Goal: Task Accomplishment & Management: Manage account settings

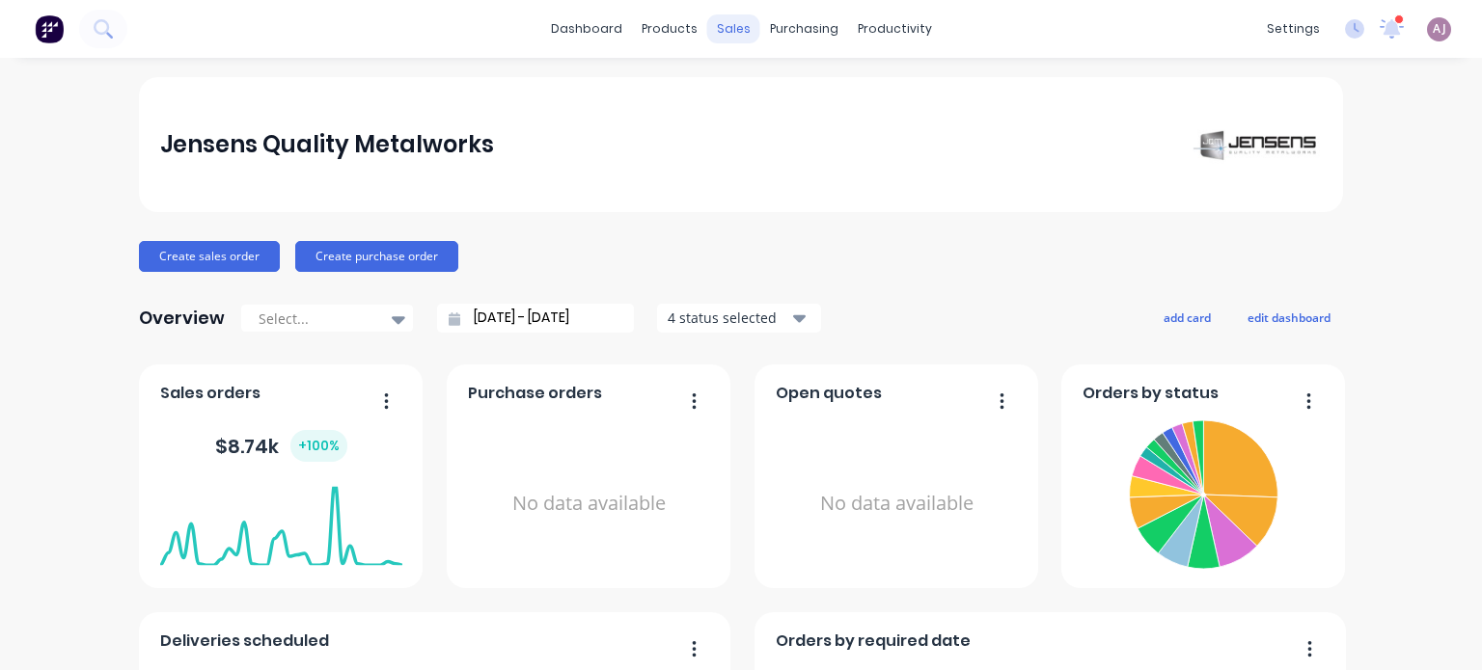
click at [725, 24] on div "sales" at bounding box center [733, 28] width 53 height 29
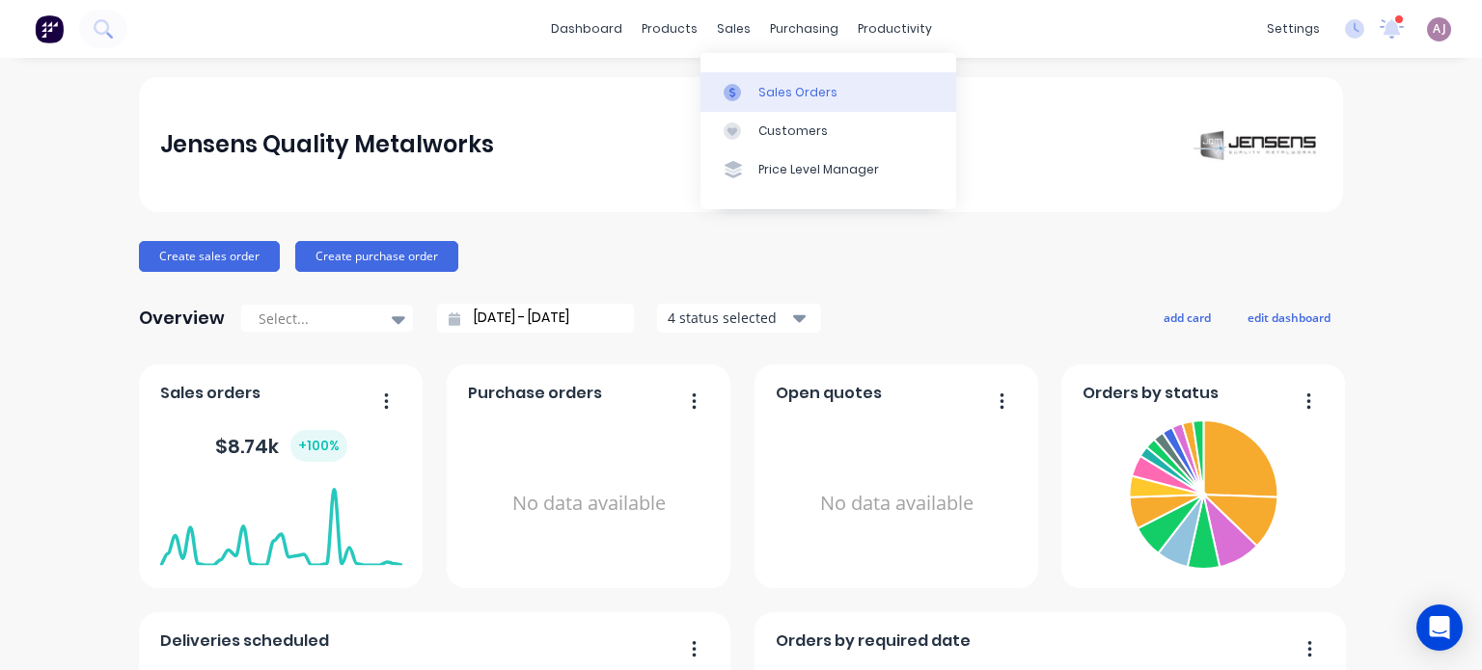
click at [753, 89] on link "Sales Orders" at bounding box center [828, 91] width 256 height 39
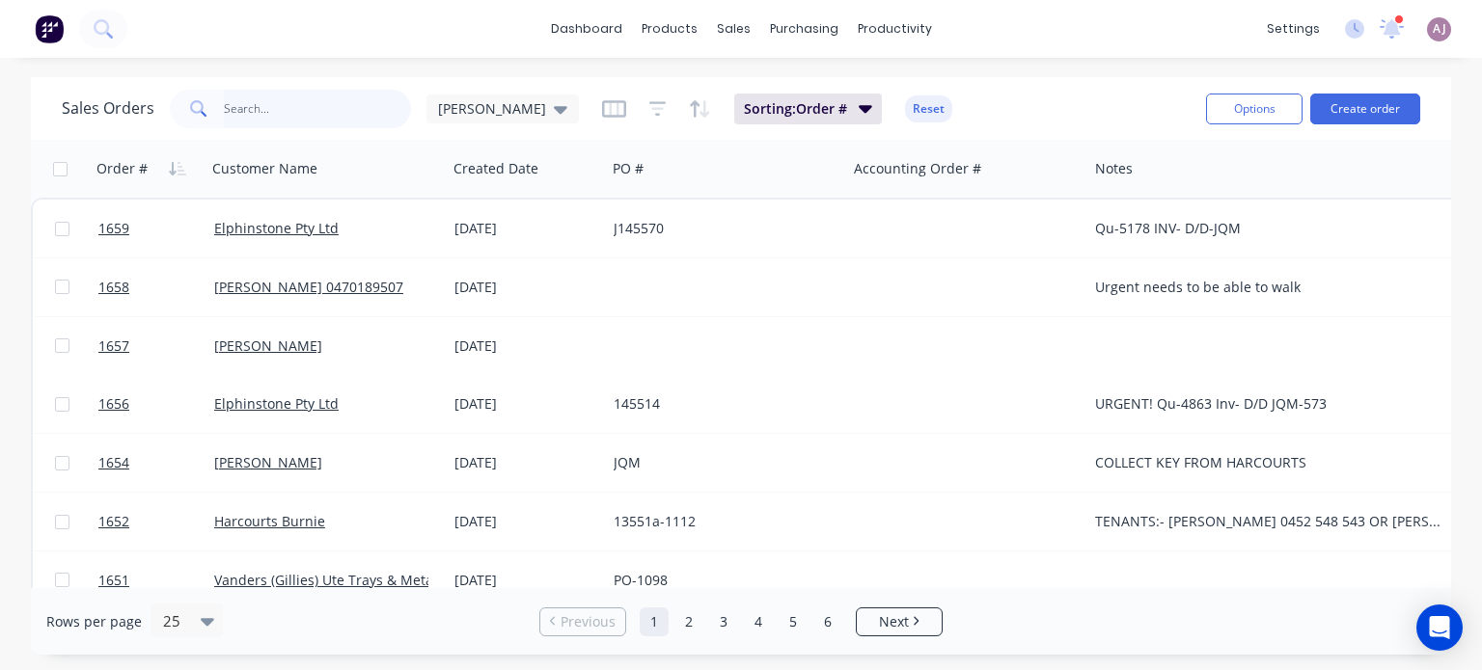
click at [301, 120] on input "text" at bounding box center [318, 109] width 188 height 39
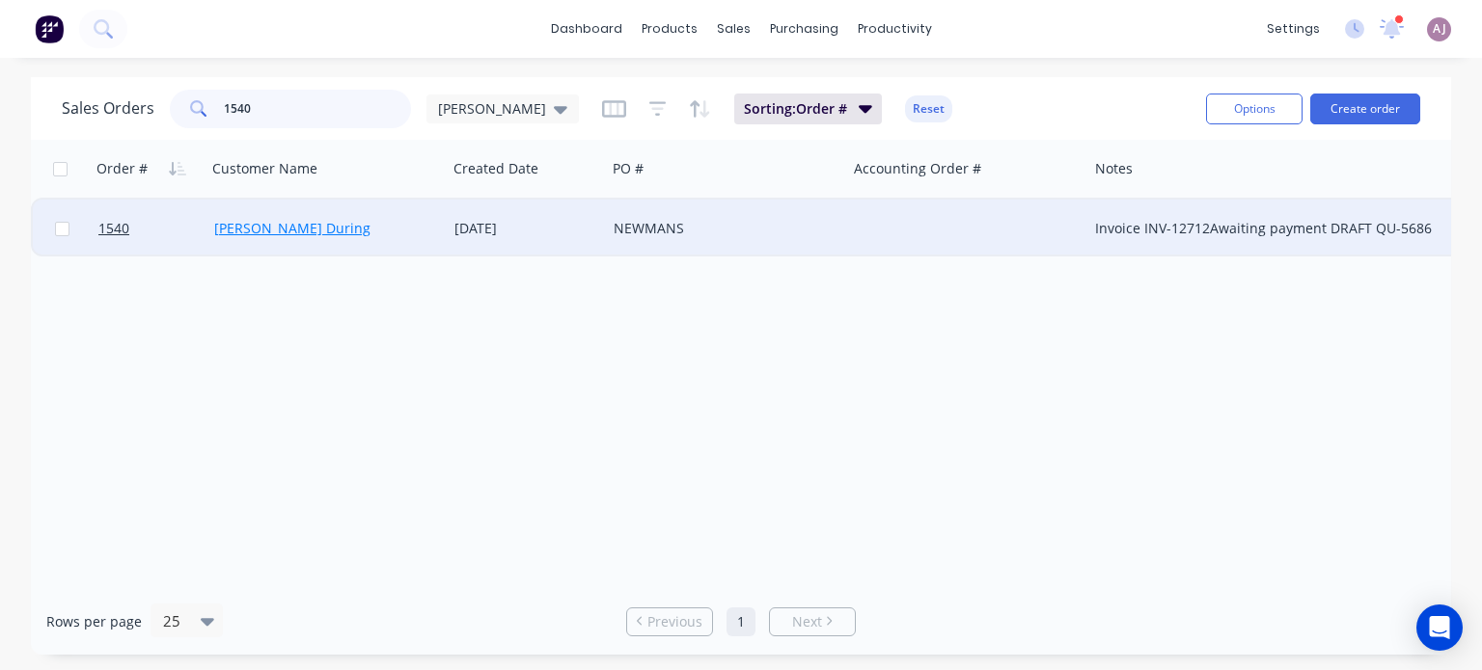
type input "1540"
click at [234, 225] on link "Lisa During" at bounding box center [292, 228] width 156 height 18
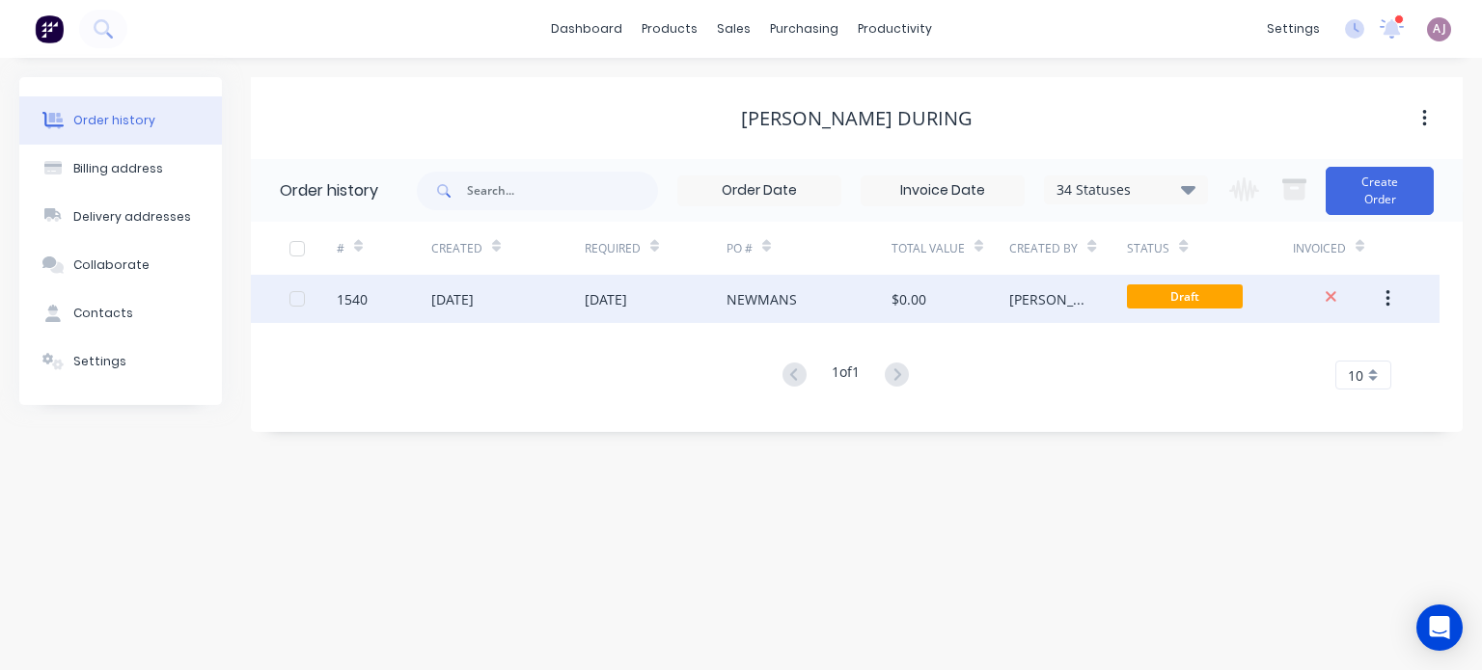
click at [462, 292] on div "31 Jul 2025" at bounding box center [452, 299] width 42 height 20
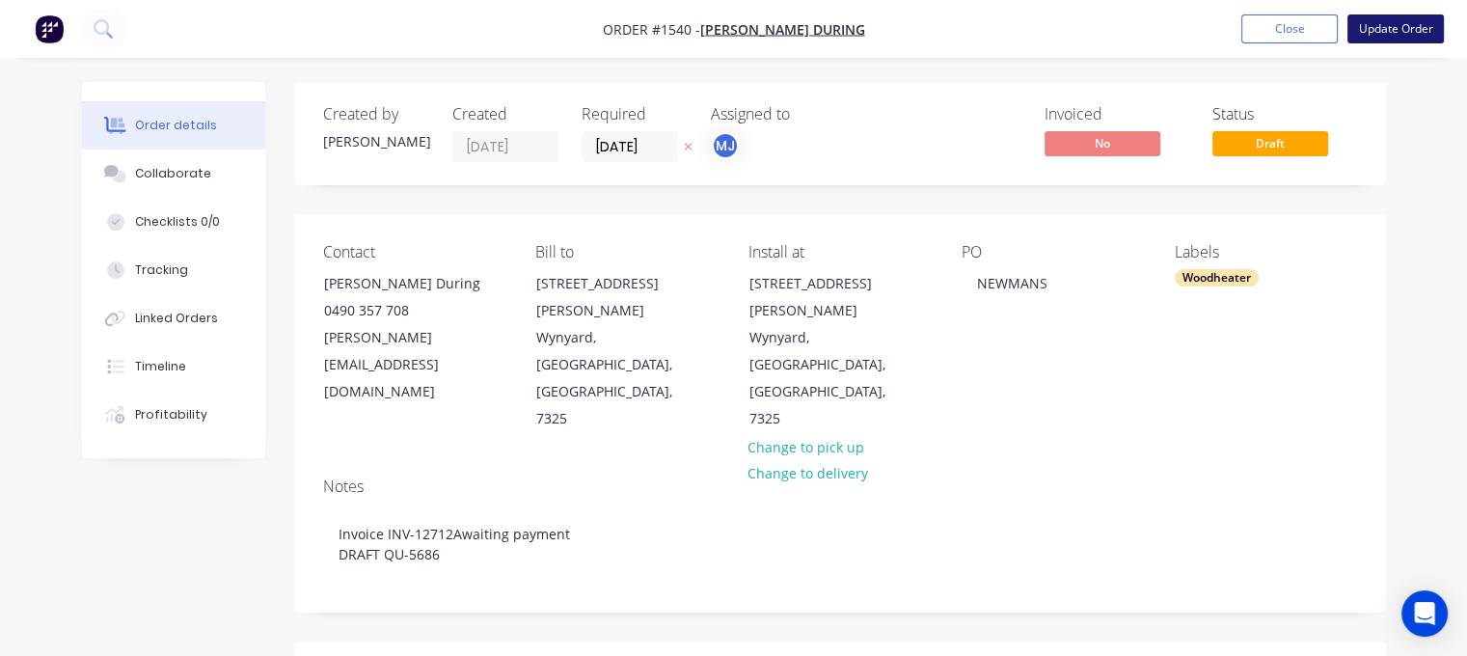
click at [1369, 24] on button "Update Order" at bounding box center [1395, 28] width 96 height 29
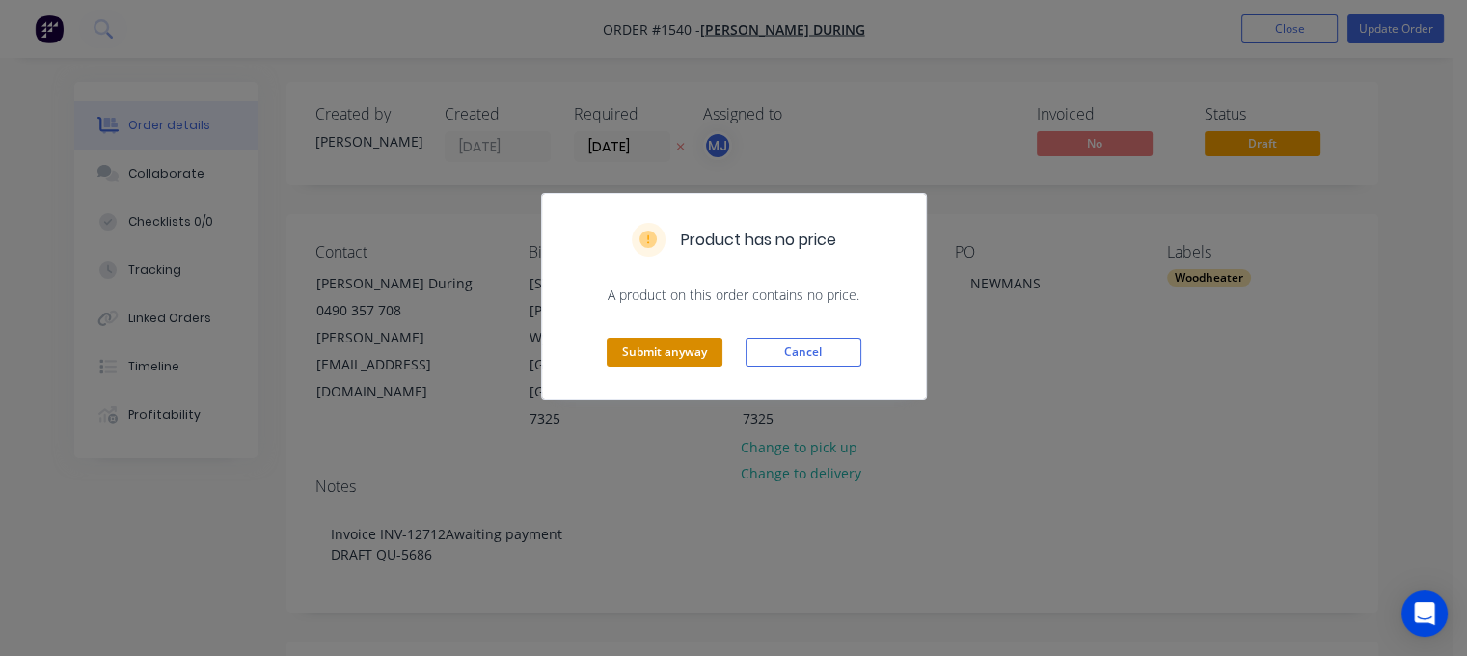
click at [659, 356] on button "Submit anyway" at bounding box center [665, 352] width 116 height 29
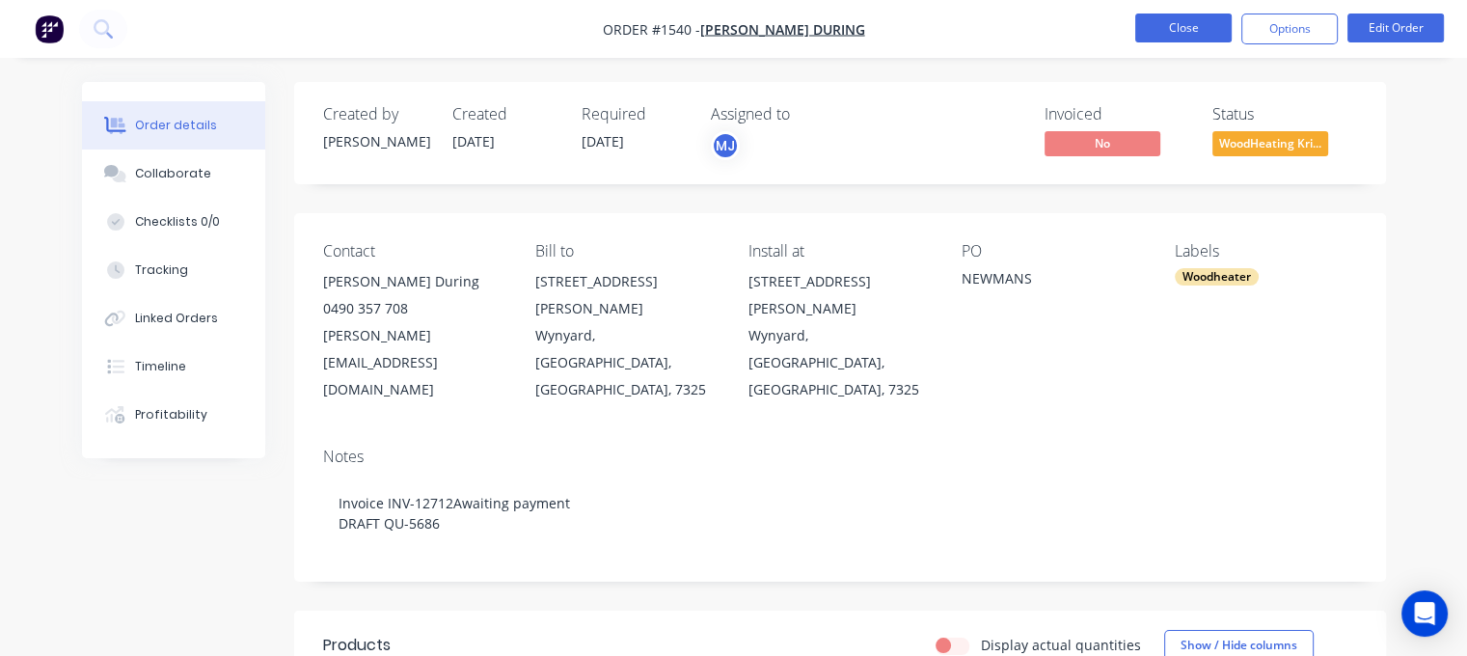
click at [1177, 21] on button "Close" at bounding box center [1183, 28] width 96 height 29
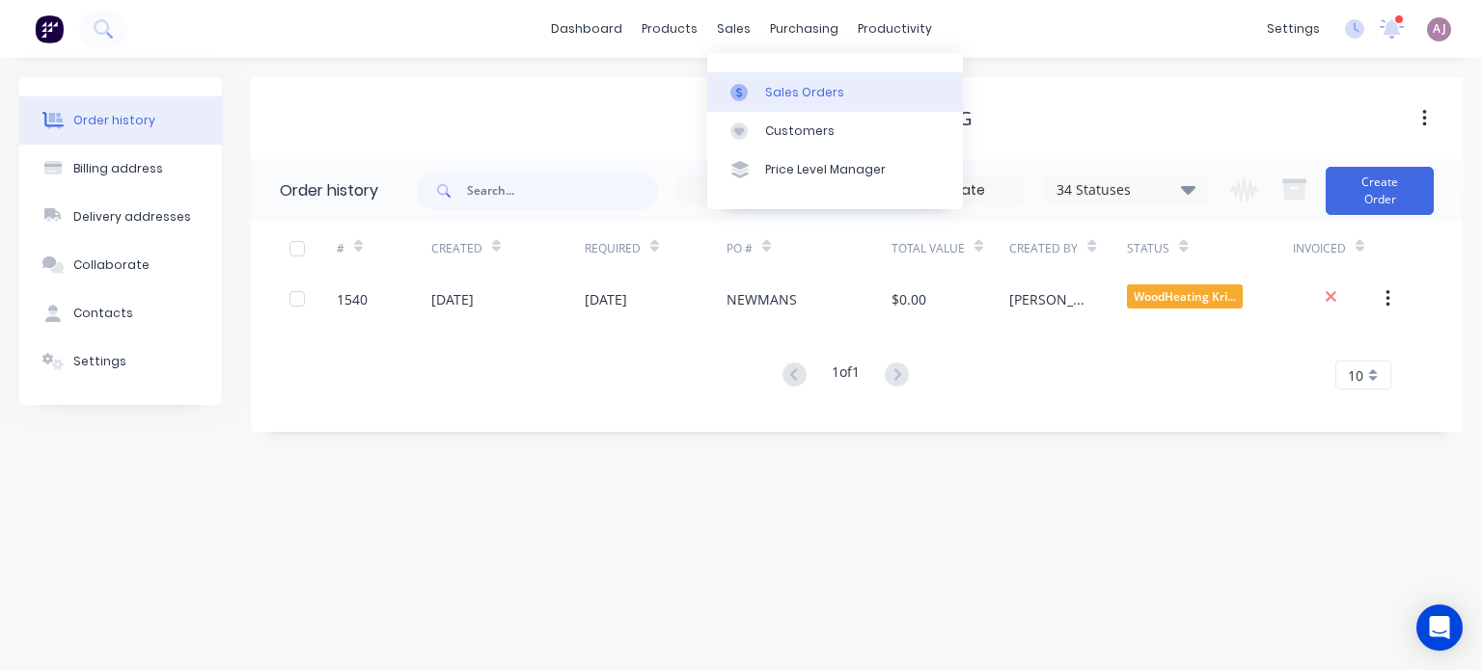
click at [763, 90] on link "Sales Orders" at bounding box center [835, 91] width 256 height 39
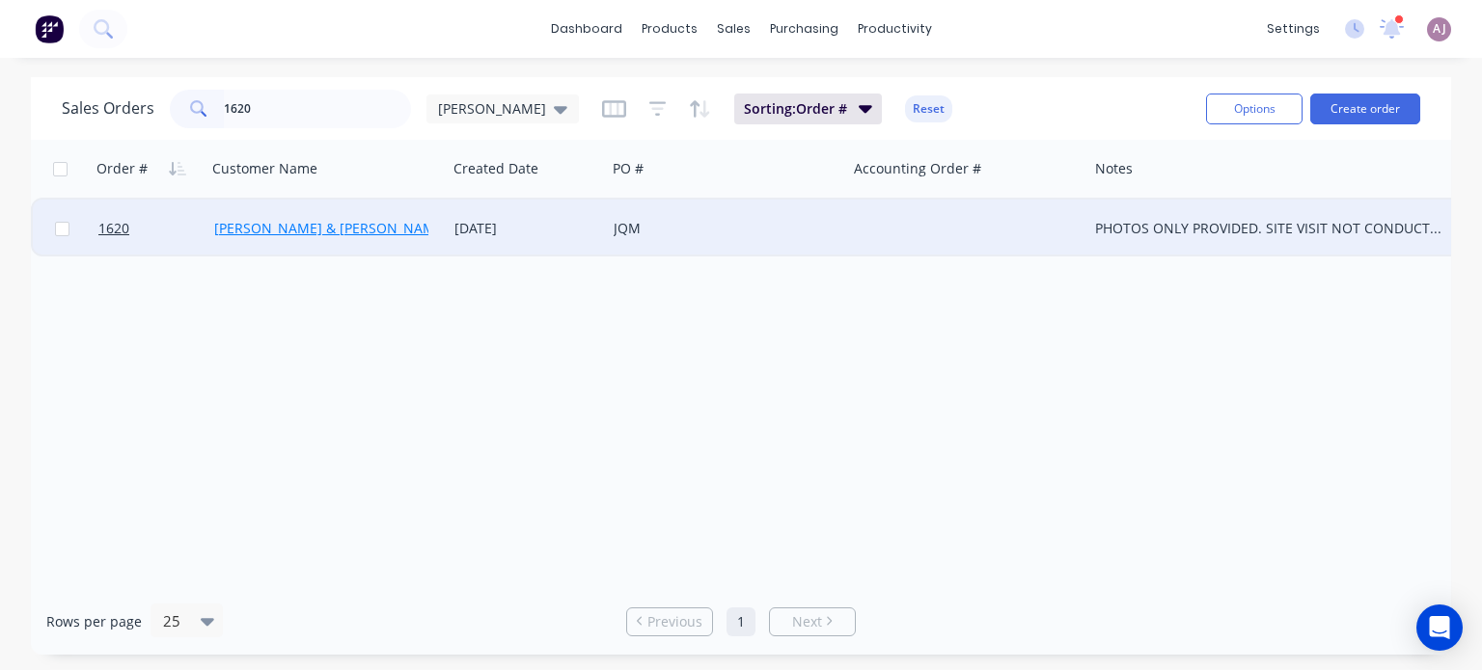
type input "1620"
click at [286, 231] on link "[PERSON_NAME] & [PERSON_NAME]" at bounding box center [330, 228] width 233 height 18
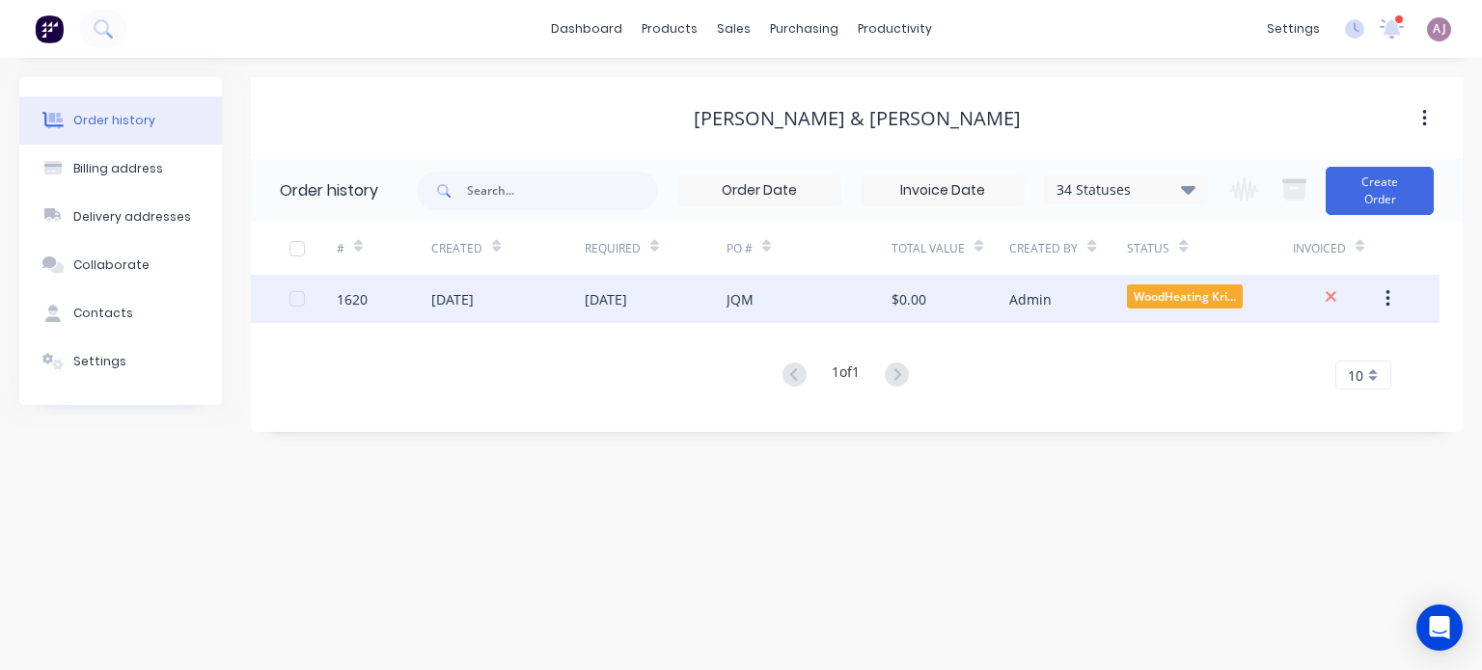
click at [526, 305] on div "[DATE]" at bounding box center [507, 299] width 153 height 48
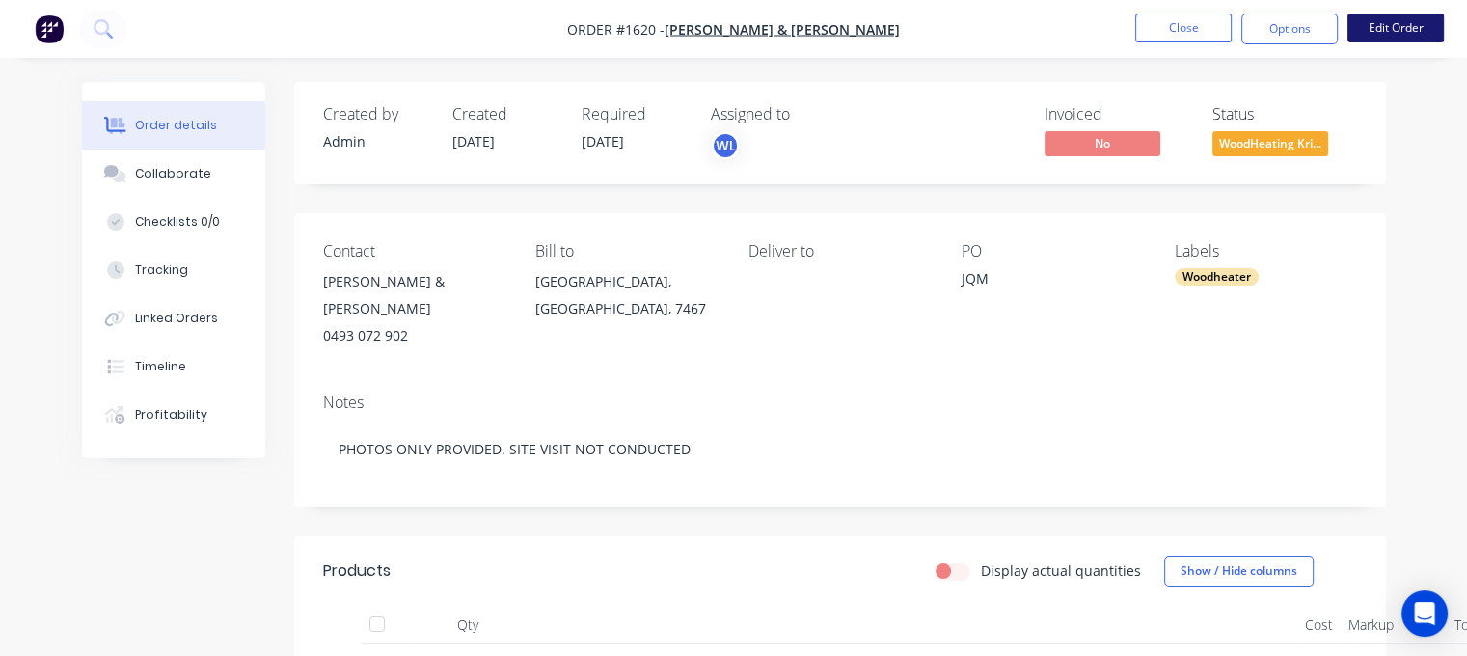
click at [1377, 21] on button "Edit Order" at bounding box center [1395, 28] width 96 height 29
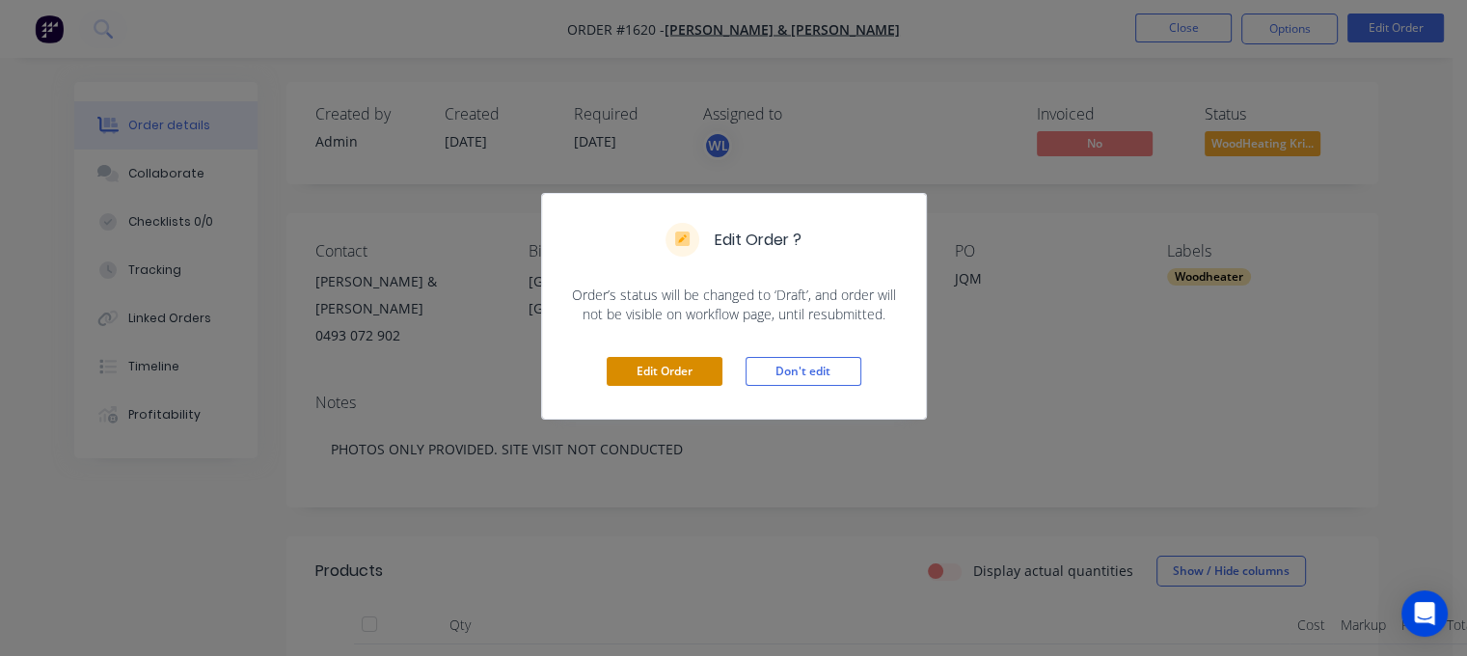
click at [666, 382] on button "Edit Order" at bounding box center [665, 371] width 116 height 29
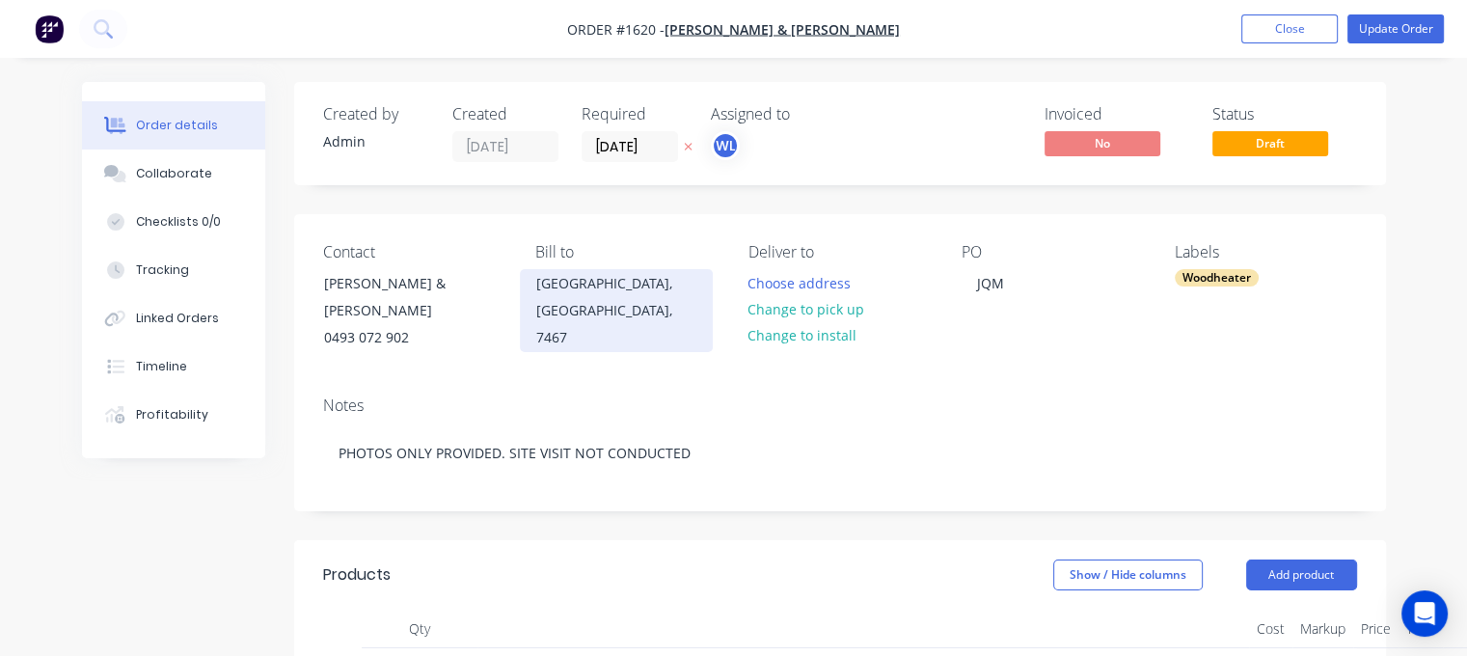
click at [639, 278] on div "QUEENSTOWN, Australia, 7467" at bounding box center [616, 310] width 160 height 81
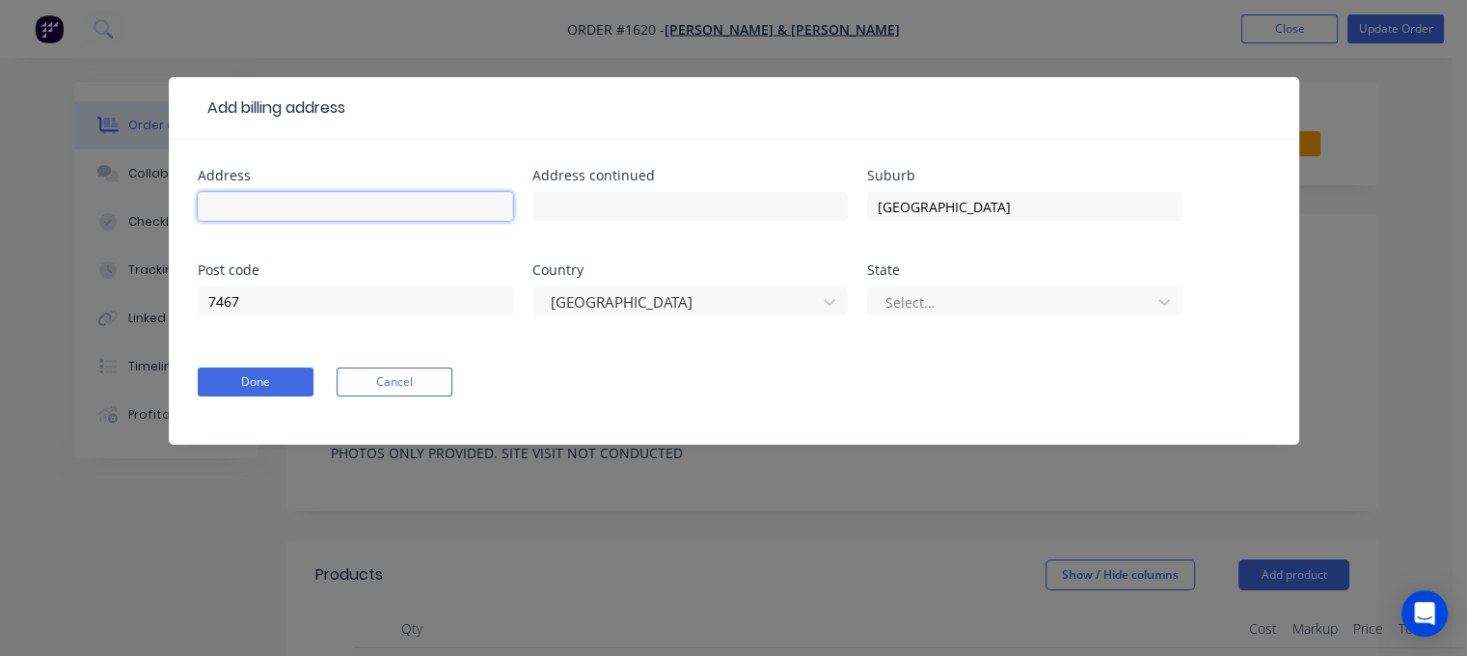
click at [270, 205] on input "text" at bounding box center [355, 206] width 315 height 29
type input "10 HENRY ST"
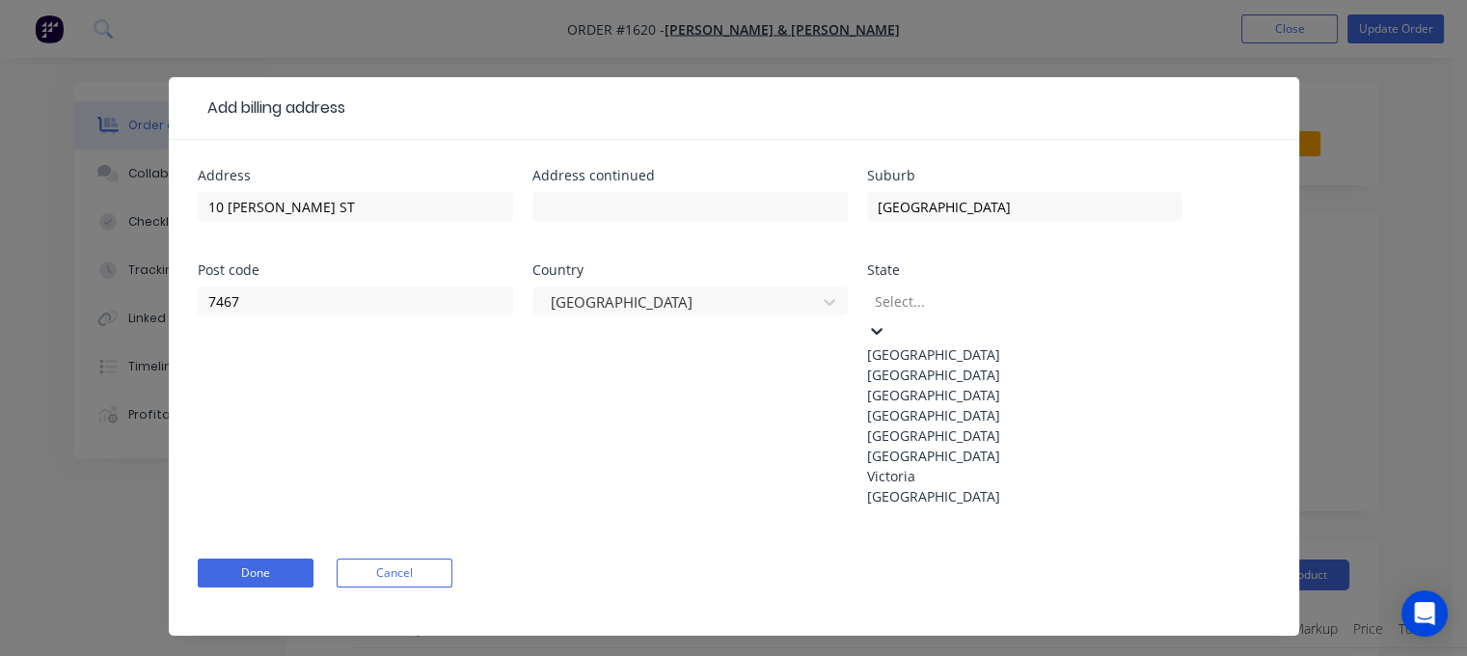
click at [934, 466] on div "Tasmania" at bounding box center [1024, 456] width 315 height 20
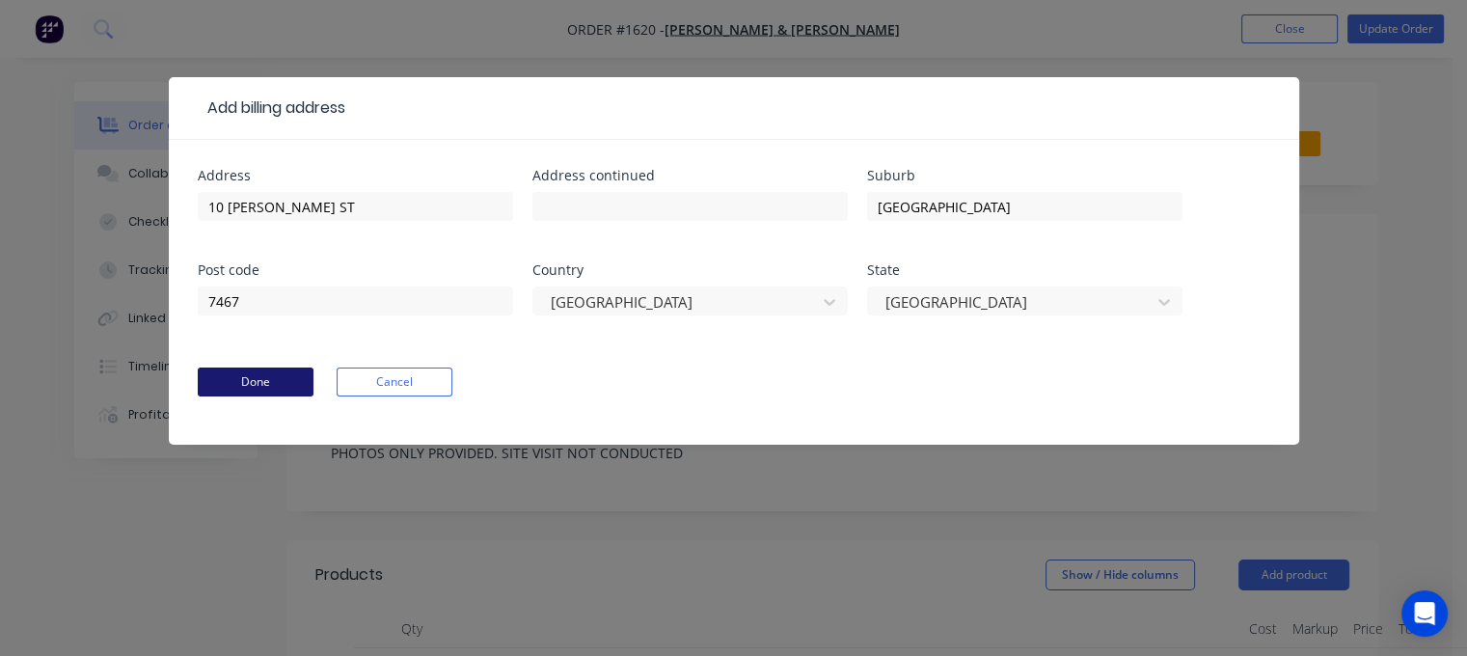
click at [239, 368] on button "Done" at bounding box center [256, 381] width 116 height 29
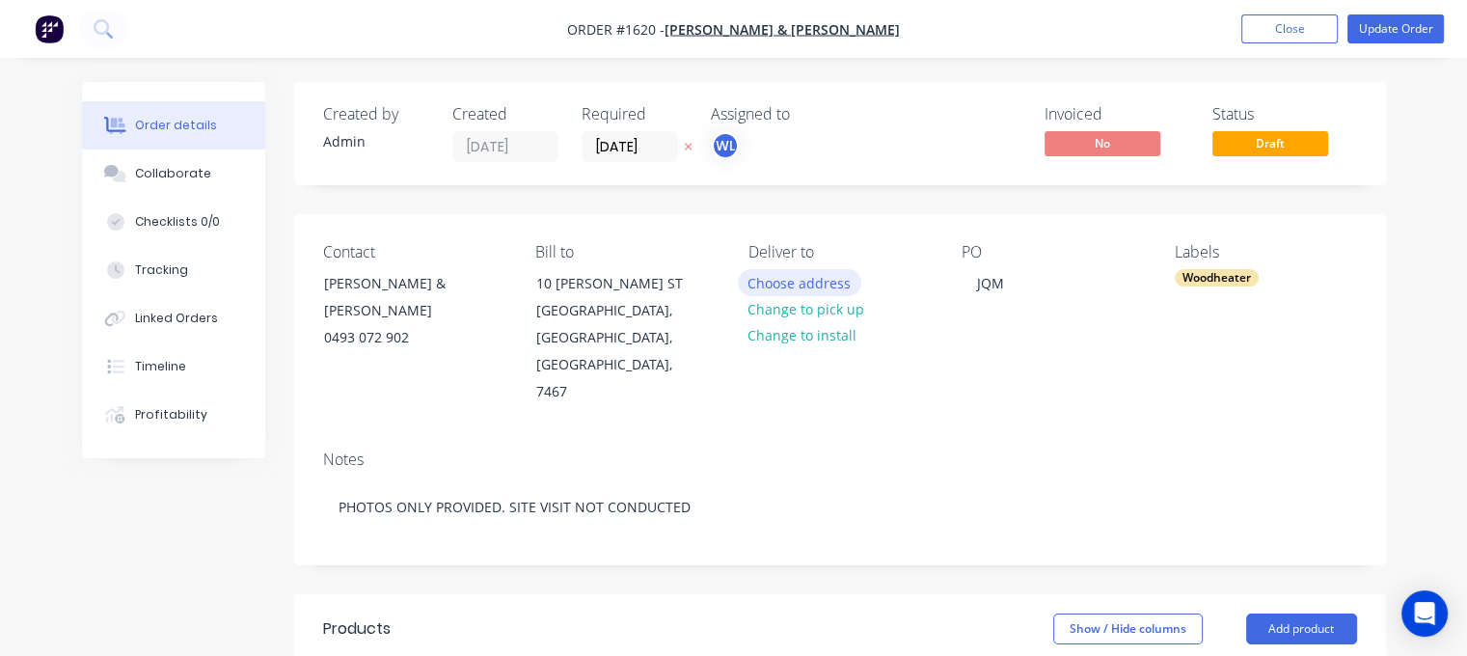
click at [775, 279] on button "Choose address" at bounding box center [799, 282] width 123 height 26
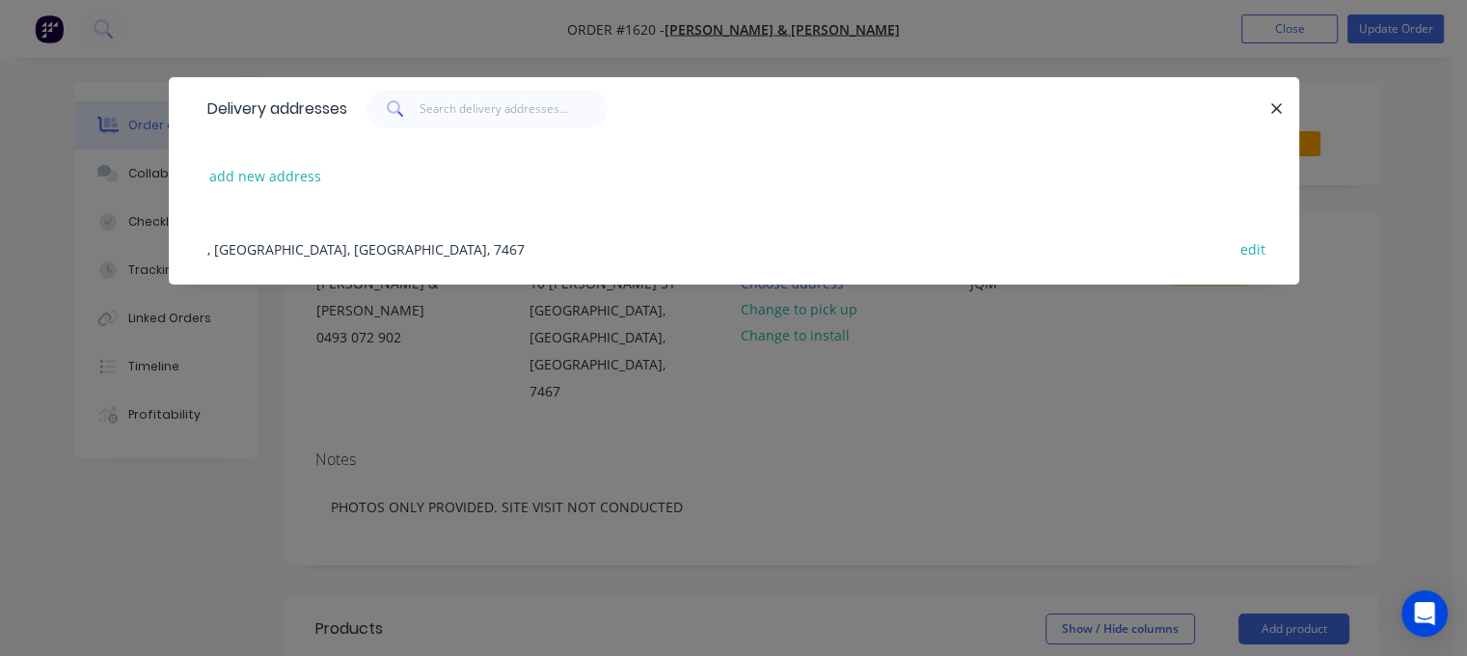
click at [375, 246] on div ", QUEENSTOWN, Australia, 7467 edit" at bounding box center [734, 248] width 1073 height 72
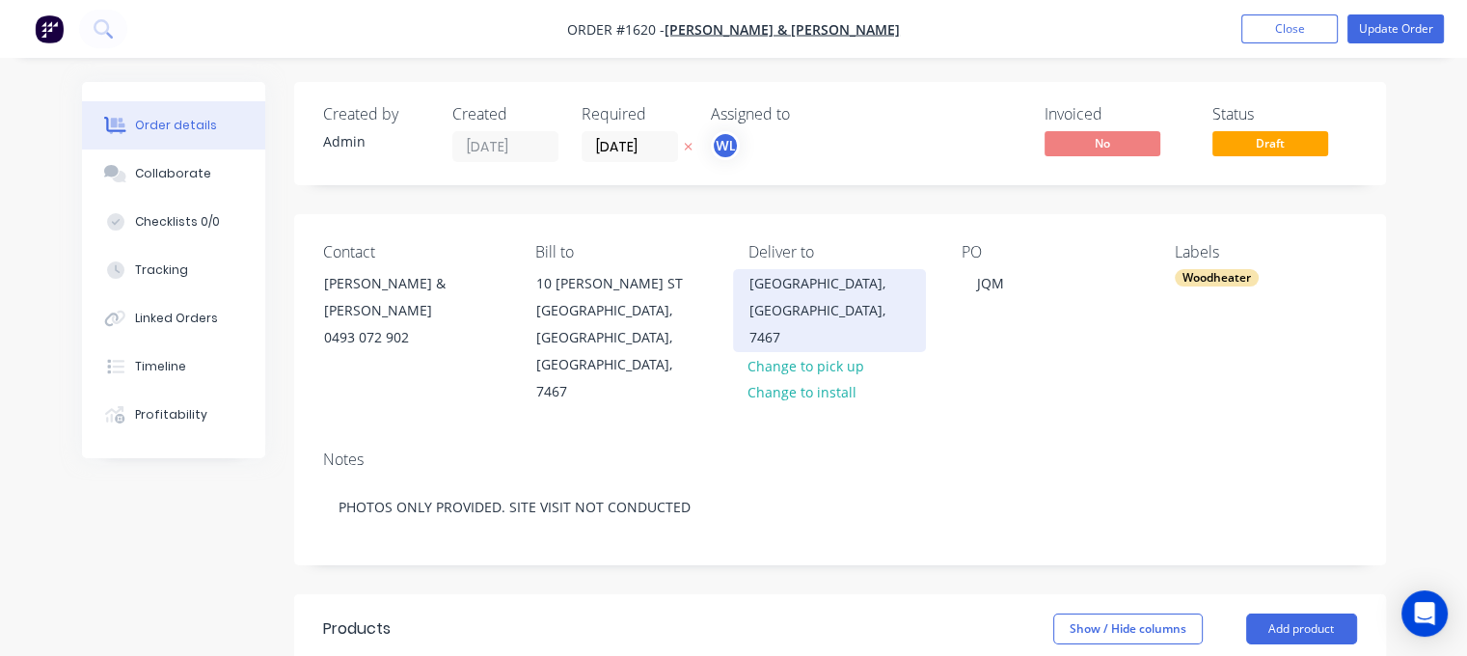
click at [818, 285] on div "QUEENSTOWN, Australia, 7467" at bounding box center [829, 310] width 160 height 81
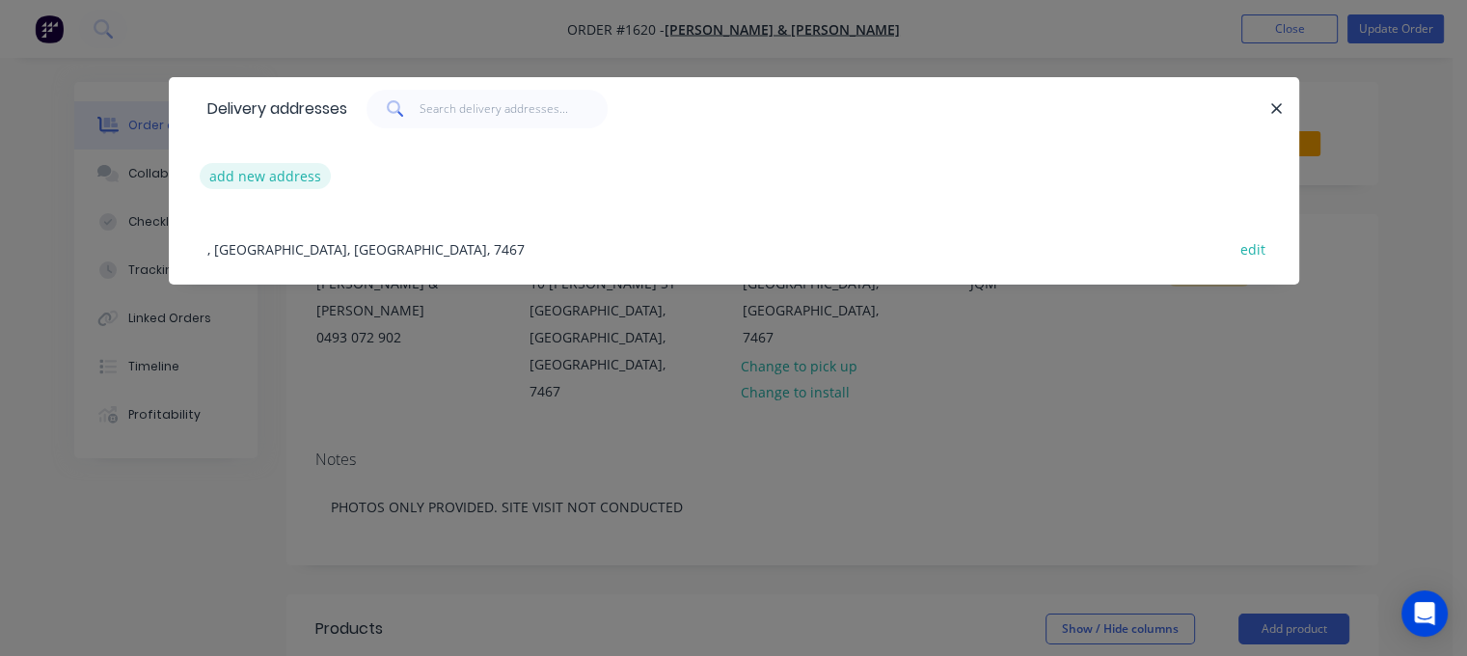
click at [283, 180] on button "add new address" at bounding box center [266, 176] width 132 height 26
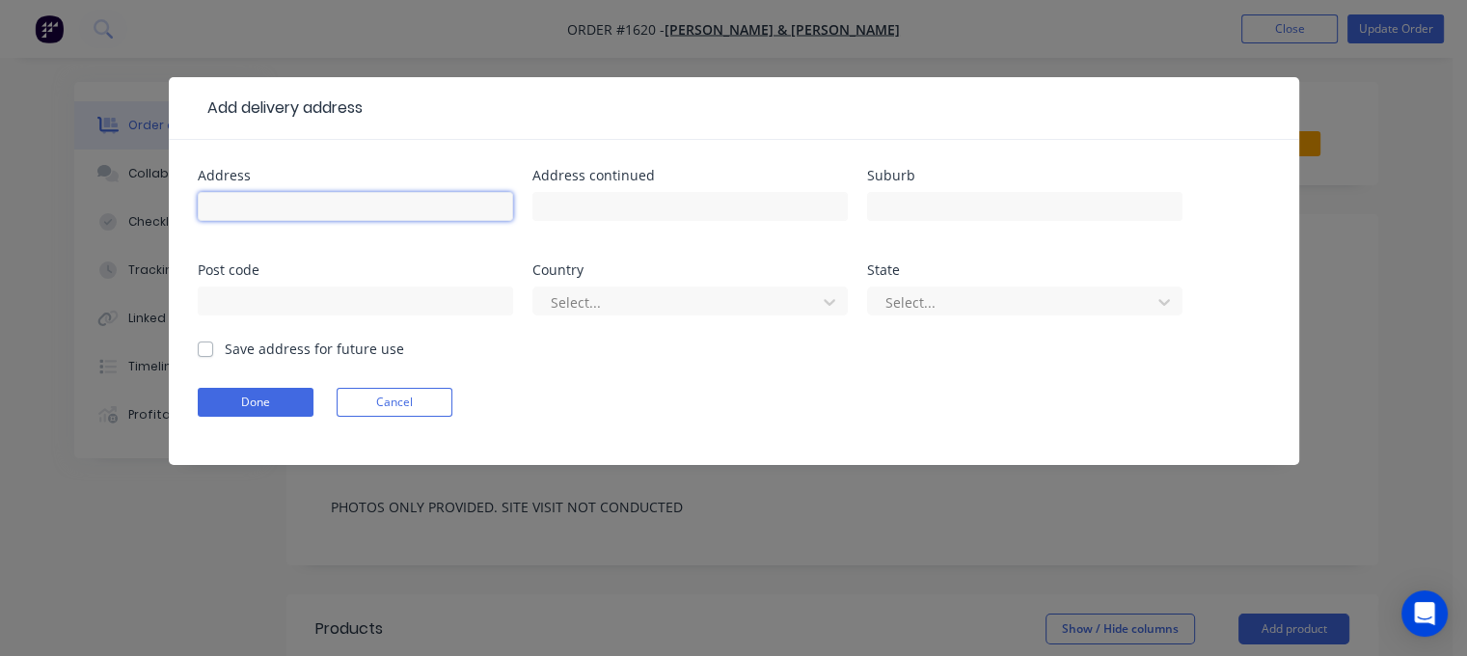
click at [285, 204] on input "text" at bounding box center [355, 206] width 315 height 29
type input "10 HENRY ST"
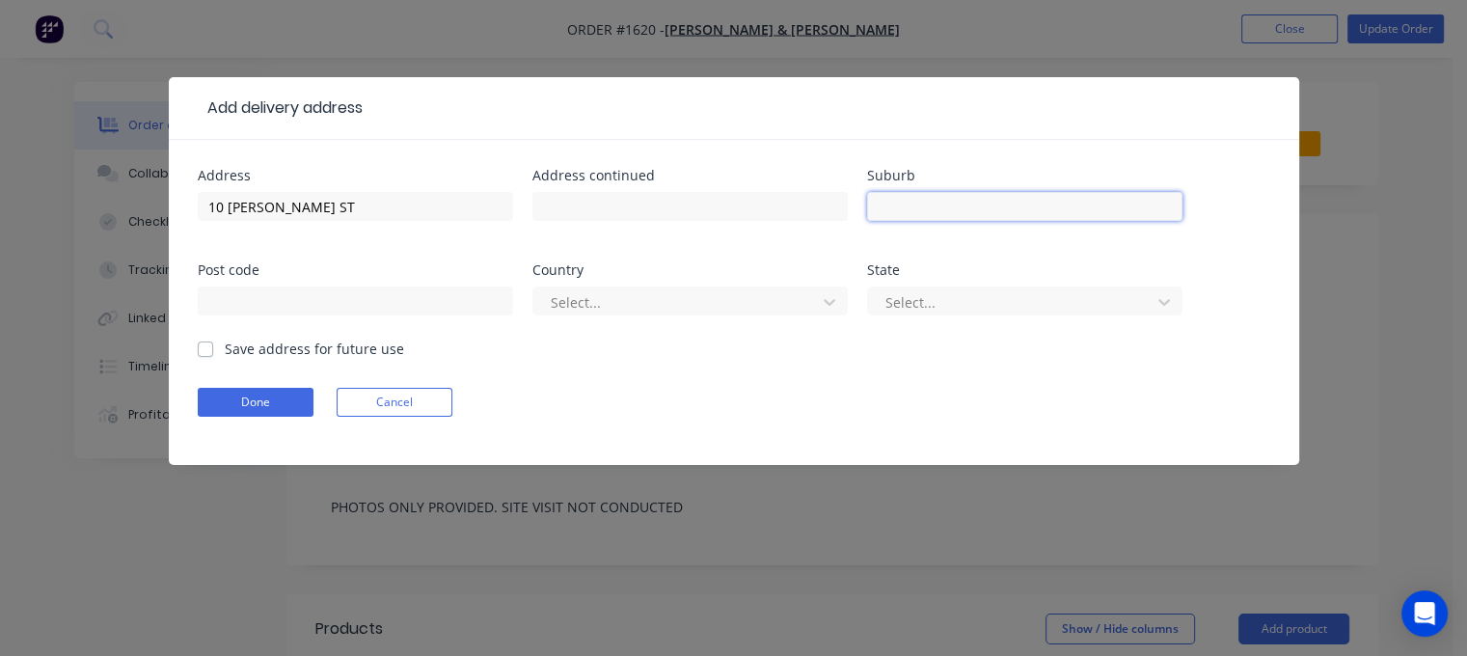
click at [927, 202] on input "text" at bounding box center [1024, 206] width 315 height 29
type input "QUEENSTWON"
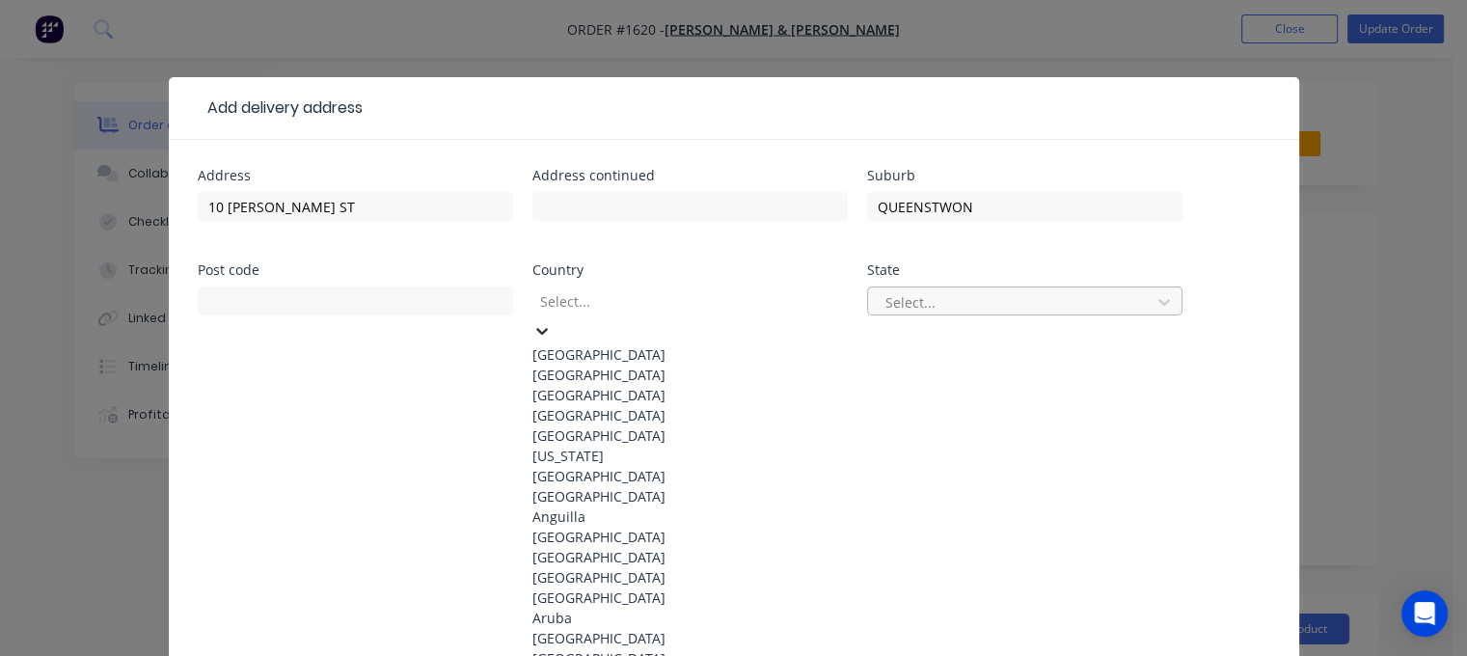
click at [552, 321] on icon at bounding box center [541, 330] width 19 height 19
click at [638, 347] on div "Australia" at bounding box center [689, 354] width 315 height 20
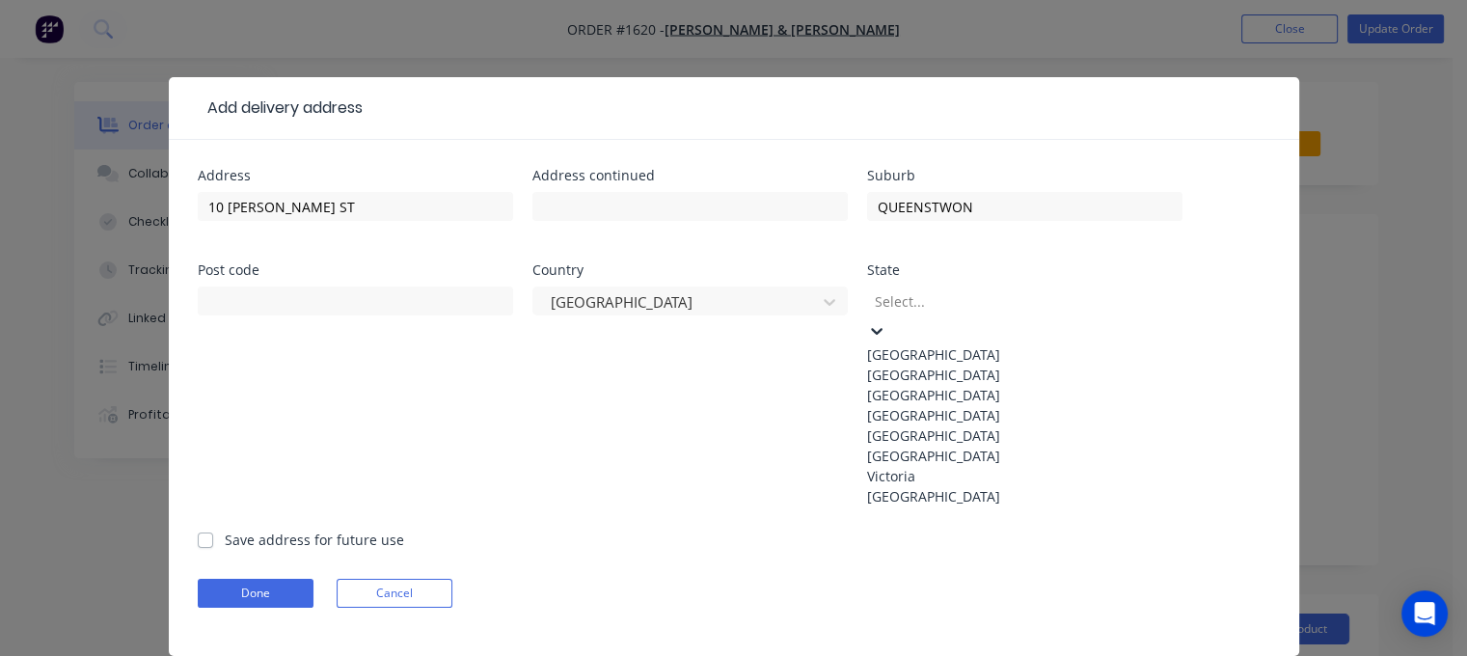
click at [886, 319] on div at bounding box center [876, 329] width 19 height 21
click at [958, 466] on div "Tasmania" at bounding box center [1024, 456] width 315 height 20
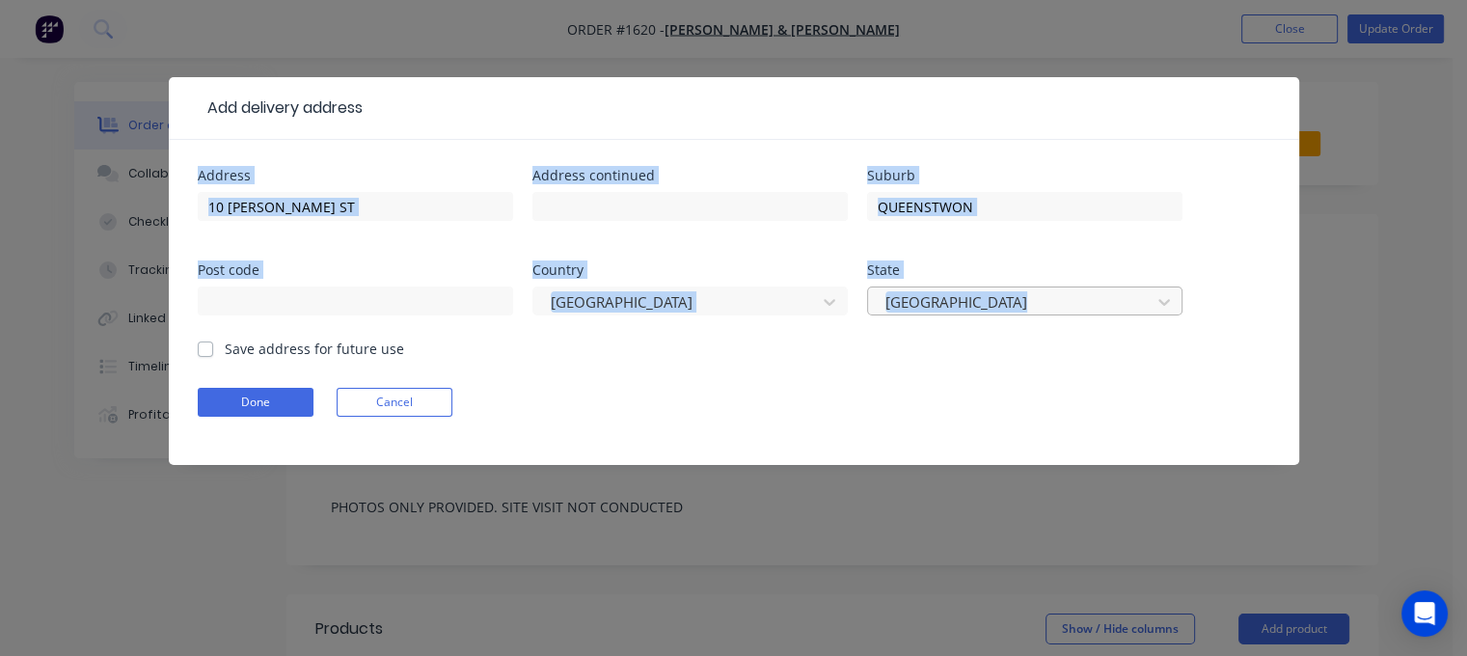
drag, startPoint x: 942, startPoint y: 98, endPoint x: 920, endPoint y: 303, distance: 205.7
click at [920, 303] on div "Add delivery address Address 10 HENRY ST Address continued Suburb QUEENSTWON Po…" at bounding box center [734, 271] width 1130 height 388
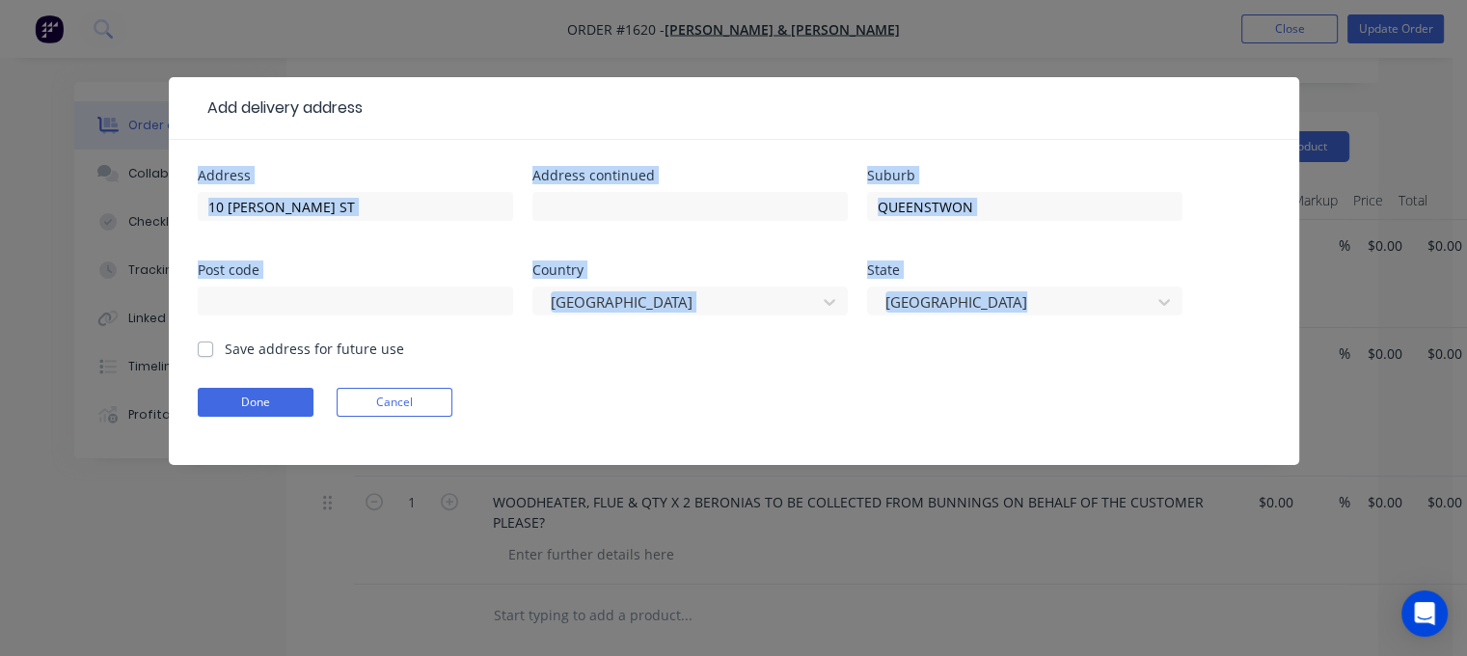
scroll to position [579, 0]
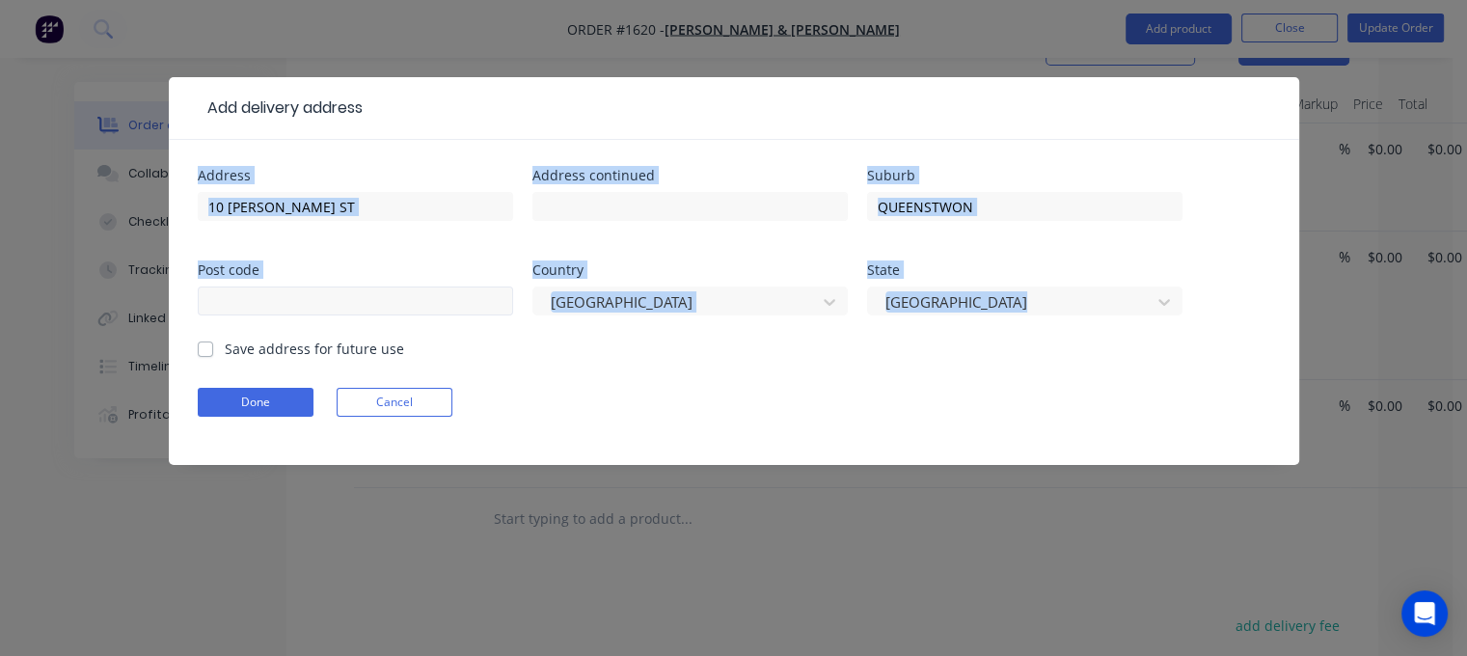
click at [367, 309] on input "text" at bounding box center [355, 300] width 315 height 29
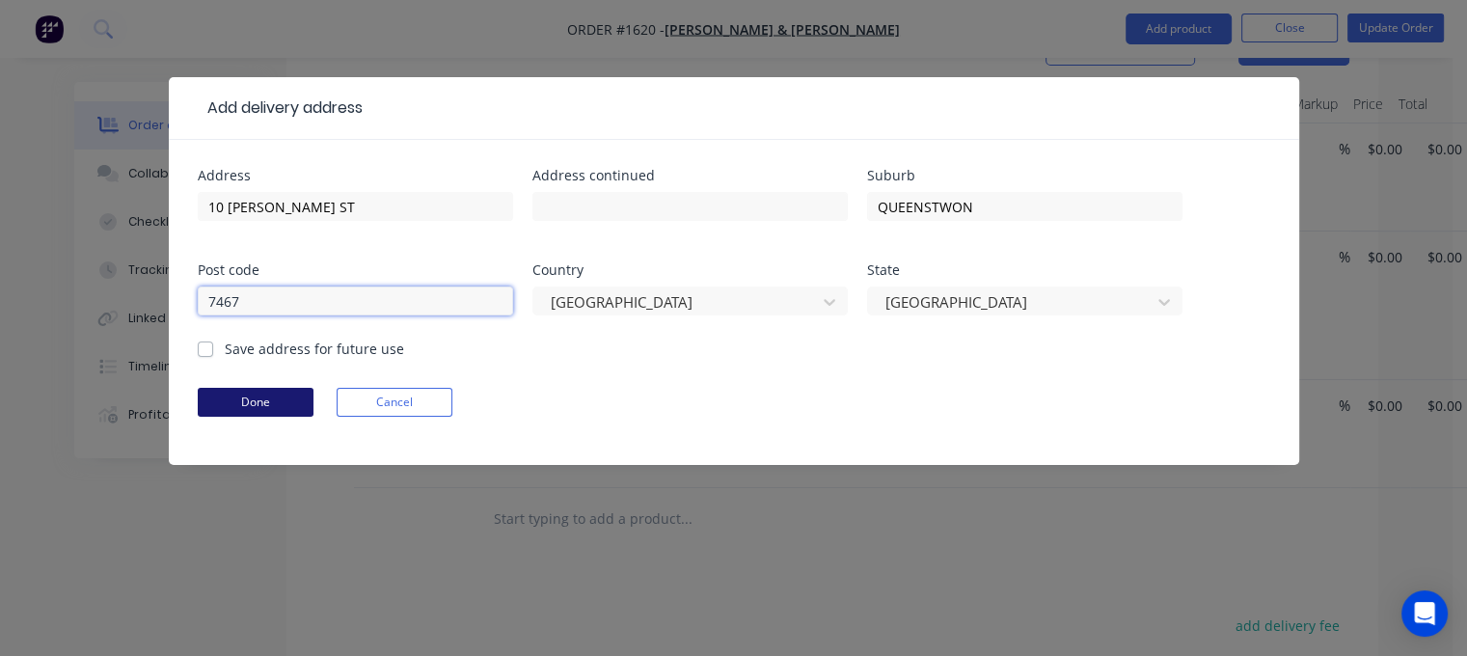
type input "7467"
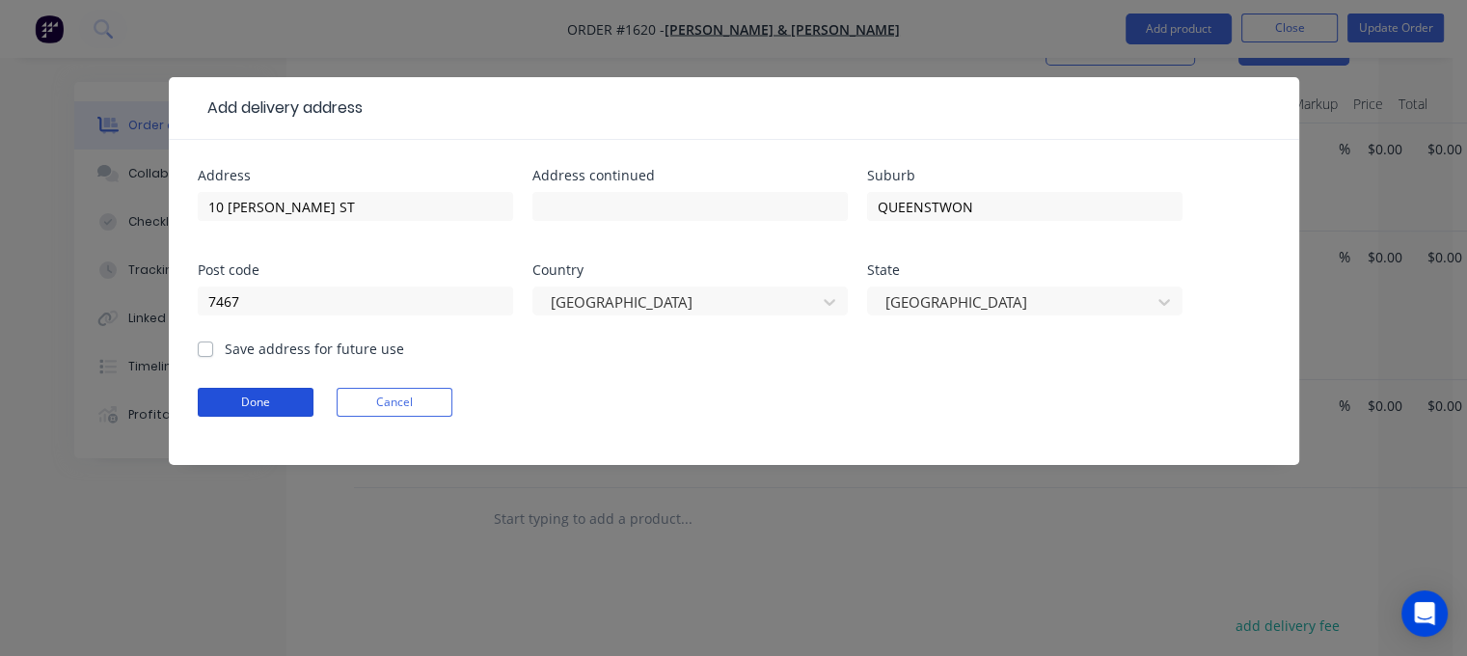
drag, startPoint x: 268, startPoint y: 398, endPoint x: 278, endPoint y: 394, distance: 10.8
click at [269, 397] on button "Done" at bounding box center [256, 402] width 116 height 29
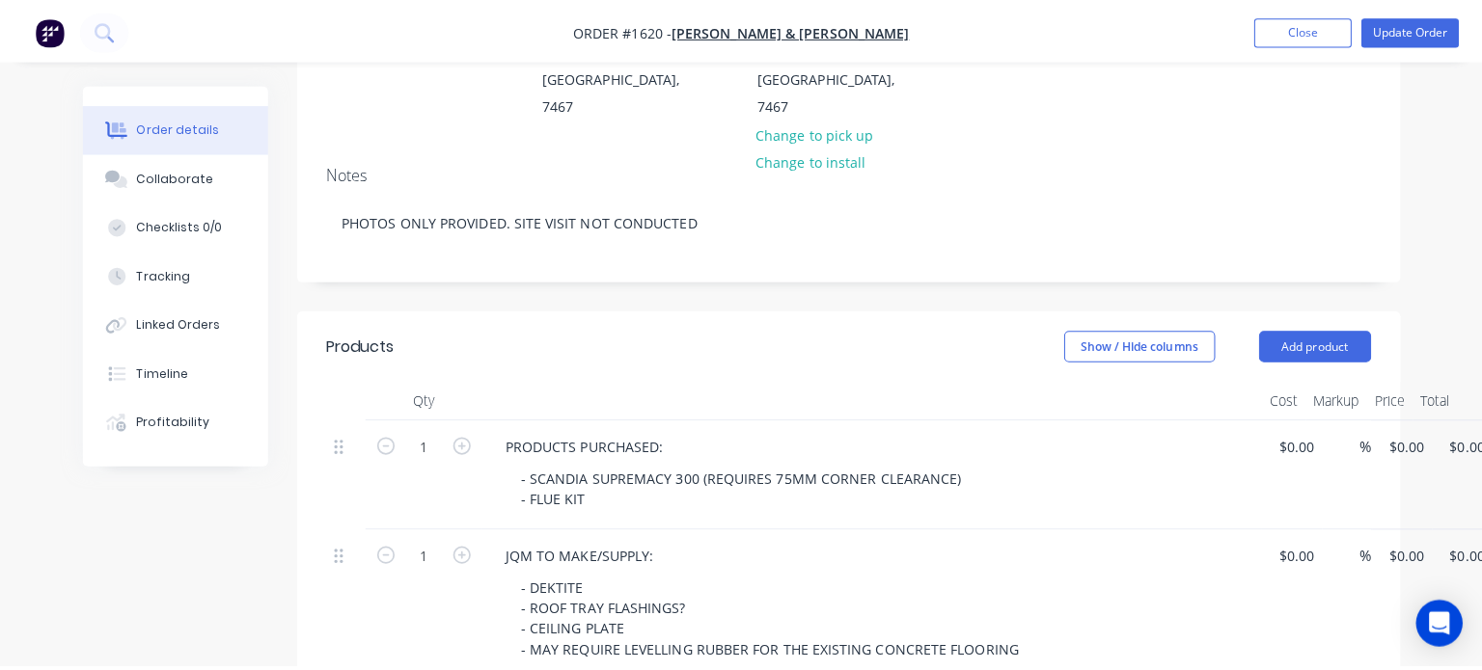
scroll to position [0, 0]
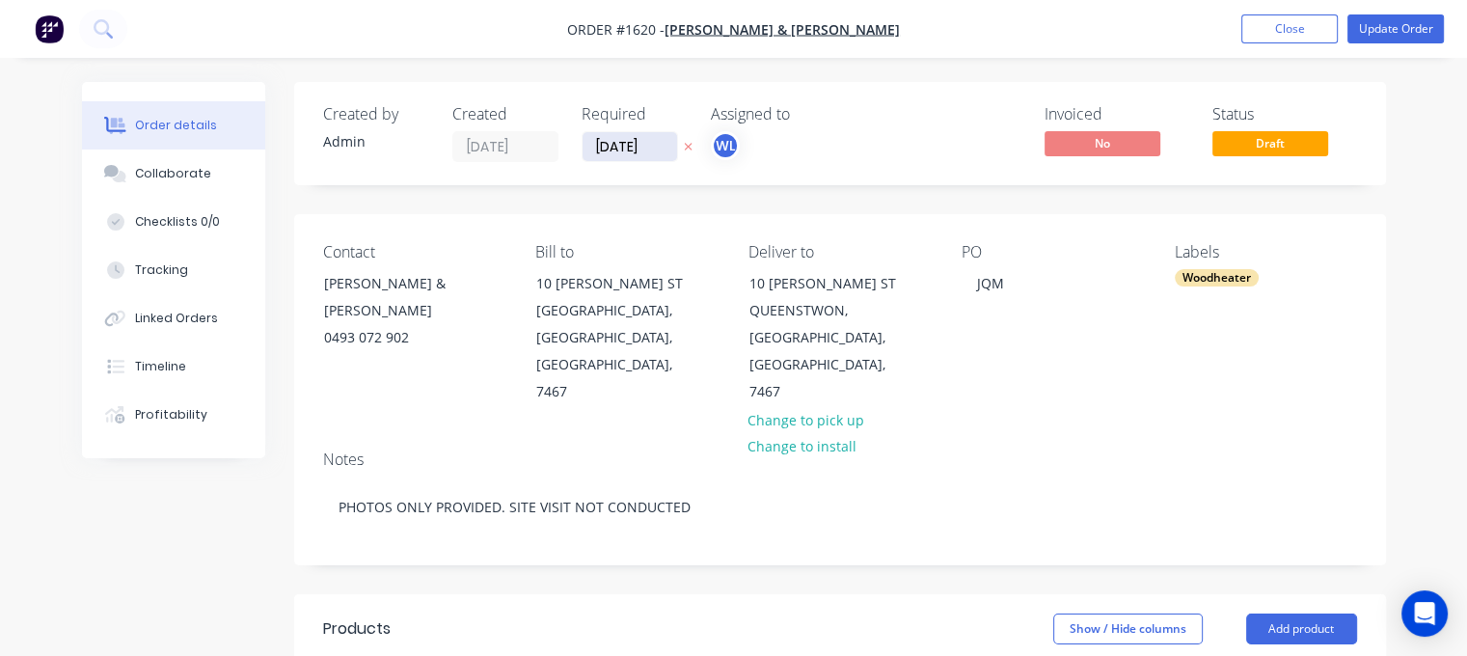
click at [629, 140] on input "[DATE]" at bounding box center [630, 146] width 95 height 29
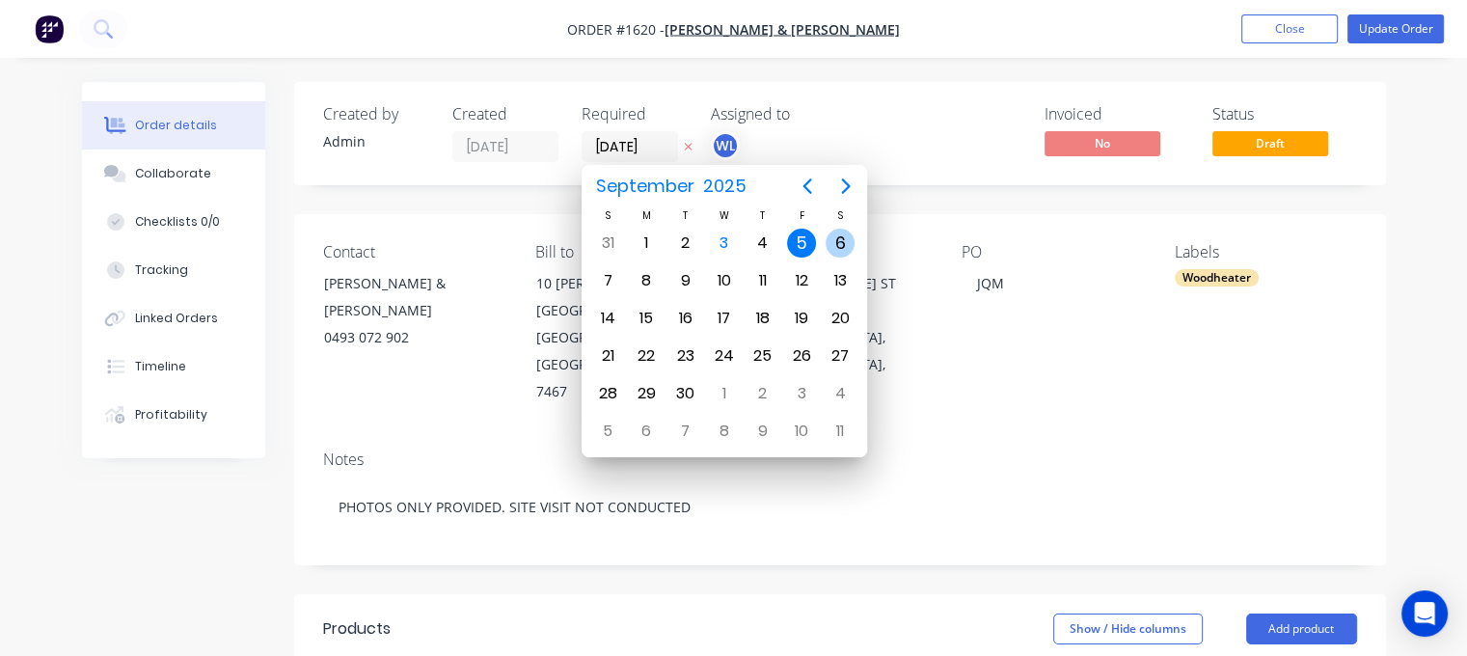
click at [840, 244] on div "6" at bounding box center [840, 243] width 29 height 29
type input "[DATE]"
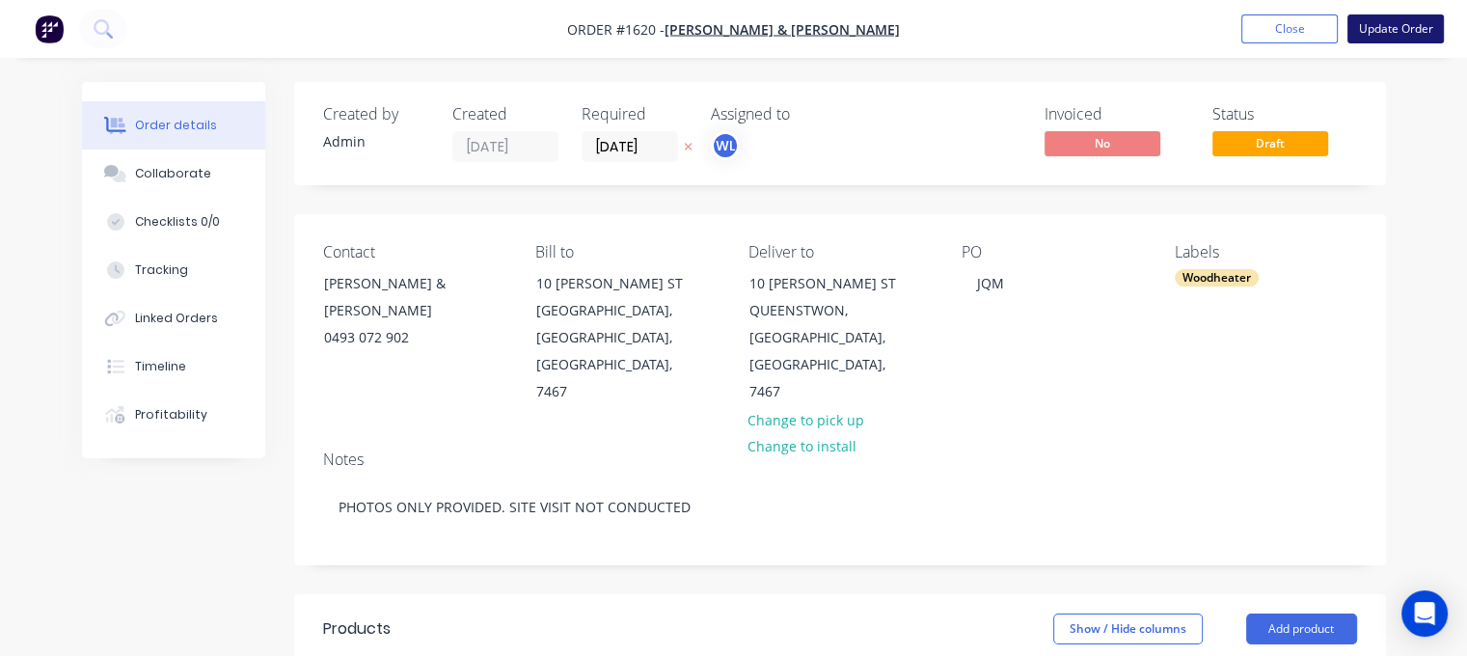
click at [1397, 32] on button "Update Order" at bounding box center [1395, 28] width 96 height 29
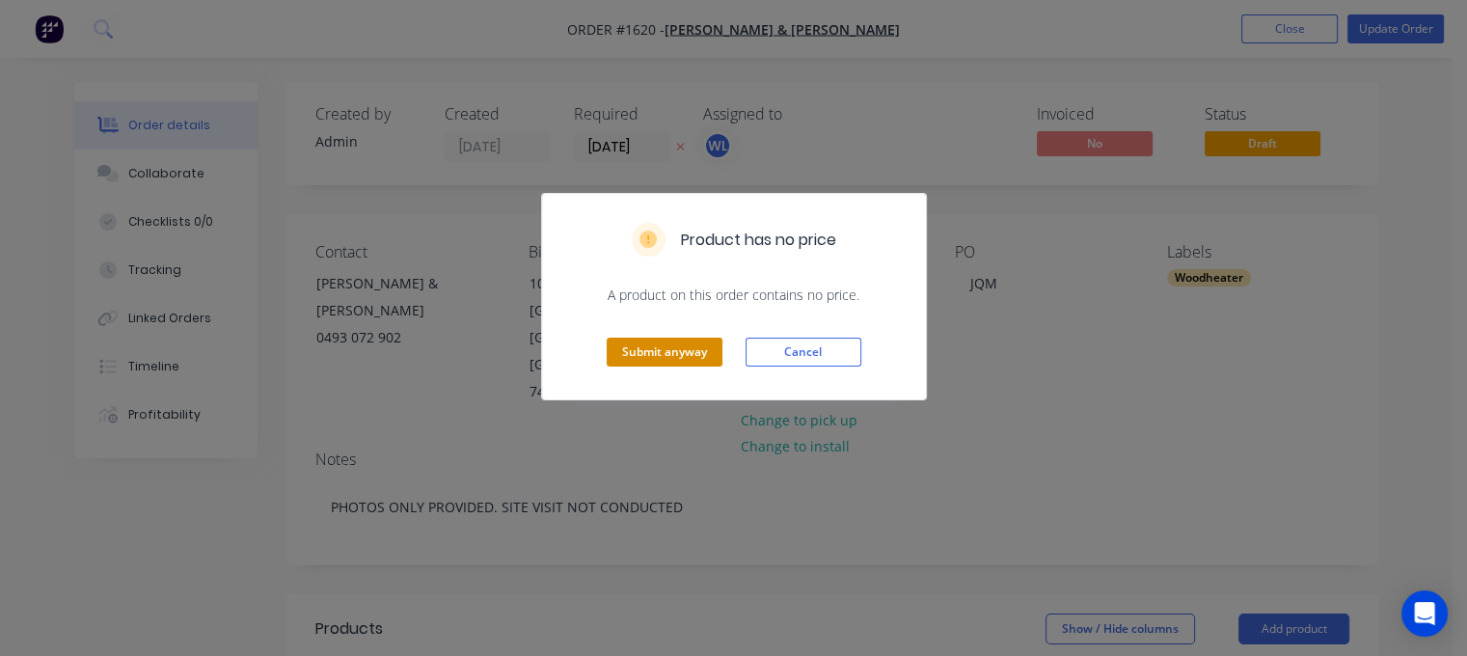
click at [691, 352] on button "Submit anyway" at bounding box center [665, 352] width 116 height 29
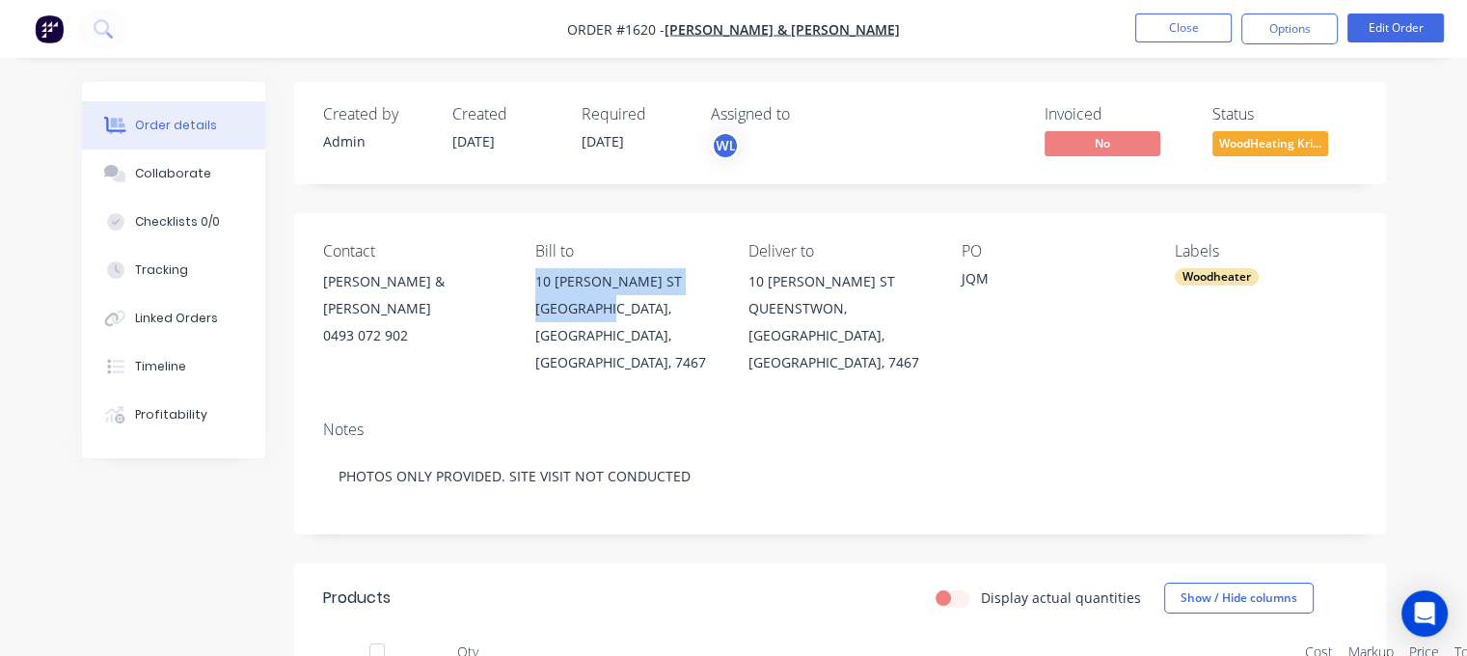
drag, startPoint x: 539, startPoint y: 282, endPoint x: 629, endPoint y: 312, distance: 94.6
click at [628, 313] on div "10 HENRY ST QUEENSTOWN, Tasmania, Australia, 7467" at bounding box center [626, 322] width 182 height 108
copy div "10 HENRY ST QUEENSTOWN"
click at [1183, 32] on button "Close" at bounding box center [1183, 28] width 96 height 29
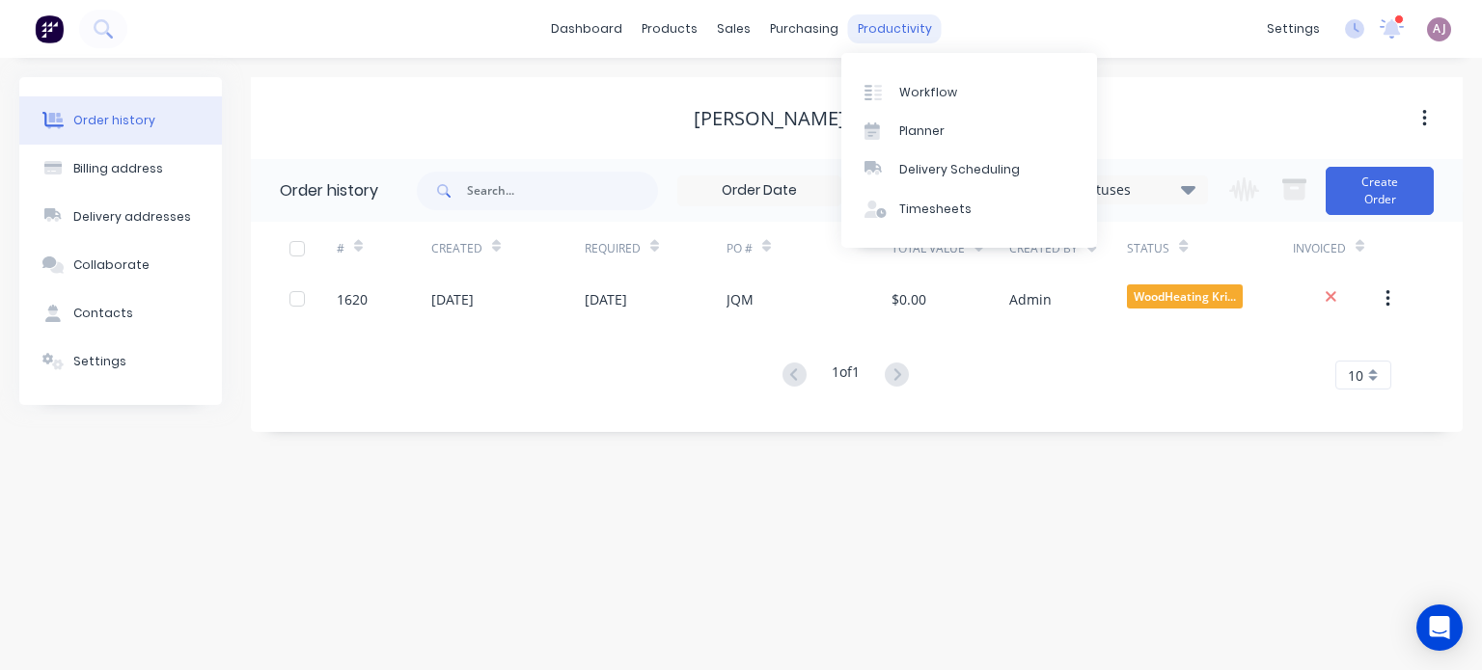
click at [887, 37] on div "productivity" at bounding box center [895, 28] width 94 height 29
click at [941, 127] on div "Planner" at bounding box center [921, 130] width 45 height 17
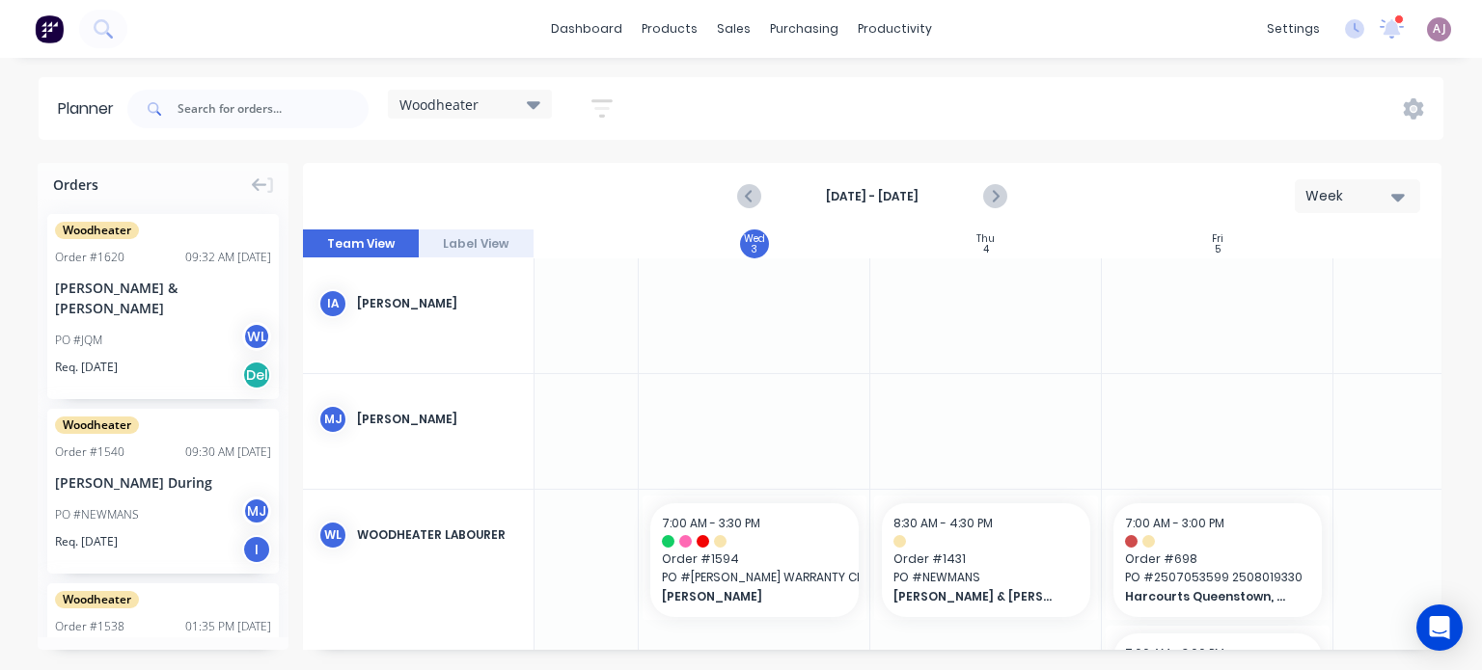
scroll to position [0, 721]
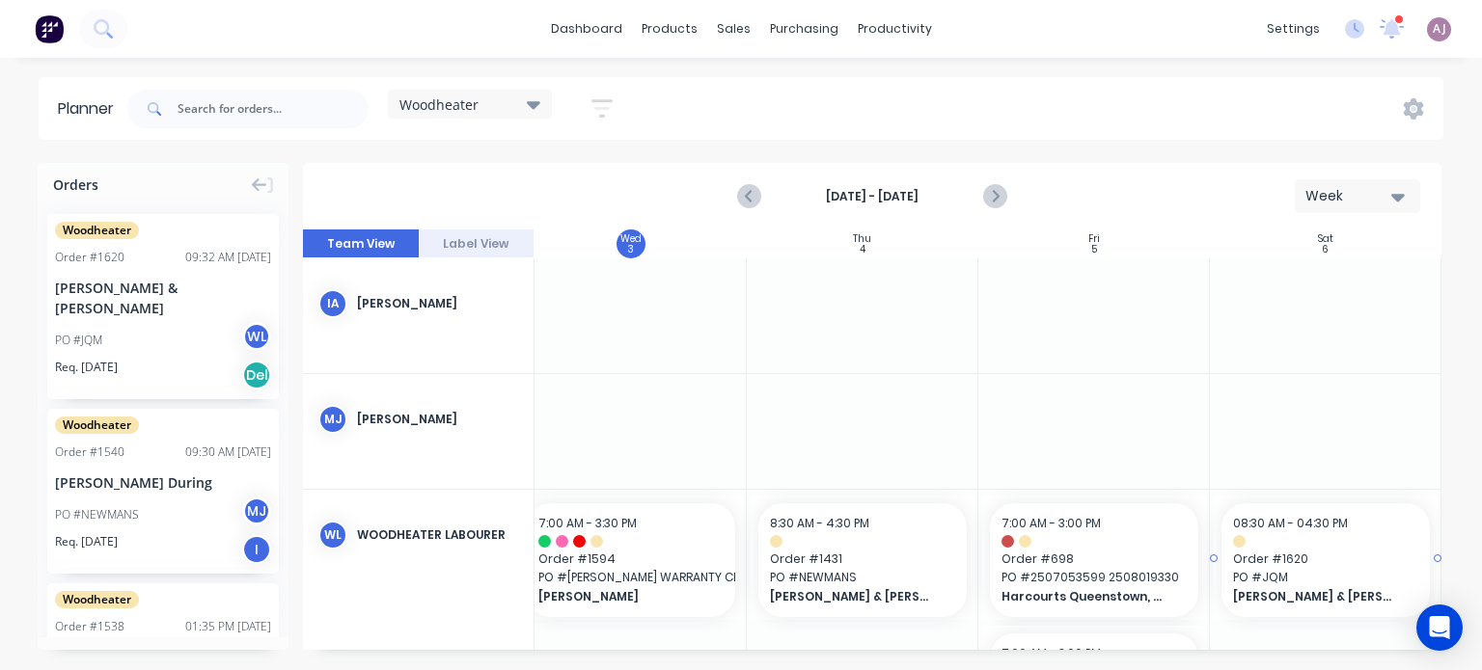
drag, startPoint x: 157, startPoint y: 278, endPoint x: 1305, endPoint y: 527, distance: 1174.5
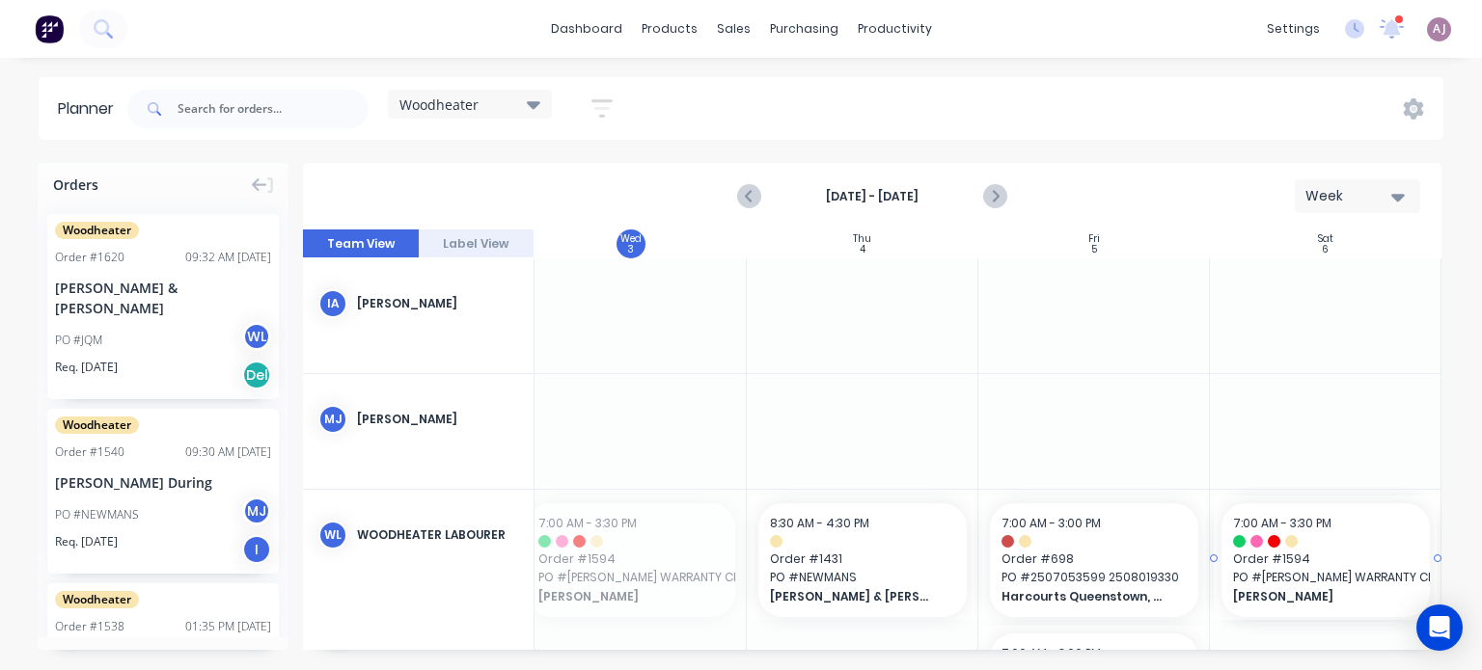
drag, startPoint x: 598, startPoint y: 572, endPoint x: 1242, endPoint y: 551, distance: 644.7
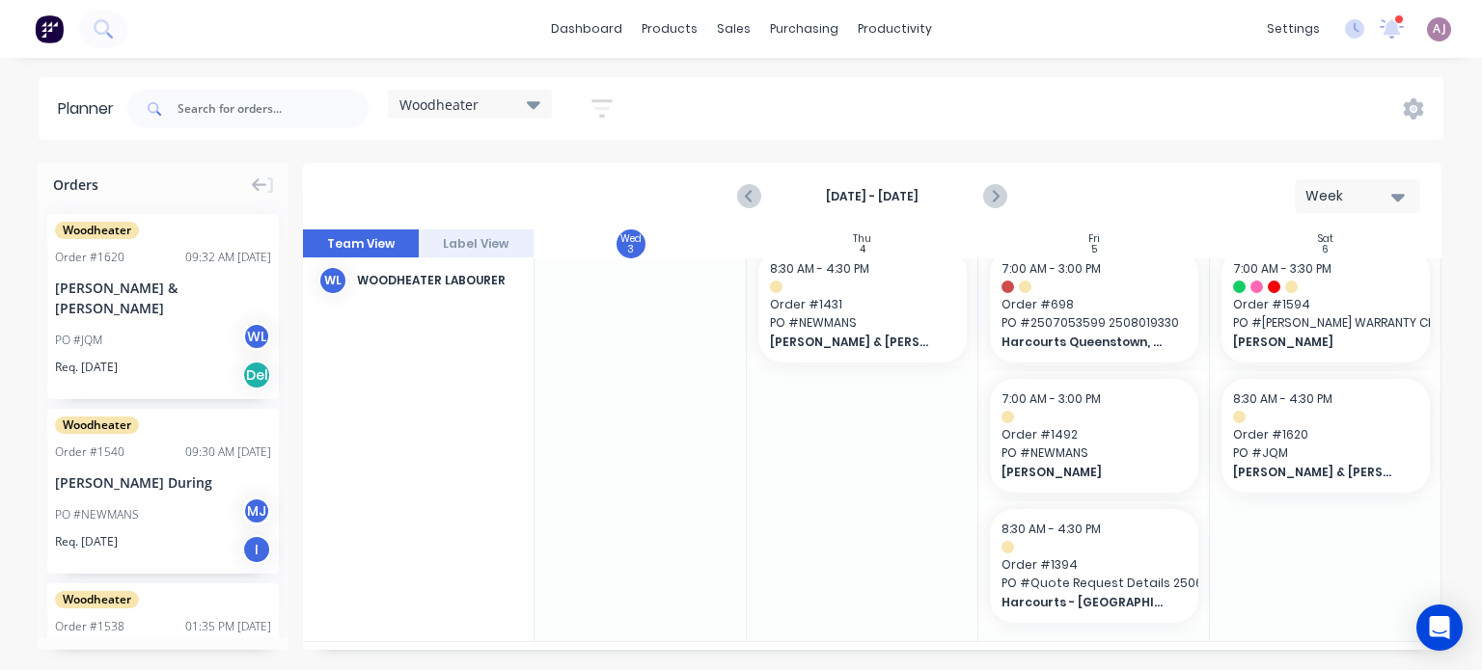
scroll to position [268, 721]
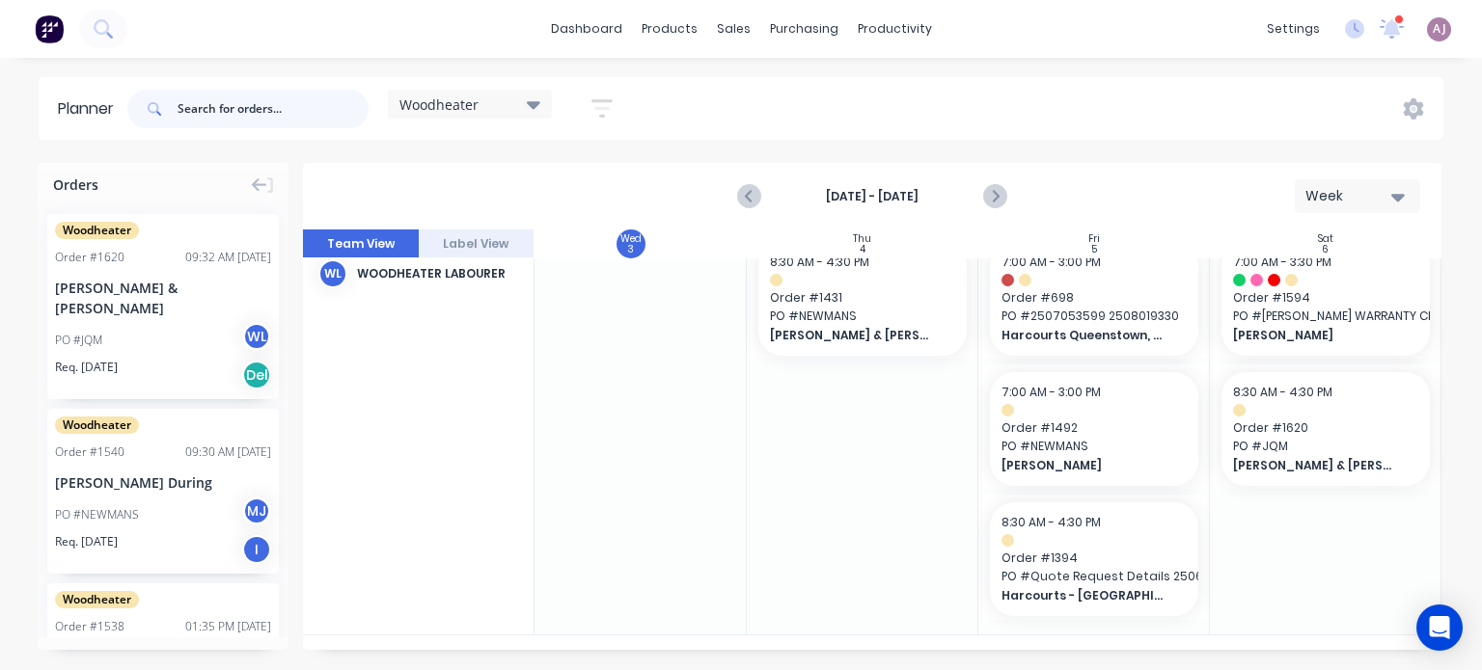
click at [214, 101] on input "text" at bounding box center [272, 109] width 191 height 39
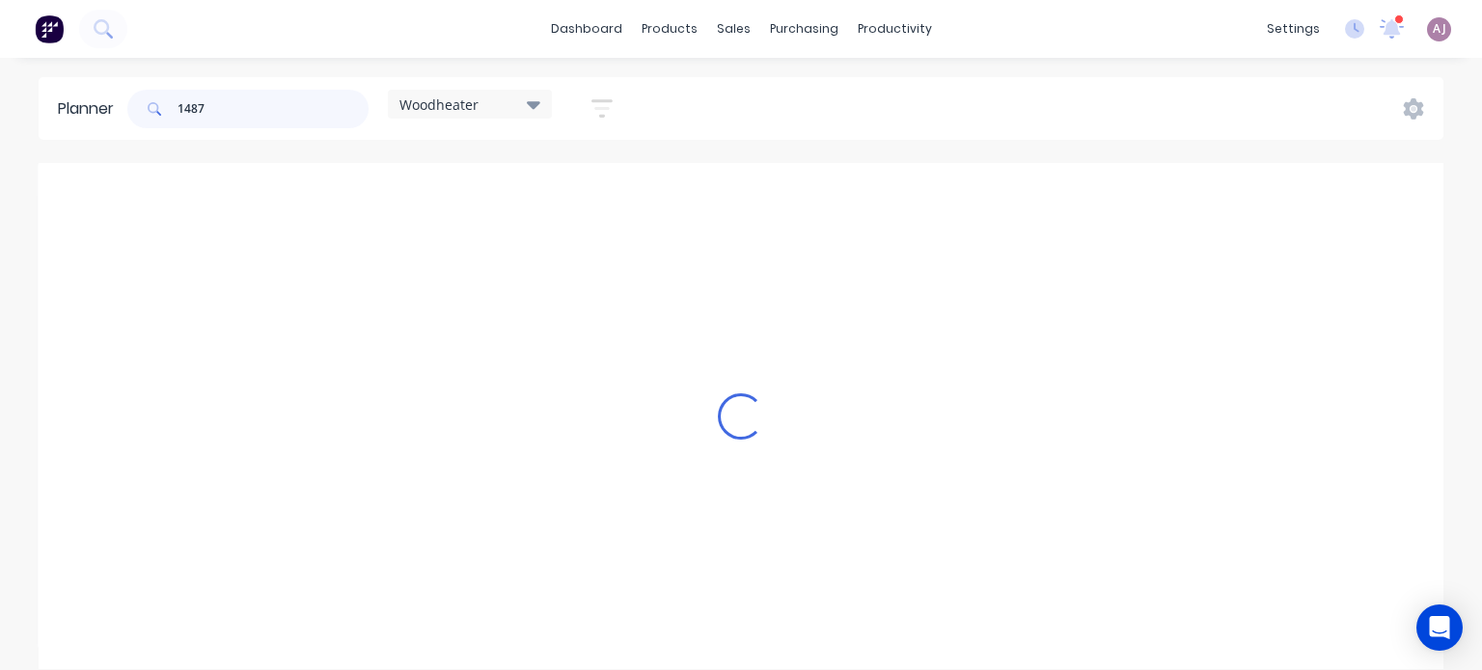
scroll to position [0, 714]
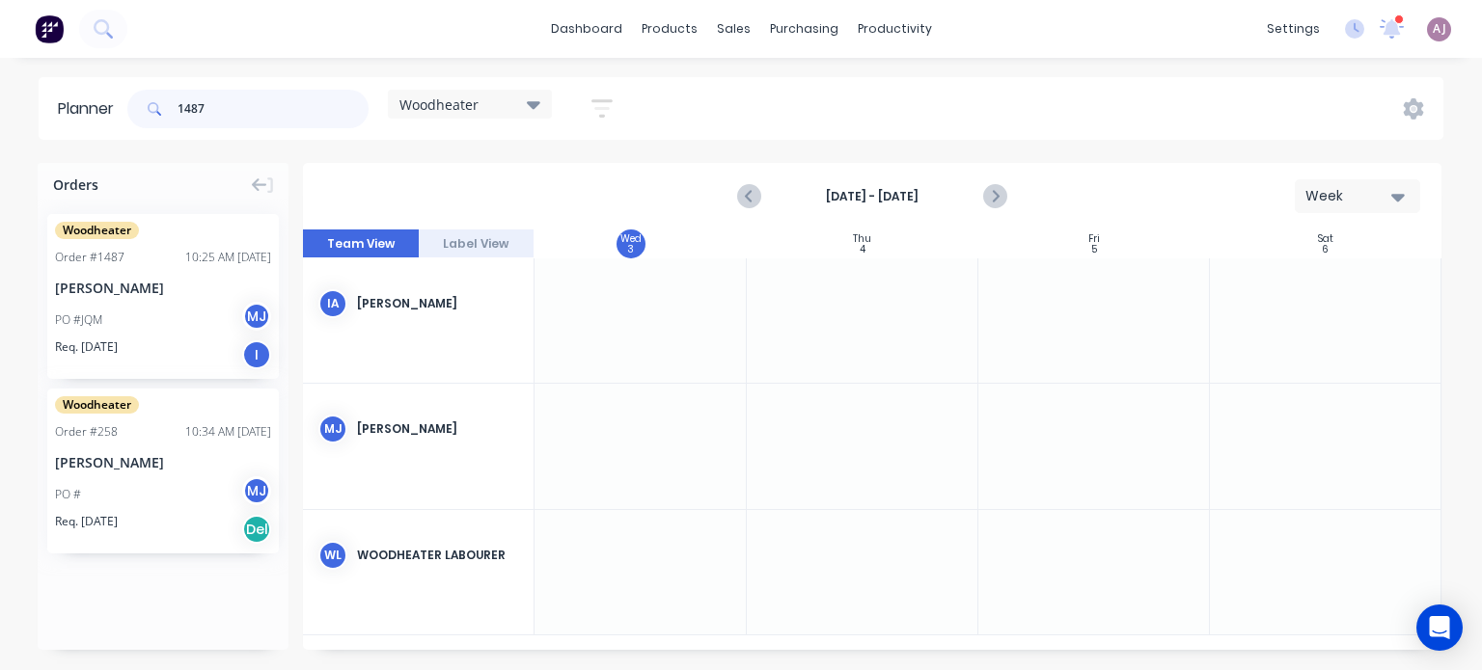
type input "1487"
drag, startPoint x: 106, startPoint y: 308, endPoint x: 1377, endPoint y: 541, distance: 1292.5
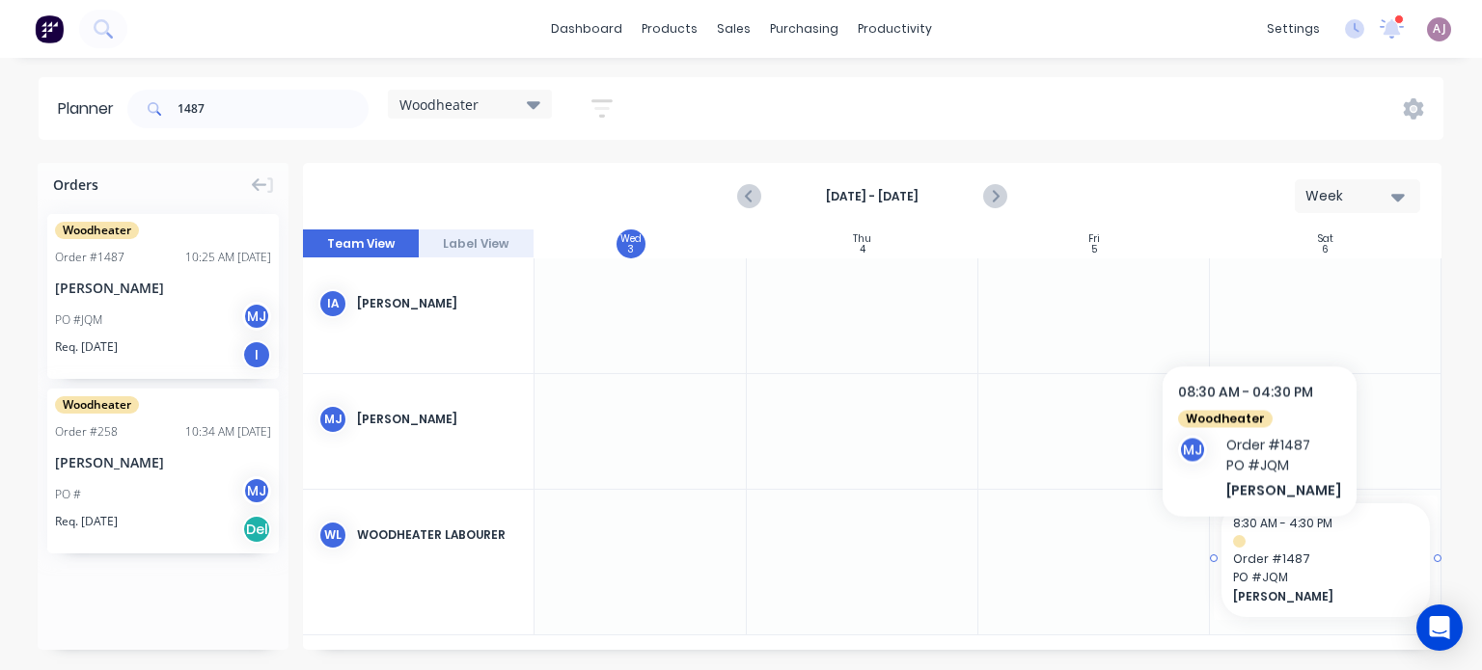
click at [1247, 546] on div at bounding box center [1325, 541] width 185 height 13
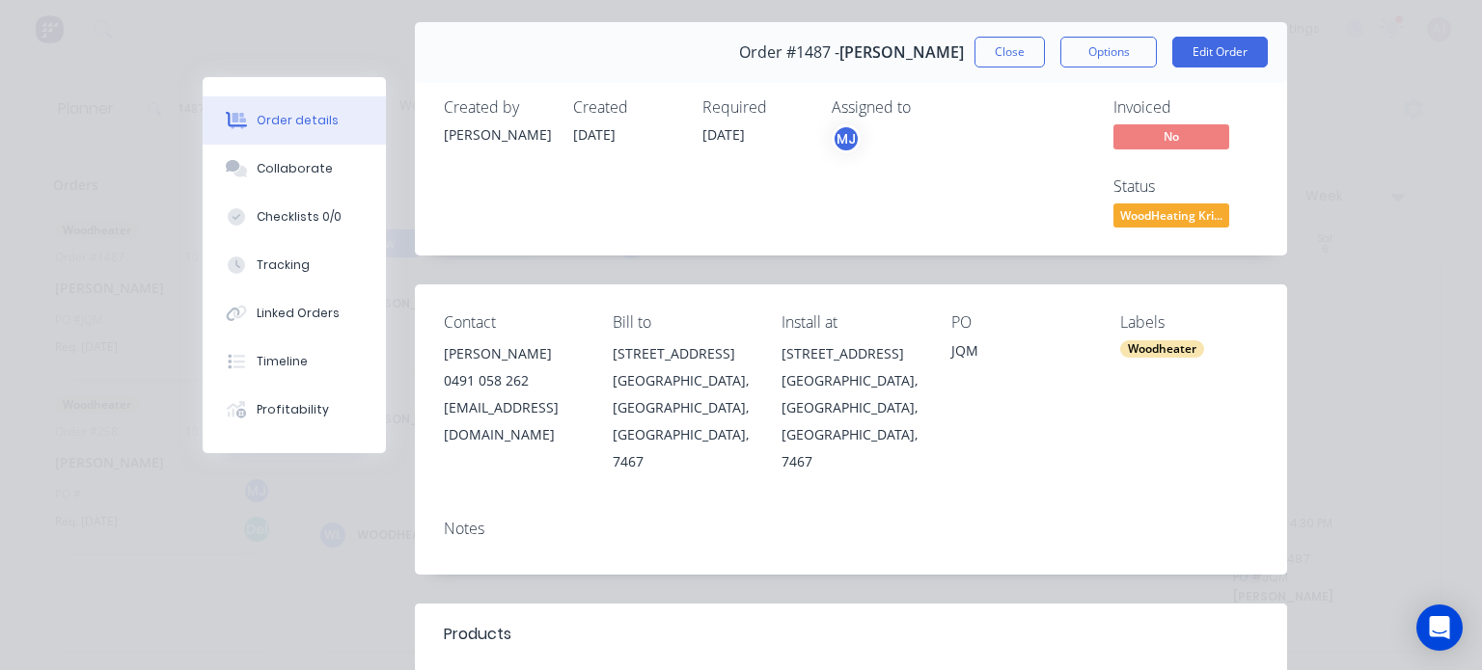
scroll to position [12, 0]
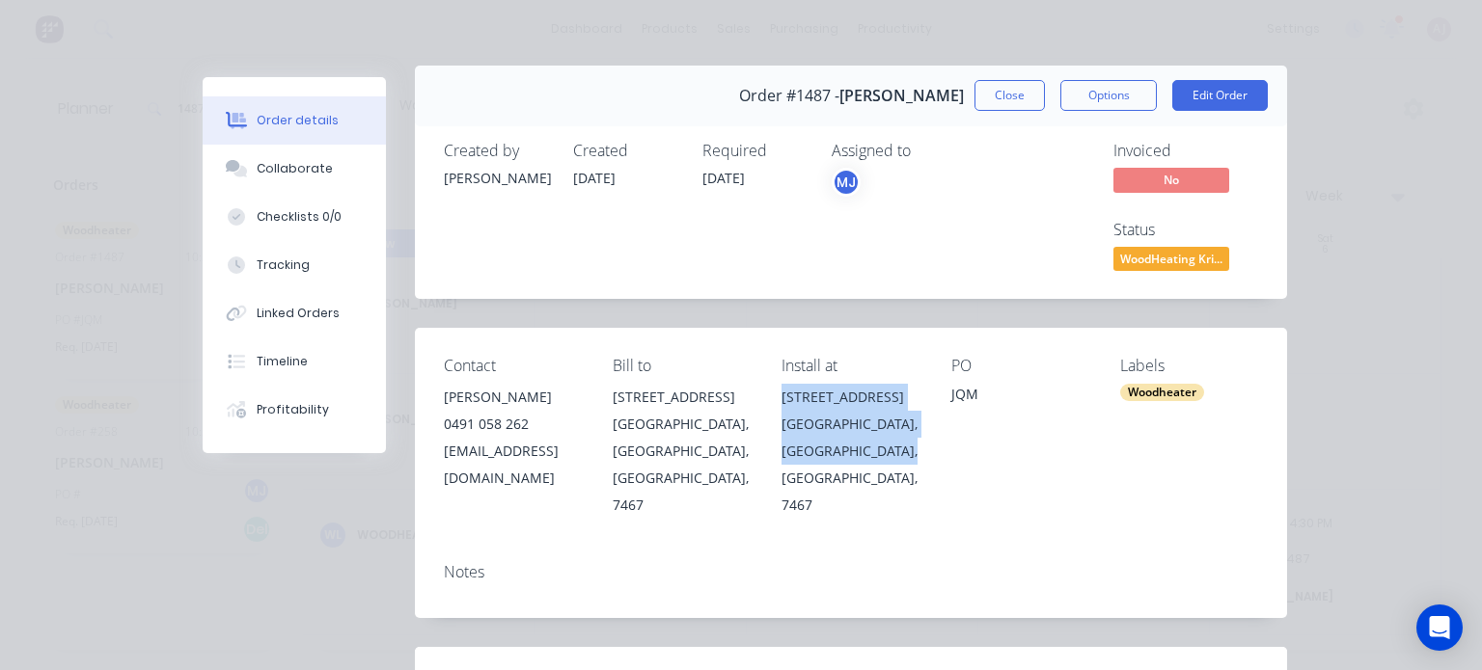
drag, startPoint x: 784, startPoint y: 398, endPoint x: 845, endPoint y: 485, distance: 106.0
click at [845, 485] on div "2 Hunniford Street Queenstown, Tasmania, Australia, 7467" at bounding box center [850, 451] width 138 height 135
copy div "2 Hunniford Street Queenstown, Tasmania, Australia, 7467"
click at [1002, 92] on button "Close" at bounding box center [1009, 95] width 70 height 31
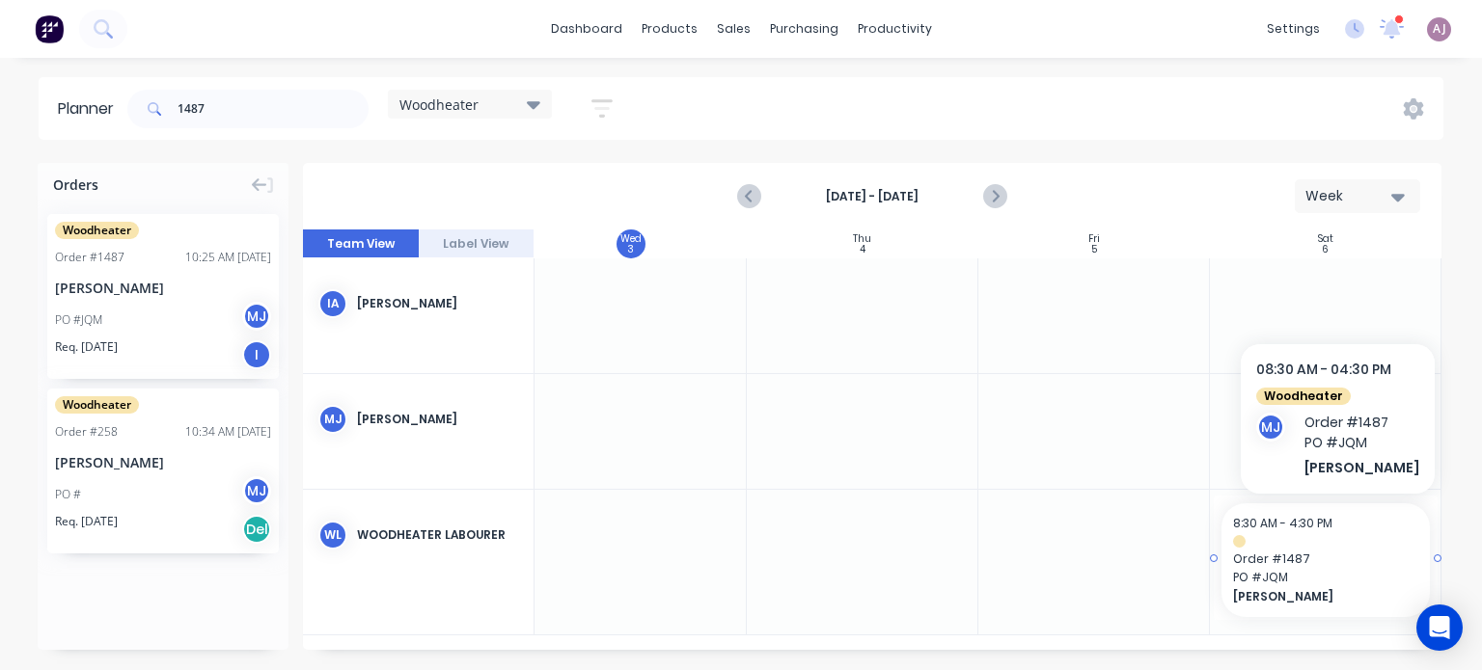
click at [1291, 587] on div "[PERSON_NAME]" at bounding box center [1325, 596] width 185 height 18
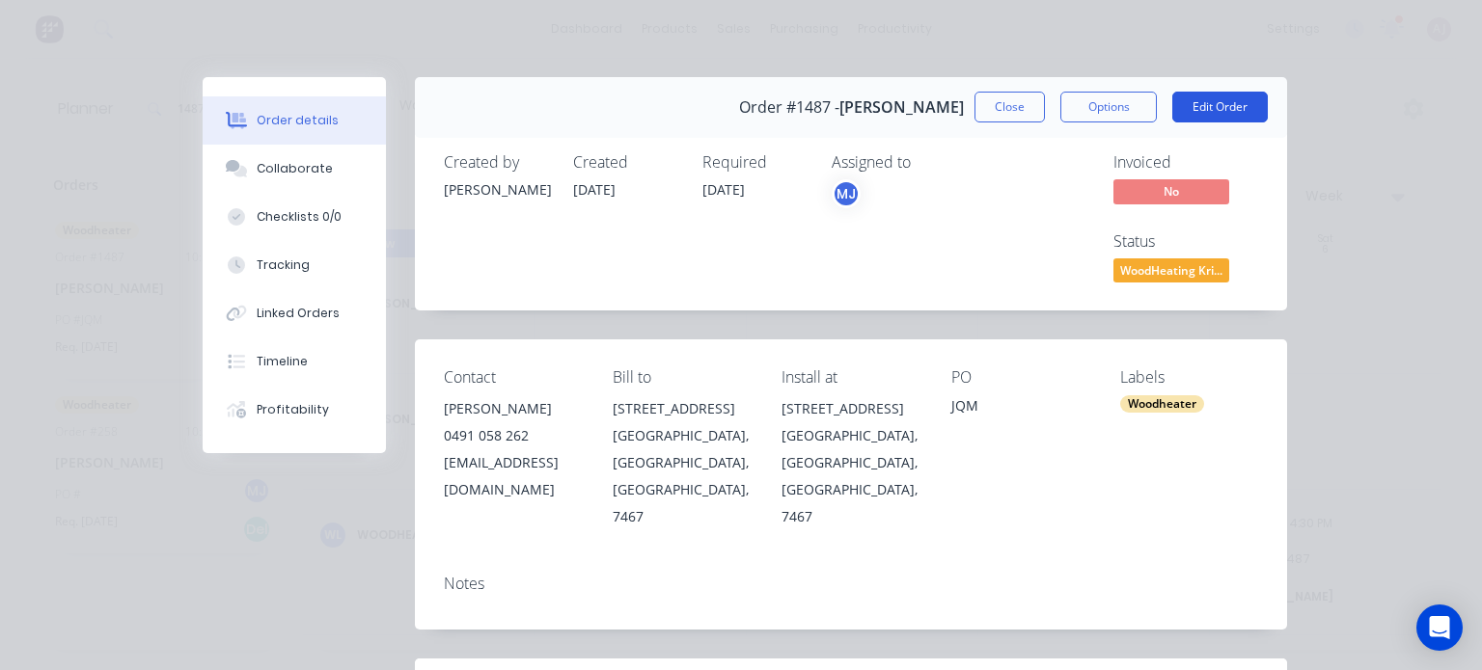
click at [1200, 99] on button "Edit Order" at bounding box center [1219, 107] width 95 height 31
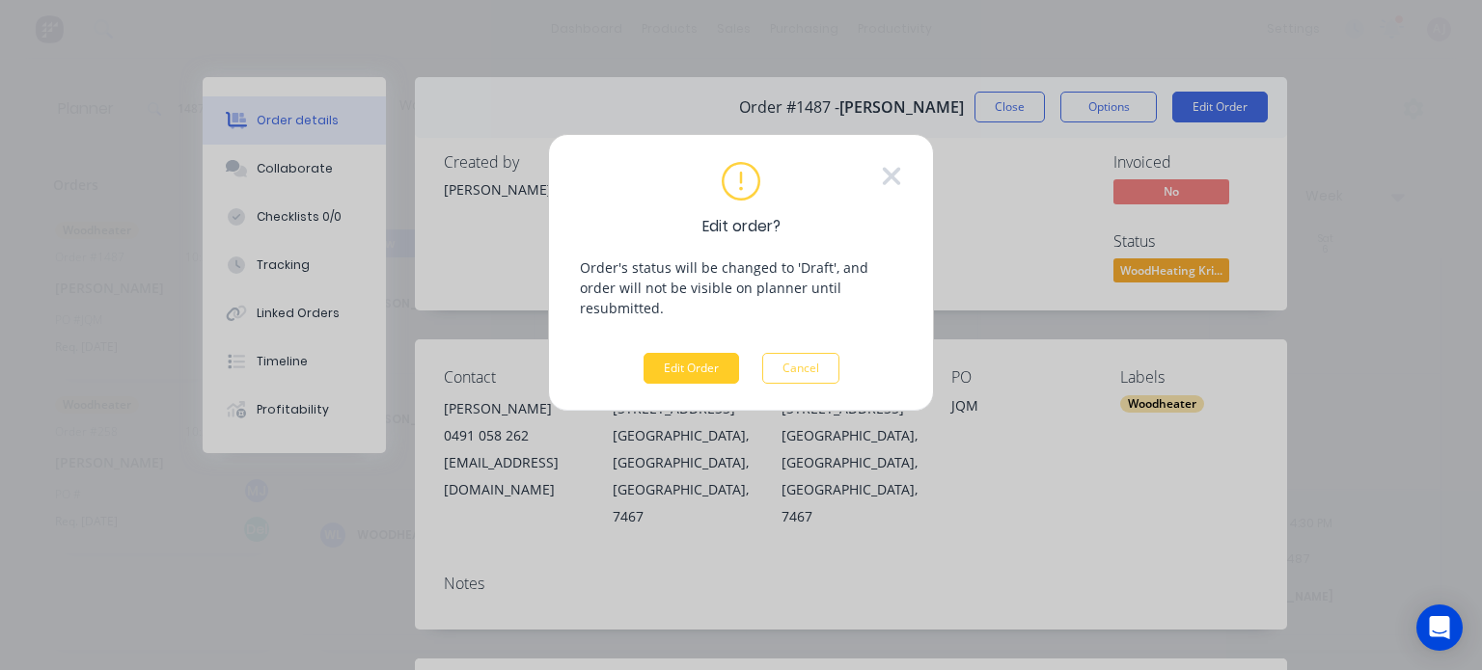
click at [679, 354] on button "Edit Order" at bounding box center [690, 368] width 95 height 31
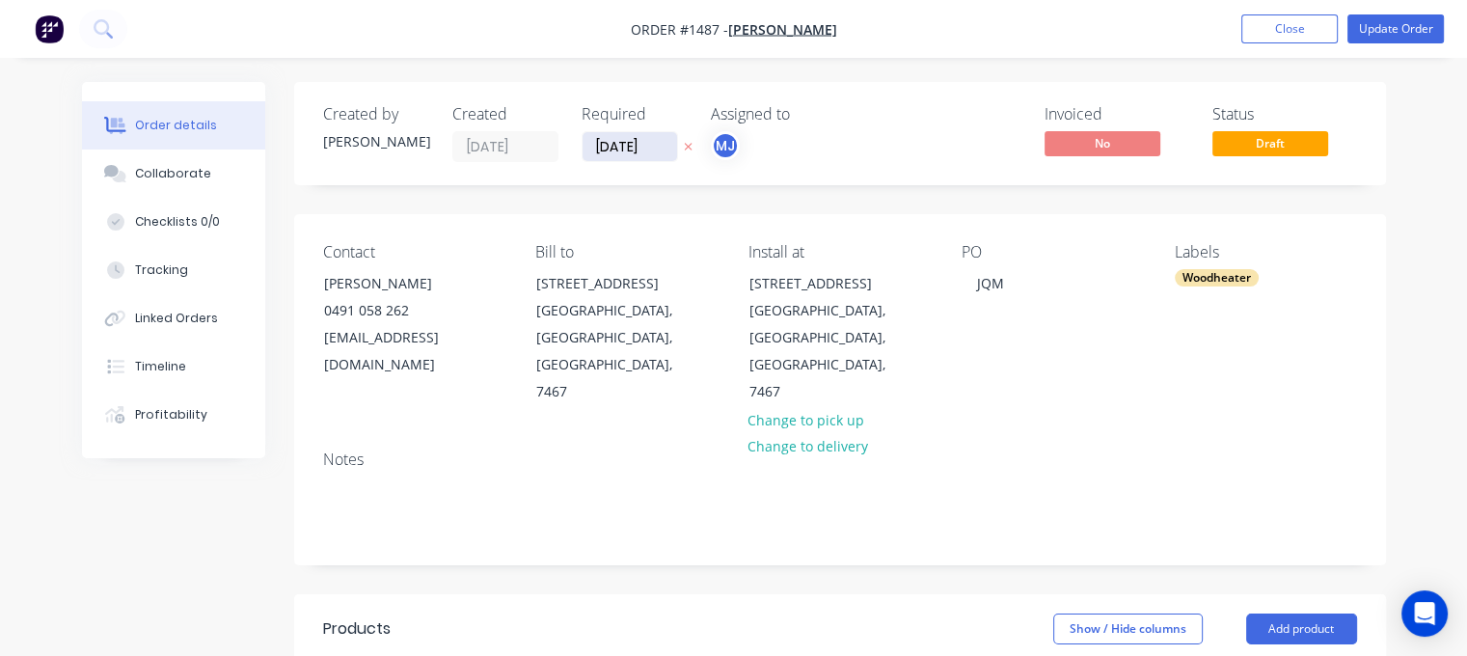
click at [641, 152] on input "[DATE]" at bounding box center [630, 146] width 95 height 29
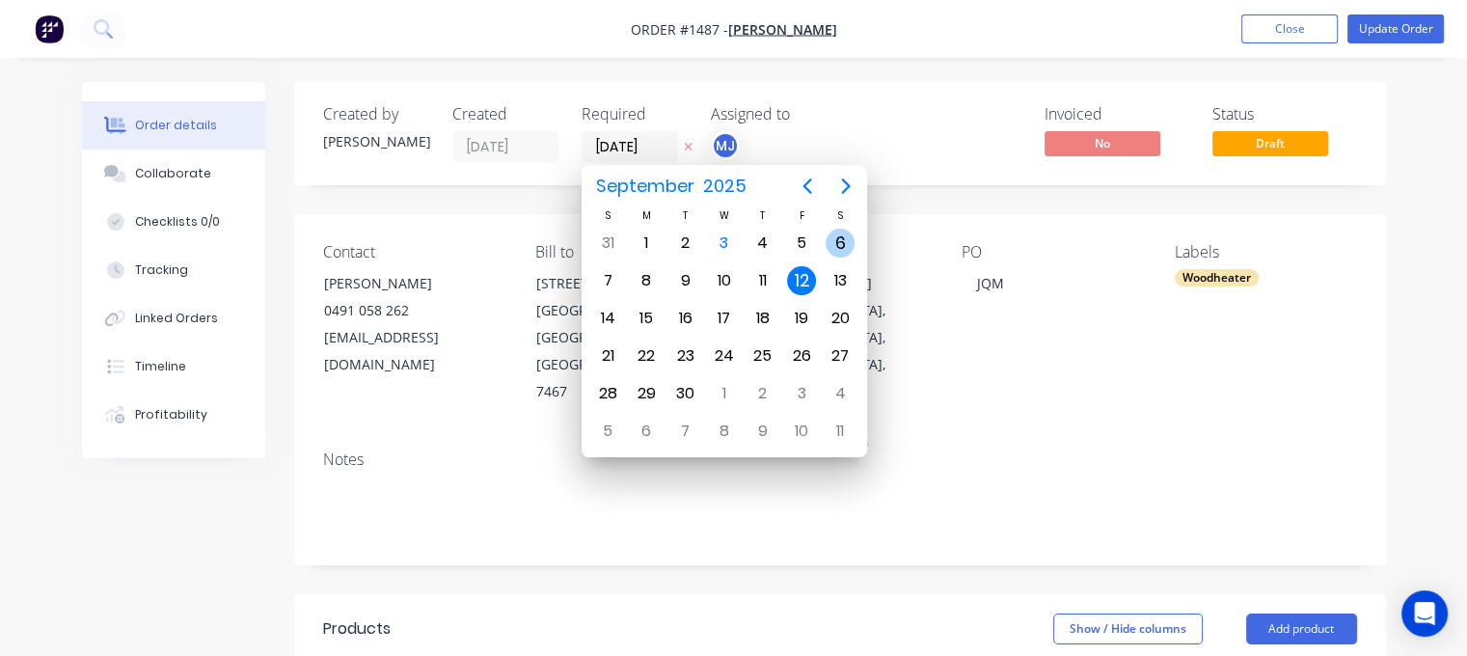
click at [839, 240] on div "6" at bounding box center [840, 243] width 29 height 29
type input "[DATE]"
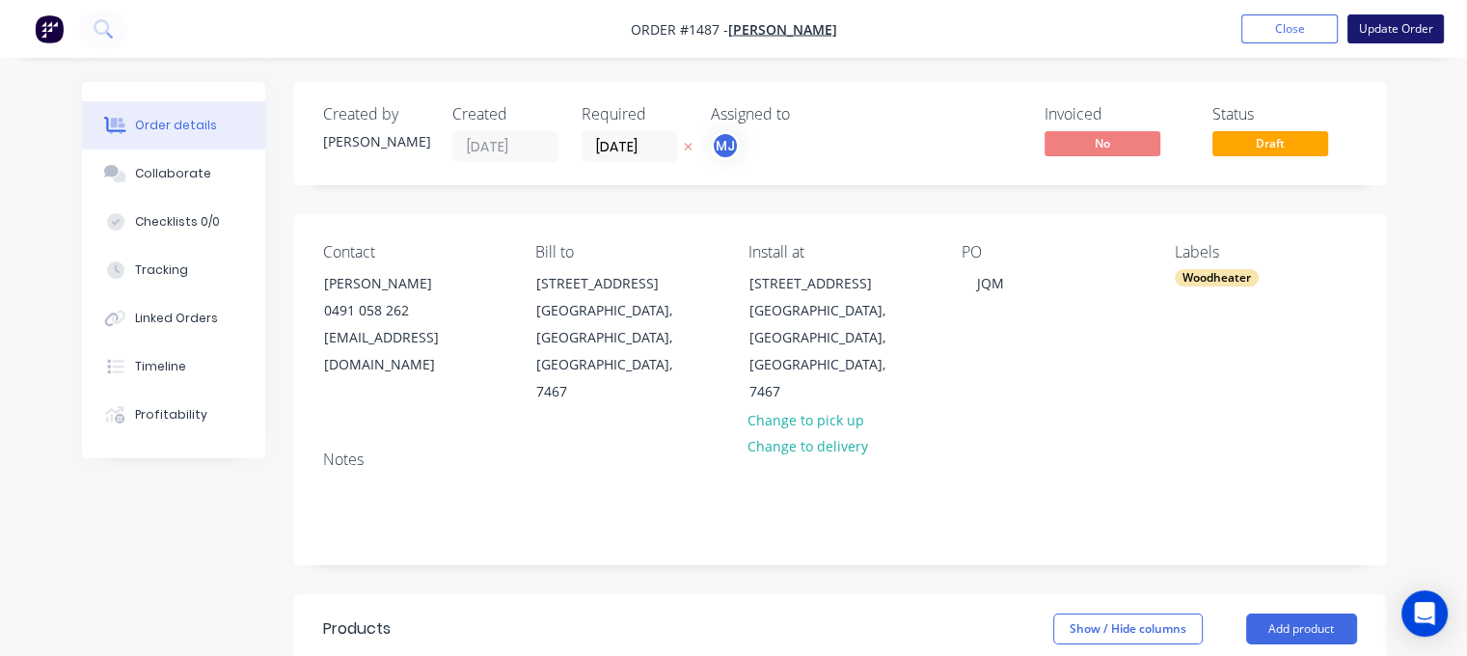
click at [1387, 21] on button "Update Order" at bounding box center [1395, 28] width 96 height 29
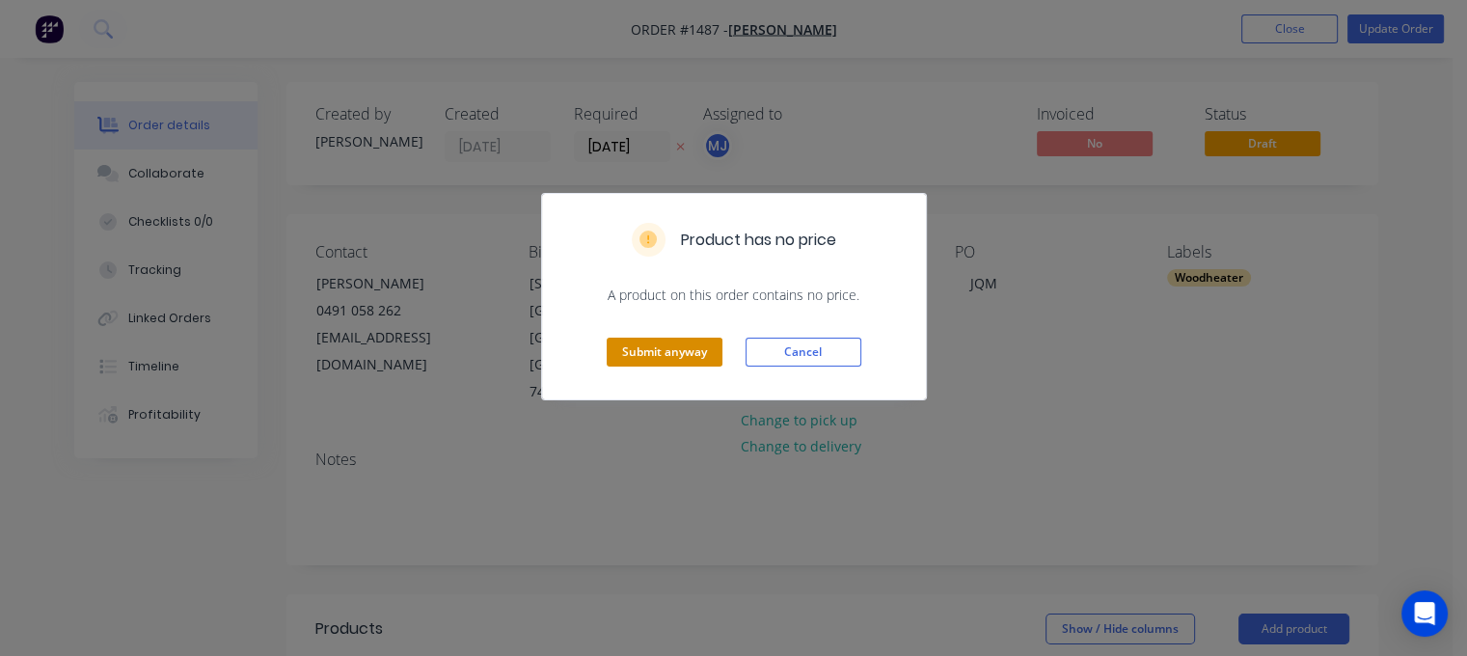
click at [683, 346] on button "Submit anyway" at bounding box center [665, 352] width 116 height 29
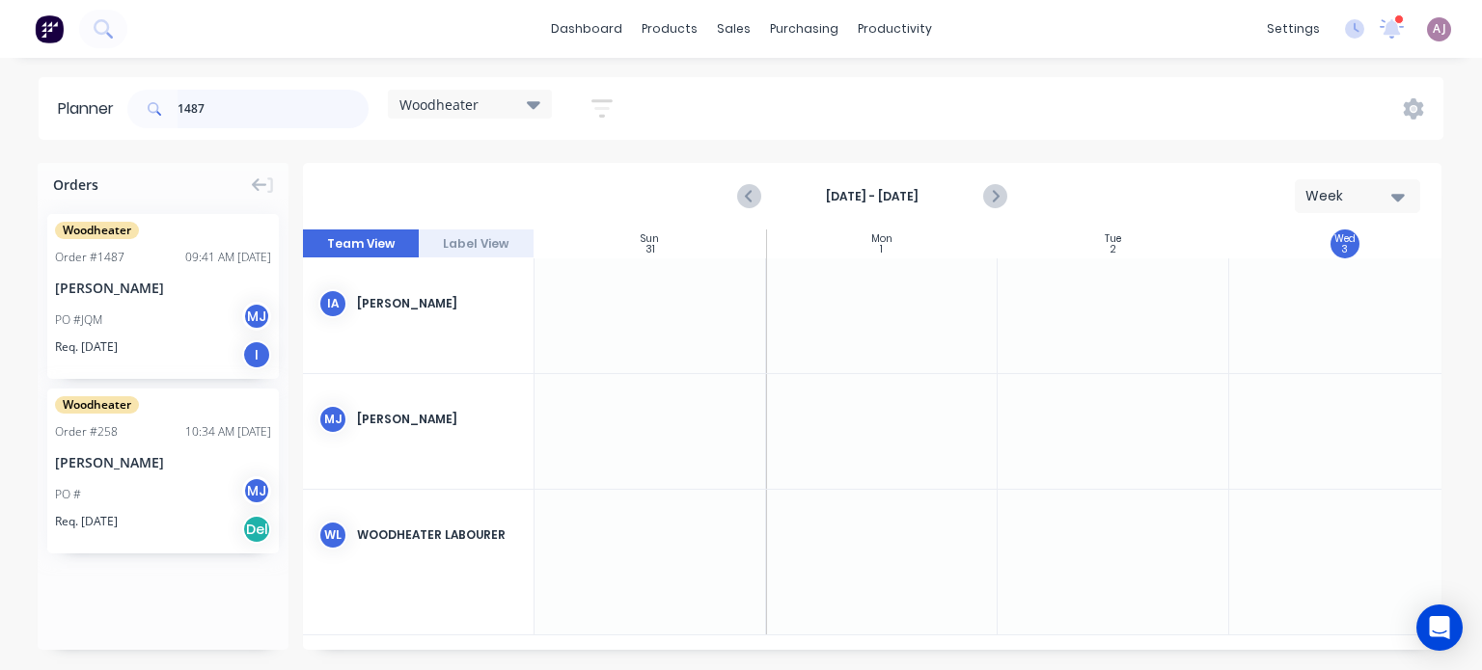
click at [226, 112] on input "1487" at bounding box center [272, 109] width 191 height 39
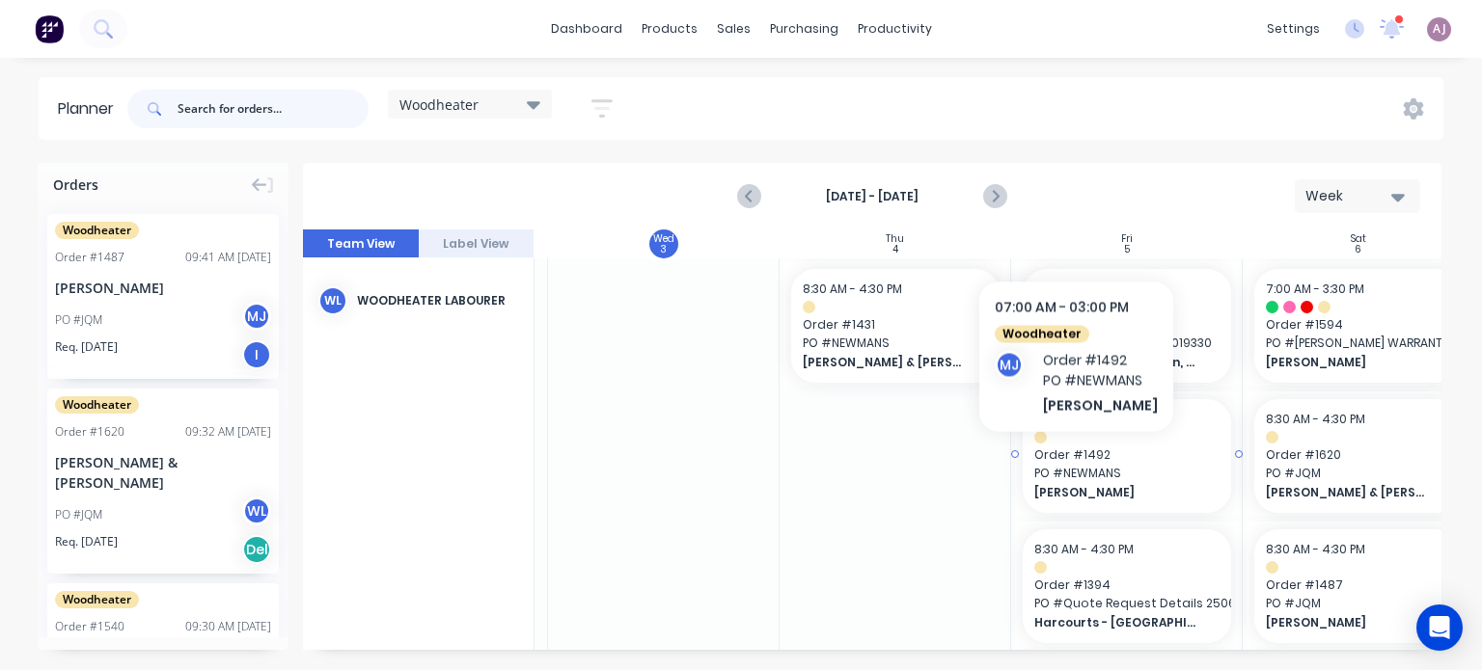
scroll to position [268, 681]
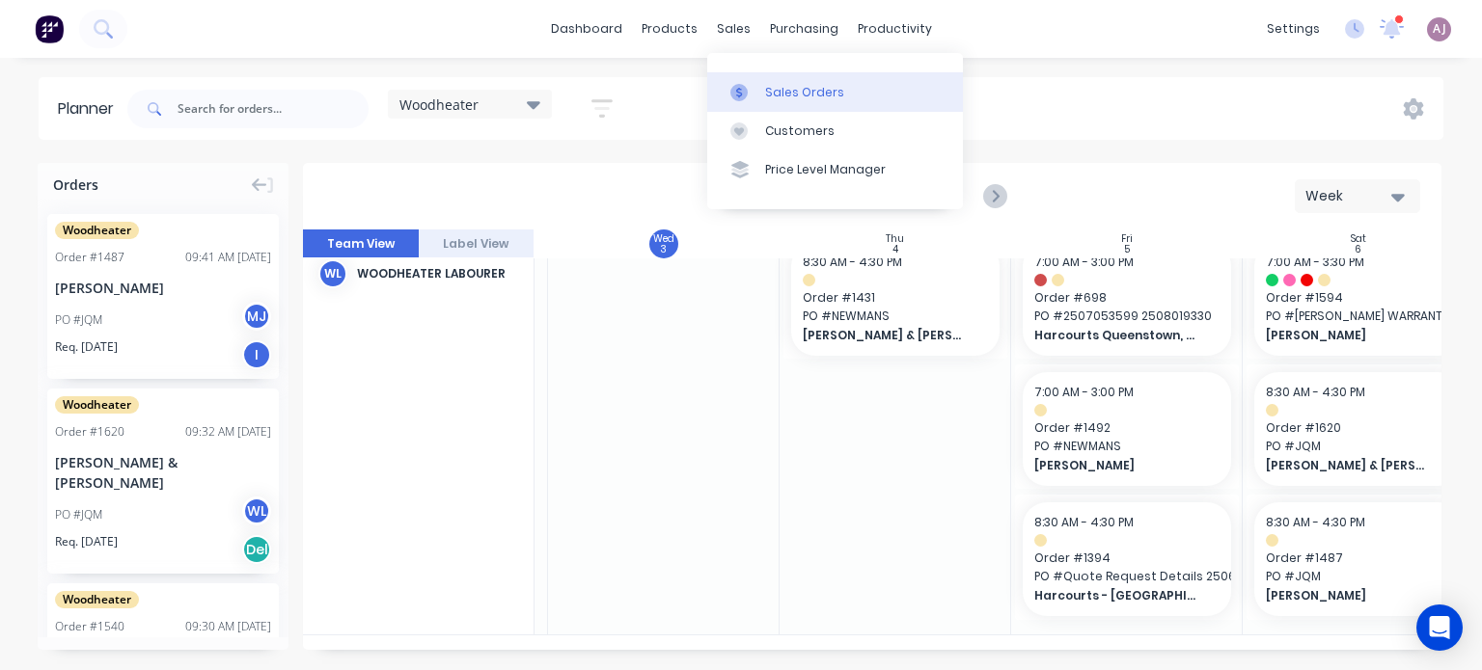
click at [765, 88] on div "Sales Orders" at bounding box center [804, 92] width 79 height 17
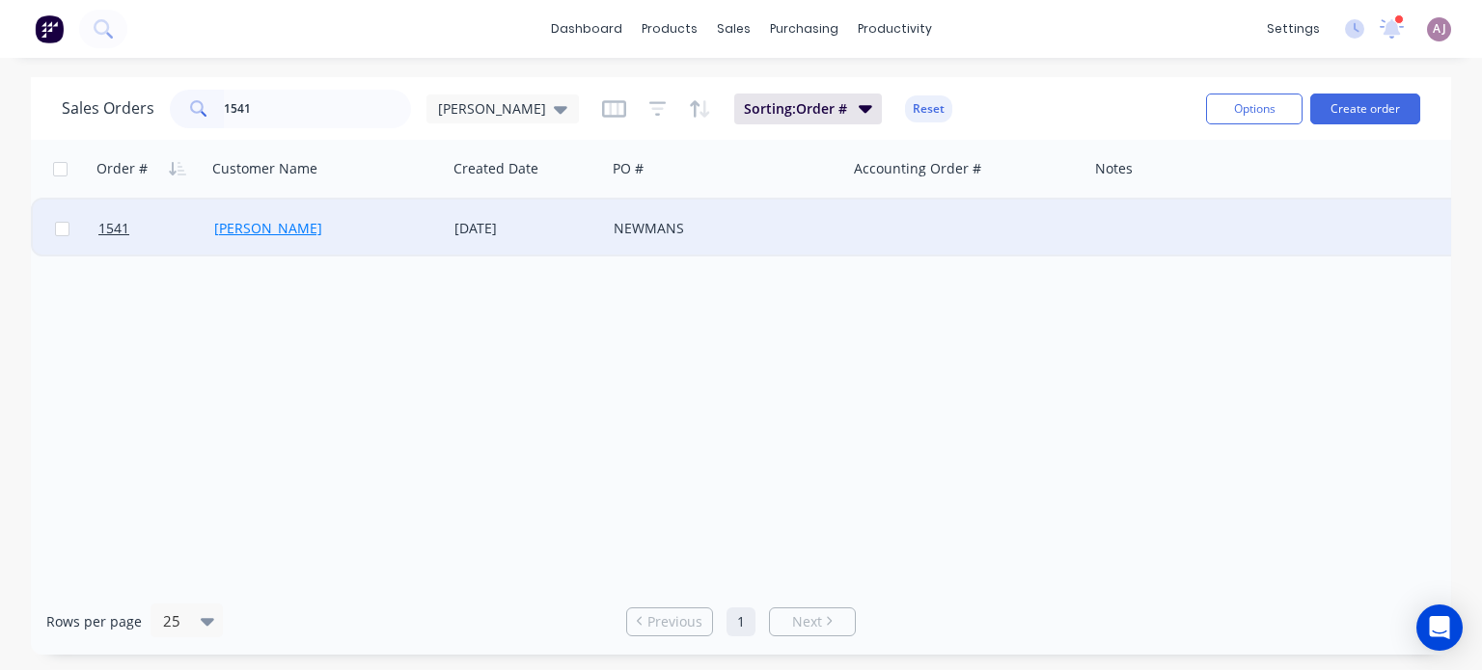
type input "1541"
click at [276, 227] on link "[PERSON_NAME]" at bounding box center [268, 228] width 108 height 18
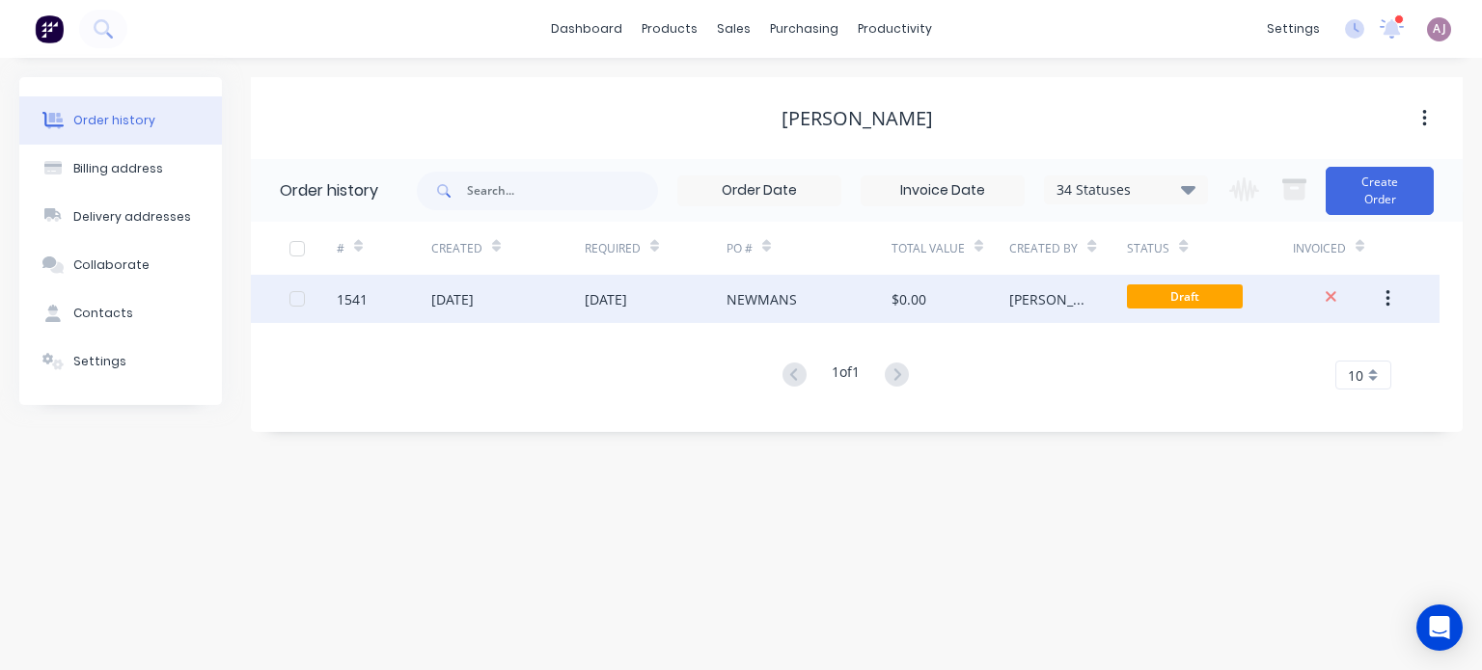
click at [693, 305] on div "[DATE]" at bounding box center [656, 299] width 142 height 48
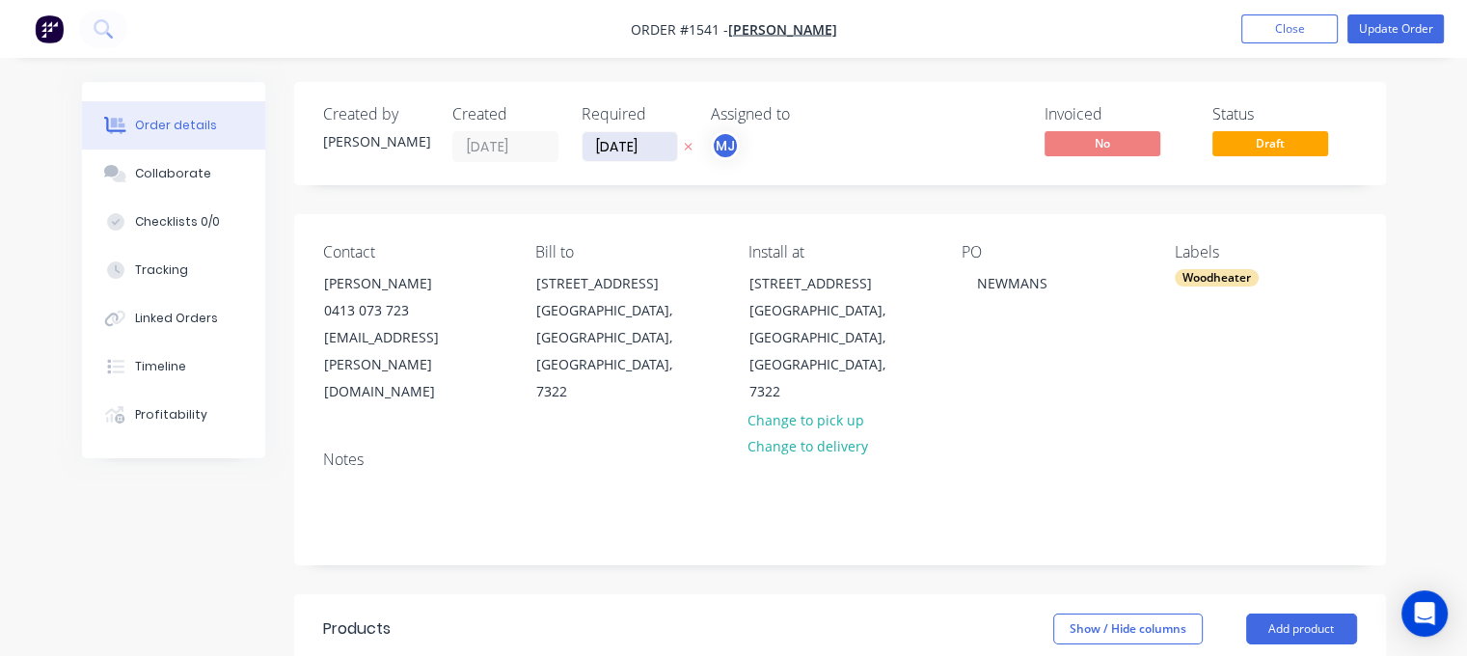
click at [642, 139] on input "[DATE]" at bounding box center [630, 146] width 95 height 29
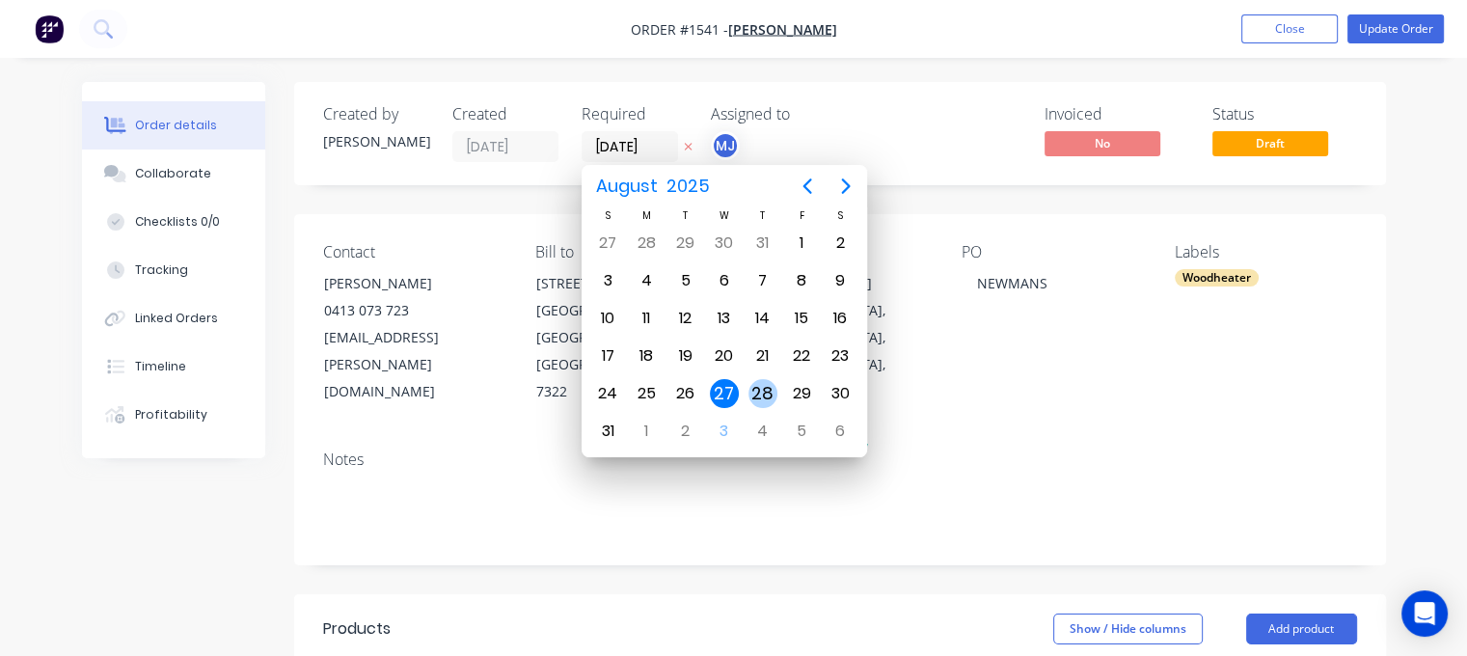
click at [762, 393] on div "28" at bounding box center [762, 393] width 29 height 29
type input "[DATE]"
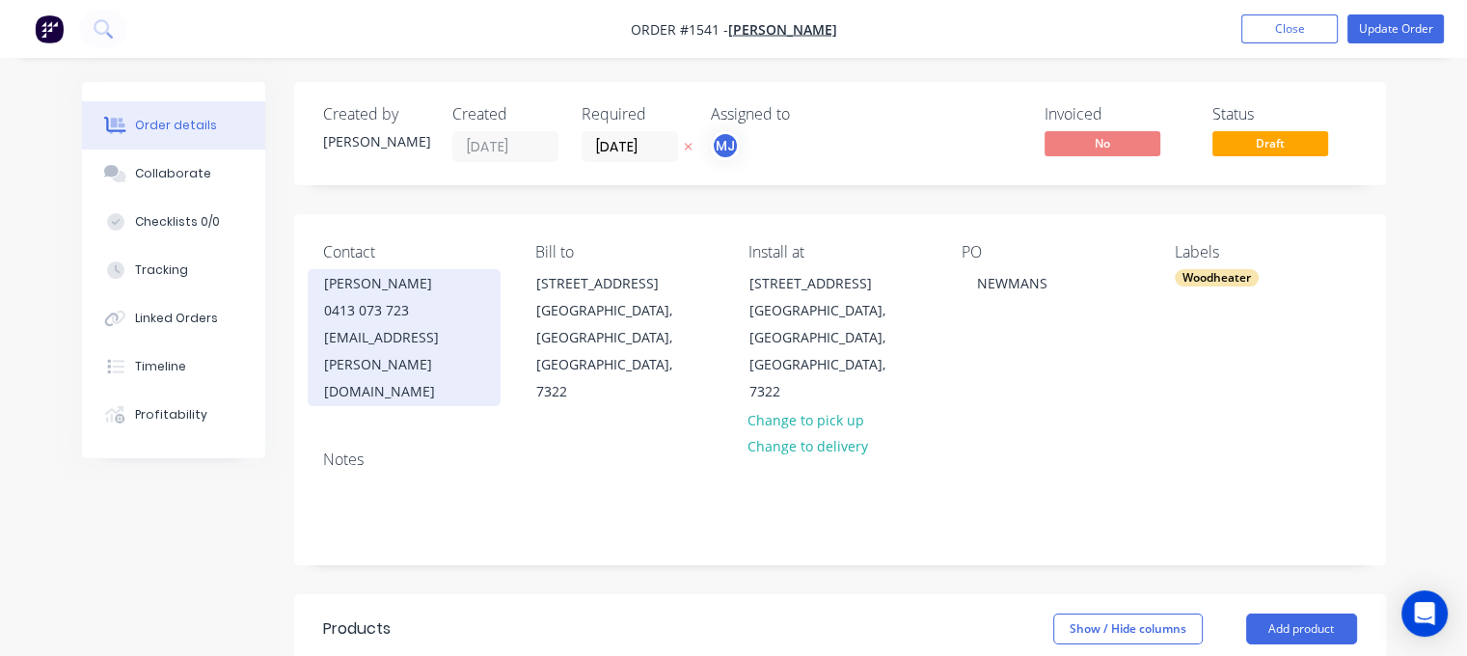
drag, startPoint x: 319, startPoint y: 285, endPoint x: 498, endPoint y: 280, distance: 178.5
click at [498, 280] on div "Sharmini Cochrane 0413 073 723 sharmini.elyse@outlook.com" at bounding box center [404, 337] width 193 height 137
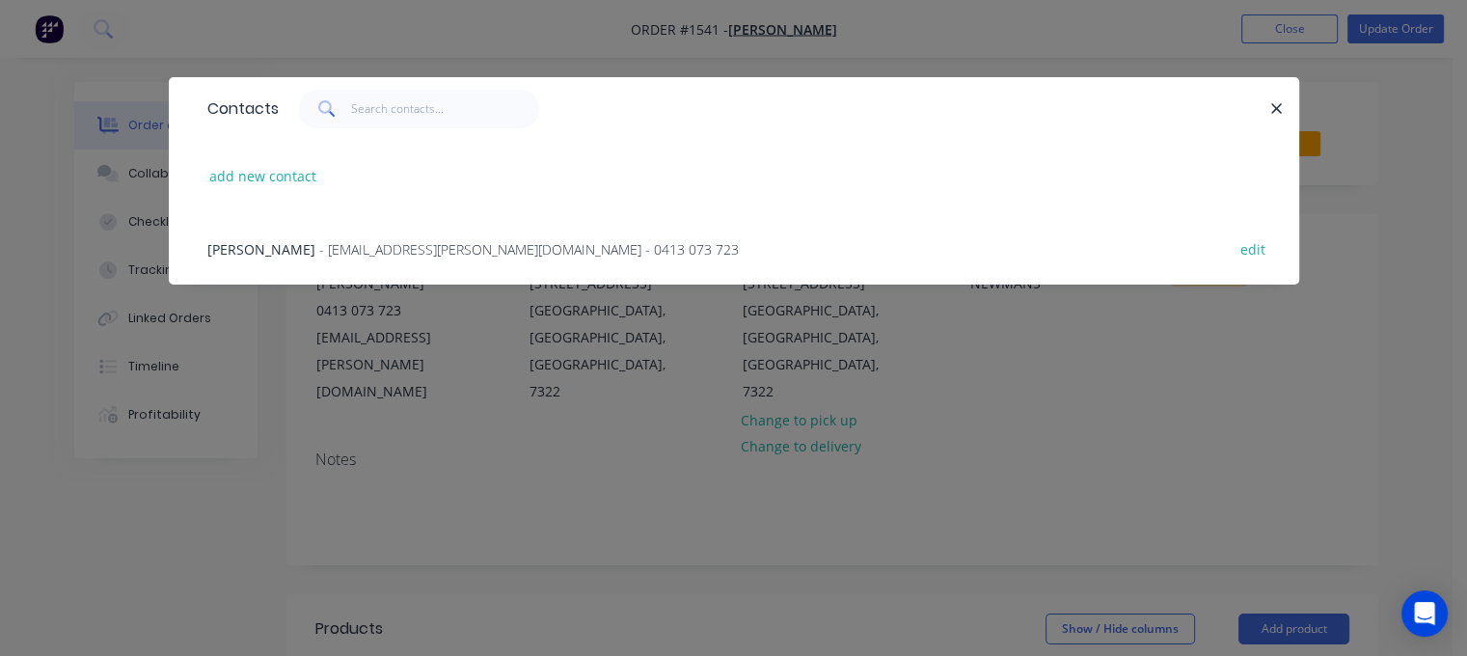
click at [1272, 104] on icon "button" at bounding box center [1276, 108] width 13 height 17
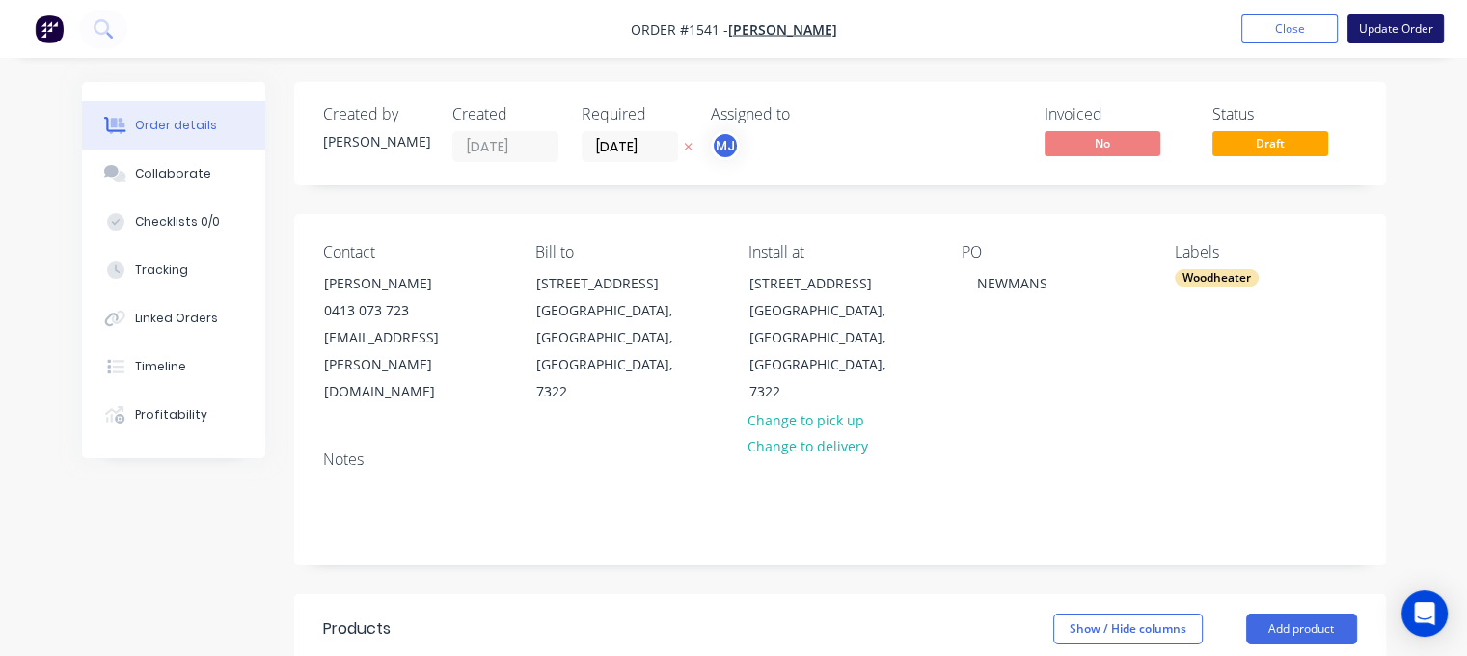
click at [1397, 30] on button "Update Order" at bounding box center [1395, 28] width 96 height 29
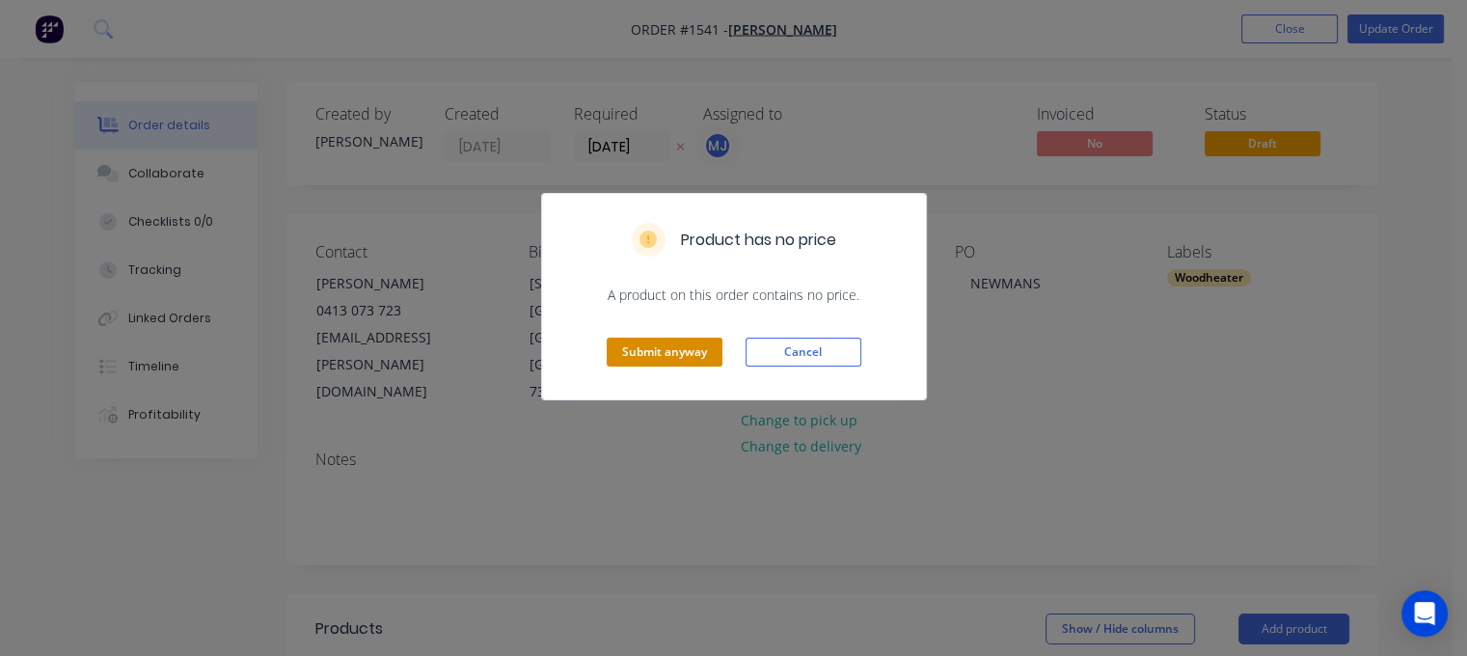
click at [710, 338] on button "Submit anyway" at bounding box center [665, 352] width 116 height 29
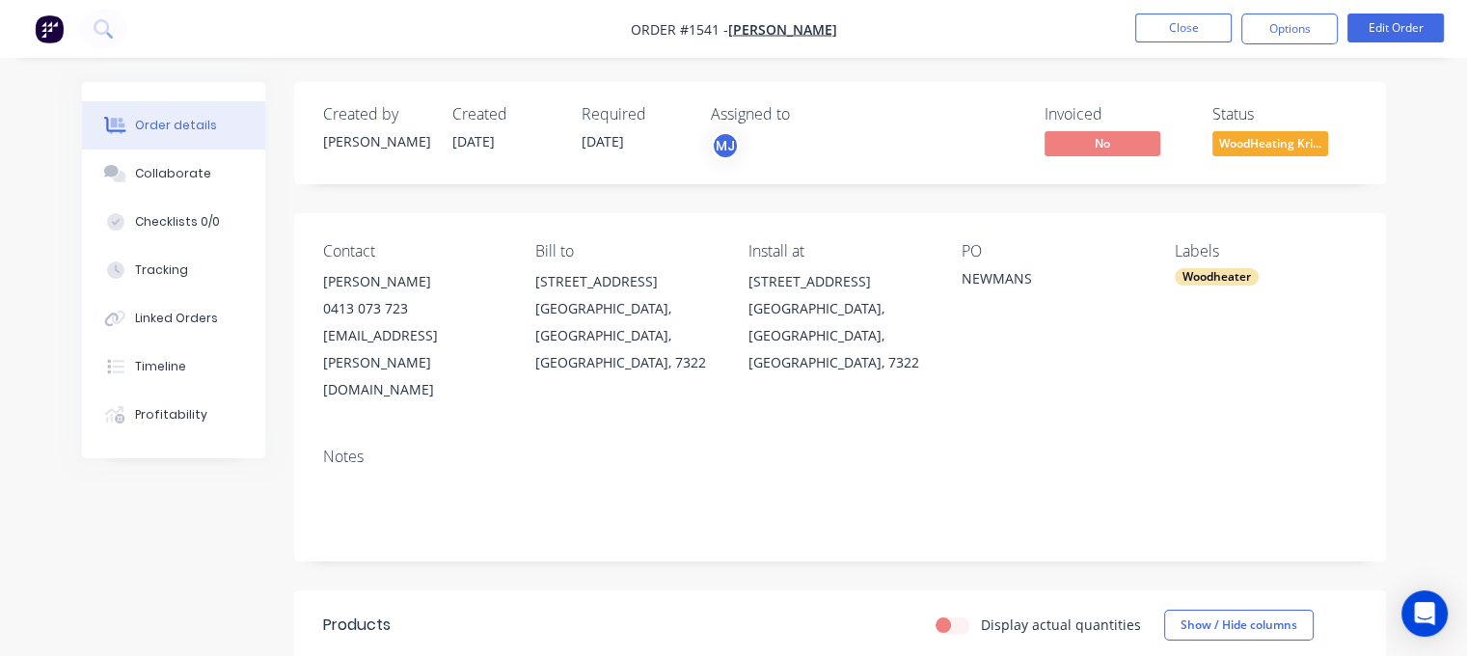
drag, startPoint x: 326, startPoint y: 281, endPoint x: 498, endPoint y: 267, distance: 172.2
click at [468, 285] on div "[PERSON_NAME]" at bounding box center [414, 281] width 182 height 27
copy div "[PERSON_NAME]"
drag, startPoint x: 322, startPoint y: 340, endPoint x: 503, endPoint y: 339, distance: 181.3
click at [503, 339] on div "sharmini.elyse@outlook.com" at bounding box center [414, 362] width 182 height 81
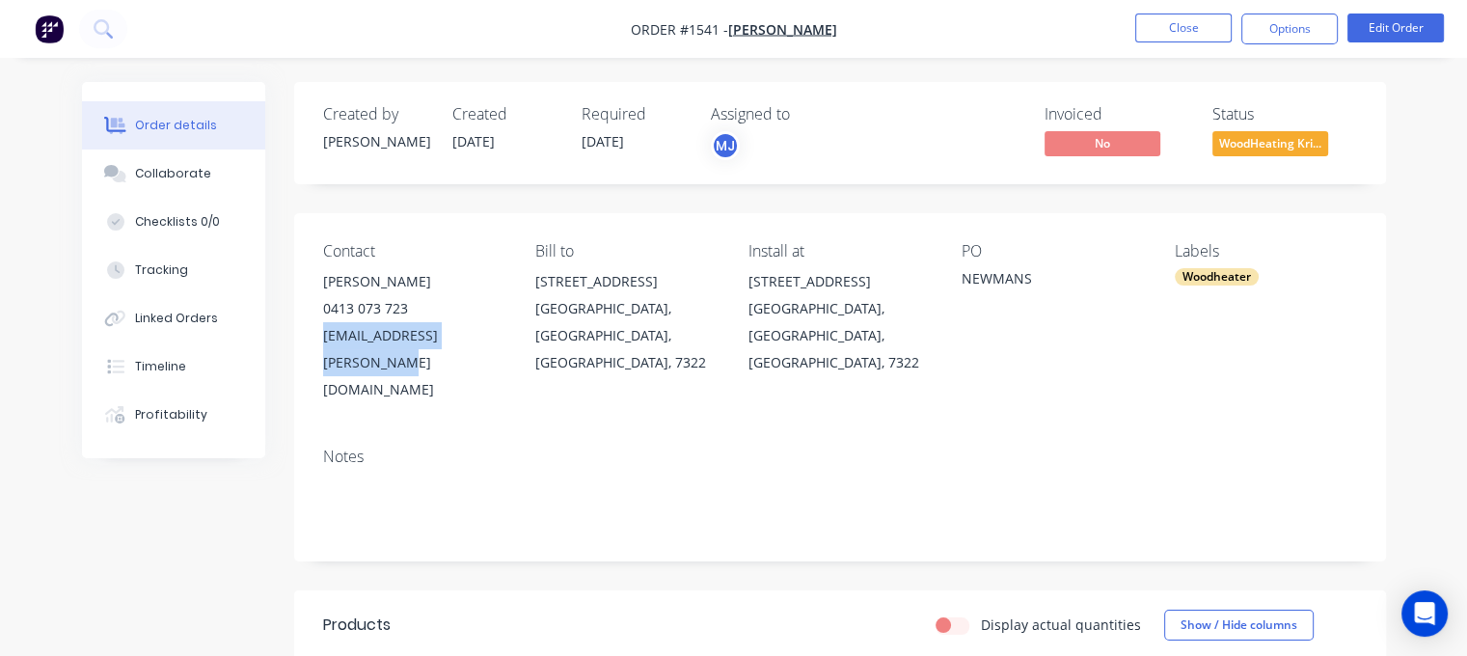
copy div "sharmini.elyse@outlook.com"
drag, startPoint x: 322, startPoint y: 309, endPoint x: 409, endPoint y: 305, distance: 86.9
click at [409, 305] on div "0413 073 723" at bounding box center [414, 308] width 182 height 27
copy div "0413 073 723"
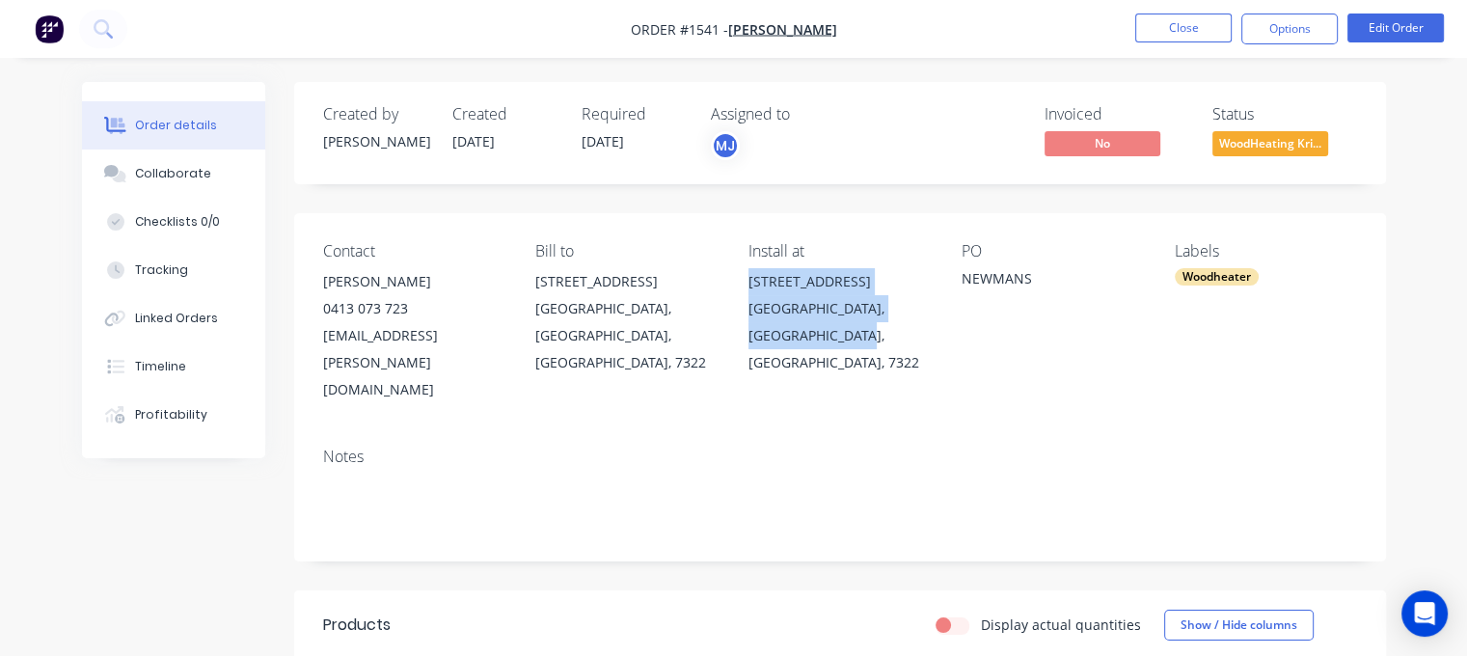
drag, startPoint x: 752, startPoint y: 285, endPoint x: 841, endPoint y: 334, distance: 101.5
click at [841, 334] on div "1/20 Seabrook Road Somerset, Tasmania, Australia, 7322" at bounding box center [839, 322] width 182 height 108
copy div "1/20 Seabrook Road Somerset, Tasmania, Australia, 7322"
click at [336, 339] on div "sharmini.elyse@outlook.com" at bounding box center [414, 362] width 182 height 81
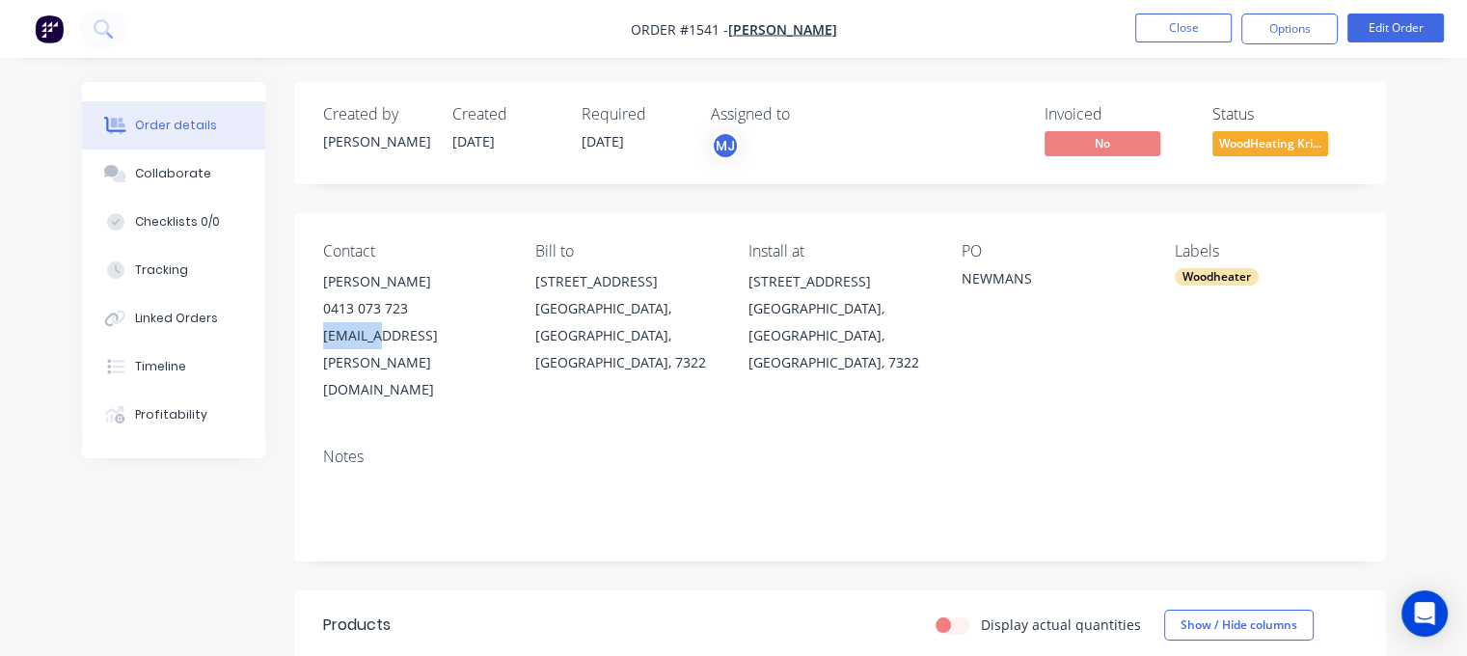
click at [336, 339] on div "sharmini.elyse@outlook.com" at bounding box center [414, 362] width 182 height 81
copy div "sharmini.elyse@outlook.com"
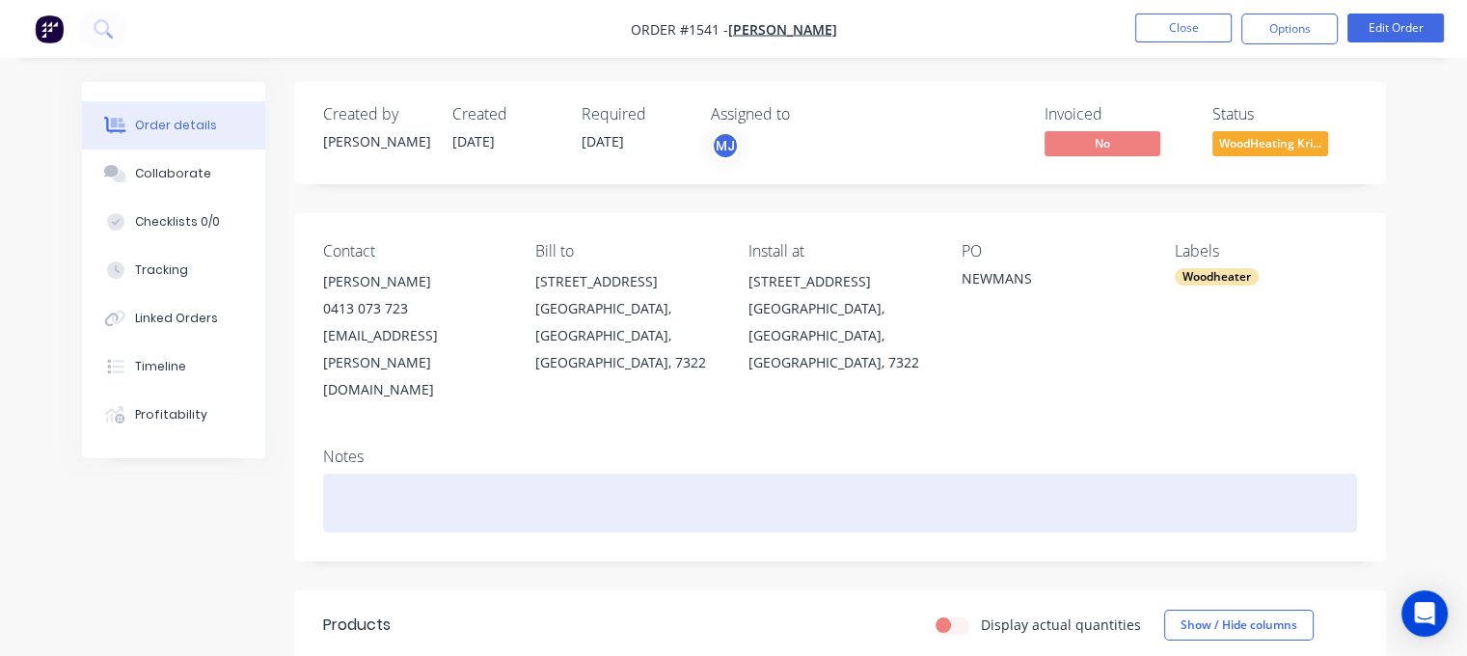
click at [369, 474] on div at bounding box center [840, 503] width 1034 height 59
paste div
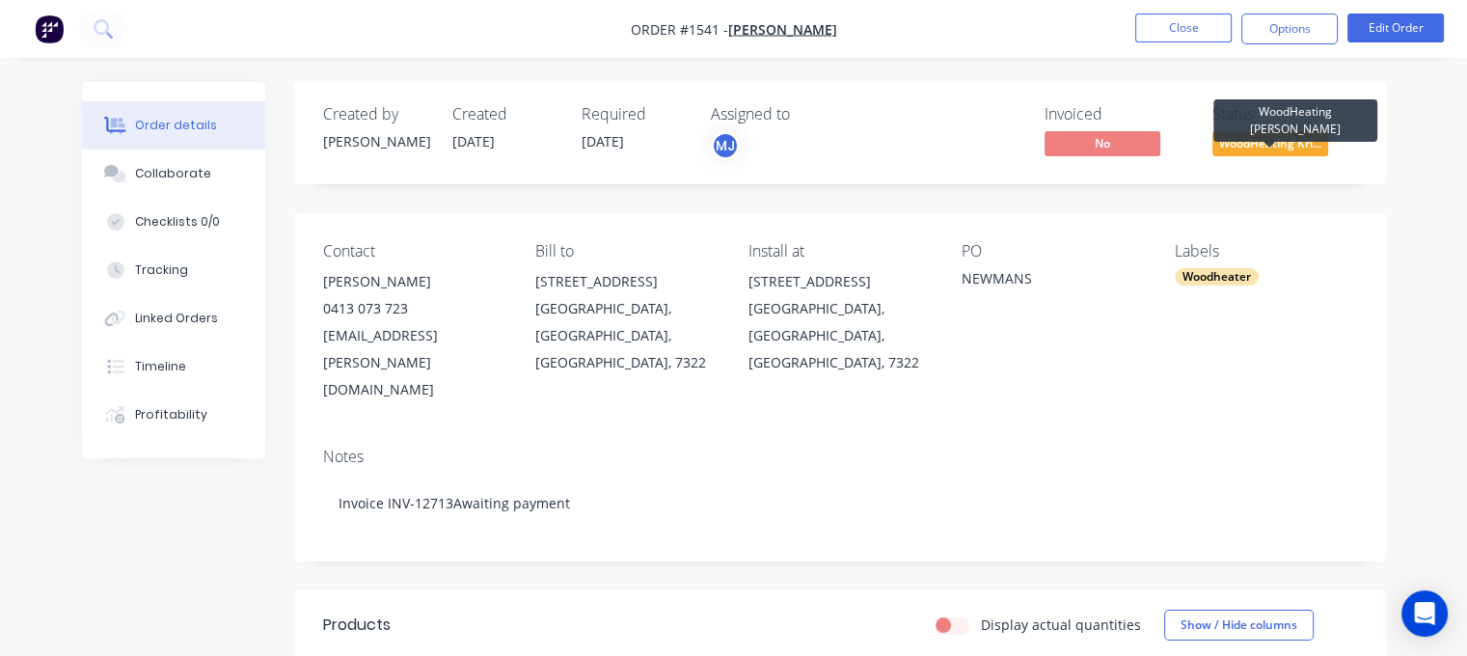
click at [1277, 143] on span "WoodHeating Kri..." at bounding box center [1270, 143] width 116 height 24
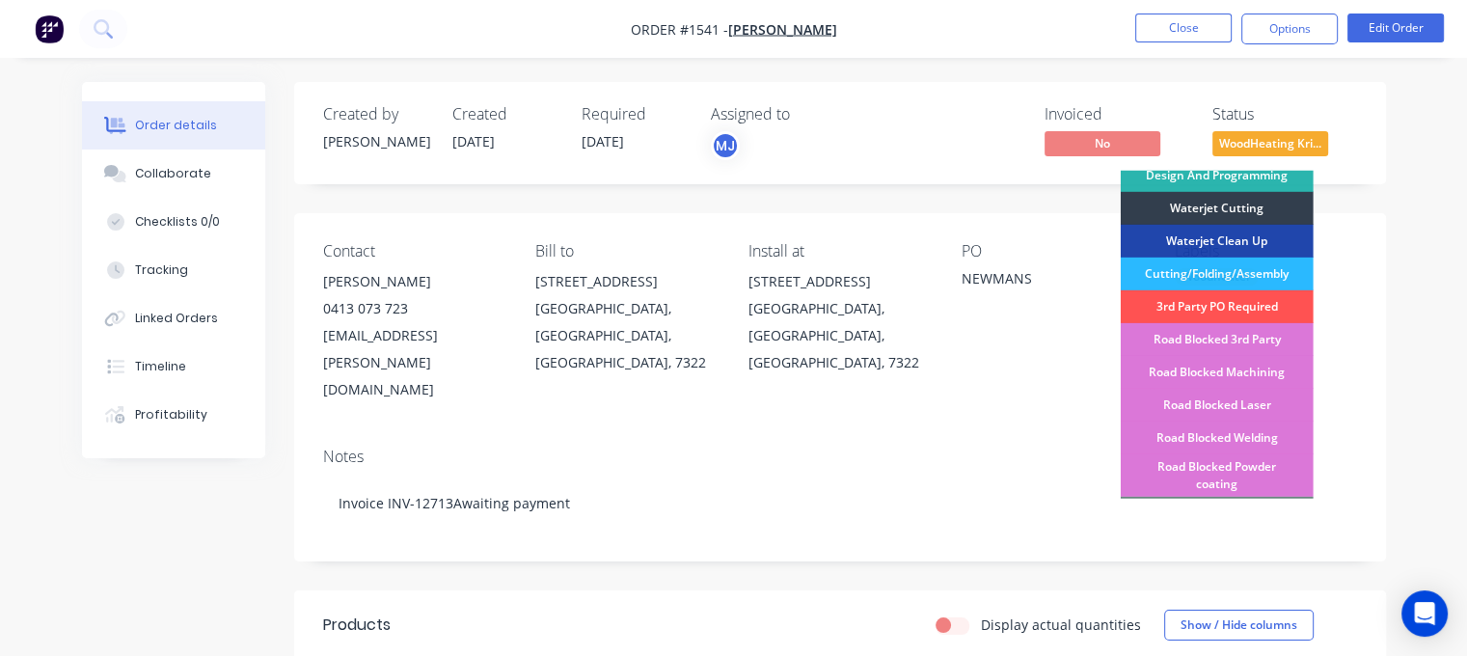
scroll to position [579, 0]
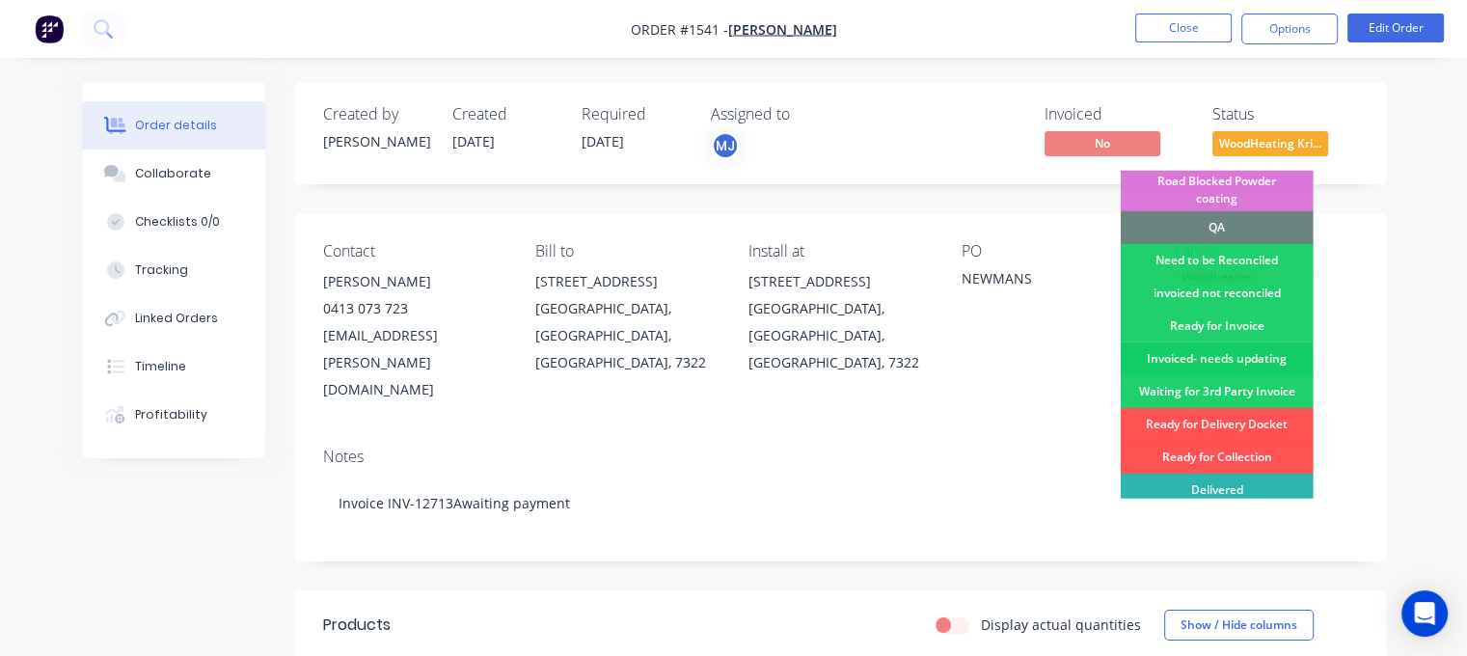
click at [1215, 342] on div "Invoiced- needs updating" at bounding box center [1217, 358] width 193 height 33
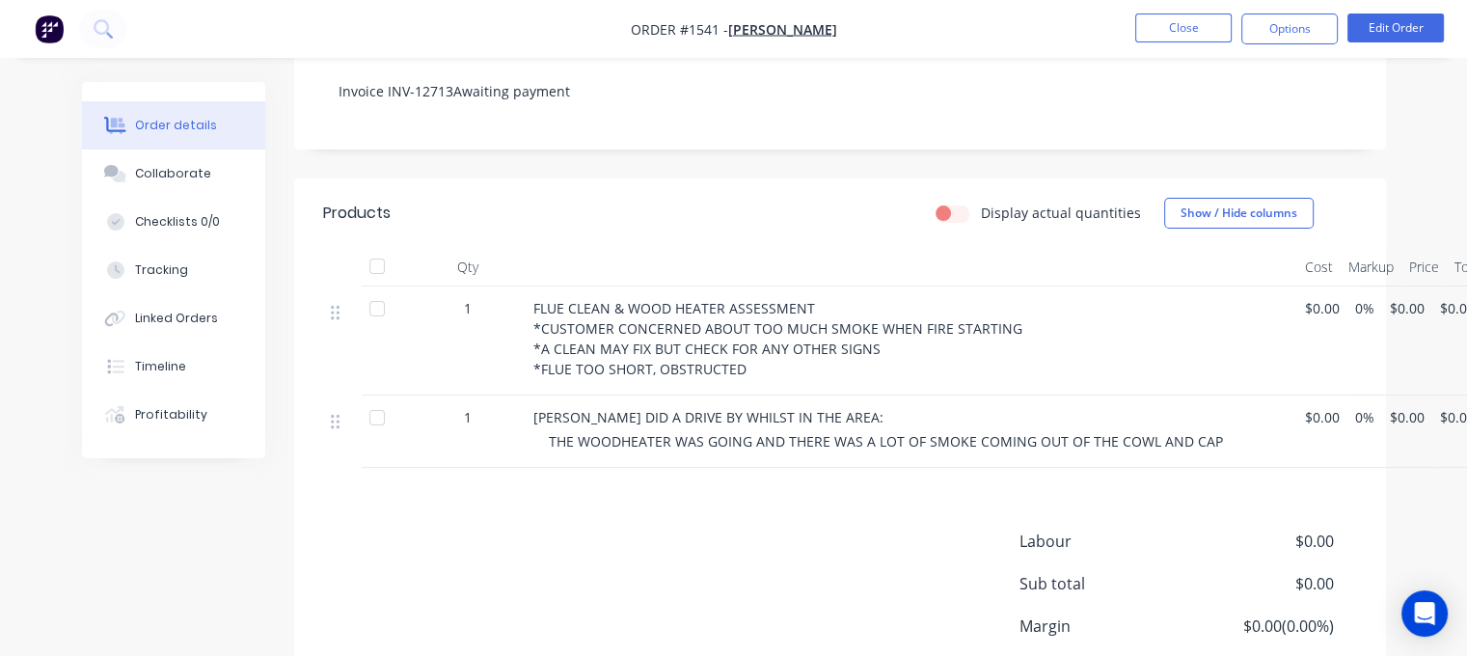
scroll to position [386, 0]
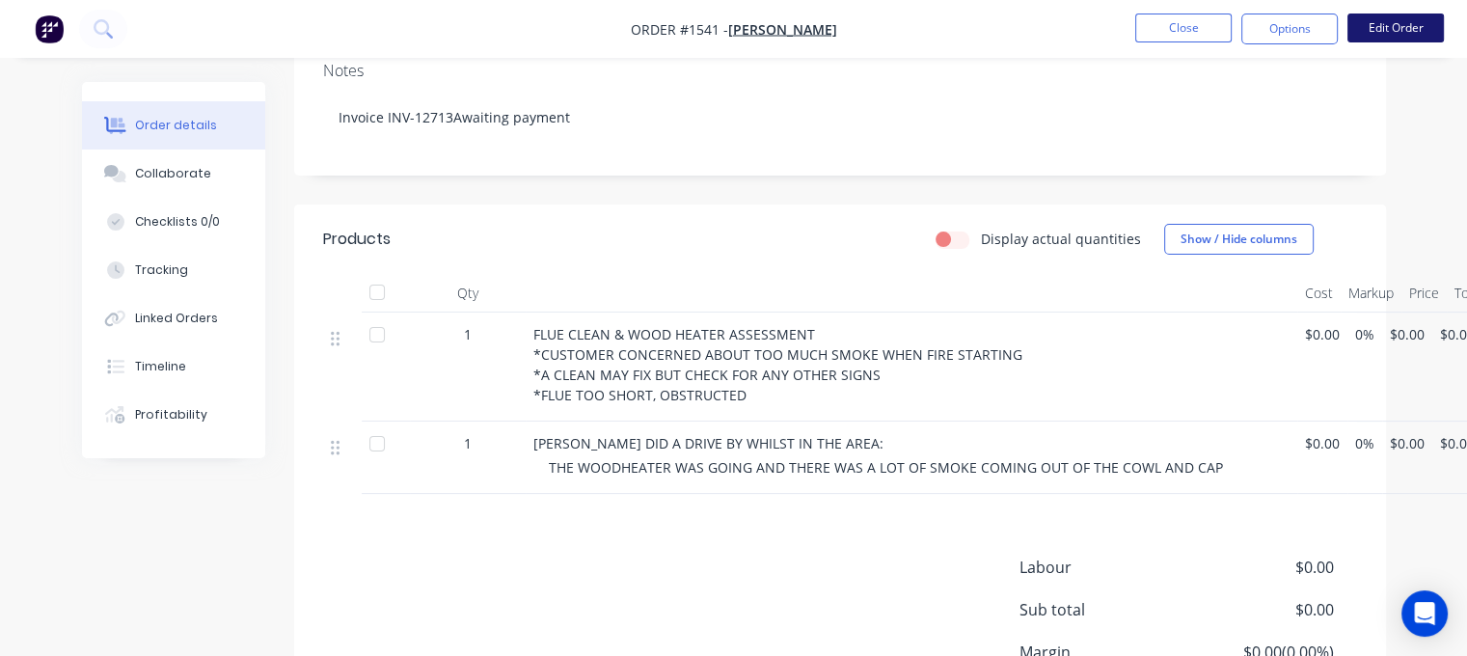
click at [1430, 26] on button "Edit Order" at bounding box center [1395, 28] width 96 height 29
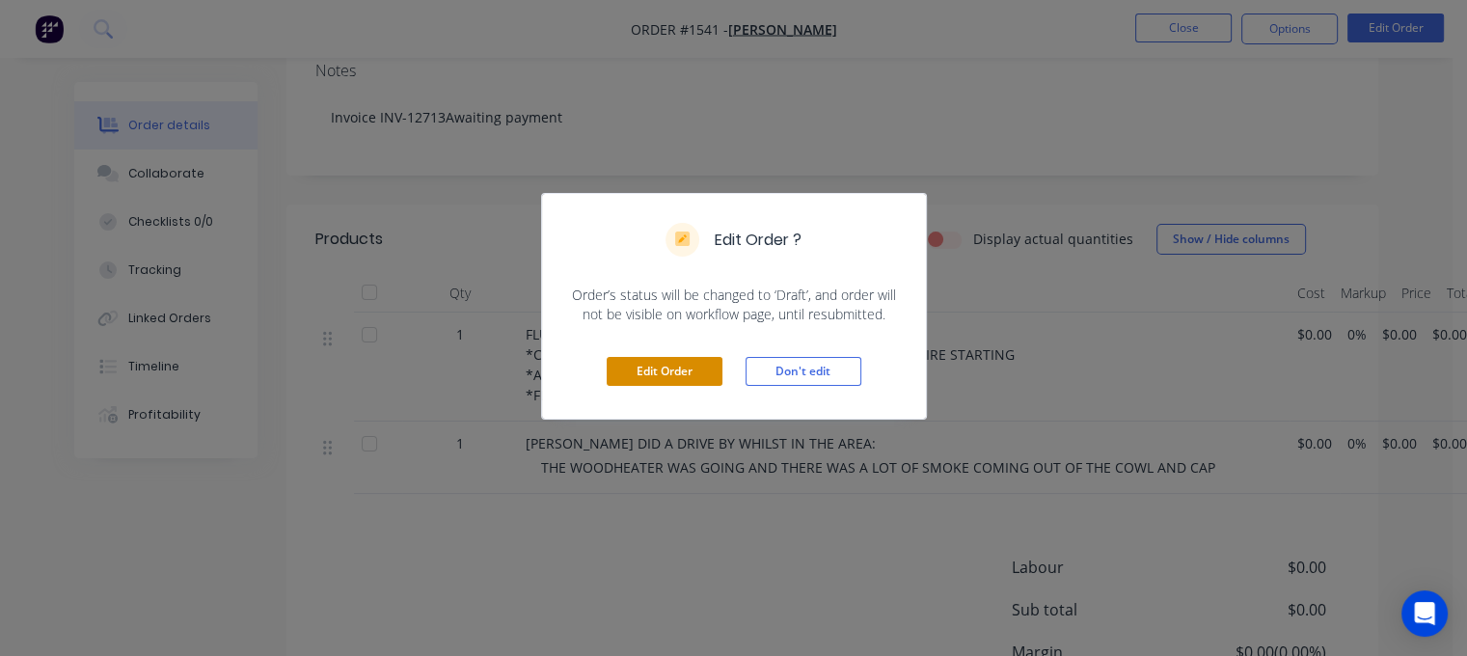
click at [663, 377] on button "Edit Order" at bounding box center [665, 371] width 116 height 29
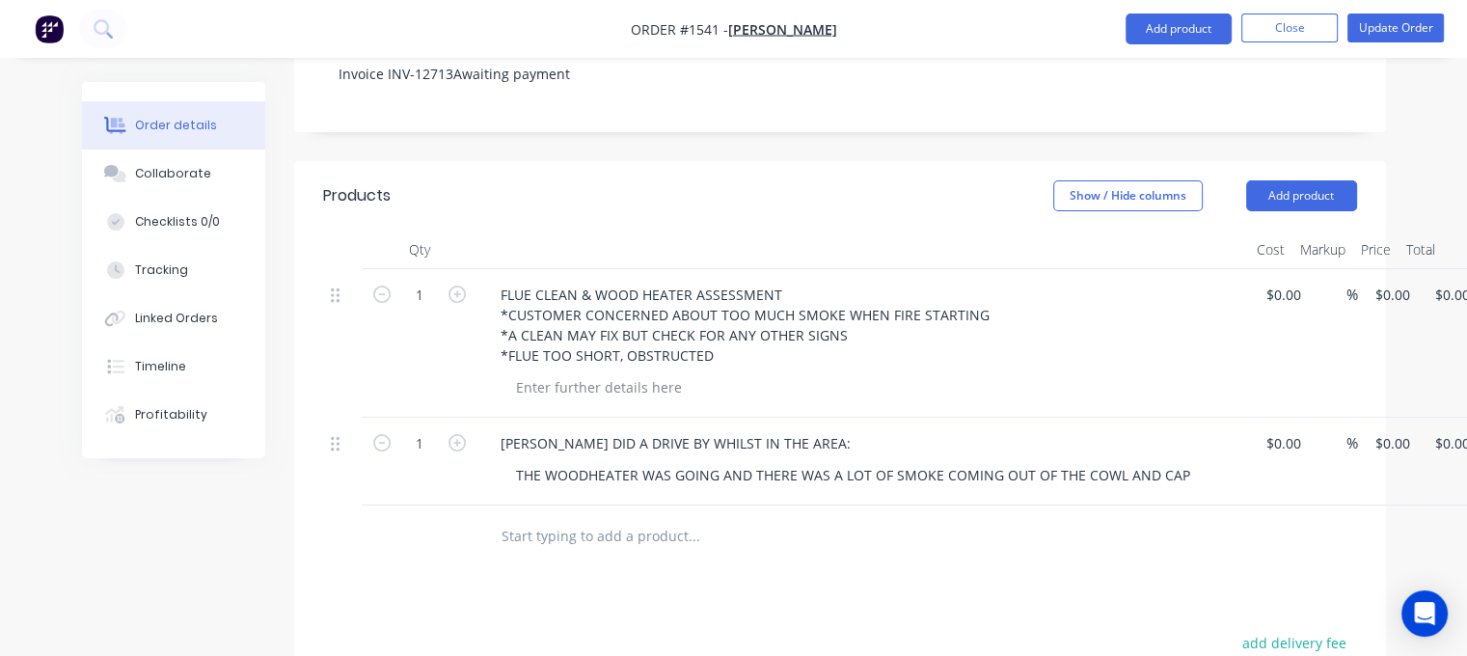
scroll to position [675, 0]
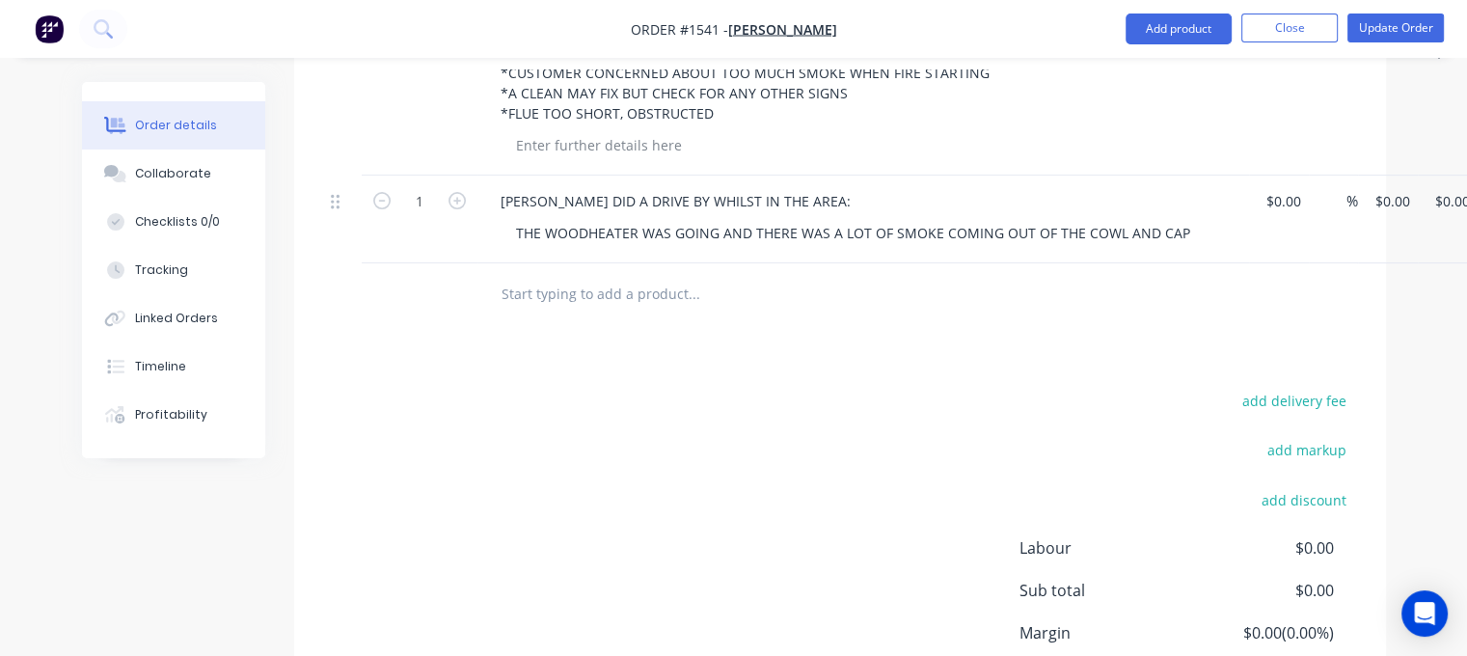
click at [580, 275] on input "text" at bounding box center [694, 294] width 386 height 39
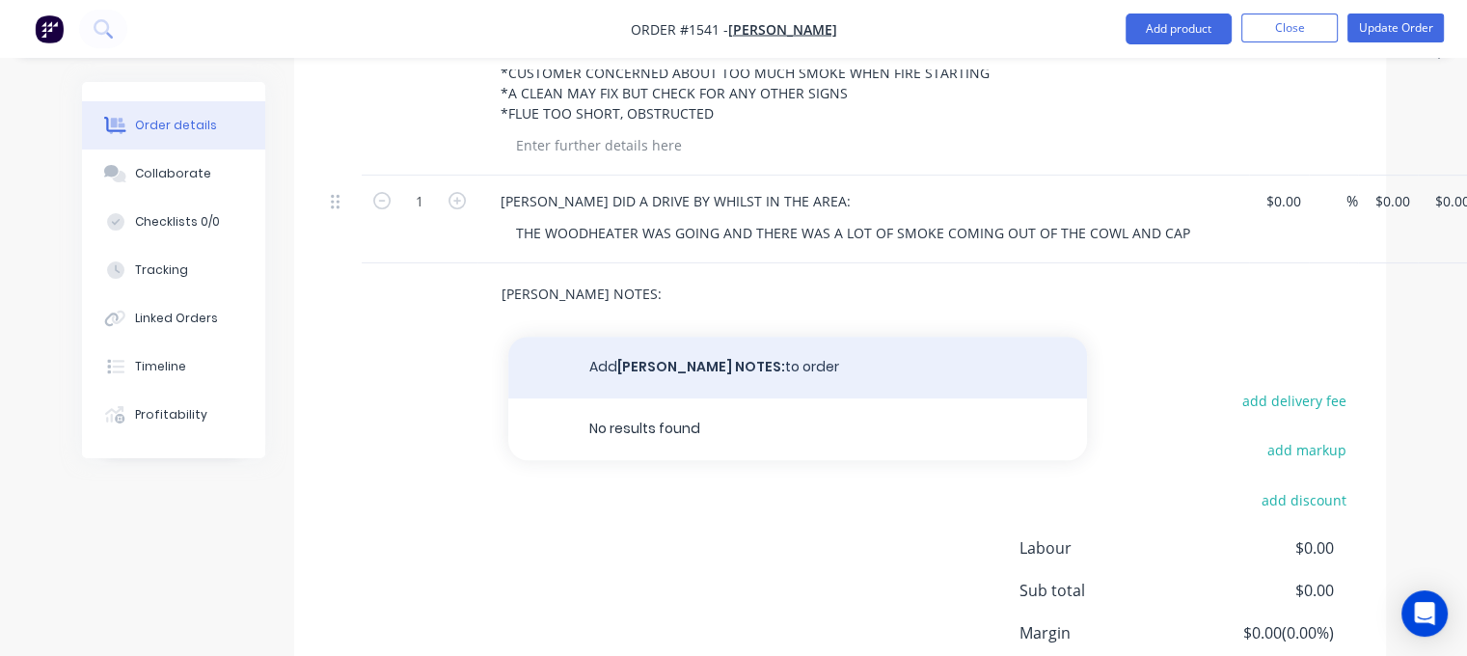
type input "KRIS NOTES:"
click at [694, 337] on button "Add KRIS NOTES: to order" at bounding box center [797, 368] width 579 height 62
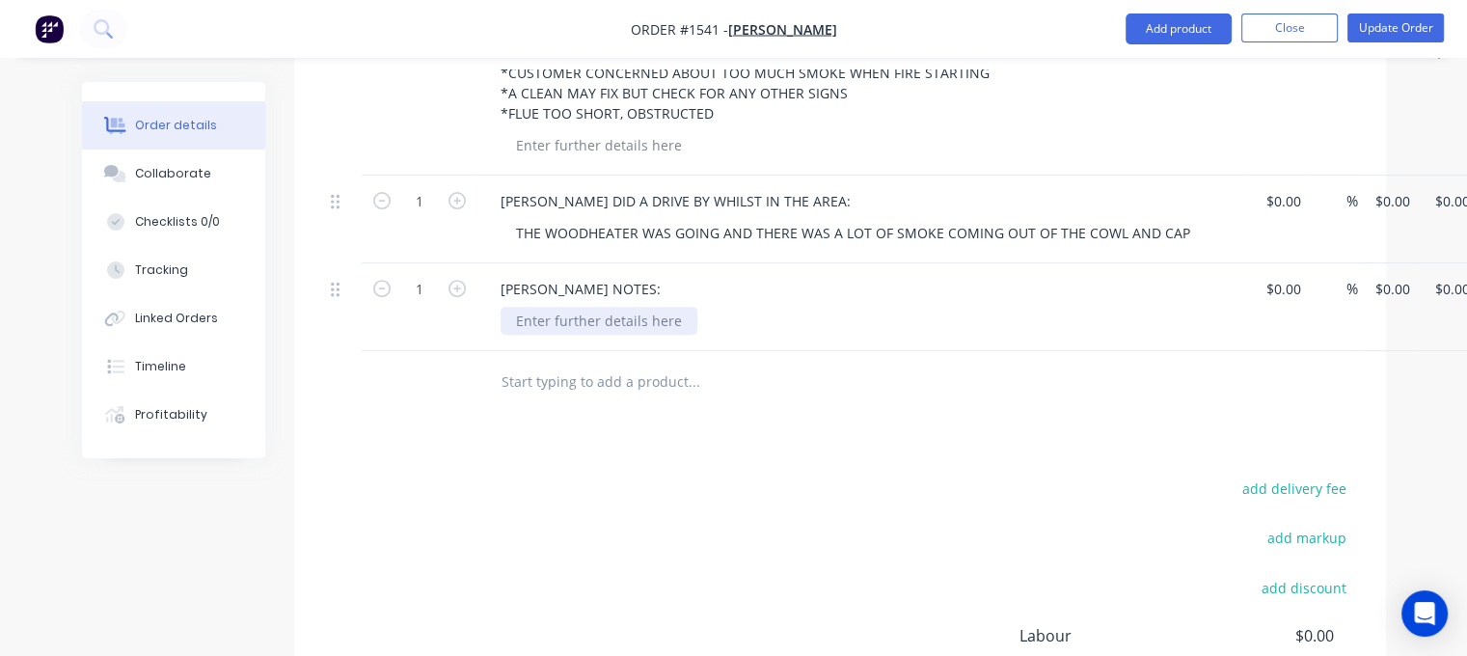
click at [605, 307] on div at bounding box center [599, 321] width 197 height 28
paste div
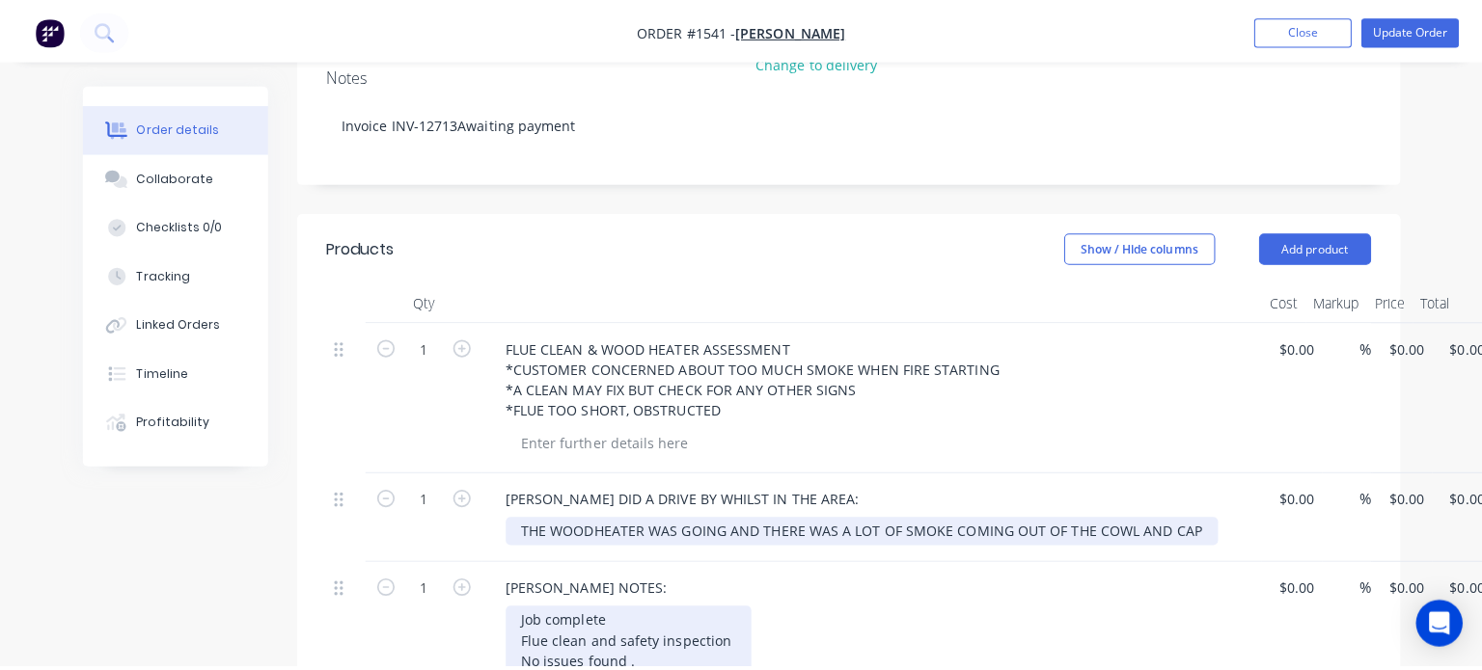
scroll to position [0, 0]
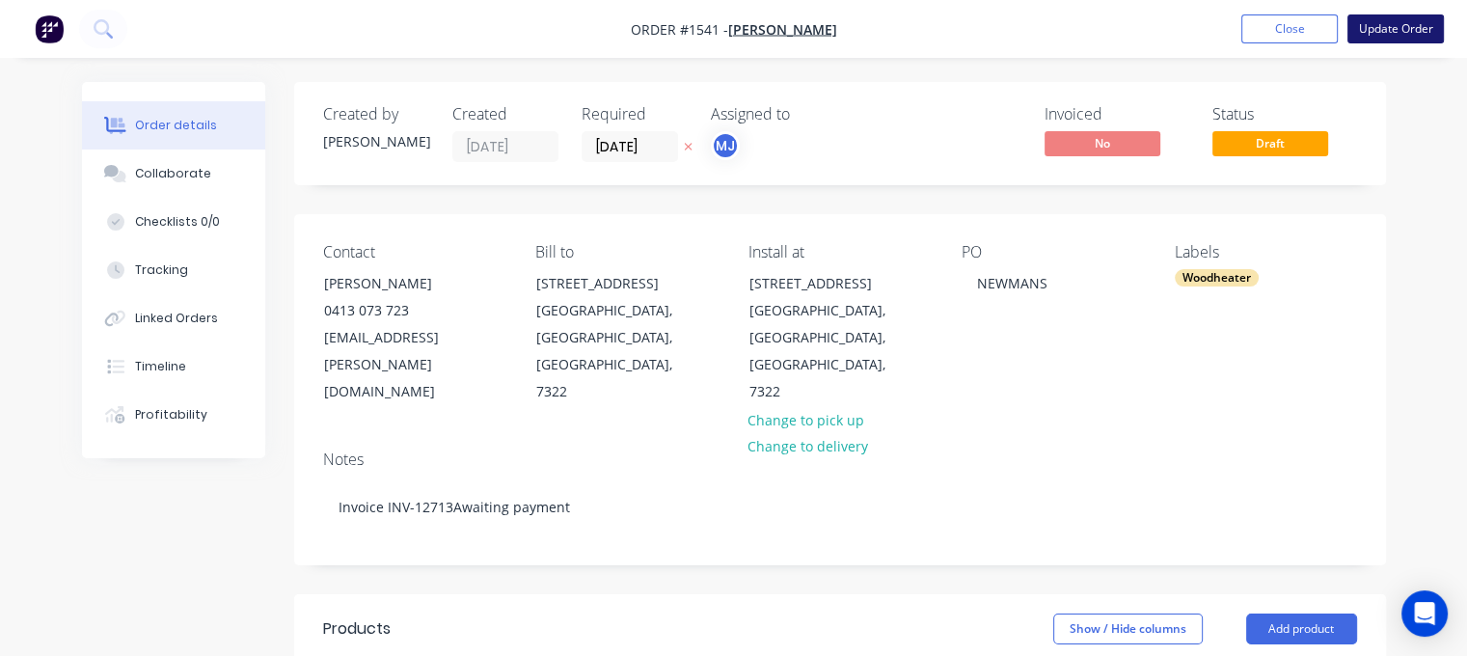
click at [1372, 26] on button "Update Order" at bounding box center [1395, 28] width 96 height 29
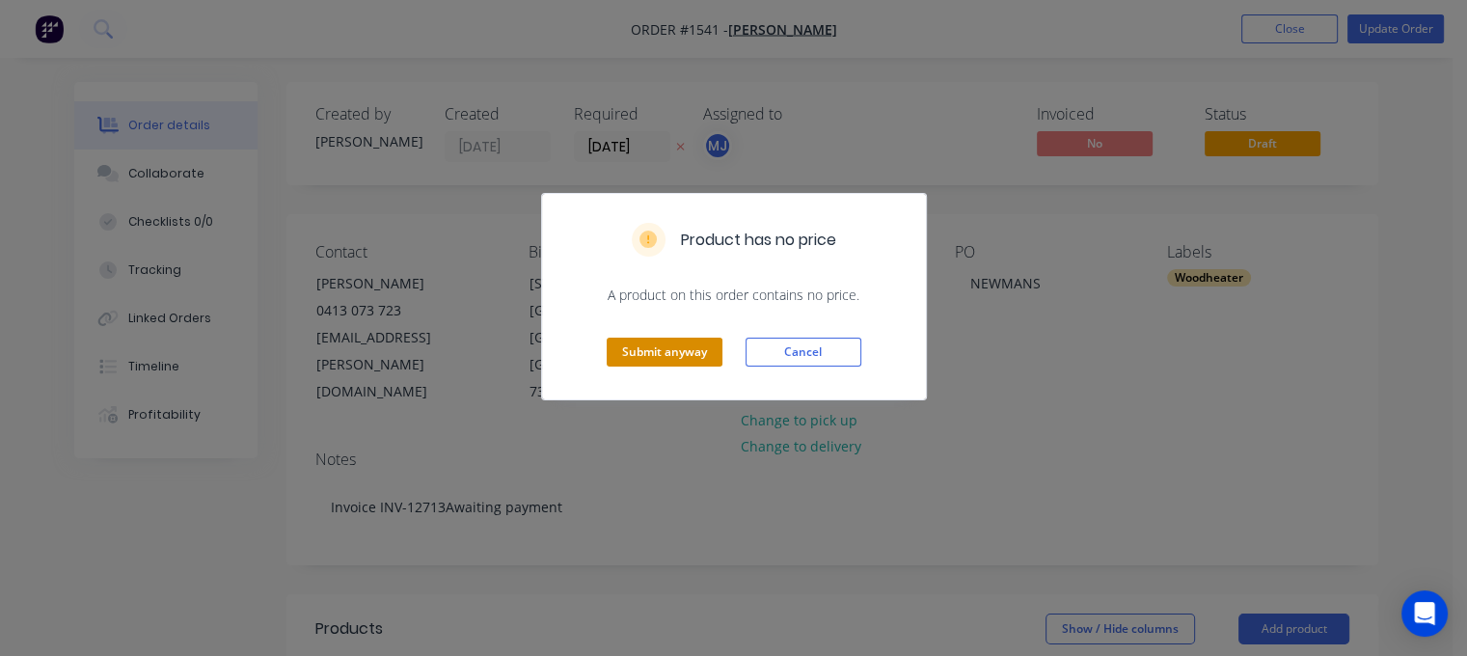
click at [624, 345] on button "Submit anyway" at bounding box center [665, 352] width 116 height 29
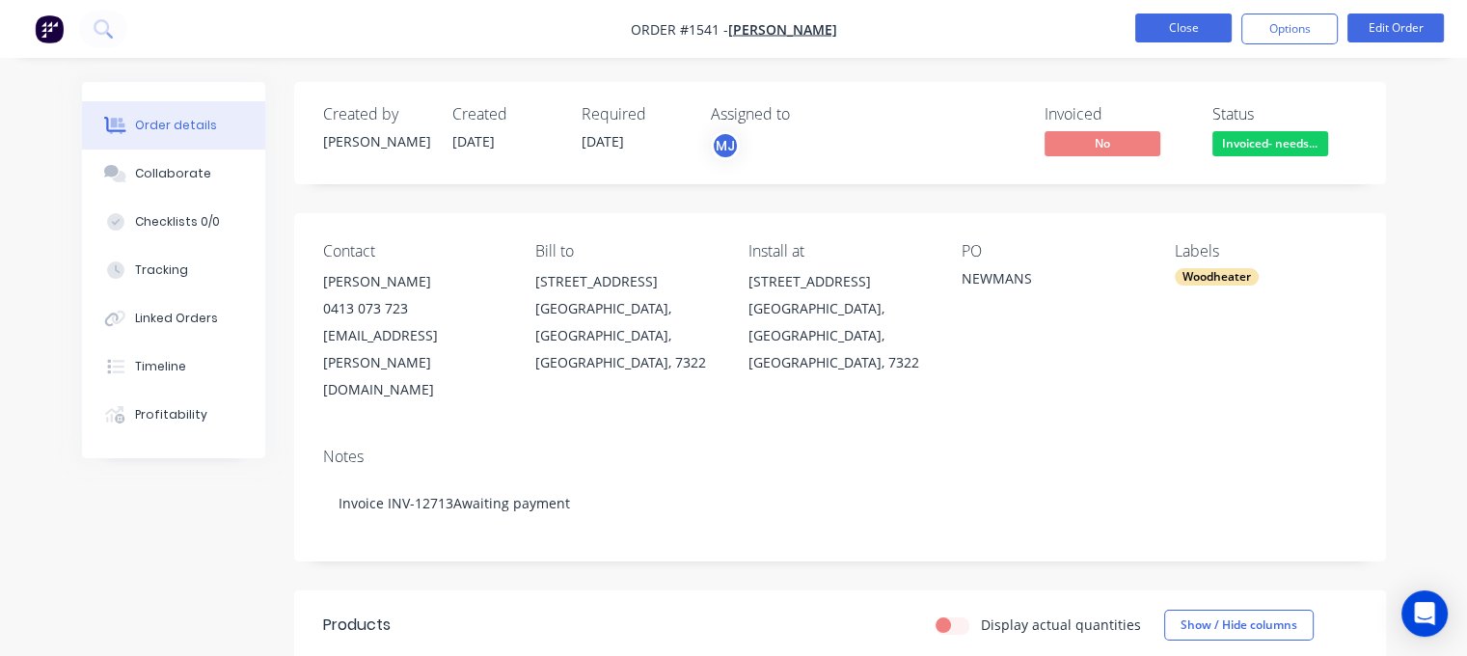
click at [1185, 26] on button "Close" at bounding box center [1183, 28] width 96 height 29
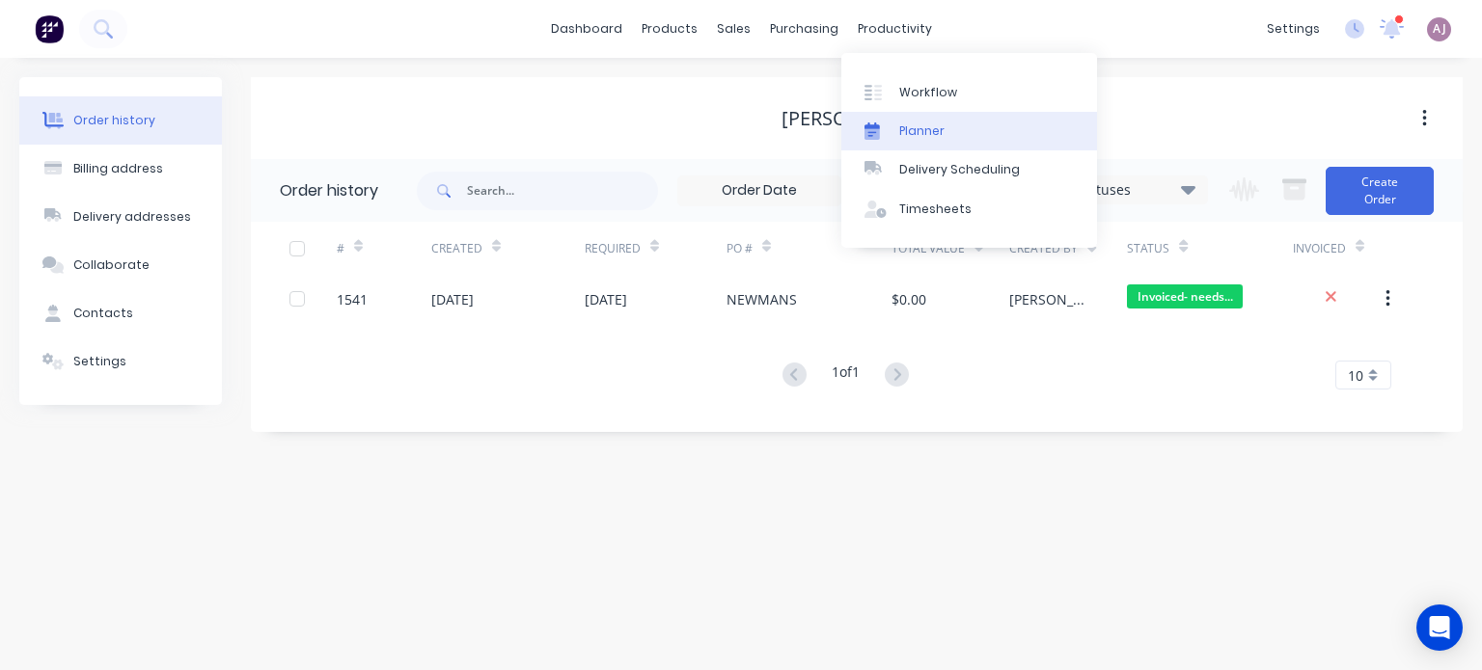
click at [910, 121] on link "Planner" at bounding box center [969, 131] width 256 height 39
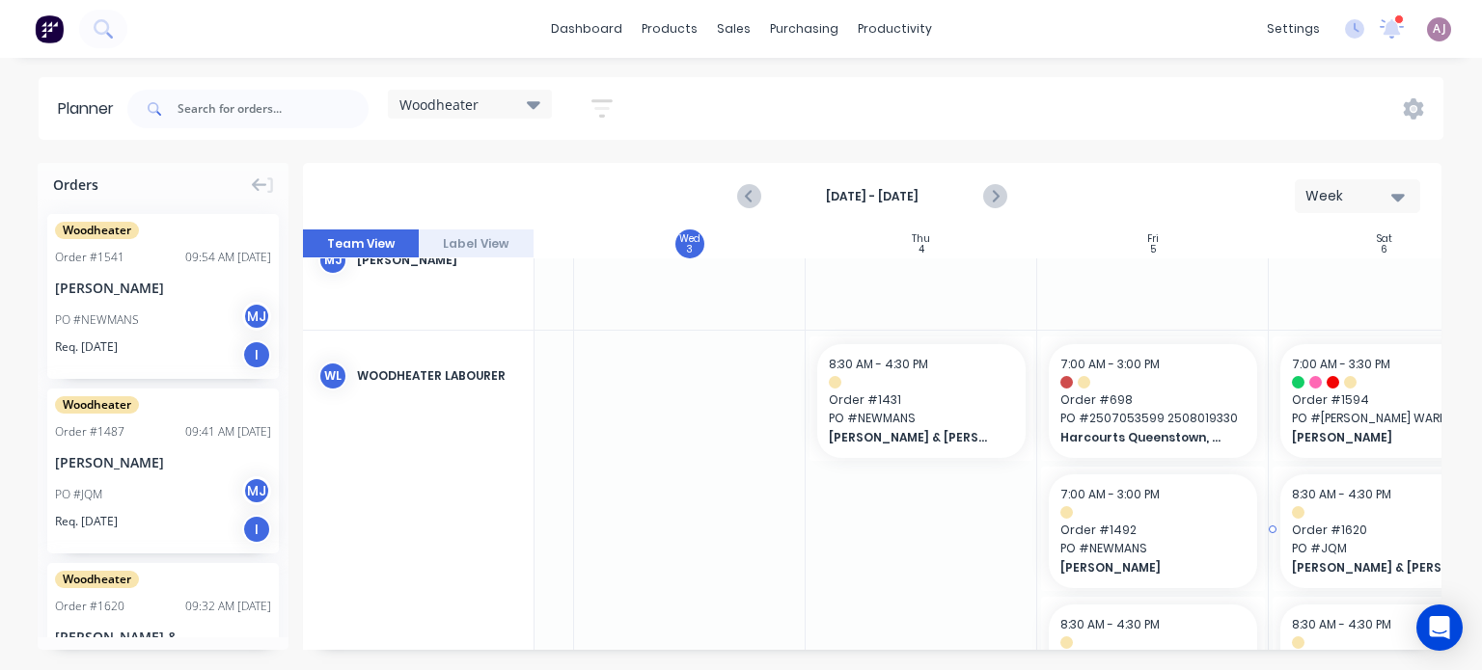
scroll to position [193, 655]
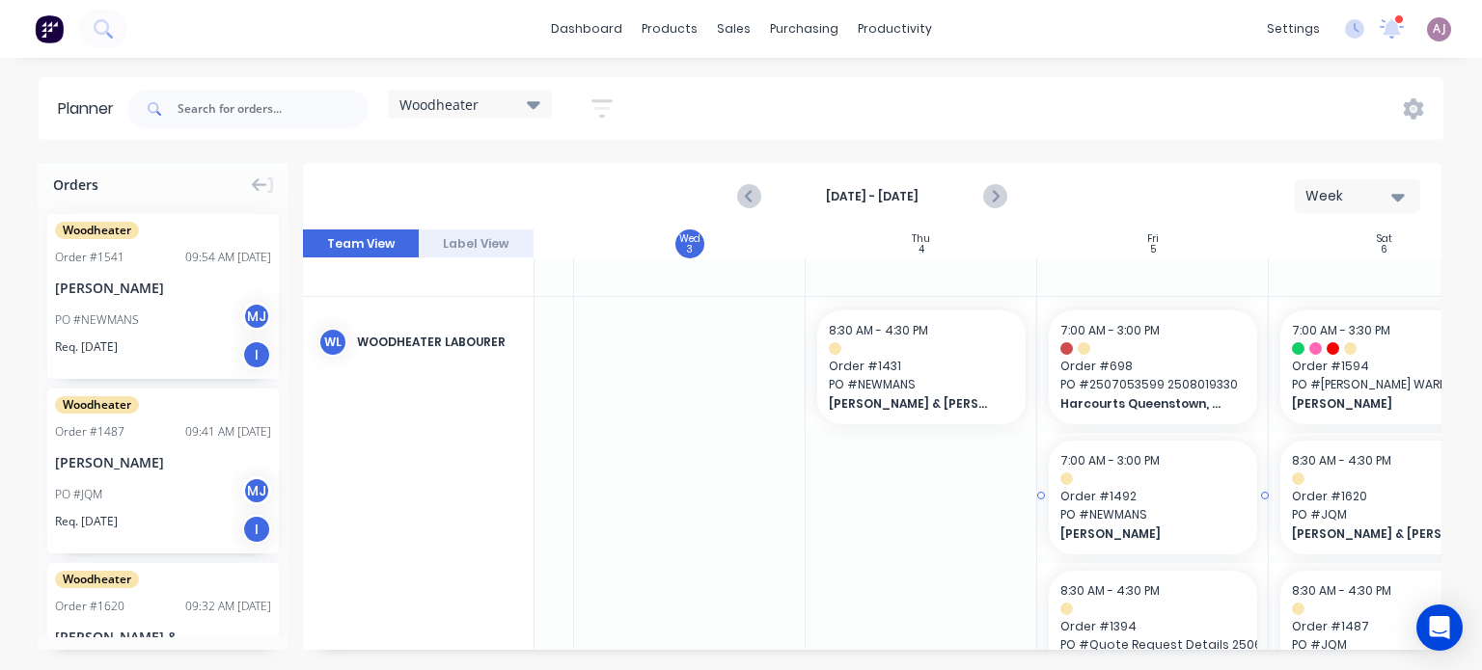
click at [1157, 520] on span "PO # NEWMANS" at bounding box center [1152, 514] width 185 height 17
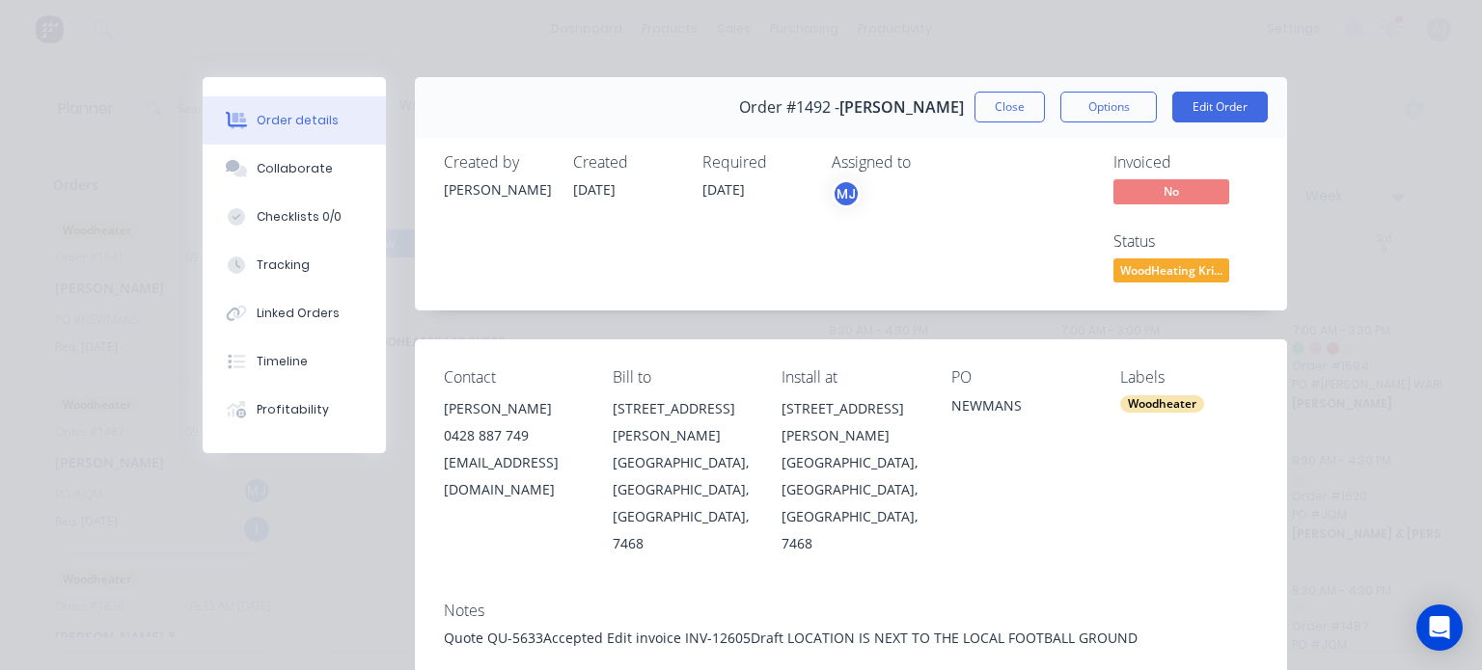
click at [1014, 107] on button "Close" at bounding box center [1009, 107] width 70 height 31
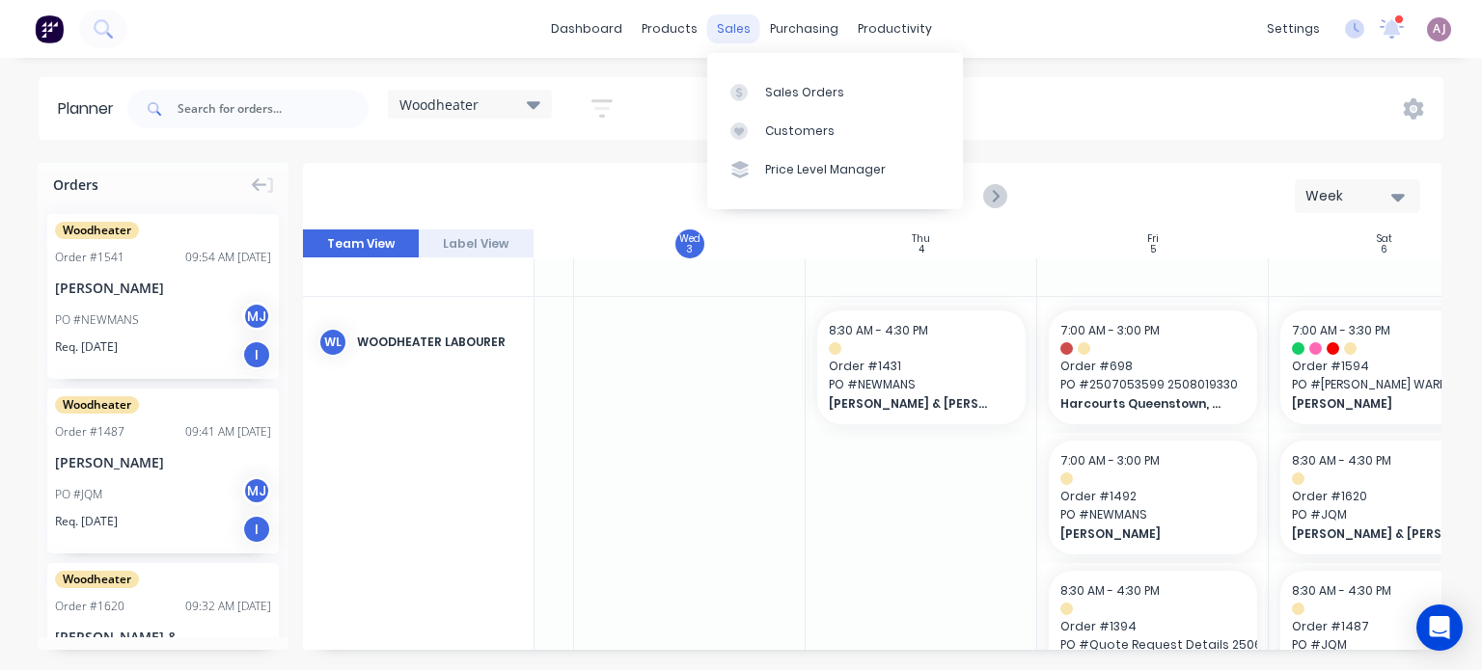
click at [725, 26] on div "sales" at bounding box center [733, 28] width 53 height 29
click at [748, 89] on div at bounding box center [744, 92] width 29 height 17
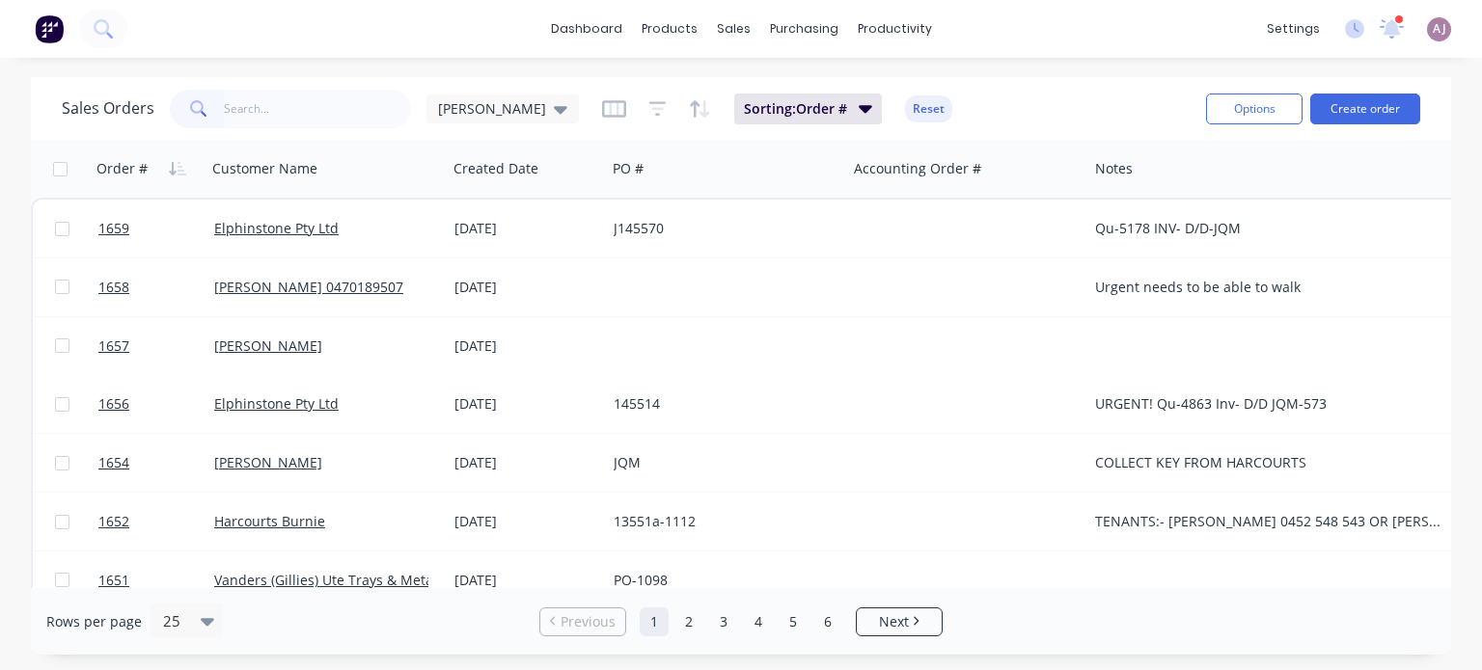
click at [243, 109] on input "text" at bounding box center [318, 109] width 188 height 39
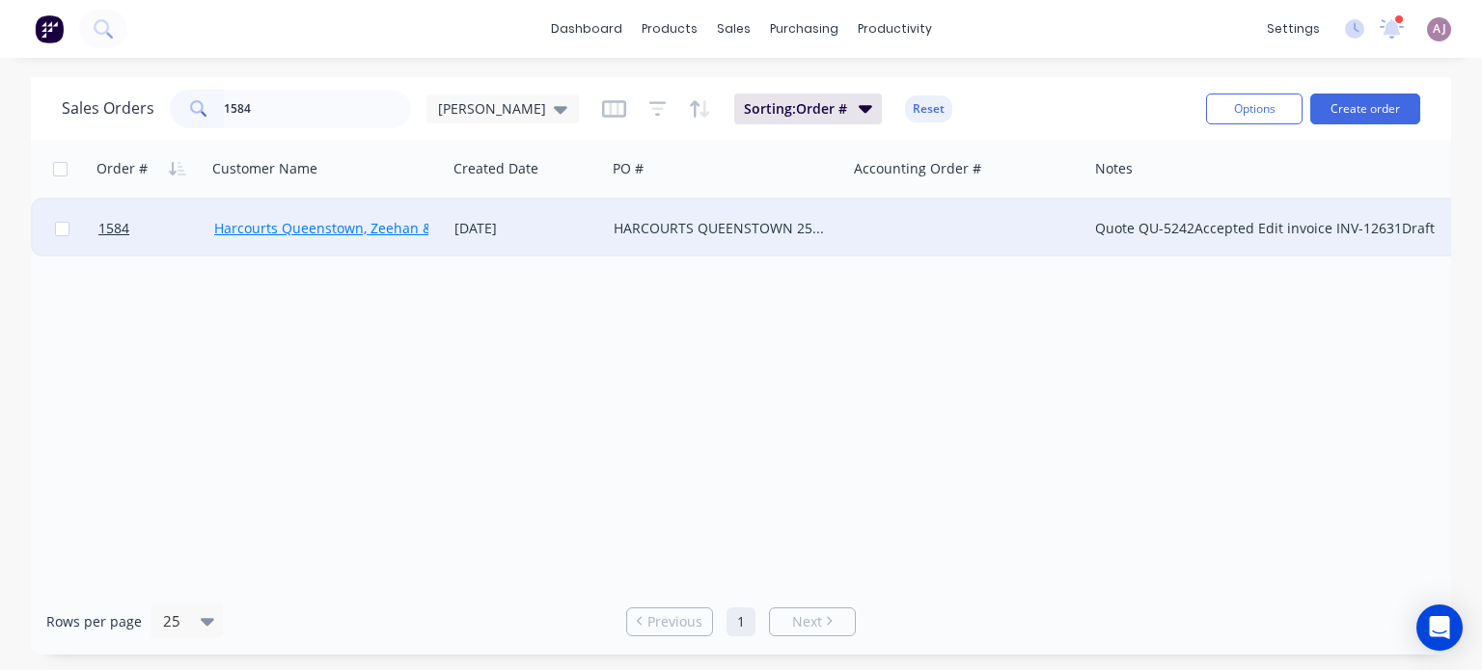
type input "1584"
click at [339, 230] on link "Harcourts Queenstown, Zeehan & Strahan" at bounding box center [379, 228] width 330 height 18
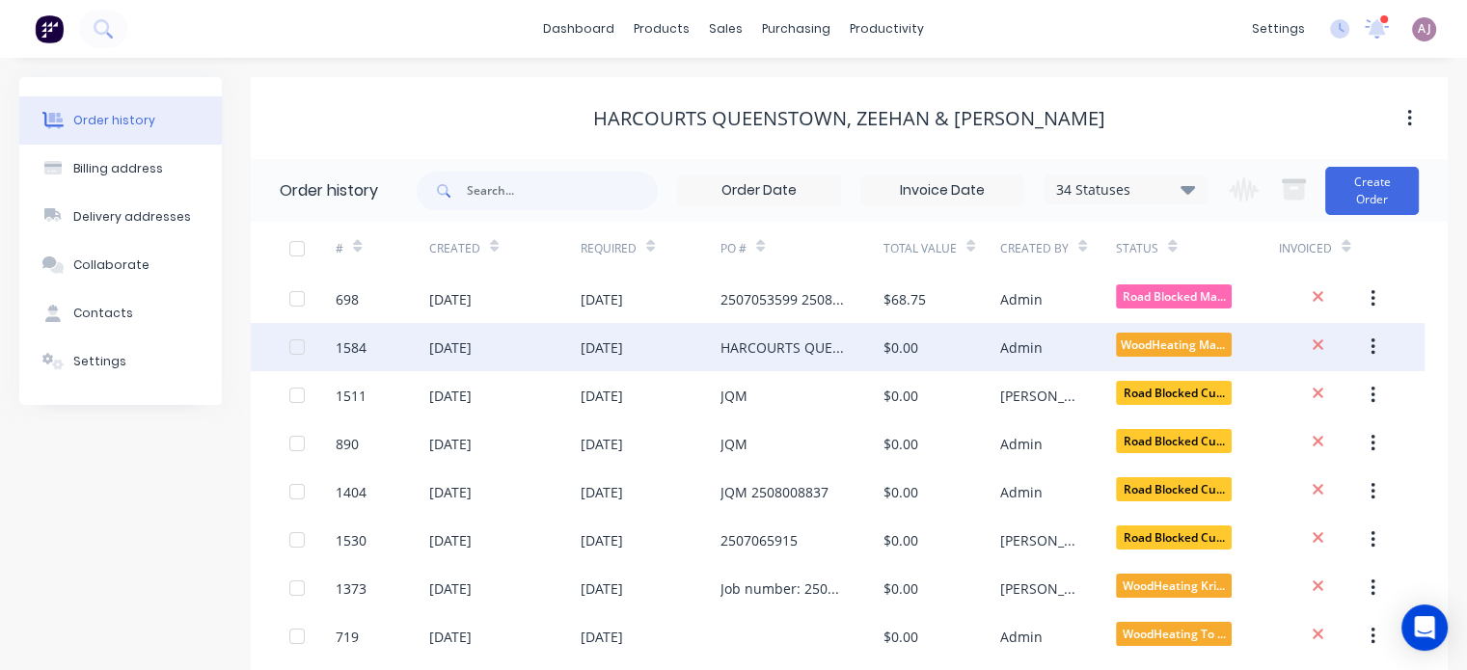
click at [514, 352] on div "12 Aug 2025" at bounding box center [504, 347] width 151 height 48
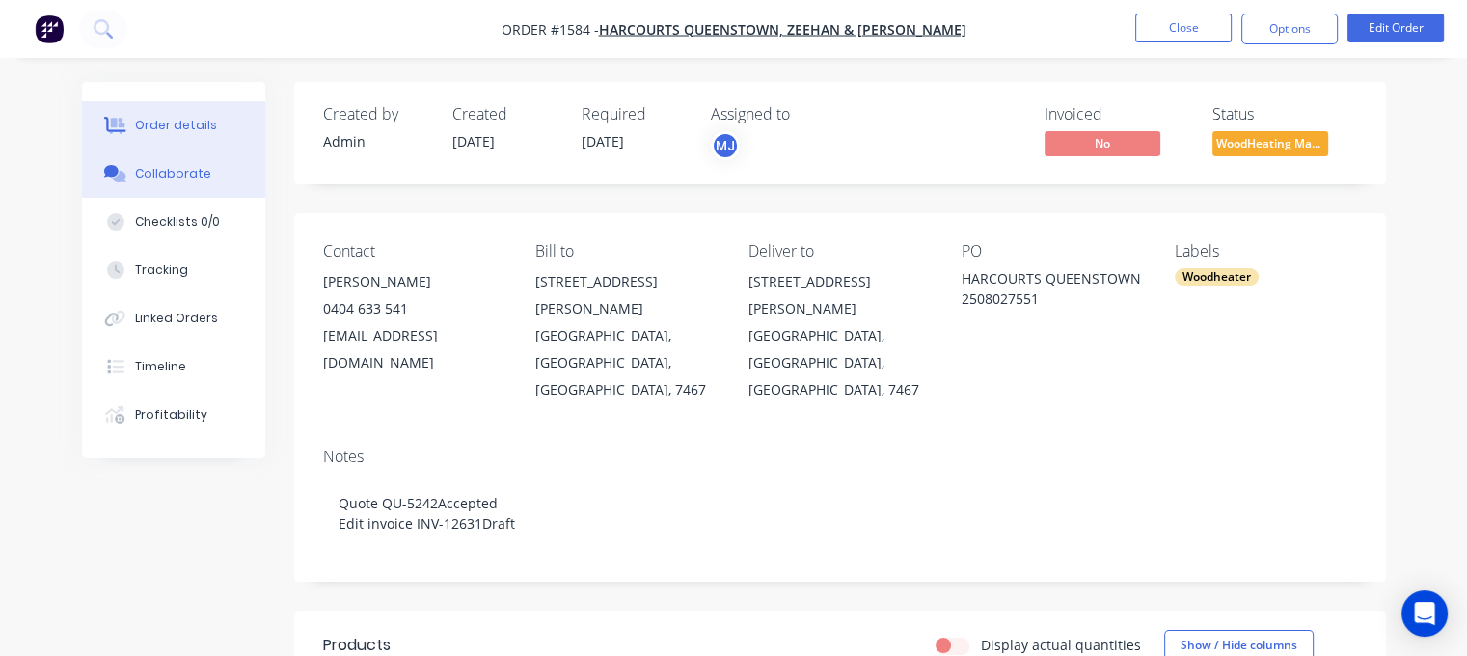
click at [158, 168] on div "Collaborate" at bounding box center [173, 173] width 76 height 17
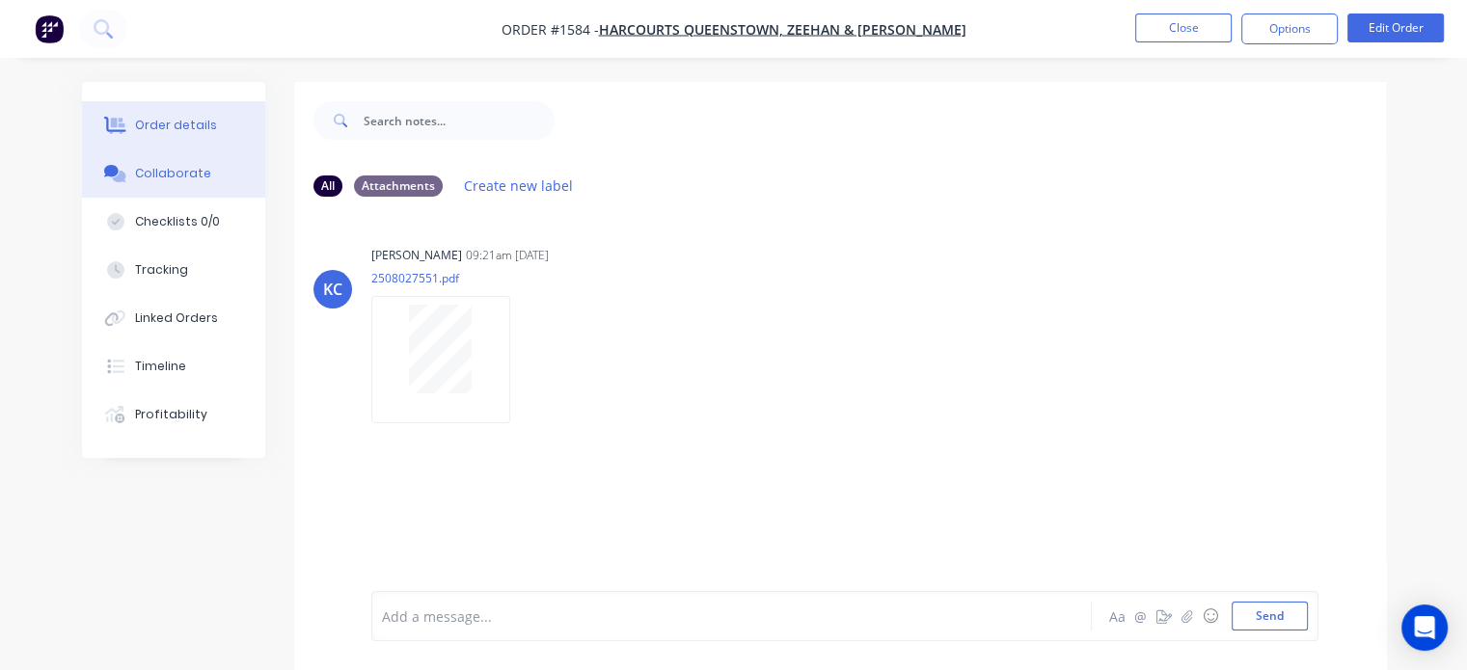
click at [190, 115] on button "Order details" at bounding box center [173, 125] width 183 height 48
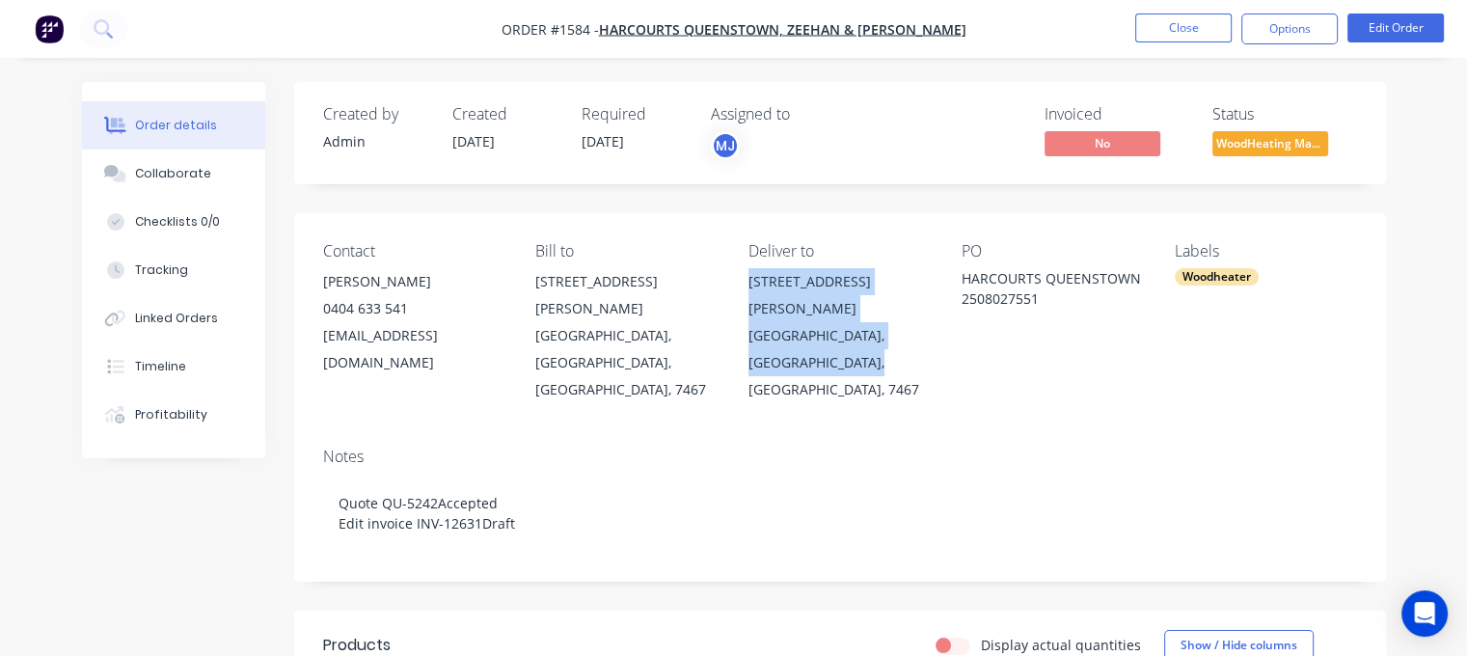
drag, startPoint x: 763, startPoint y: 281, endPoint x: 863, endPoint y: 331, distance: 112.2
click at [863, 331] on div "6 KNOX STREET QUEENSTOWN, Tasmania, Australia, 7467" at bounding box center [839, 335] width 182 height 135
copy div "6 KNOX STREET QUEENSTOWN, Tasmania, Australia, 7467"
click at [174, 169] on div "Collaborate" at bounding box center [173, 173] width 76 height 17
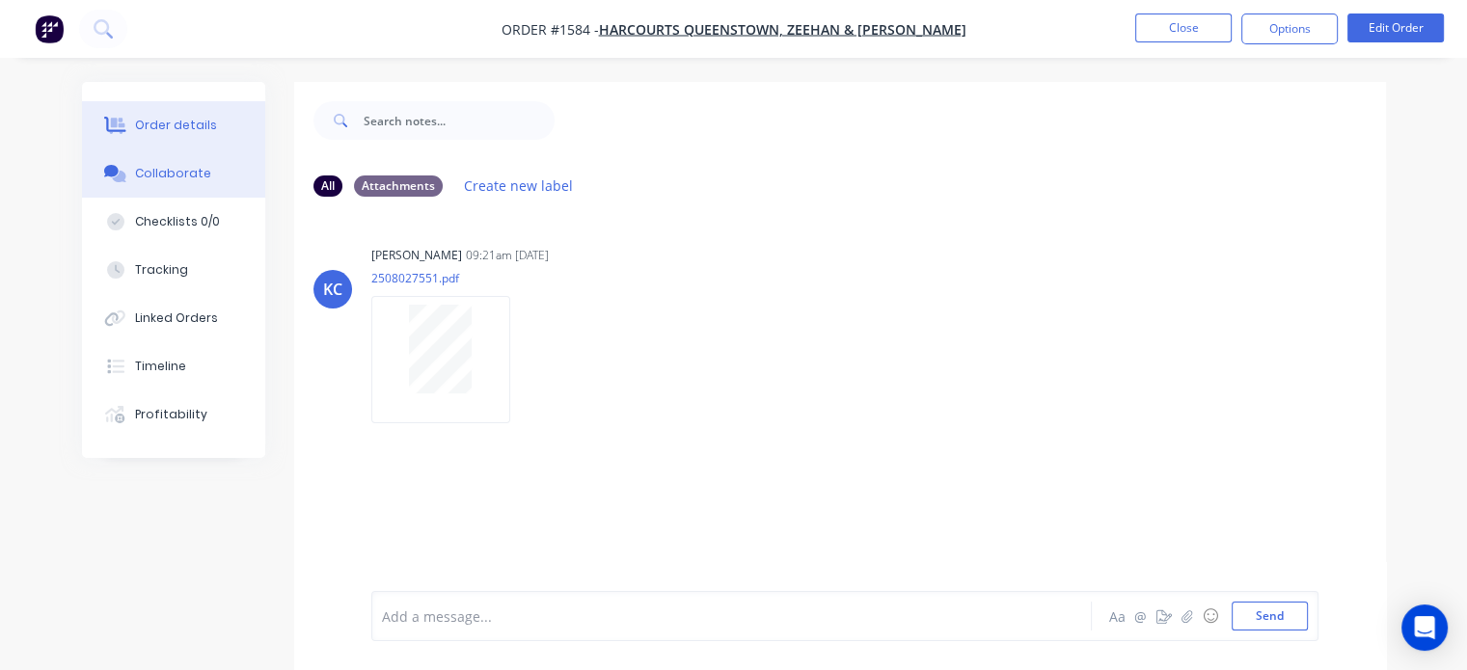
click at [197, 122] on div "Order details" at bounding box center [176, 125] width 82 height 17
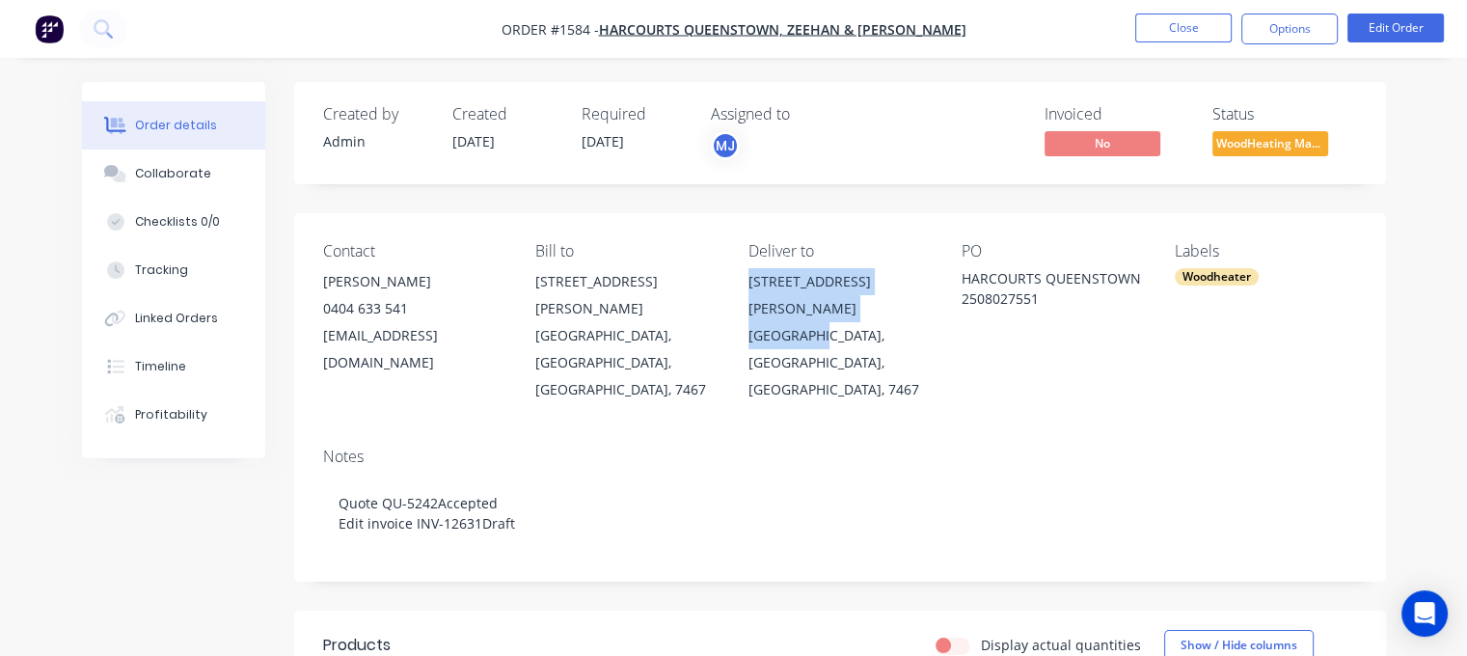
drag, startPoint x: 764, startPoint y: 285, endPoint x: 853, endPoint y: 301, distance: 90.2
click at [853, 301] on div "6 KNOX STREET QUEENSTOWN, Tasmania, Australia, 7467" at bounding box center [839, 335] width 182 height 135
copy div "6 KNOX STREET QUEENSTOWN"
click at [145, 180] on div "Collaborate" at bounding box center [173, 173] width 76 height 17
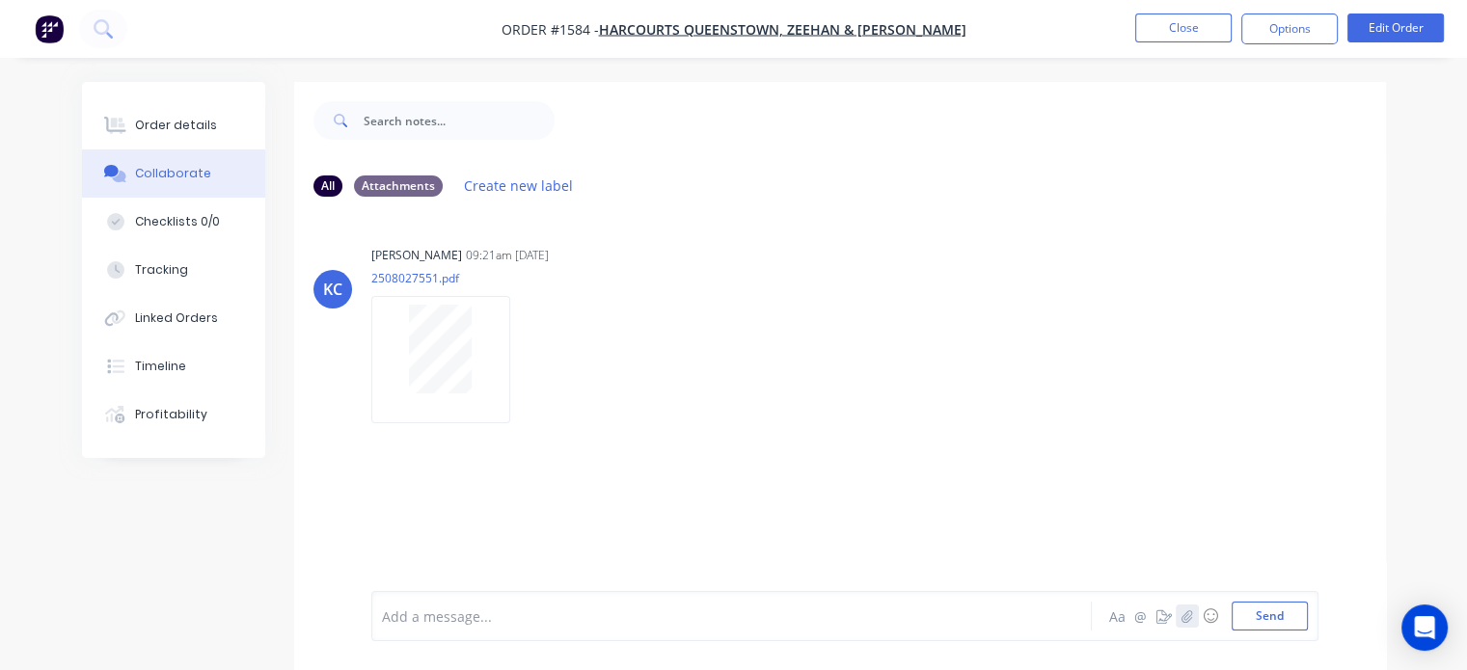
click at [1183, 621] on icon "button" at bounding box center [1187, 616] width 11 height 13
click at [1304, 614] on button "Send" at bounding box center [1270, 616] width 76 height 29
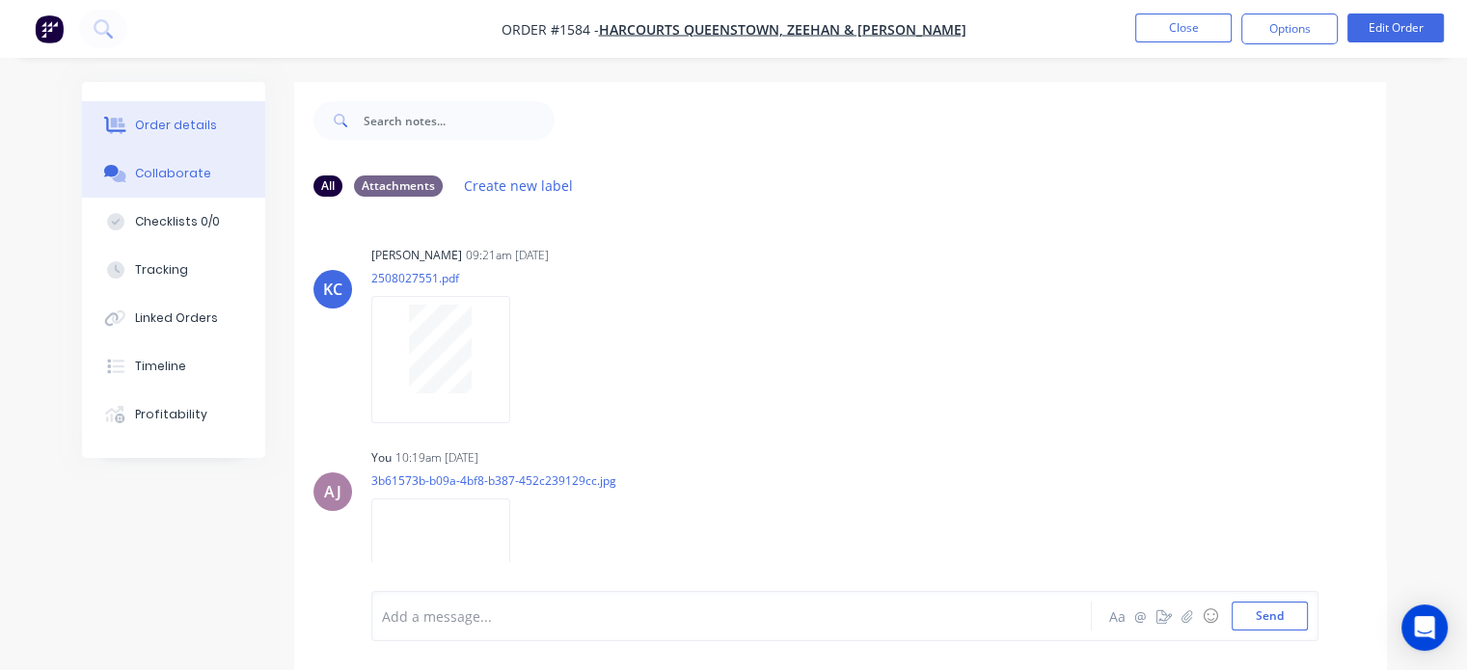
click at [197, 117] on div "Order details" at bounding box center [176, 125] width 82 height 17
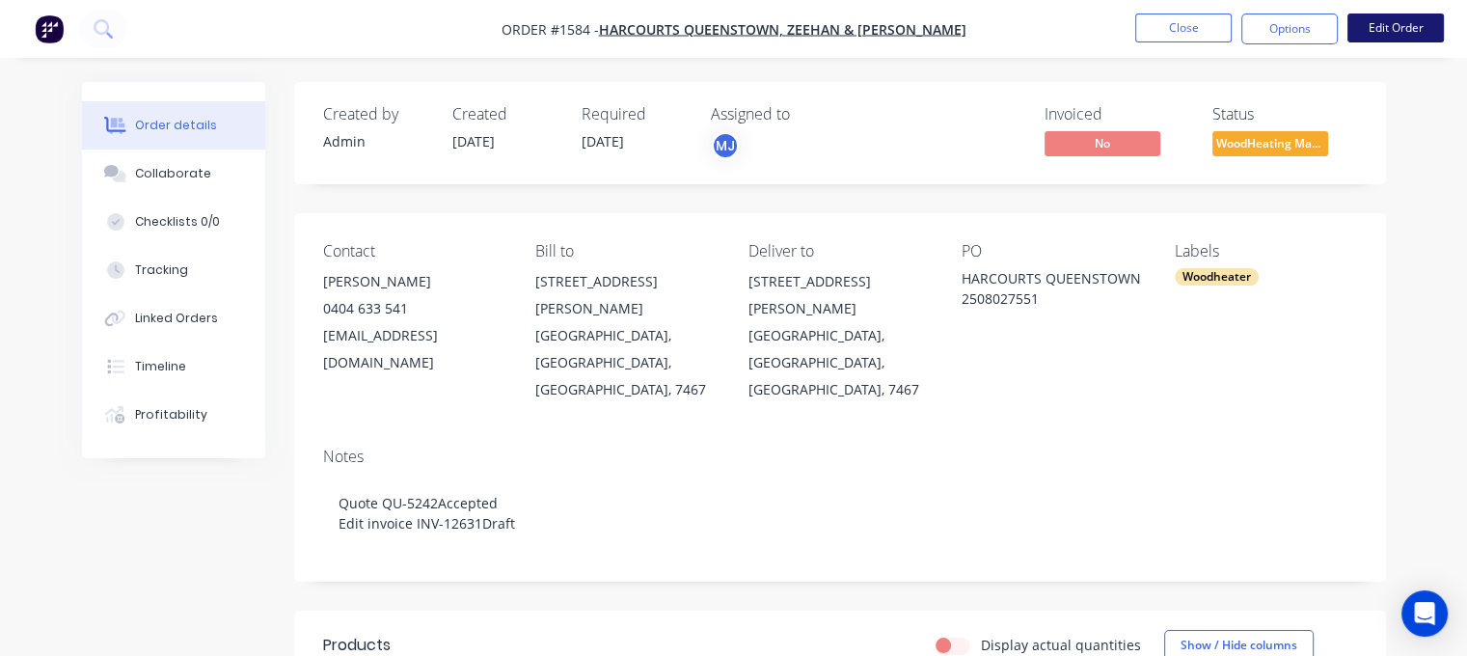
click at [1400, 33] on button "Edit Order" at bounding box center [1395, 28] width 96 height 29
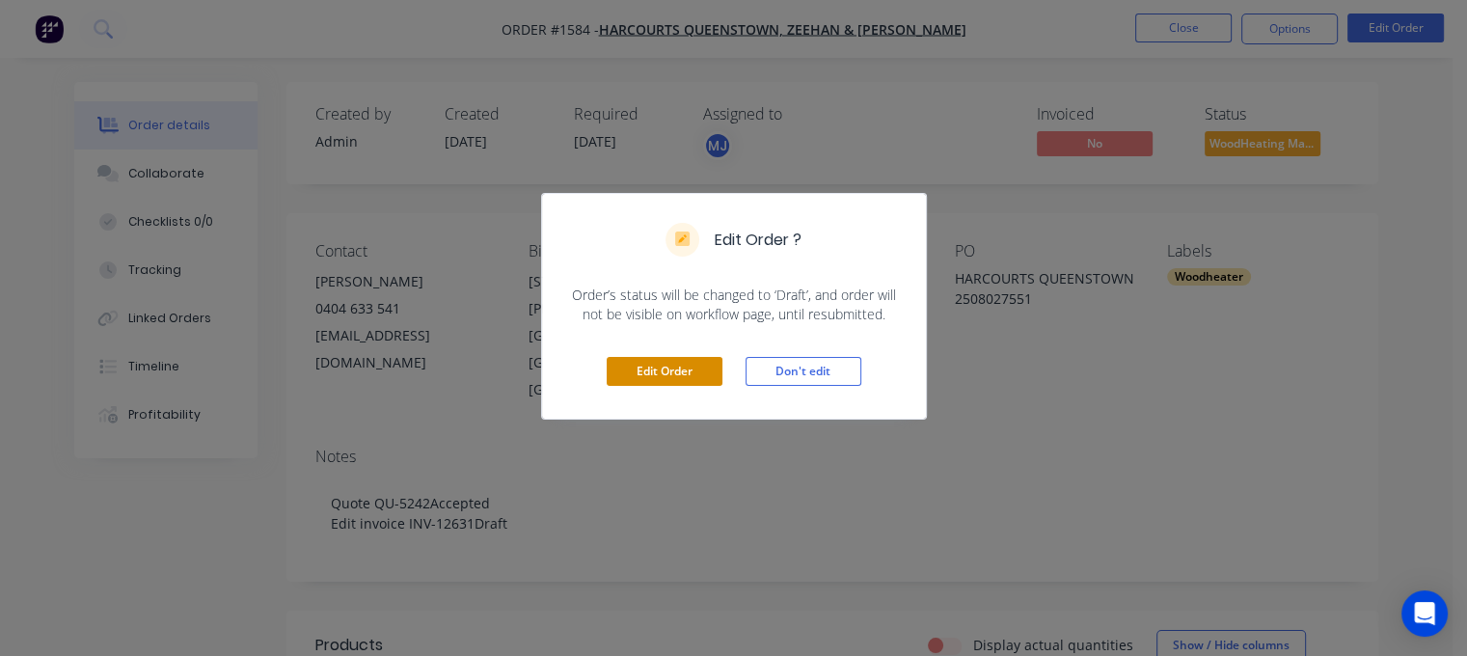
click at [683, 367] on button "Edit Order" at bounding box center [665, 371] width 116 height 29
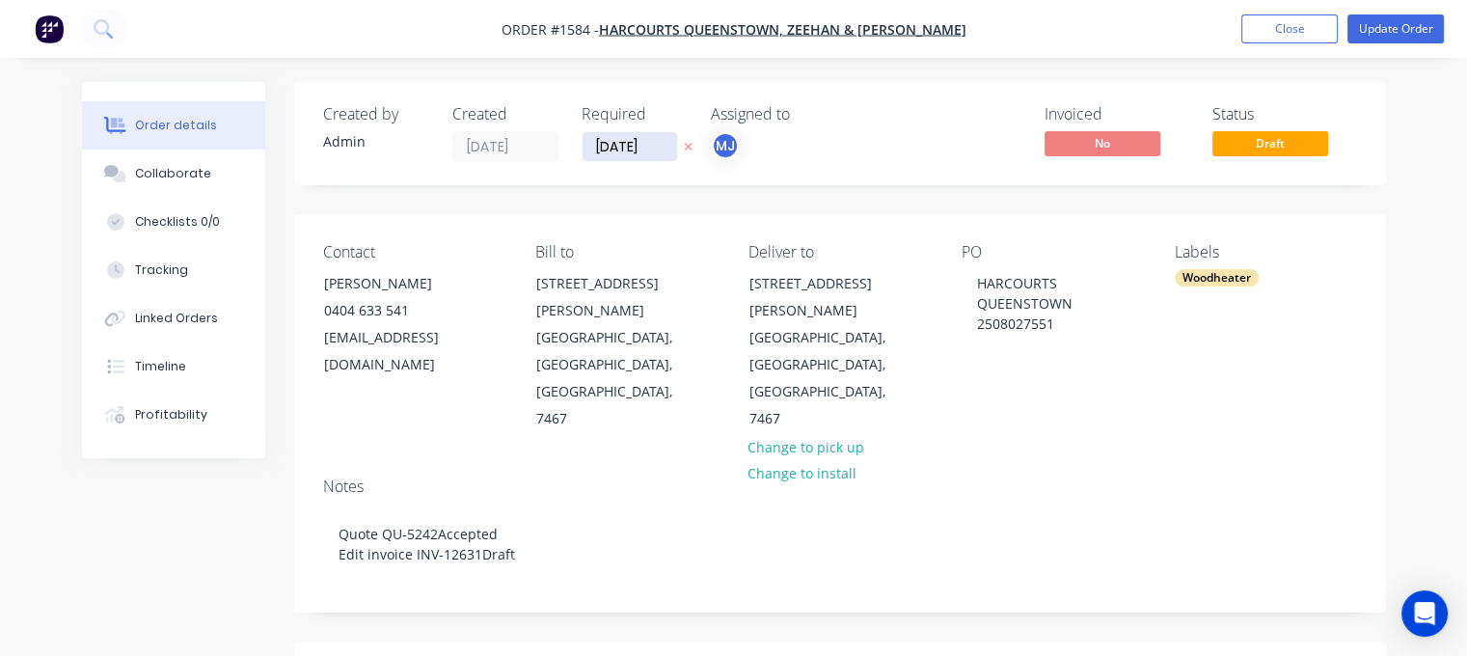
click at [662, 146] on input "22/08/25" at bounding box center [630, 146] width 95 height 29
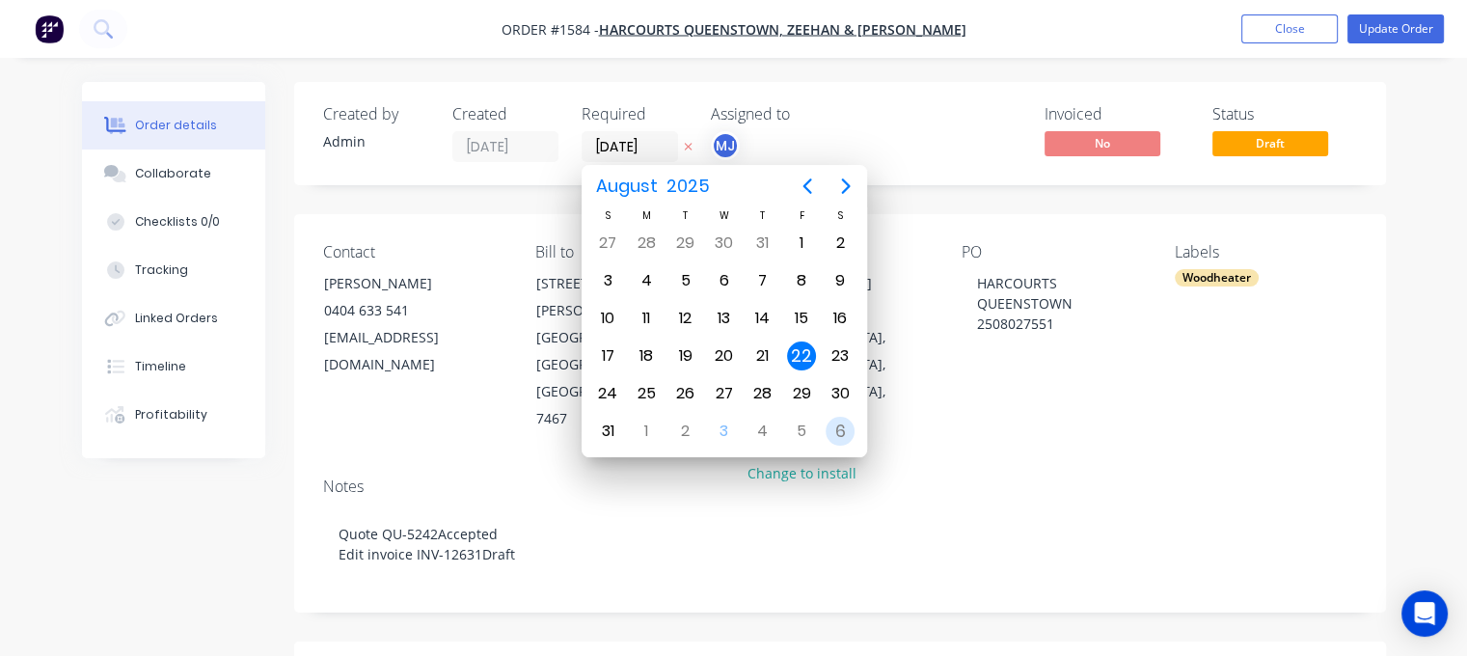
click at [842, 425] on div "6" at bounding box center [840, 431] width 29 height 29
type input "06/09/25"
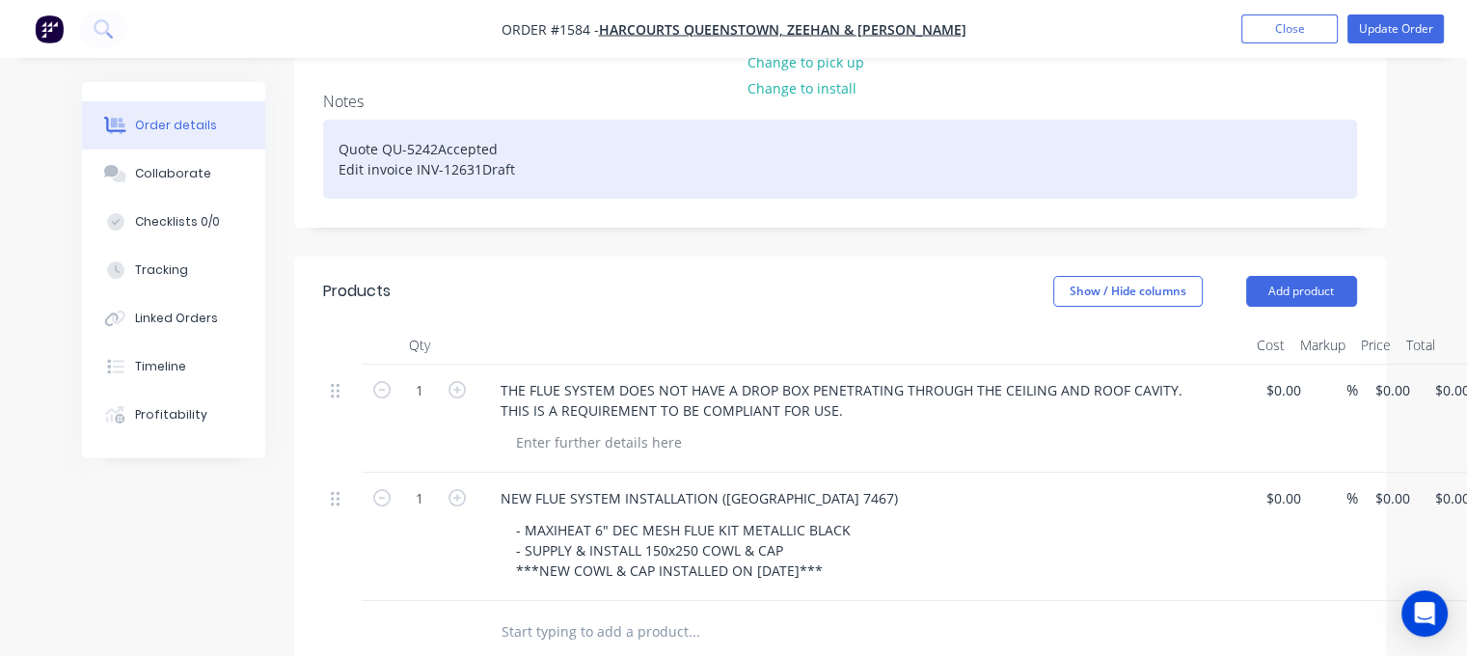
scroll to position [386, 0]
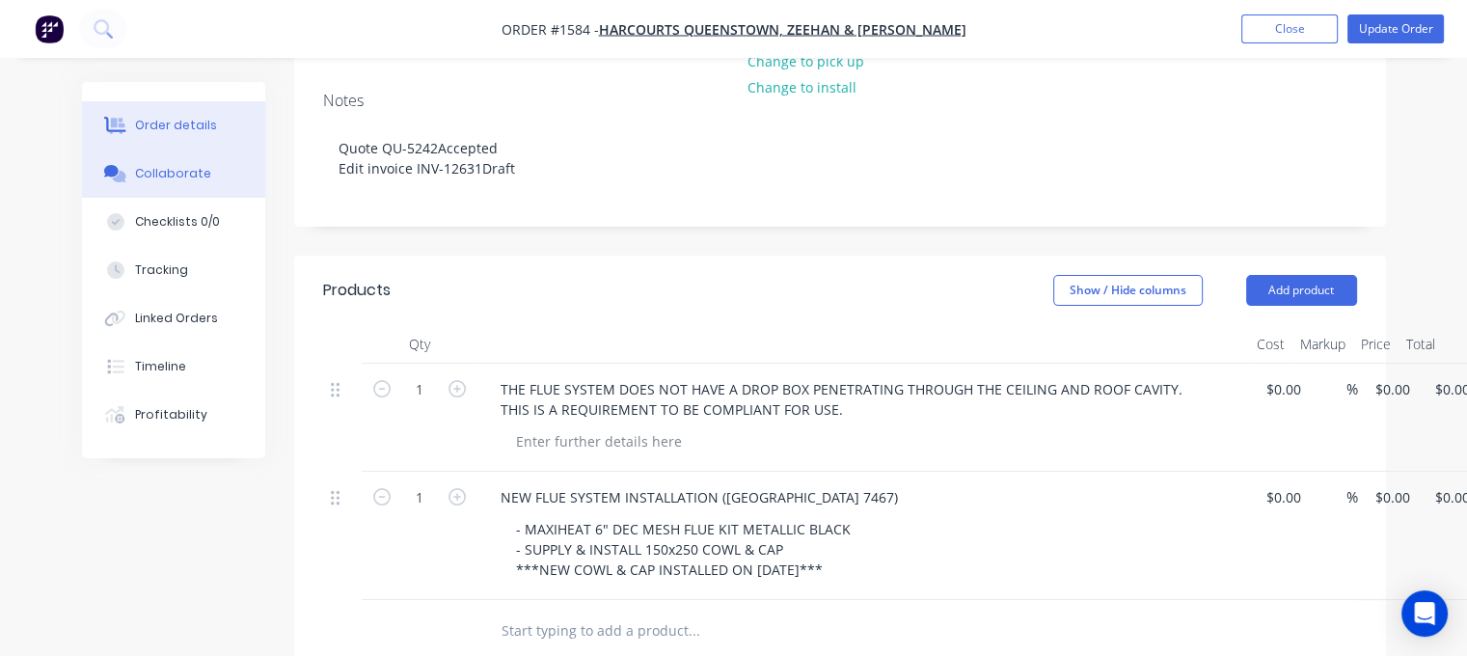
click at [189, 170] on div "Collaborate" at bounding box center [173, 173] width 76 height 17
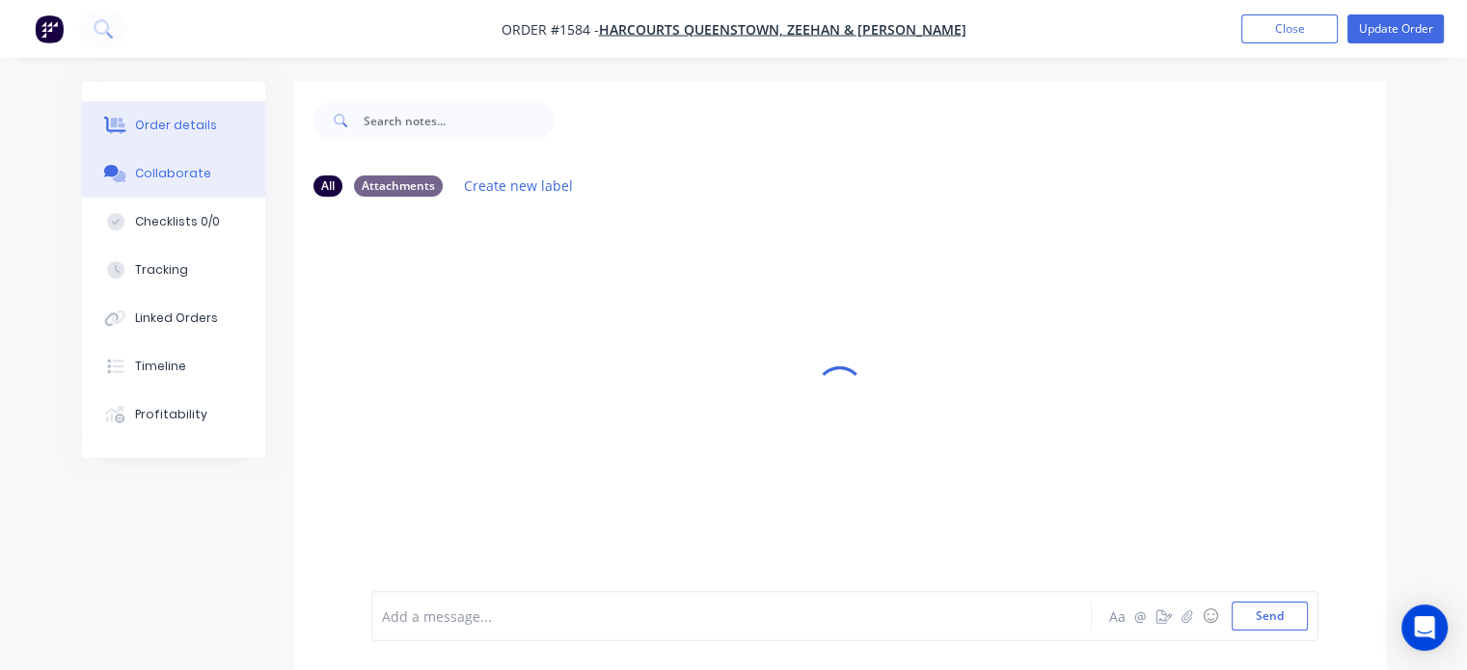
click at [189, 119] on div "Order details" at bounding box center [176, 125] width 82 height 17
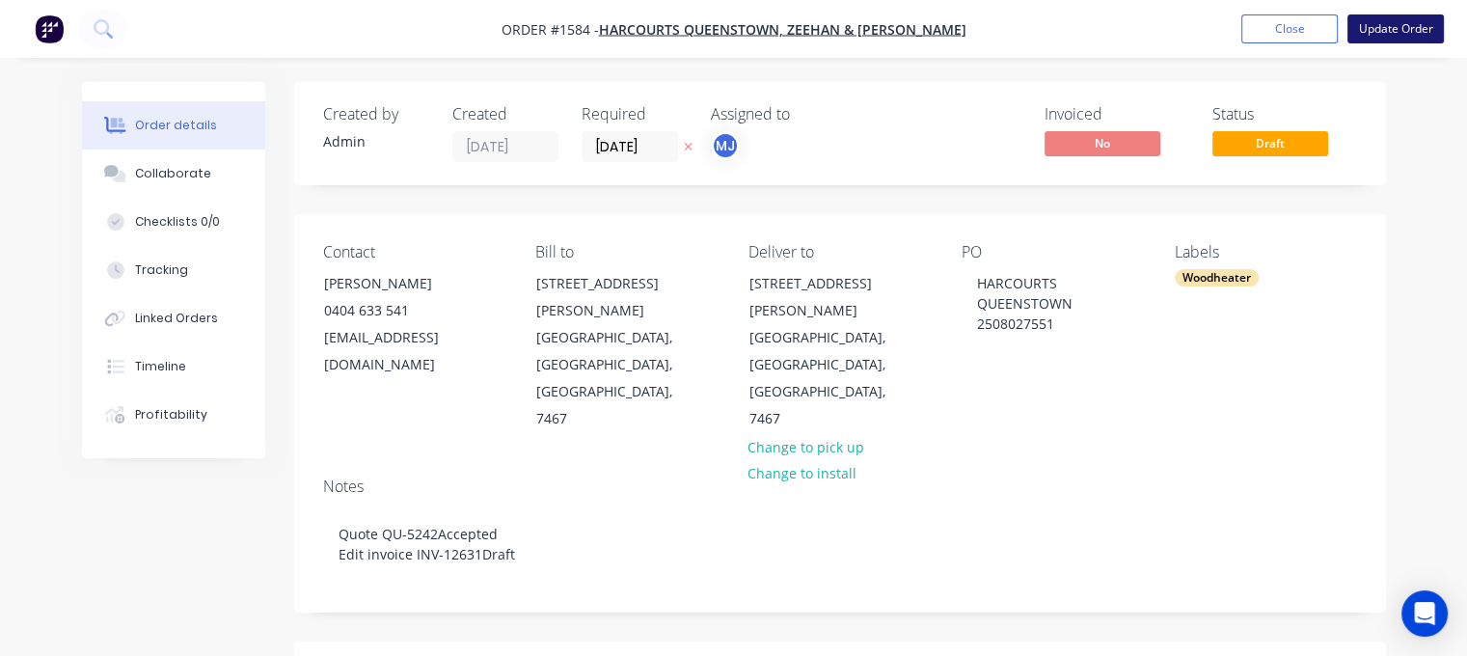
click at [1397, 19] on button "Update Order" at bounding box center [1395, 28] width 96 height 29
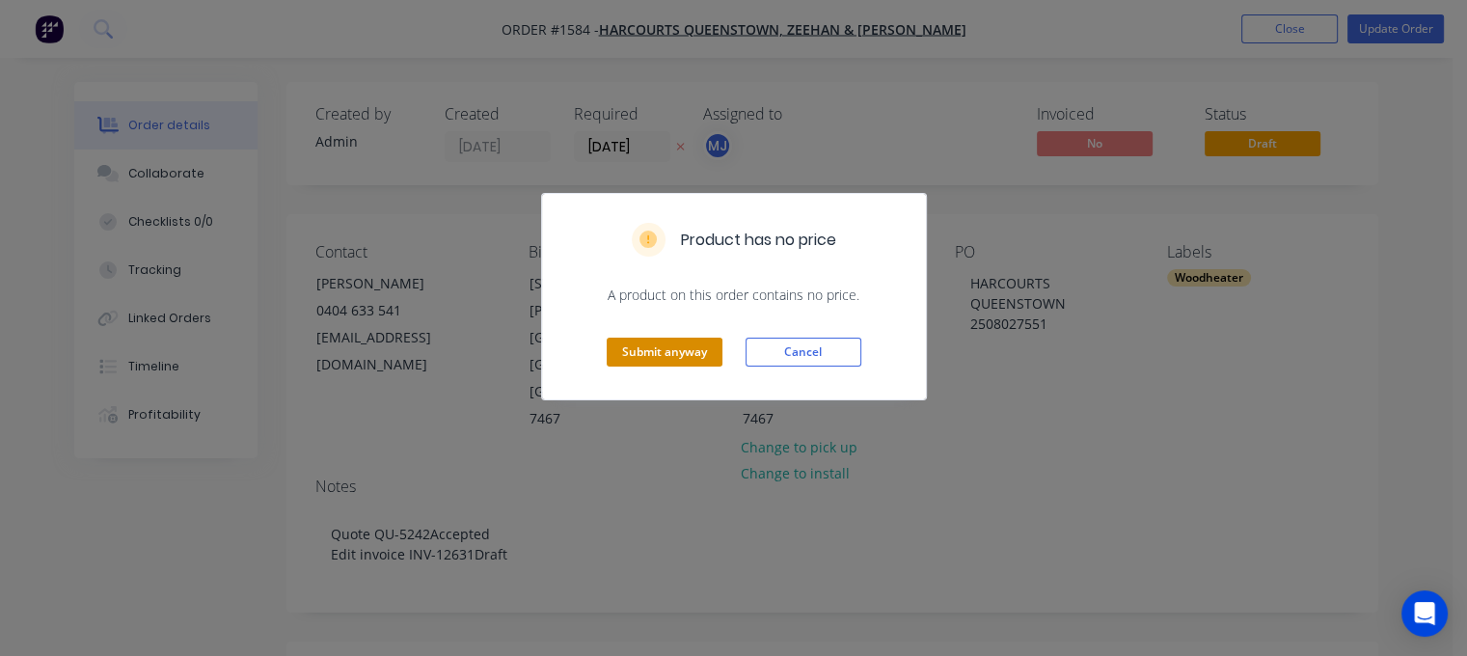
click at [660, 347] on button "Submit anyway" at bounding box center [665, 352] width 116 height 29
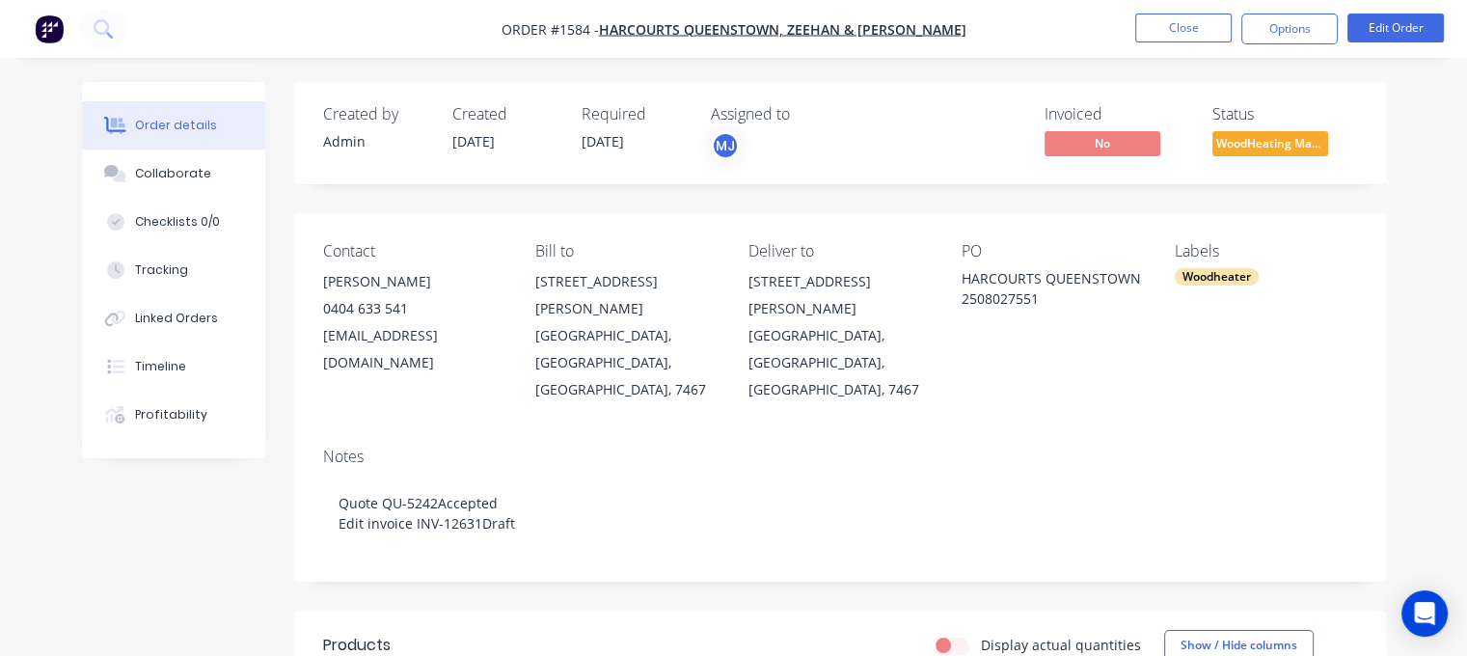
click at [1264, 144] on span "WoodHeating Mar..." at bounding box center [1270, 143] width 116 height 24
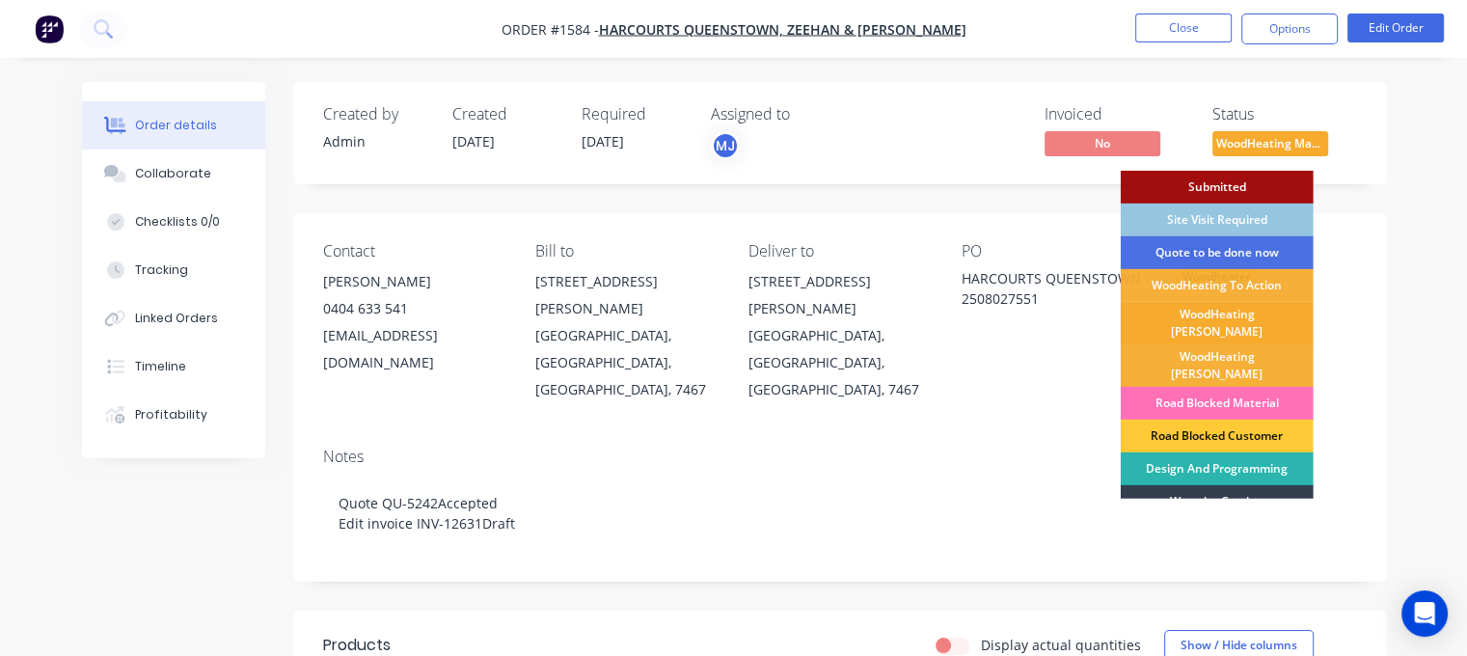
click at [1235, 324] on div "WoodHeating [PERSON_NAME]" at bounding box center [1217, 323] width 193 height 42
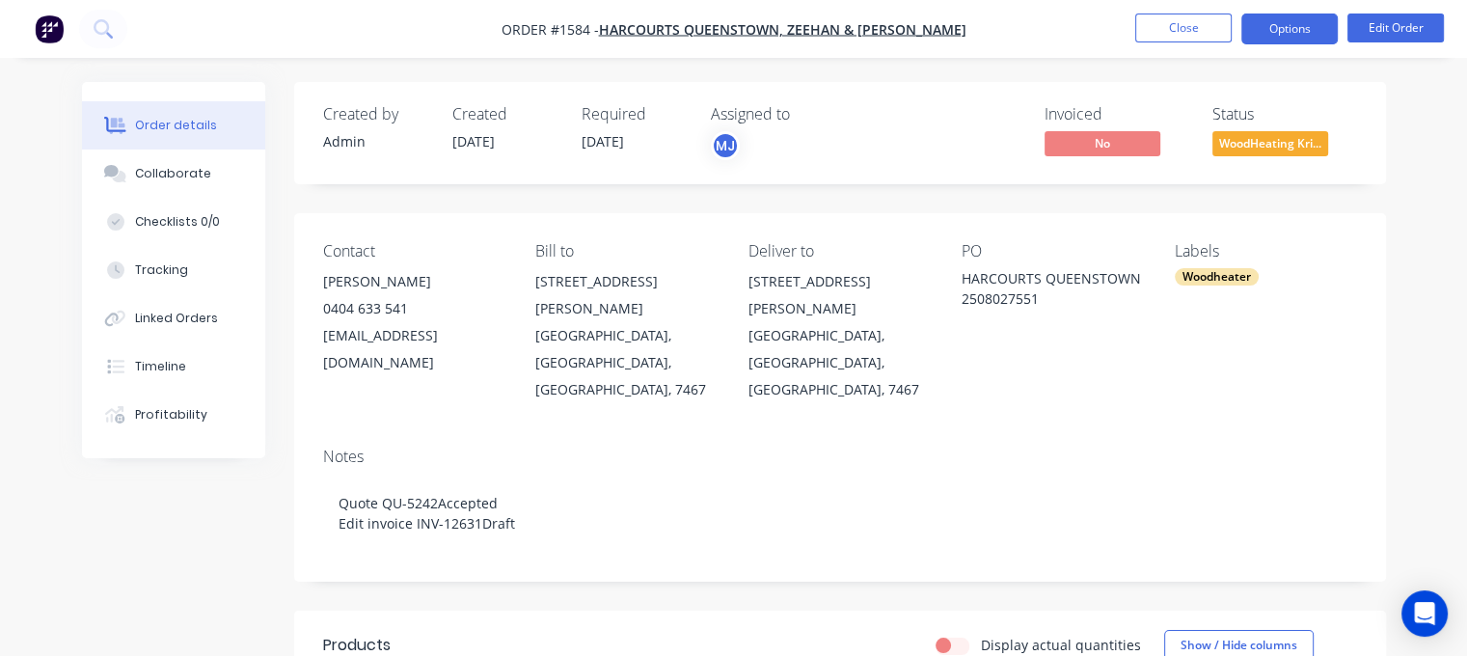
click at [1294, 23] on button "Options" at bounding box center [1289, 29] width 96 height 31
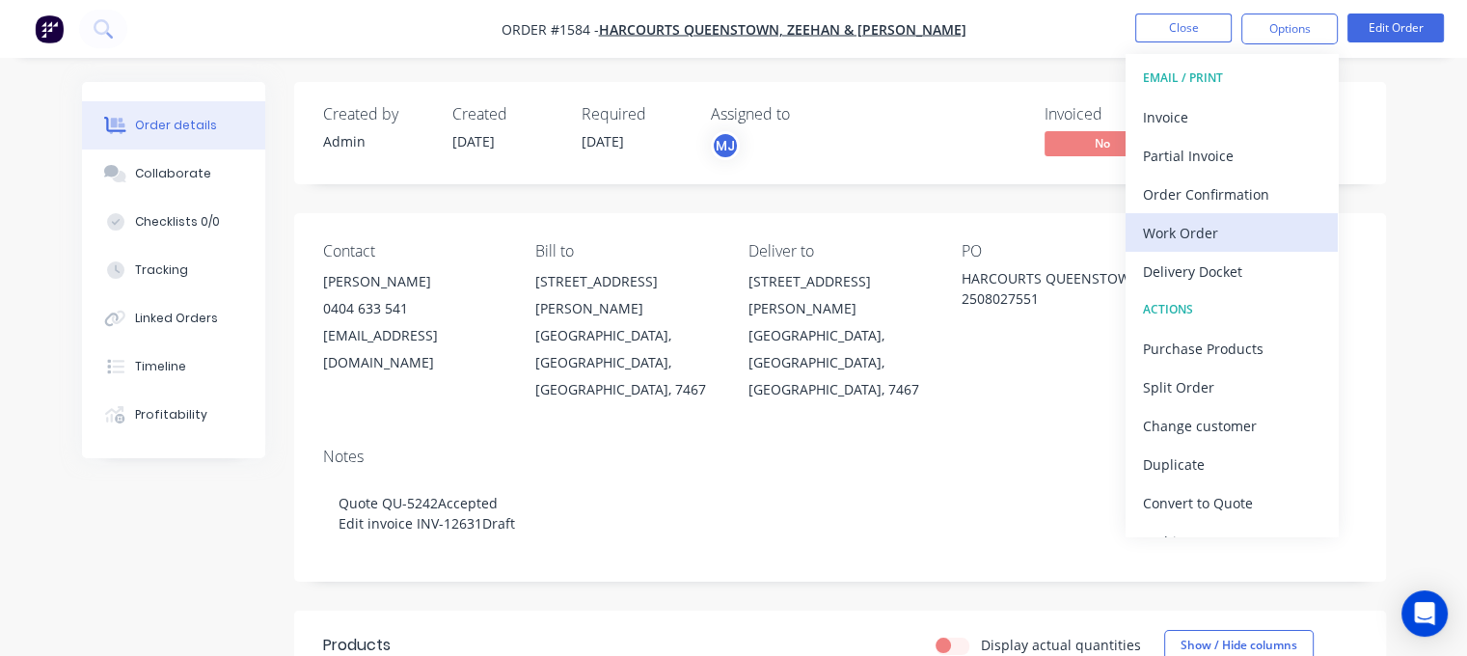
click at [1219, 231] on div "Work Order" at bounding box center [1231, 233] width 177 height 28
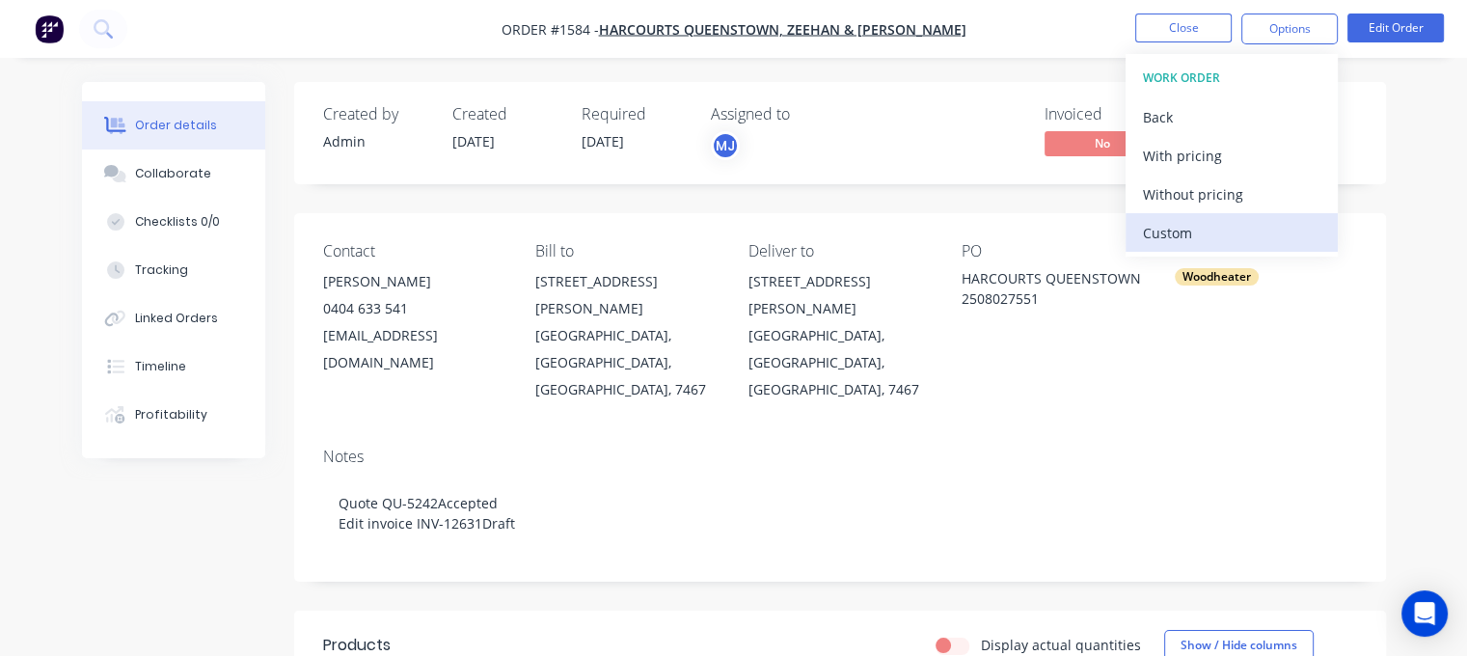
click at [1218, 232] on div "Custom" at bounding box center [1231, 233] width 177 height 28
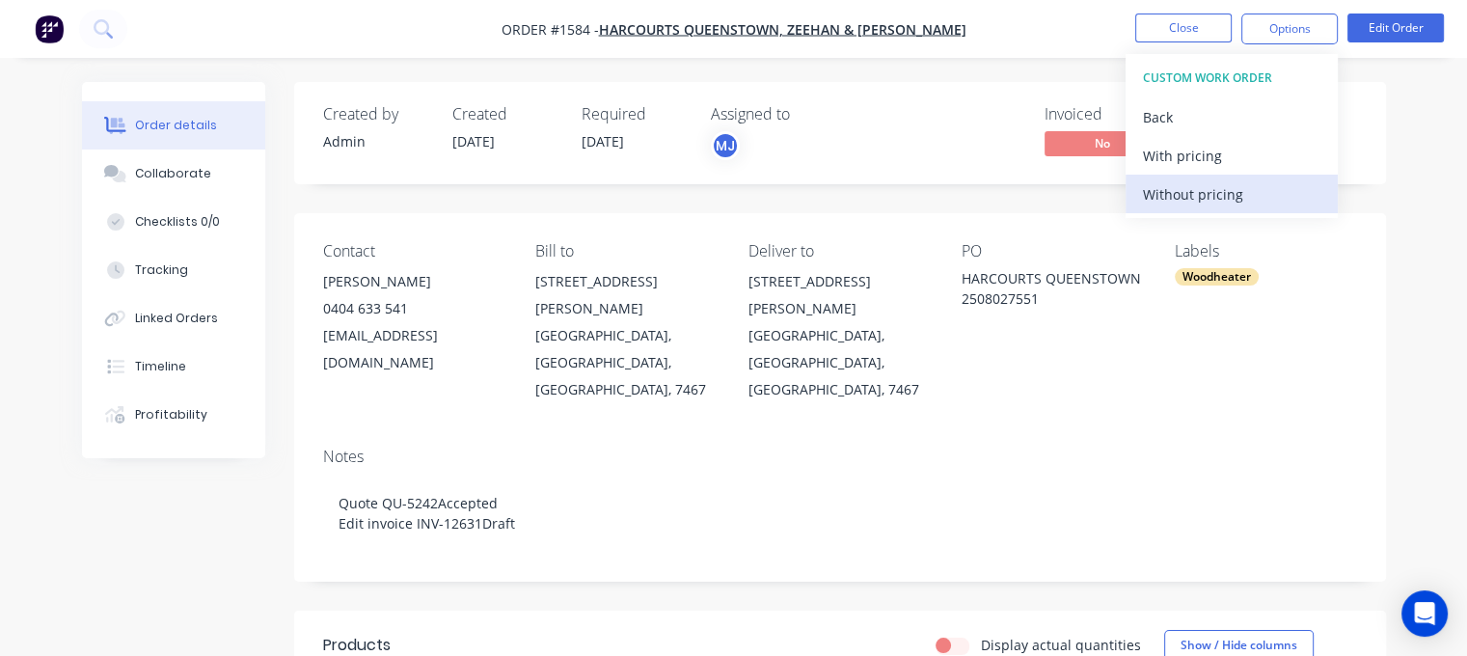
click at [1235, 180] on div "Without pricing" at bounding box center [1231, 194] width 177 height 28
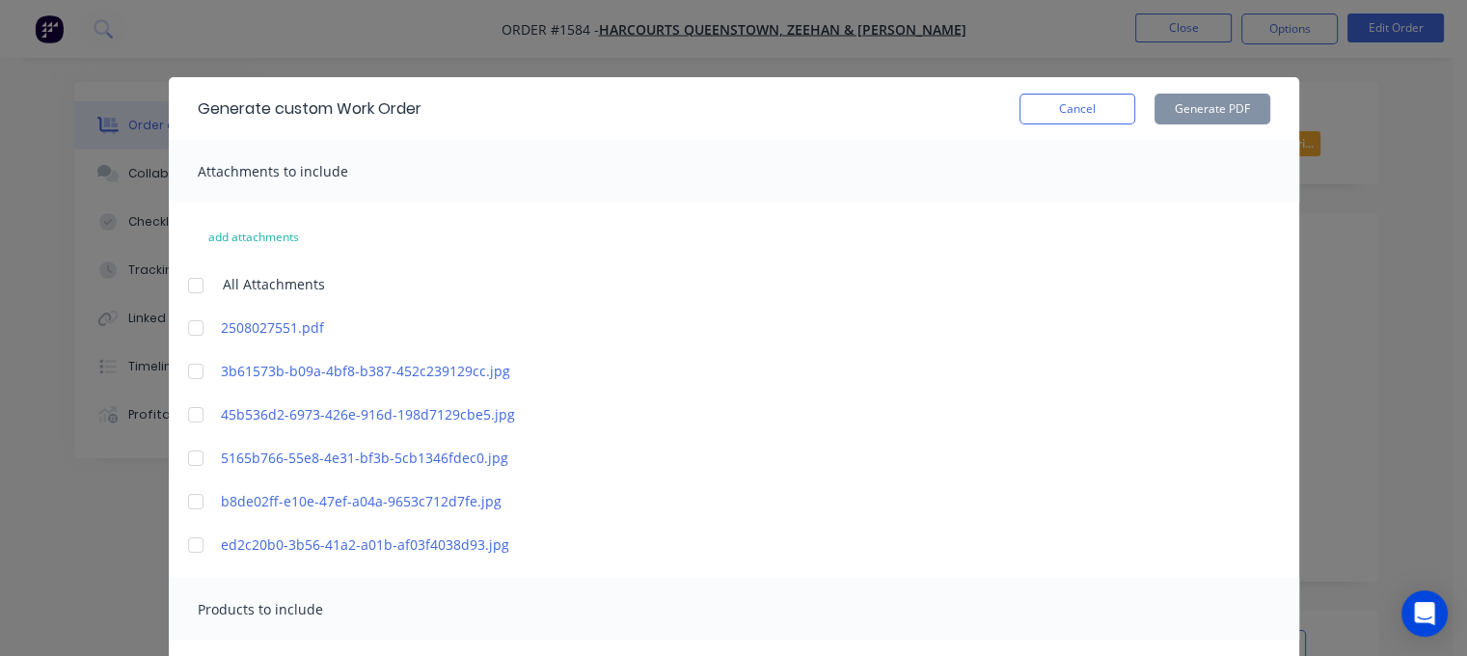
drag, startPoint x: 193, startPoint y: 281, endPoint x: 180, endPoint y: 316, distance: 37.8
click at [193, 282] on div at bounding box center [196, 285] width 39 height 39
drag, startPoint x: 186, startPoint y: 322, endPoint x: 346, endPoint y: 313, distance: 160.3
click at [187, 321] on div at bounding box center [196, 328] width 39 height 39
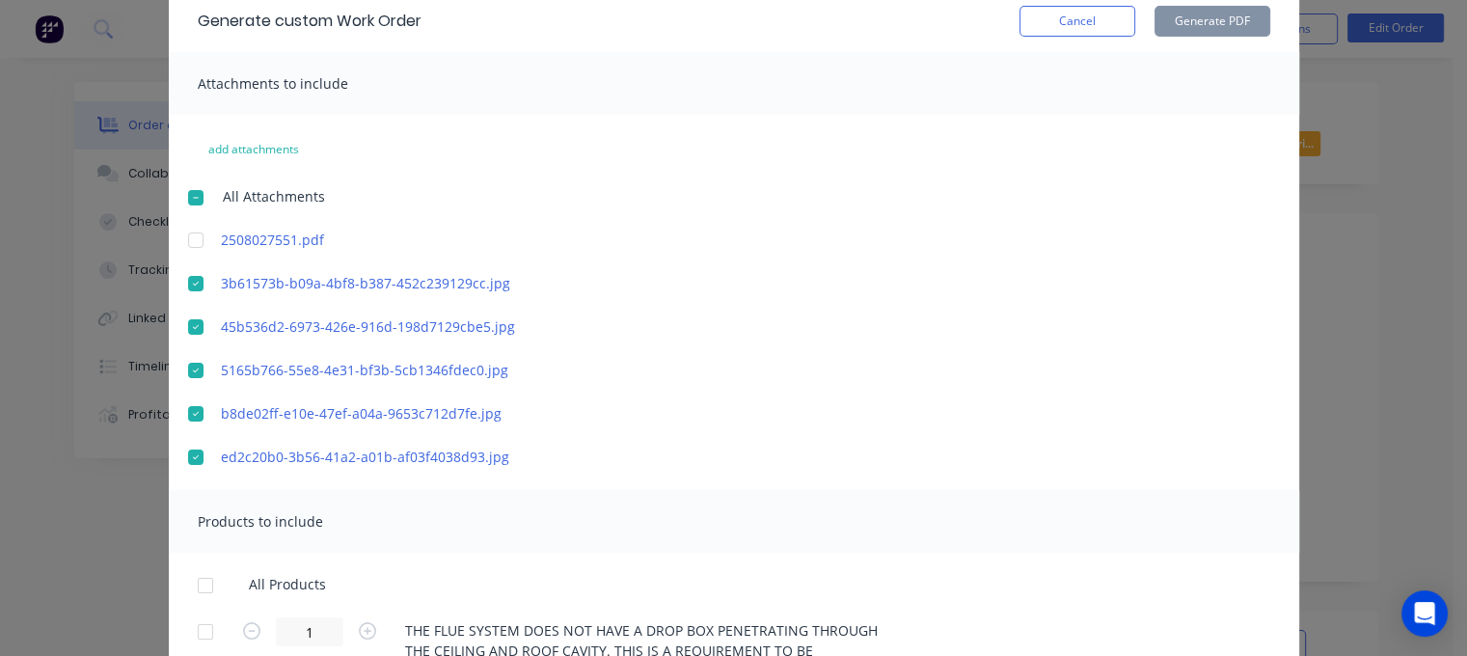
scroll to position [316, 0]
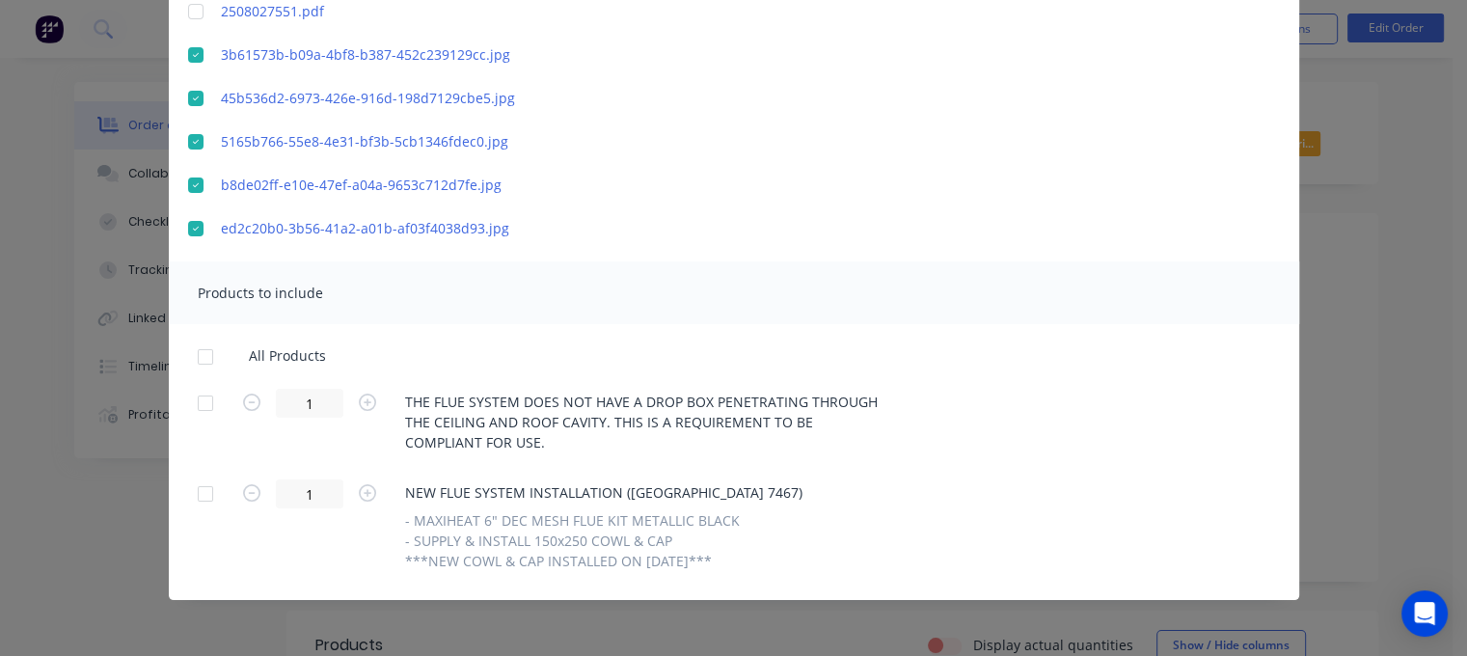
click at [199, 354] on div at bounding box center [205, 357] width 39 height 39
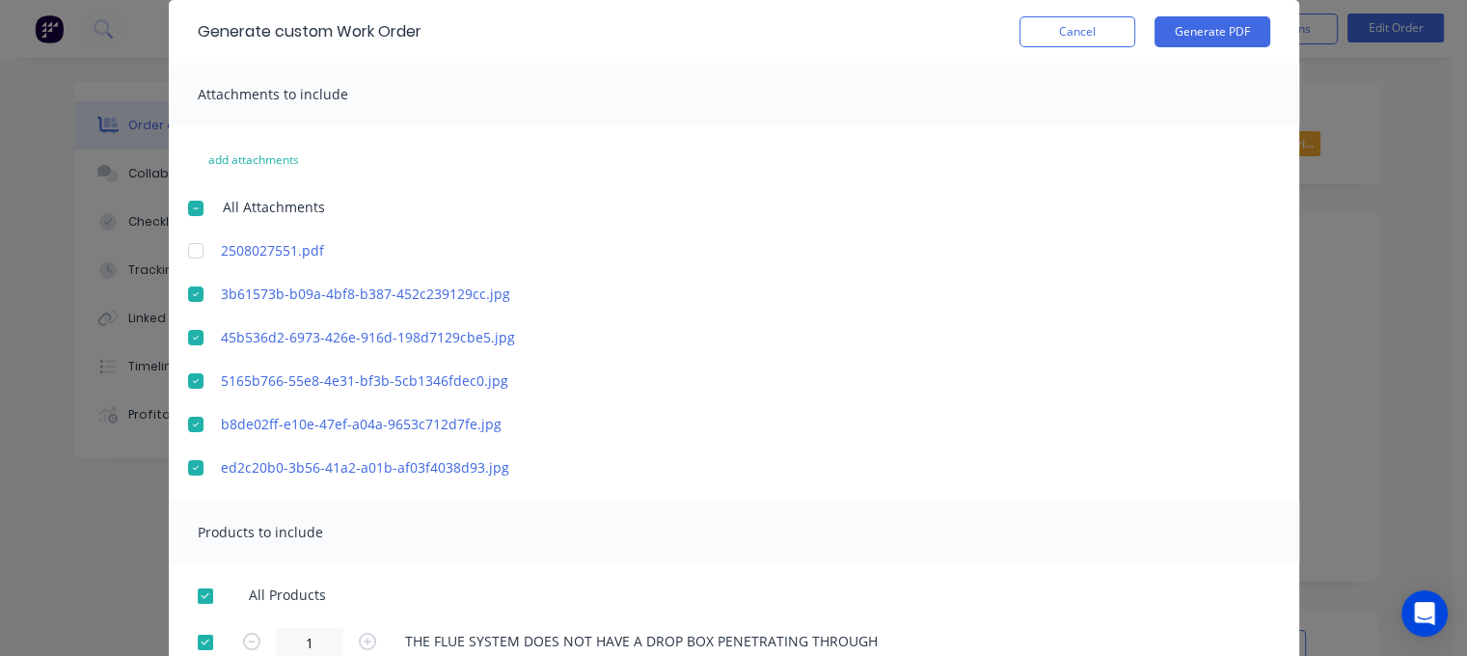
scroll to position [0, 0]
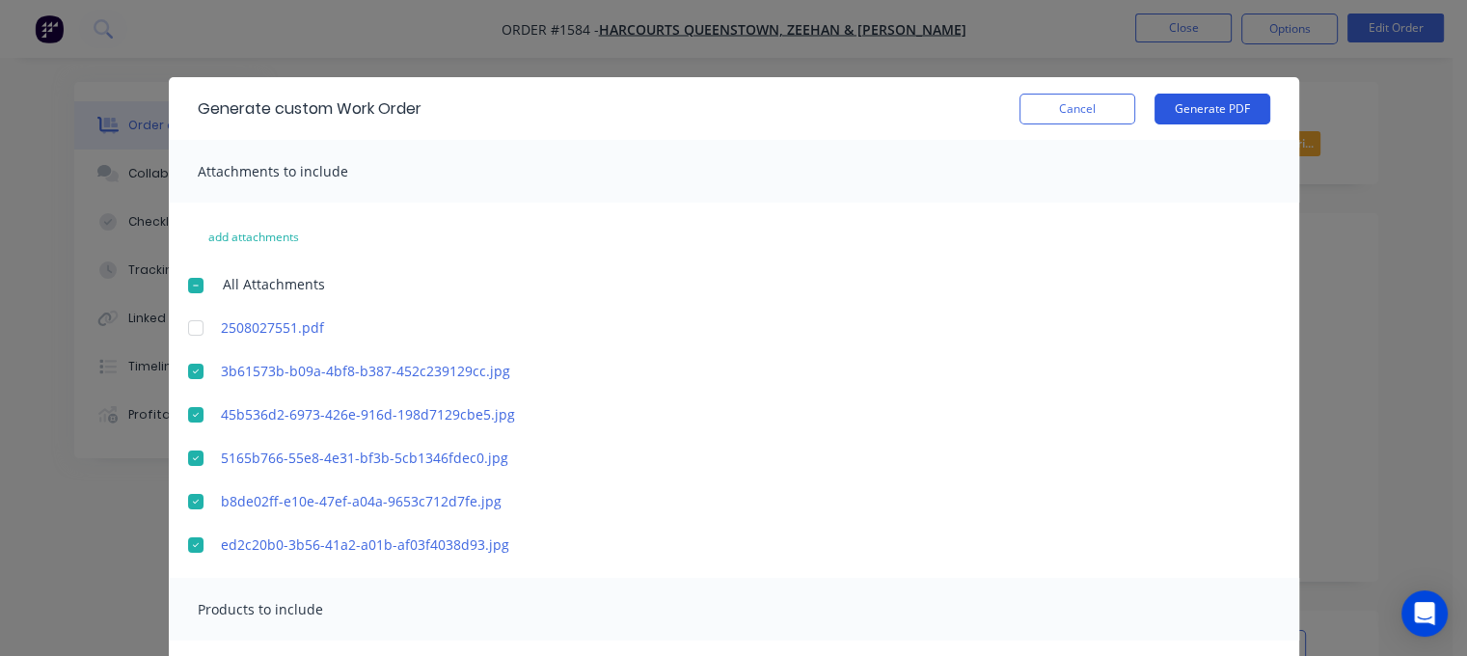
click at [1201, 108] on button "Generate PDF" at bounding box center [1213, 109] width 116 height 31
click at [1064, 106] on button "Cancel" at bounding box center [1078, 109] width 116 height 31
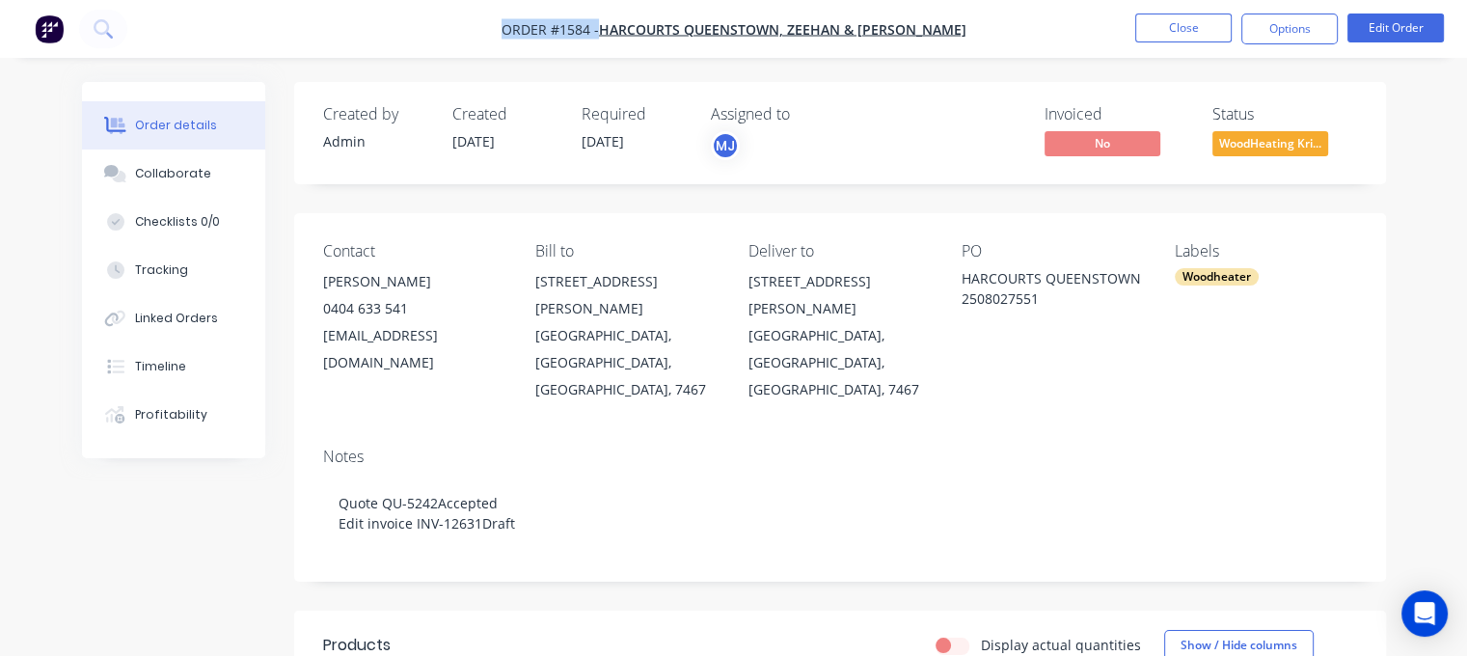
drag, startPoint x: 525, startPoint y: 27, endPoint x: 644, endPoint y: 41, distance: 120.5
click at [644, 41] on nav "Order #1584 - Harcourts Queenstown, Zeehan & Strahan Close Options Edit Order" at bounding box center [733, 29] width 1467 height 58
copy div "Order #1584 - Harcourts Queenstown, Zeehan & Strahan Close Options Edit Order"
drag, startPoint x: 970, startPoint y: 275, endPoint x: 1144, endPoint y: 275, distance: 173.6
click at [1144, 275] on div "HARCOURTS QUEENSTOWN 2508027551" at bounding box center [1053, 288] width 182 height 41
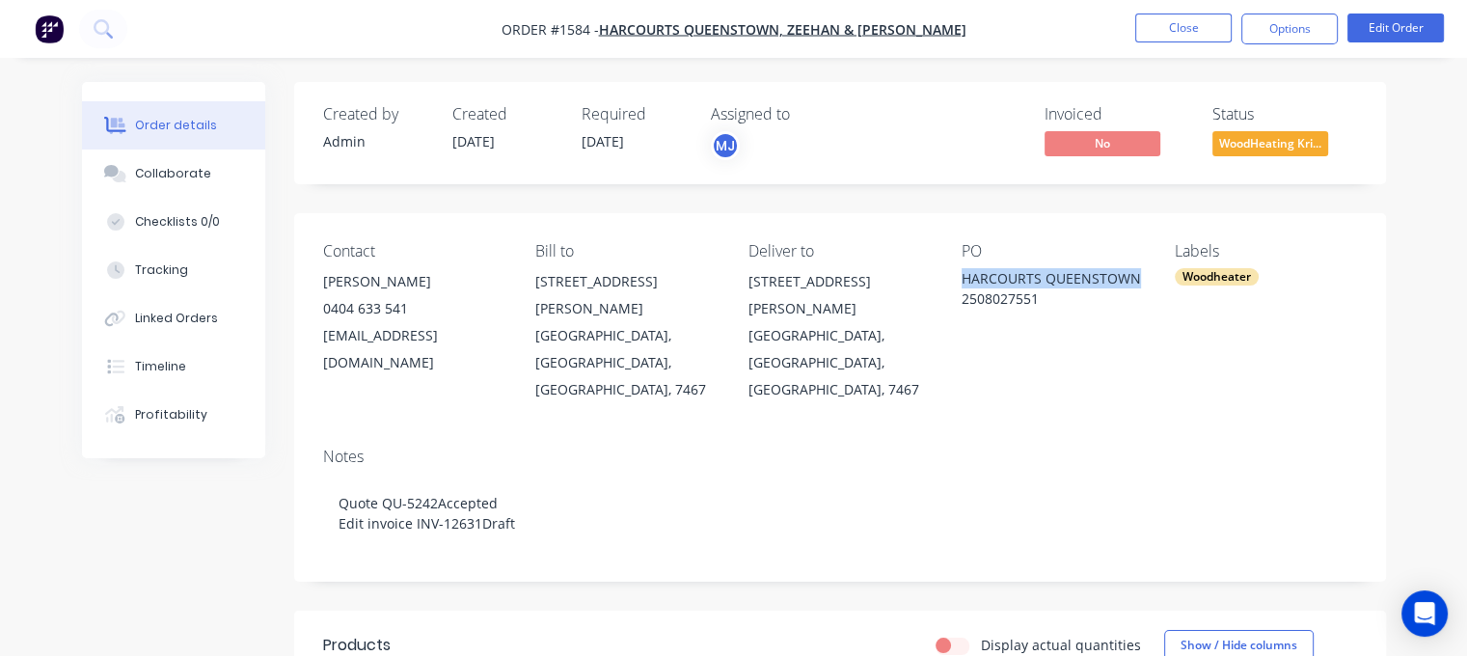
copy div "HARCOURTS QUEENSTOWN"
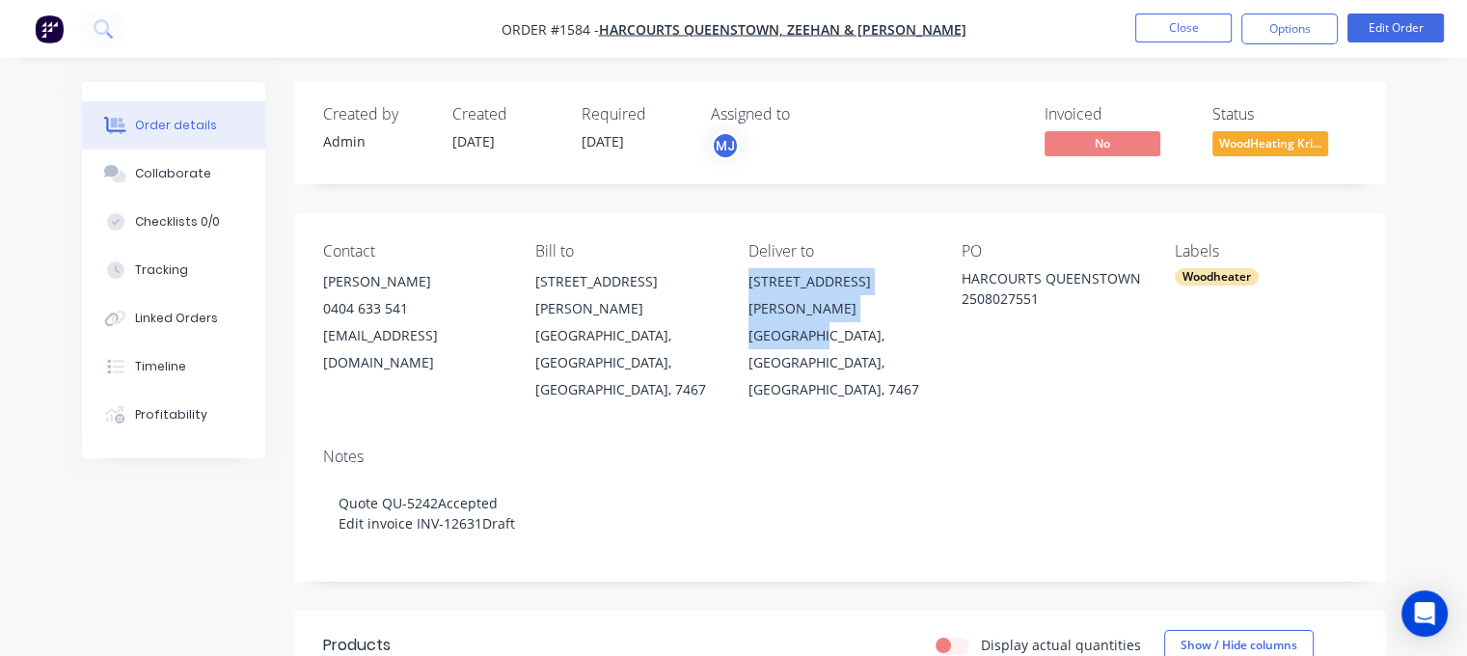
drag, startPoint x: 764, startPoint y: 281, endPoint x: 856, endPoint y: 312, distance: 97.6
click at [856, 312] on div "6 KNOX STREET QUEENSTOWN, Tasmania, Australia, 7467" at bounding box center [839, 335] width 182 height 135
copy div "6 KNOX STREET QUEENSTOWN"
click at [1275, 18] on button "Options" at bounding box center [1289, 29] width 96 height 31
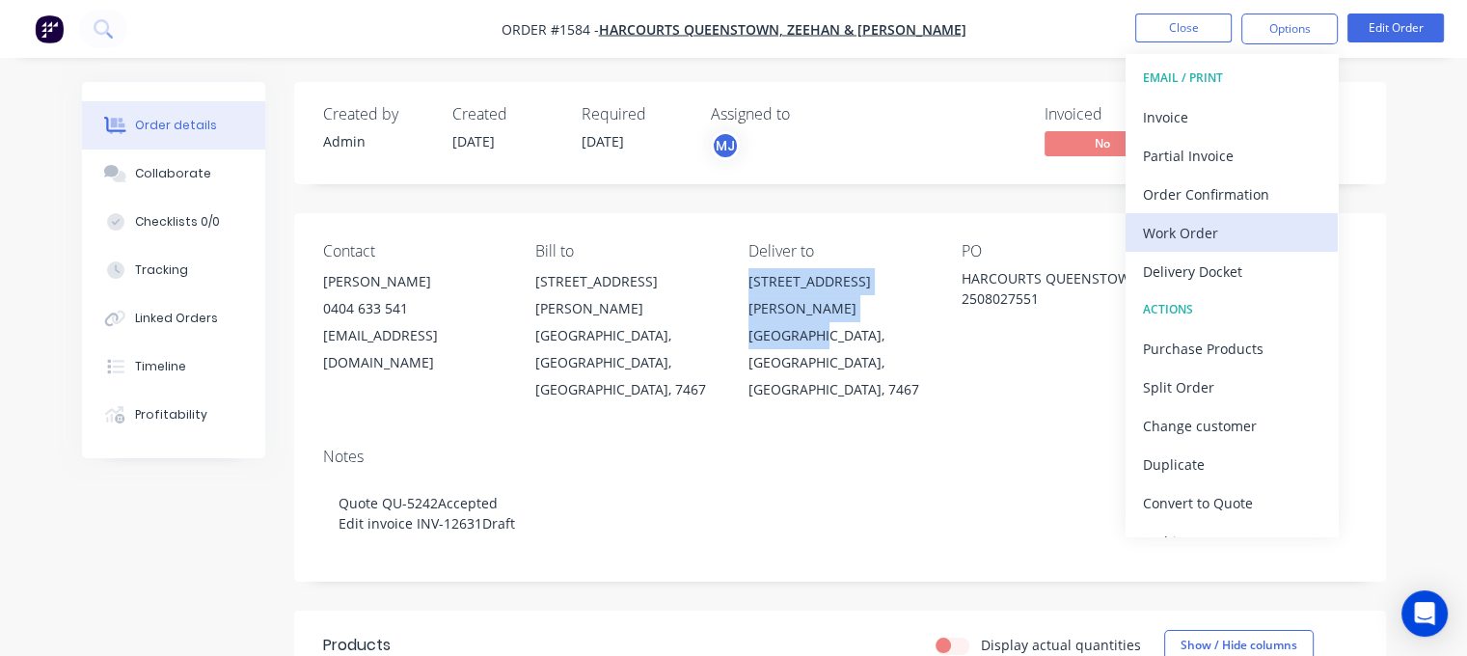
click at [1223, 233] on div "Work Order" at bounding box center [1231, 233] width 177 height 28
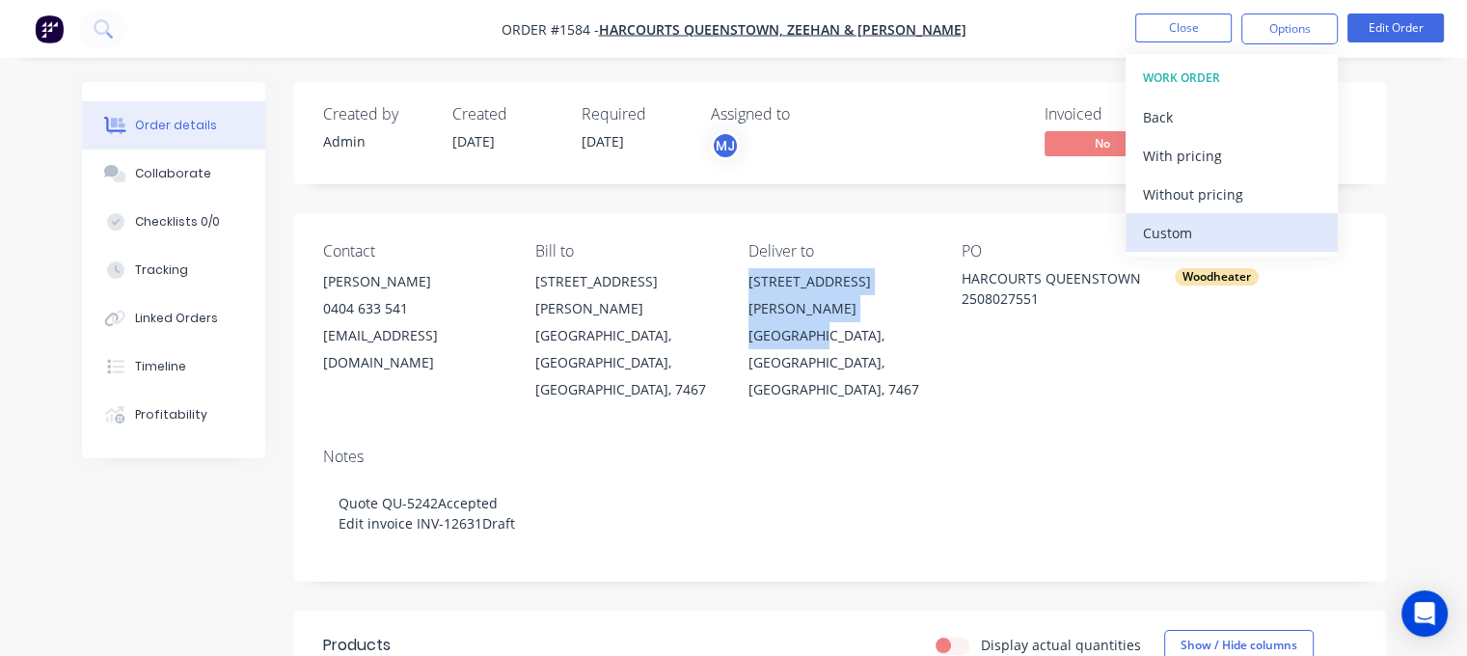
click at [1207, 231] on div "Custom" at bounding box center [1231, 233] width 177 height 28
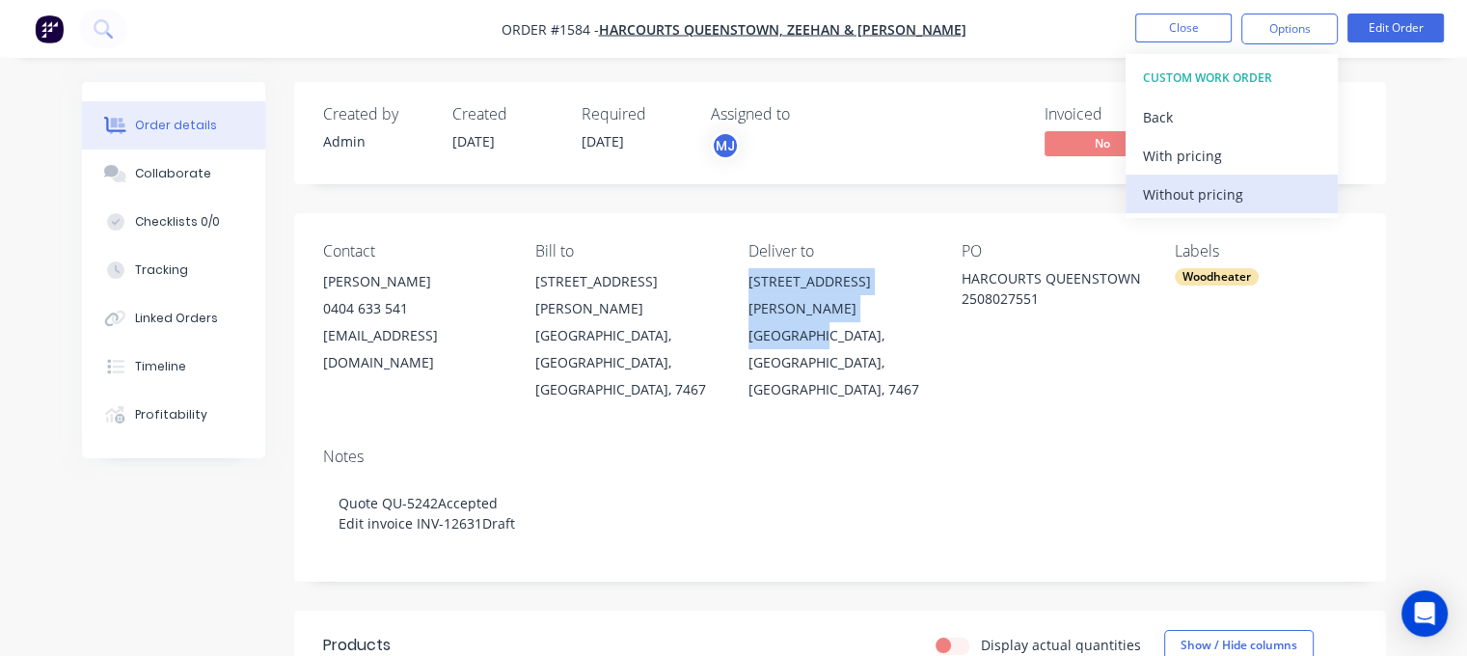
click at [1205, 200] on div "Without pricing" at bounding box center [1231, 194] width 177 height 28
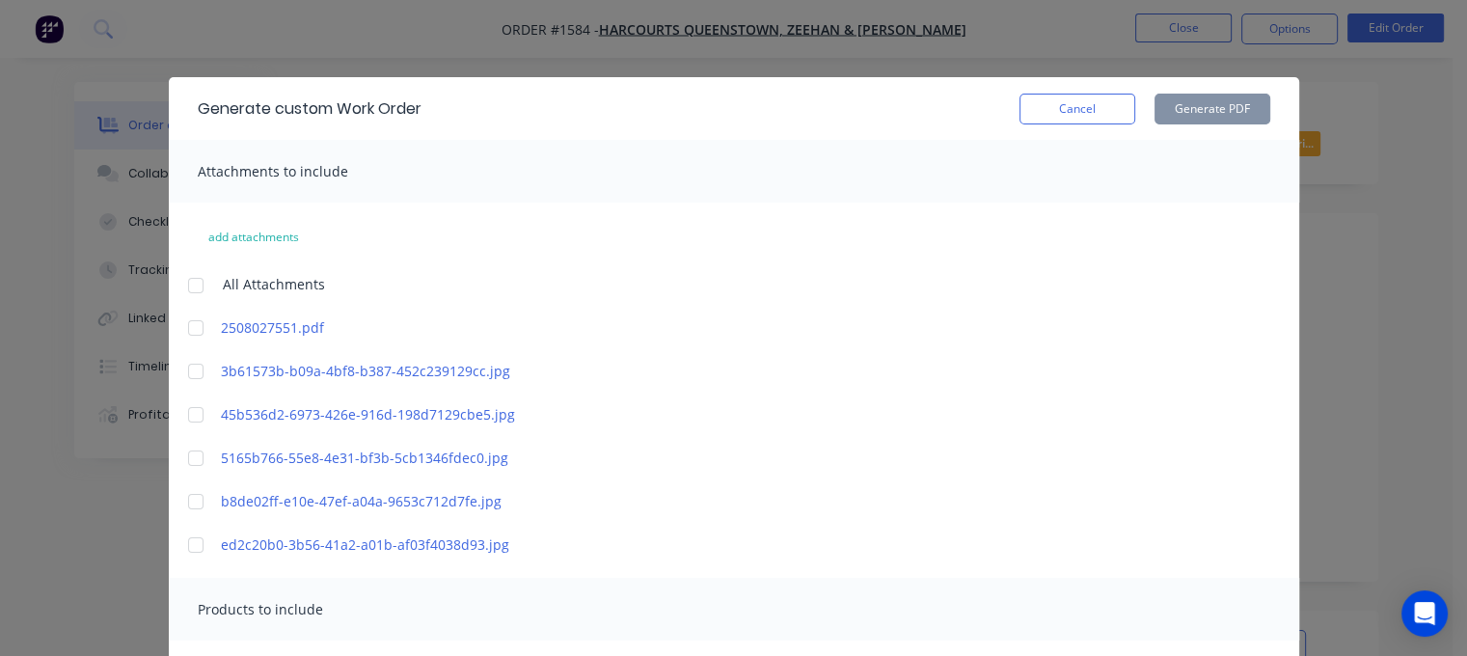
click at [183, 289] on div at bounding box center [196, 285] width 39 height 39
click at [186, 327] on div at bounding box center [196, 328] width 39 height 39
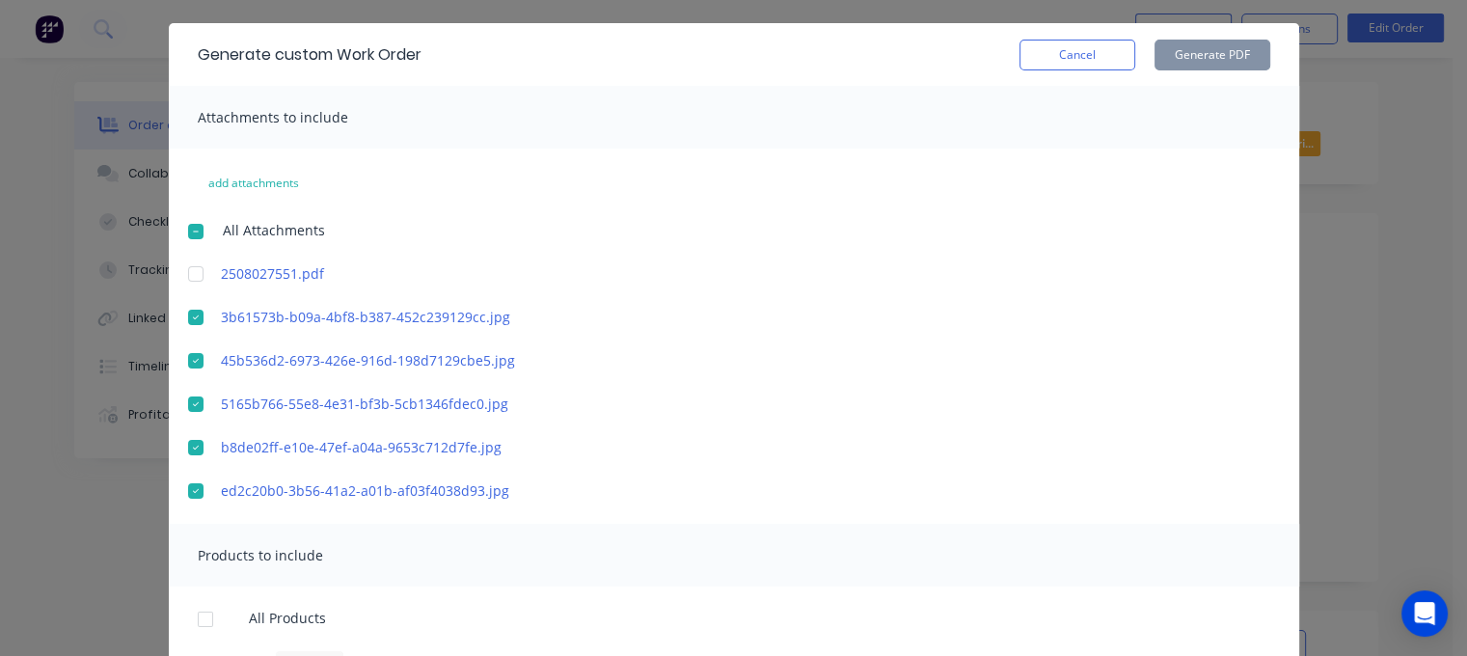
scroll to position [316, 0]
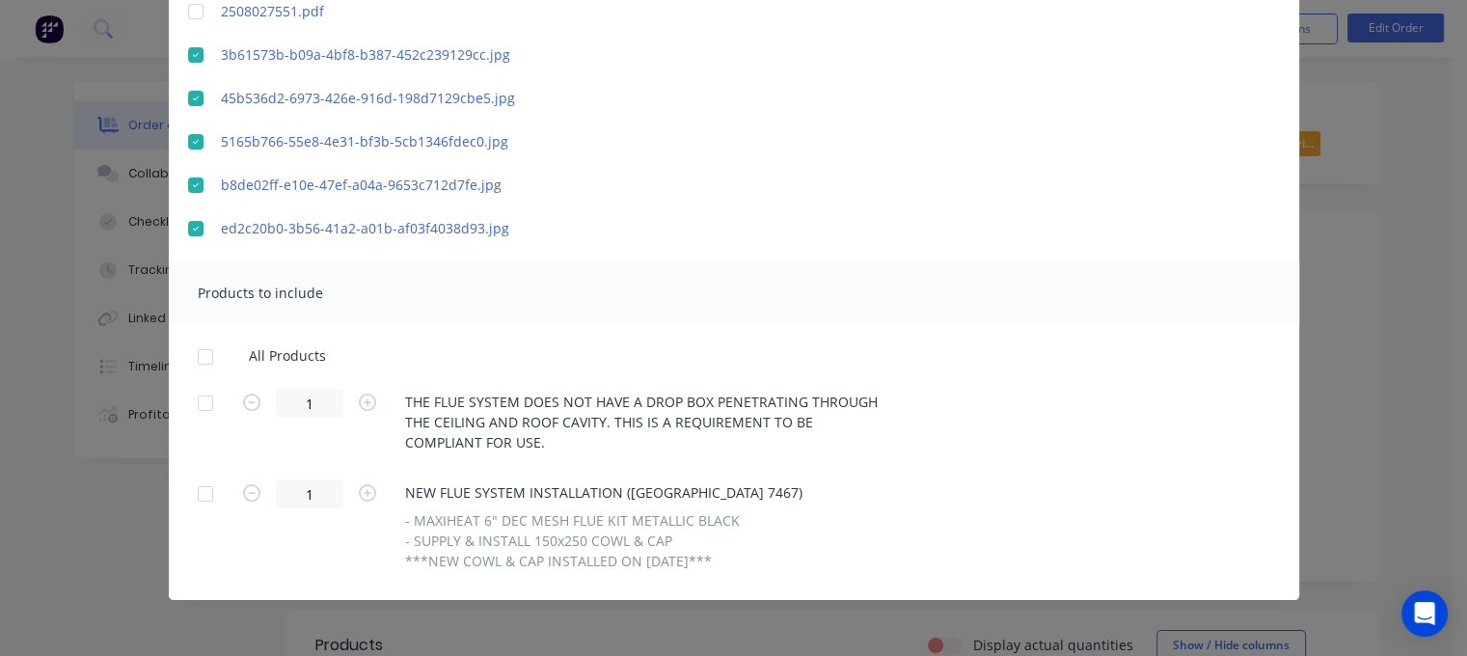
drag, startPoint x: 197, startPoint y: 352, endPoint x: 428, endPoint y: 364, distance: 231.8
click at [197, 351] on div at bounding box center [205, 357] width 39 height 39
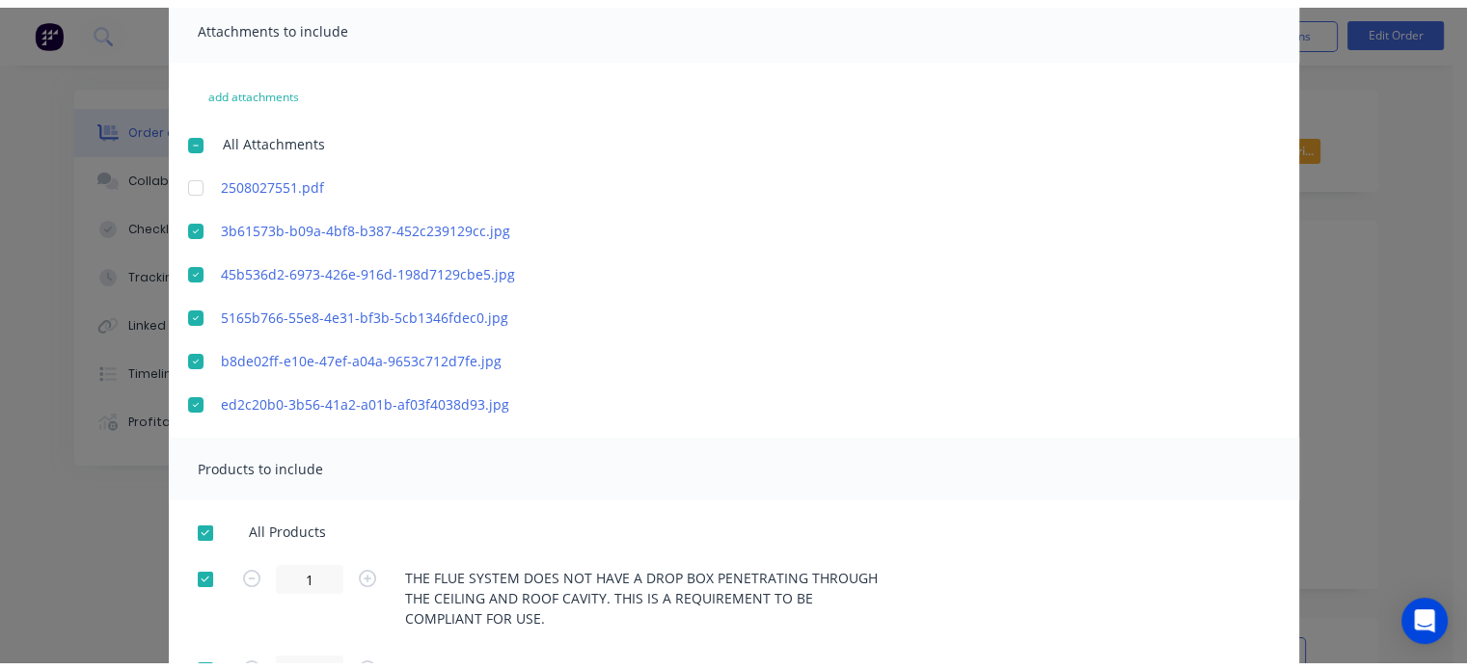
scroll to position [27, 0]
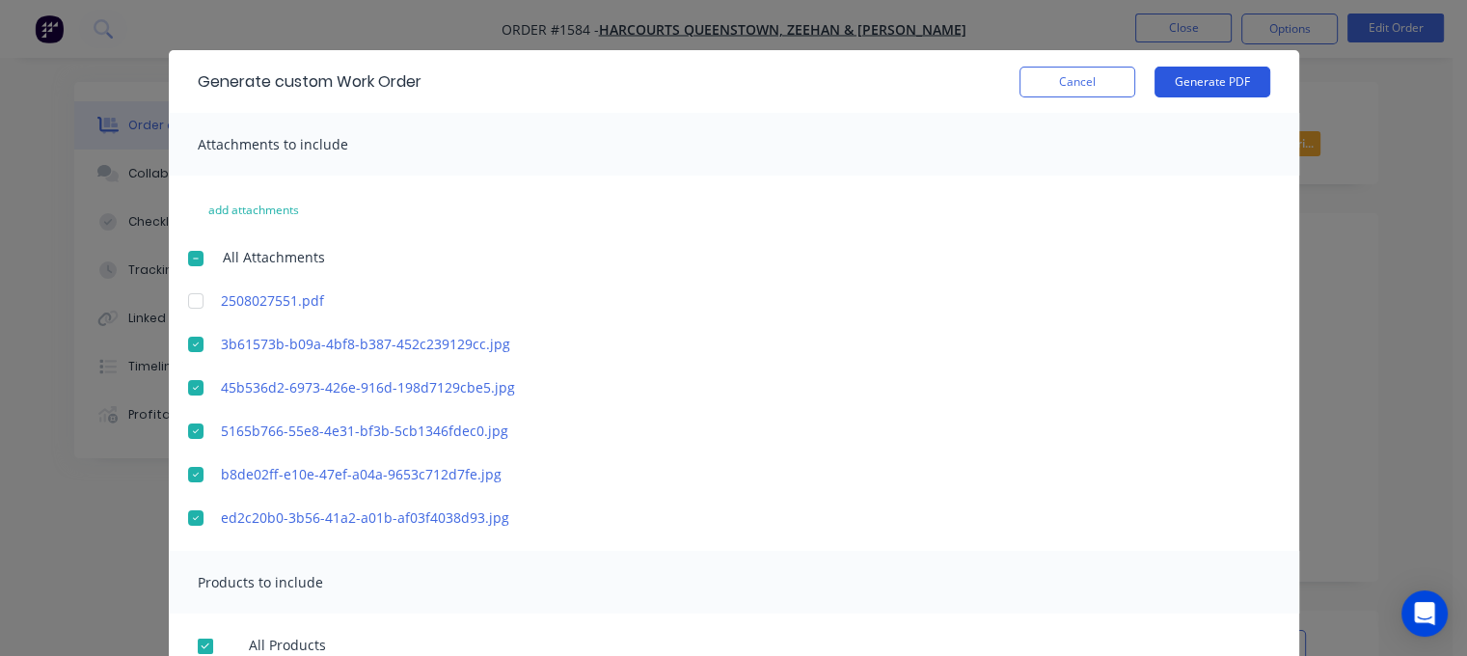
click at [1185, 90] on button "Generate PDF" at bounding box center [1213, 82] width 116 height 31
click at [1048, 90] on button "Cancel" at bounding box center [1078, 82] width 116 height 31
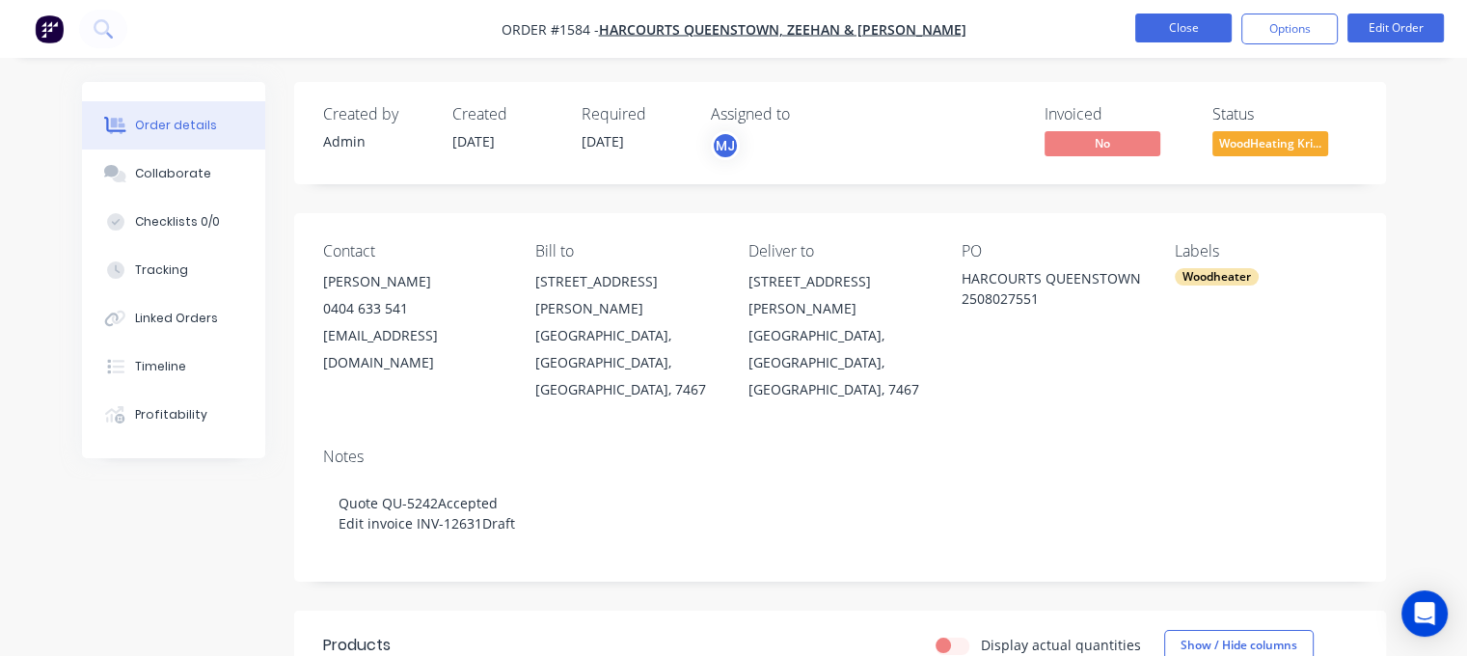
click at [1184, 29] on button "Close" at bounding box center [1183, 28] width 96 height 29
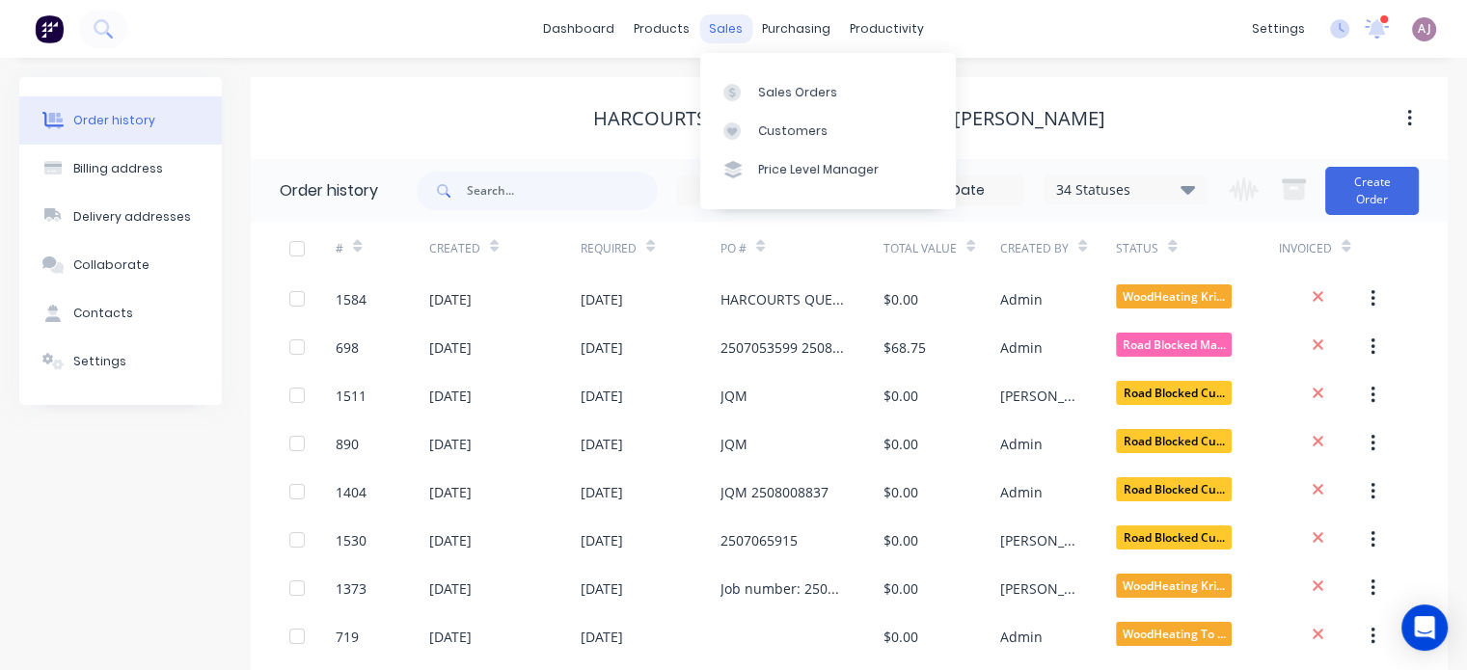
click at [719, 30] on div "sales" at bounding box center [725, 28] width 53 height 29
click at [742, 78] on link "Sales Orders" at bounding box center [828, 91] width 256 height 39
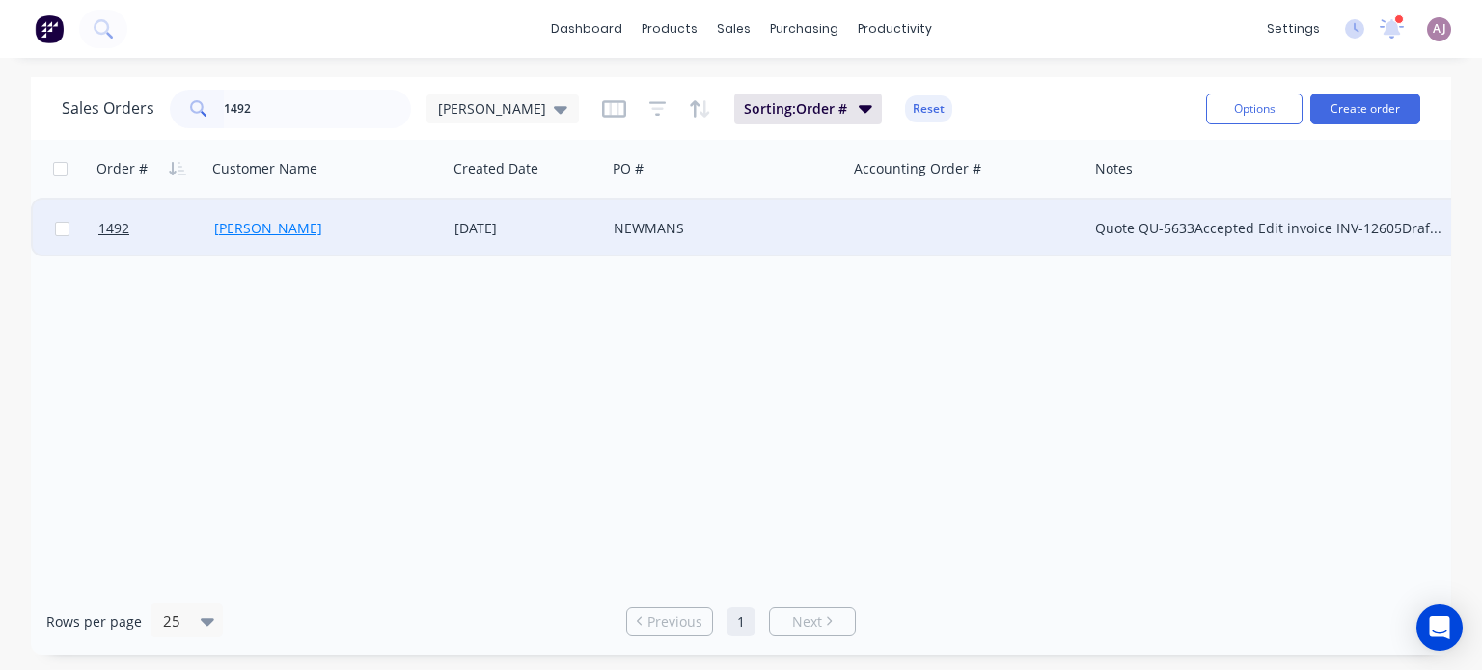
type input "1492"
click at [265, 221] on link "[PERSON_NAME]" at bounding box center [268, 228] width 108 height 18
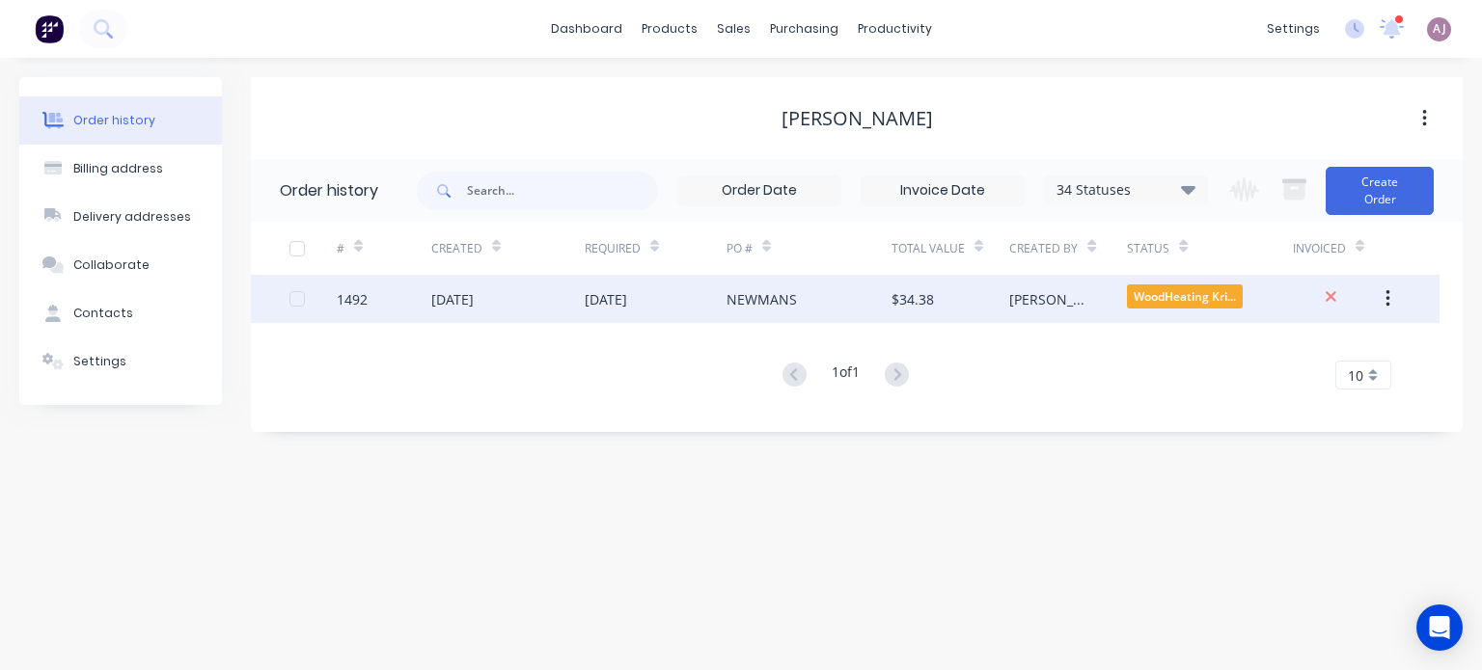
click at [627, 299] on div "[DATE]" at bounding box center [606, 299] width 42 height 20
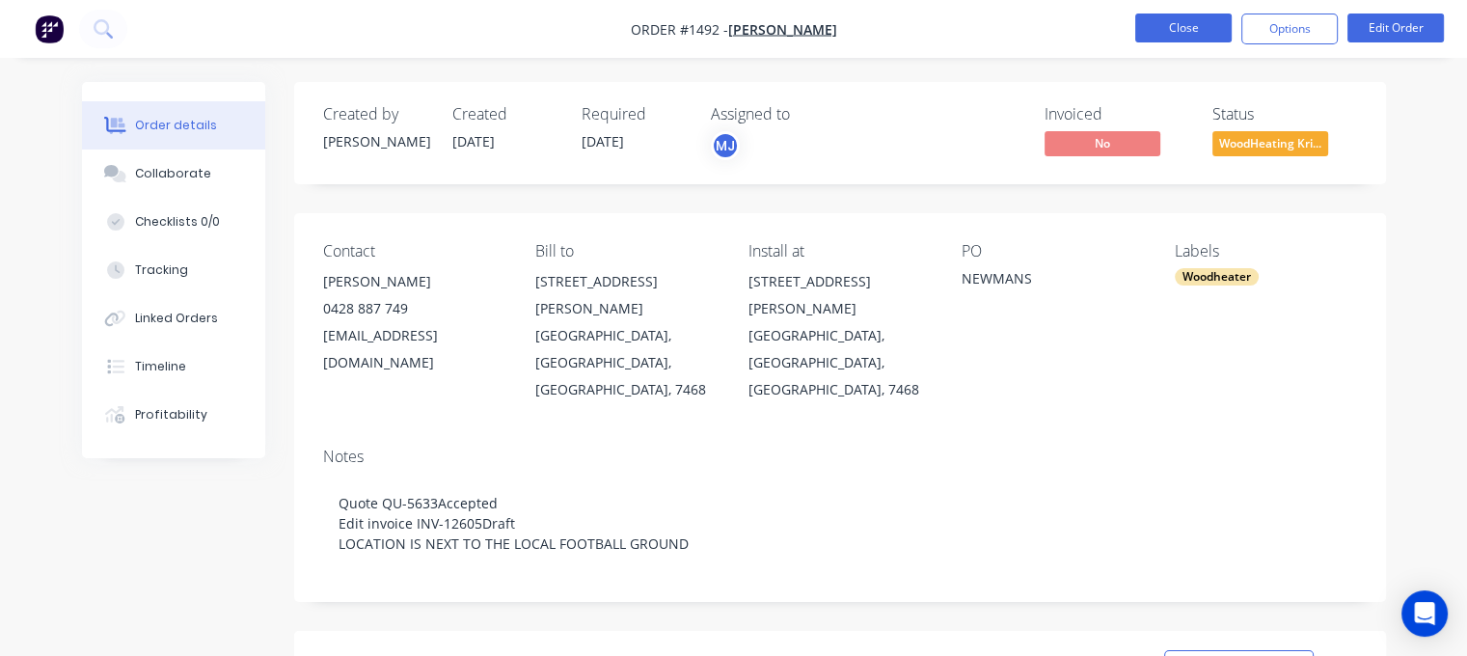
click at [1187, 21] on button "Close" at bounding box center [1183, 28] width 96 height 29
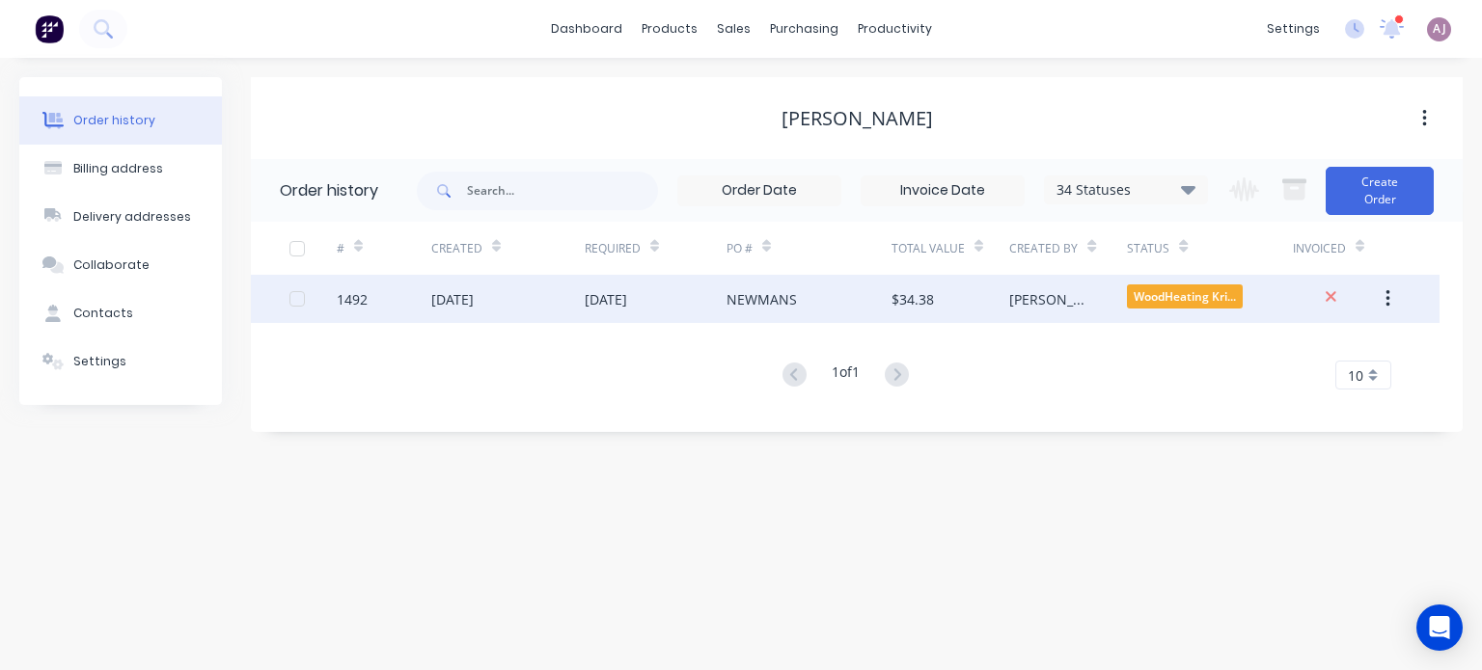
click at [624, 296] on div "[DATE]" at bounding box center [606, 299] width 42 height 20
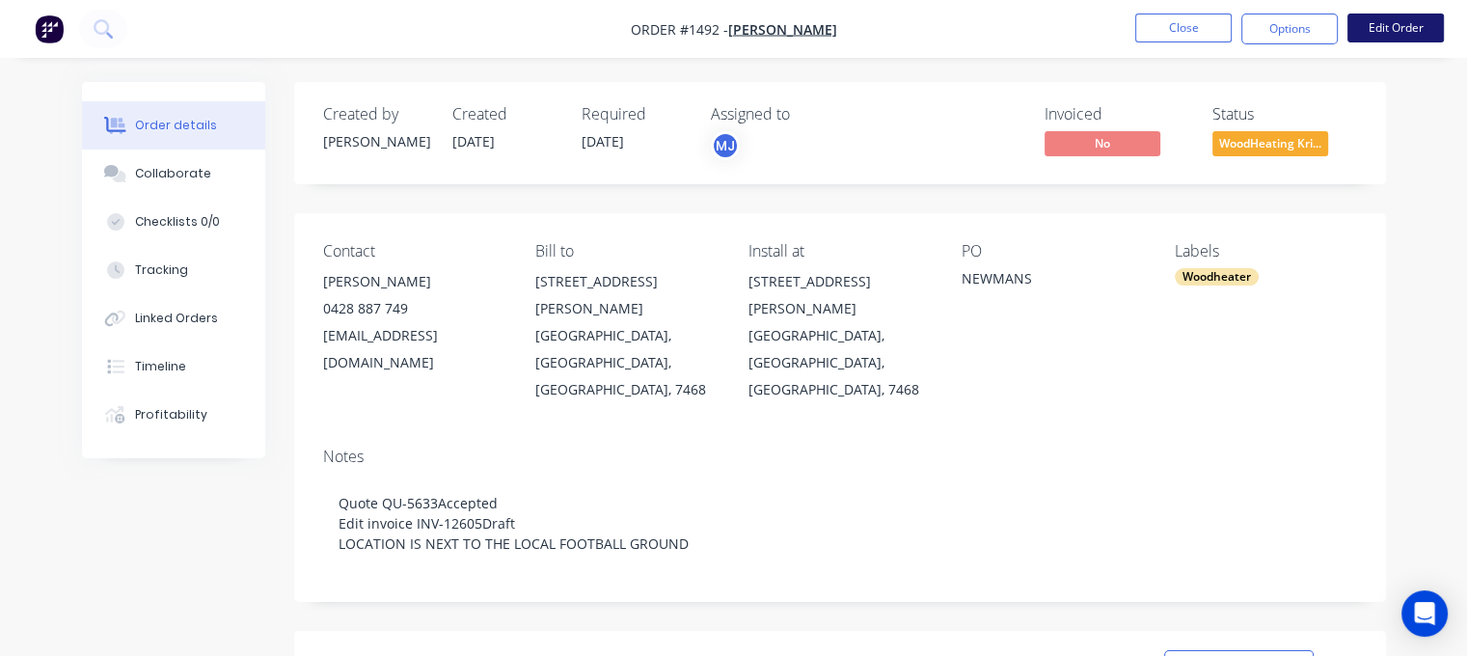
click at [1418, 17] on button "Edit Order" at bounding box center [1395, 28] width 96 height 29
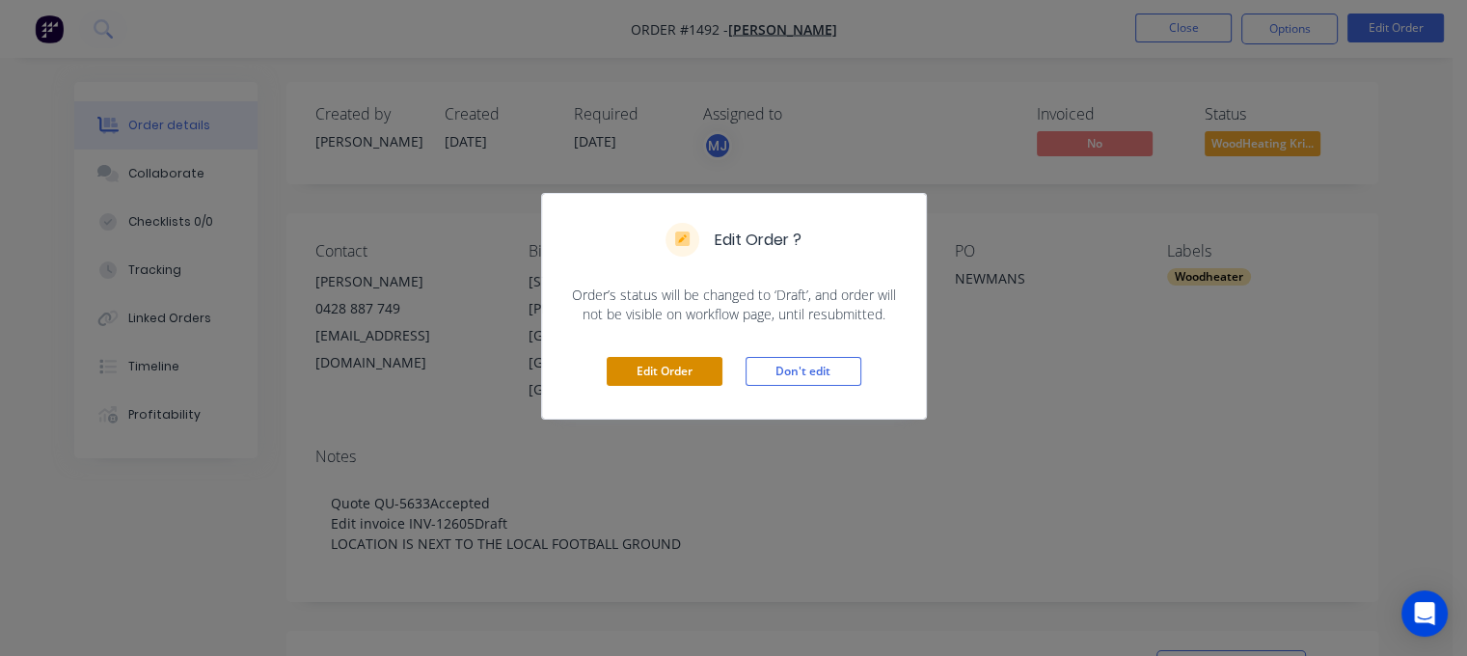
click at [671, 358] on button "Edit Order" at bounding box center [665, 371] width 116 height 29
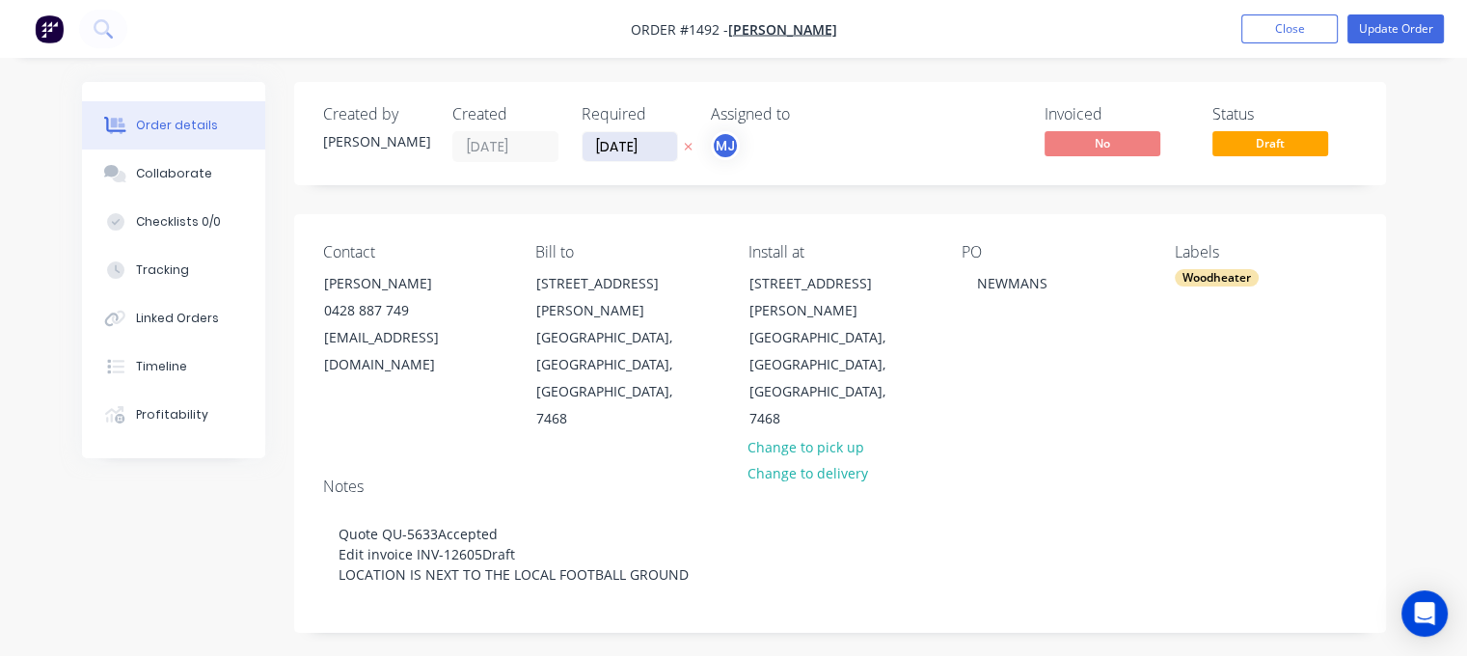
click at [614, 135] on input "09/08/25" at bounding box center [630, 146] width 95 height 29
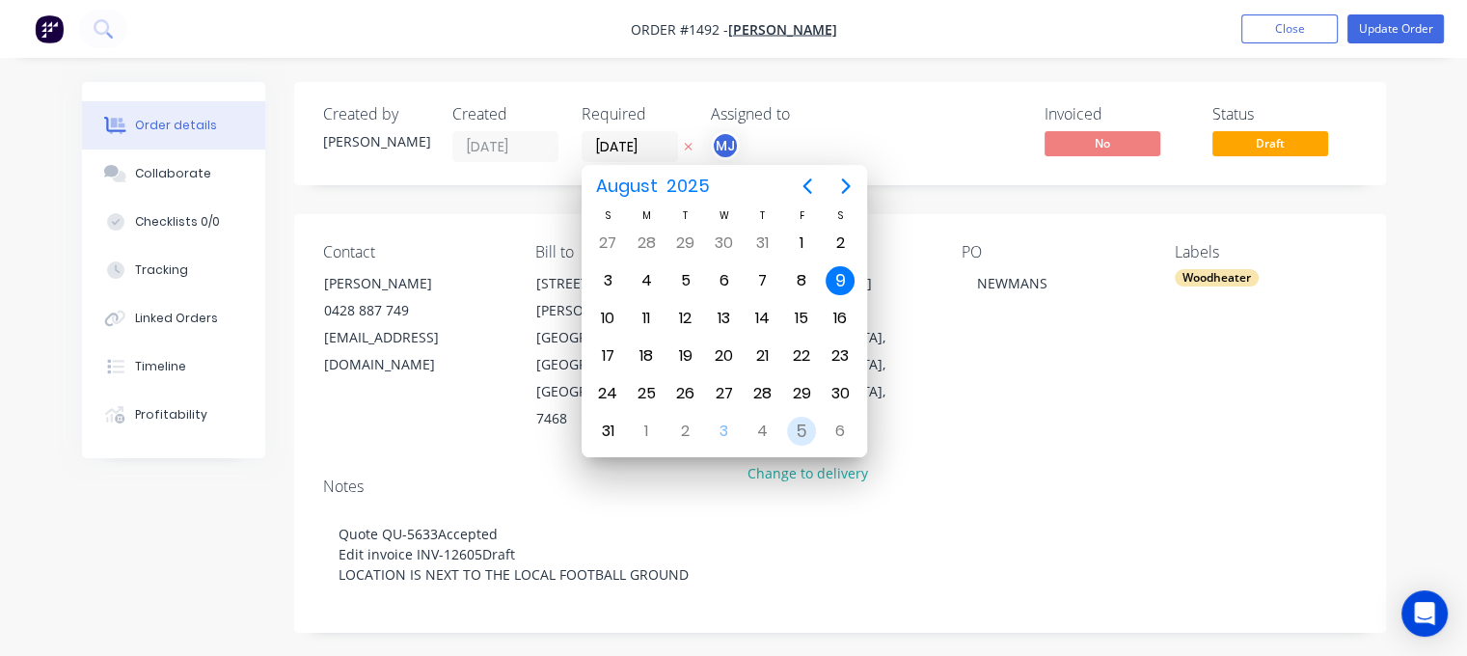
click at [803, 417] on div "5" at bounding box center [801, 431] width 29 height 29
type input "[DATE]"
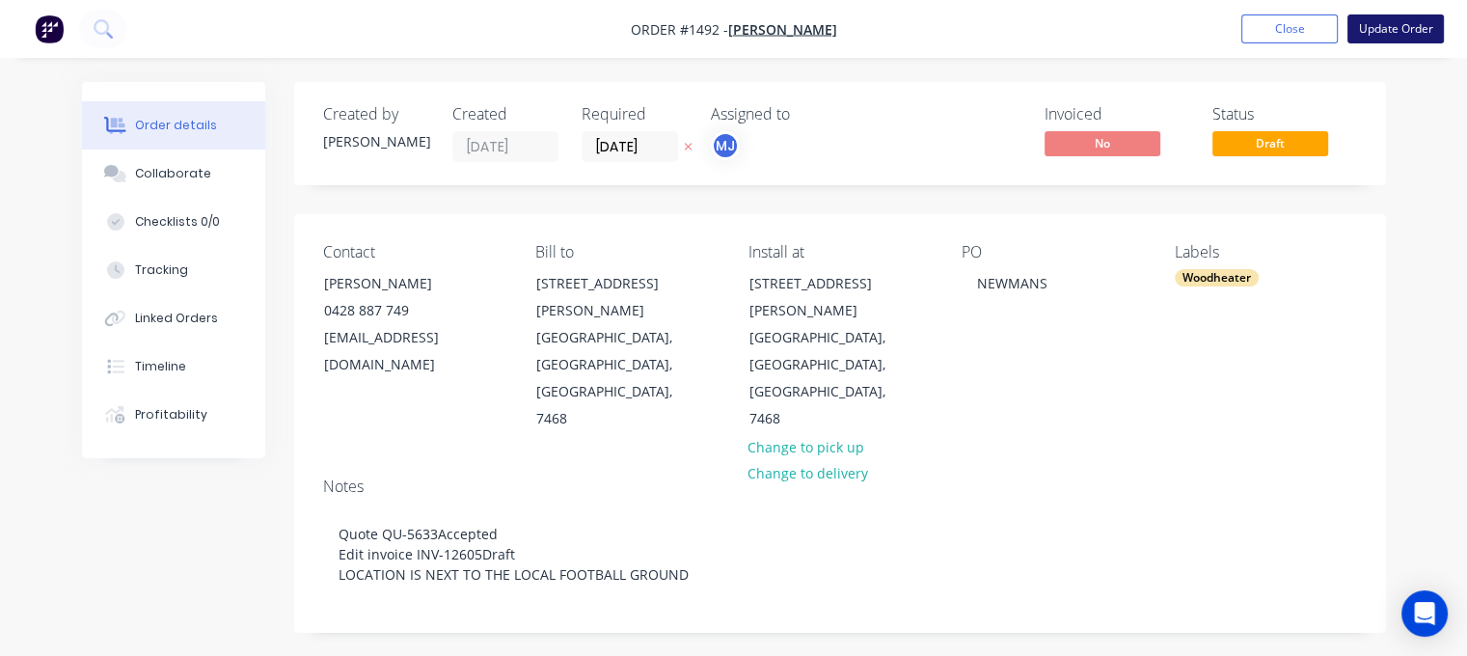
click at [1395, 26] on button "Update Order" at bounding box center [1395, 28] width 96 height 29
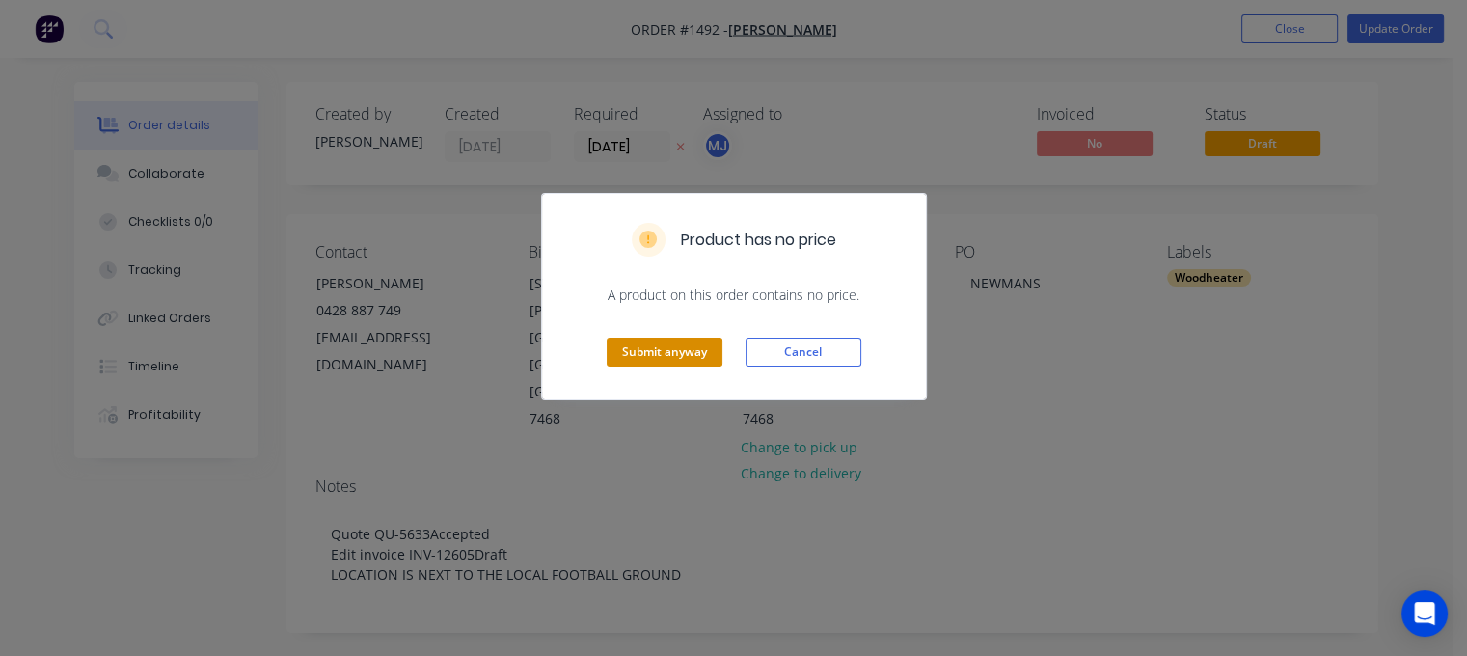
click at [666, 342] on button "Submit anyway" at bounding box center [665, 352] width 116 height 29
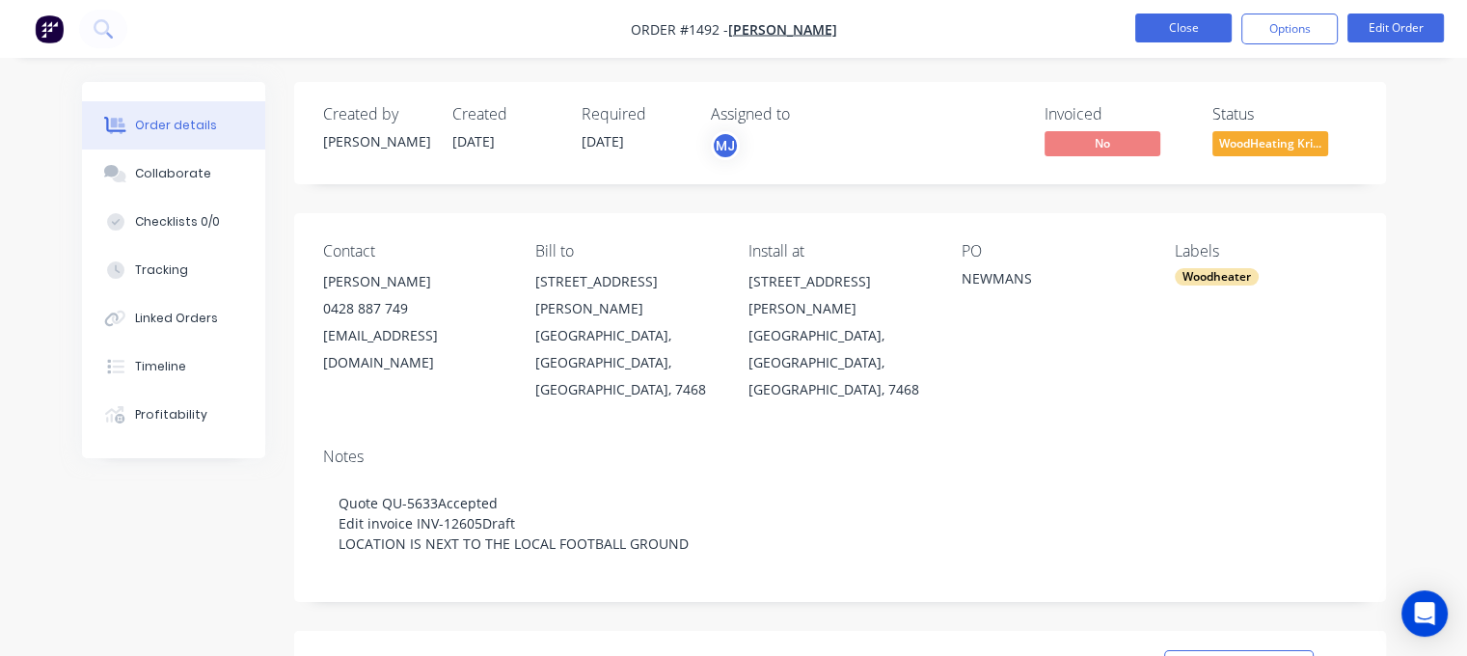
click at [1184, 26] on button "Close" at bounding box center [1183, 28] width 96 height 29
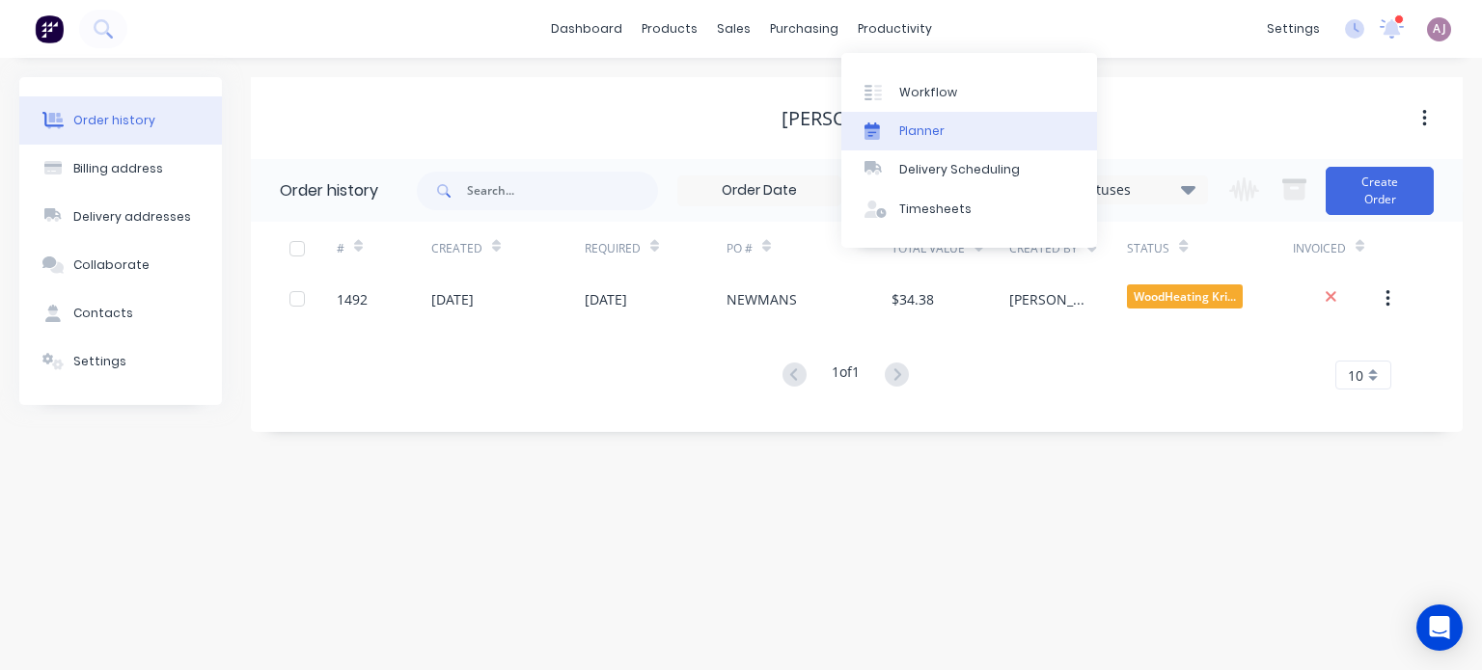
click at [888, 132] on div at bounding box center [878, 130] width 29 height 17
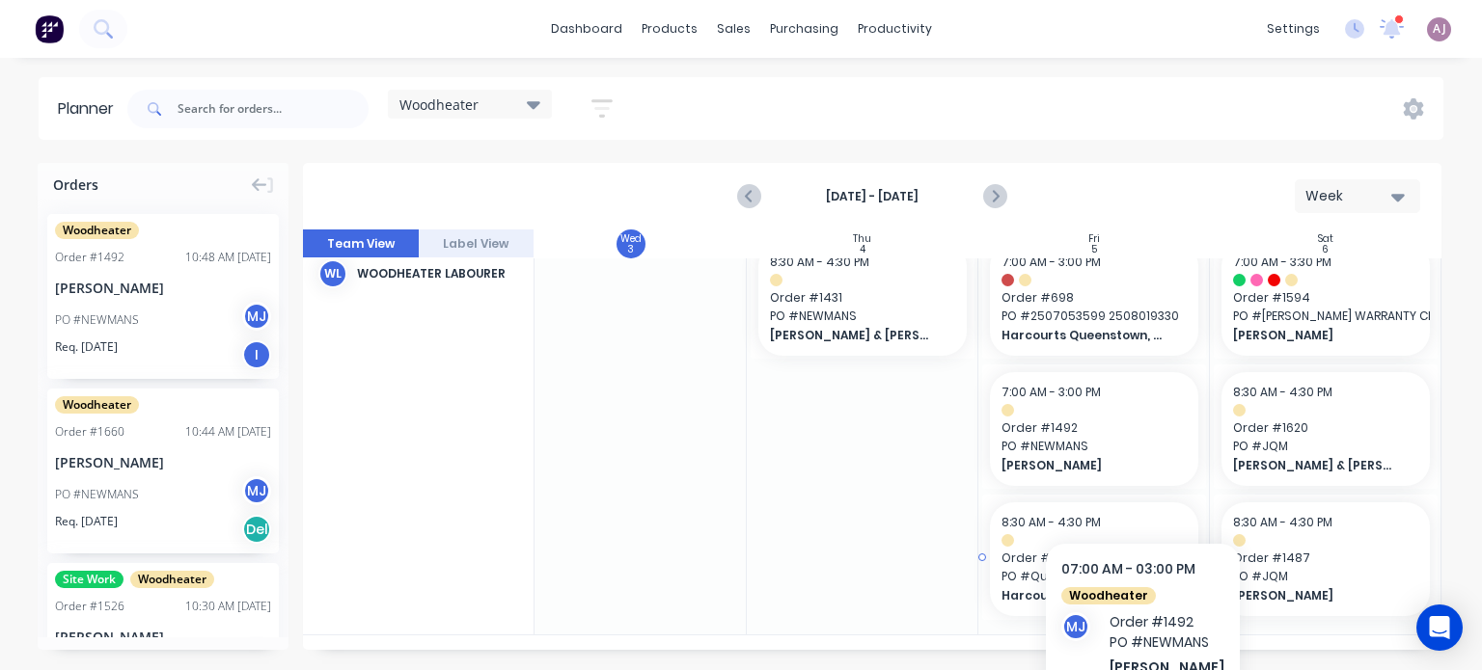
scroll to position [255, 721]
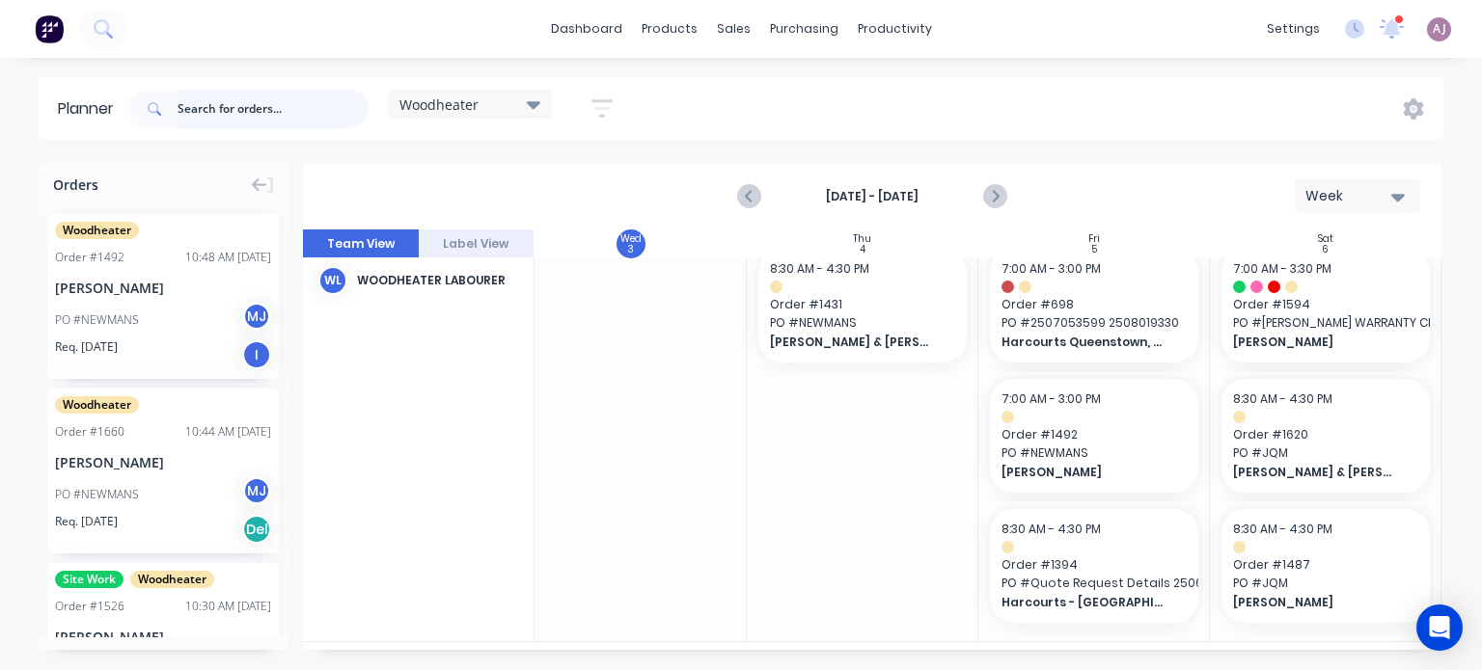
click at [233, 104] on input "text" at bounding box center [272, 109] width 191 height 39
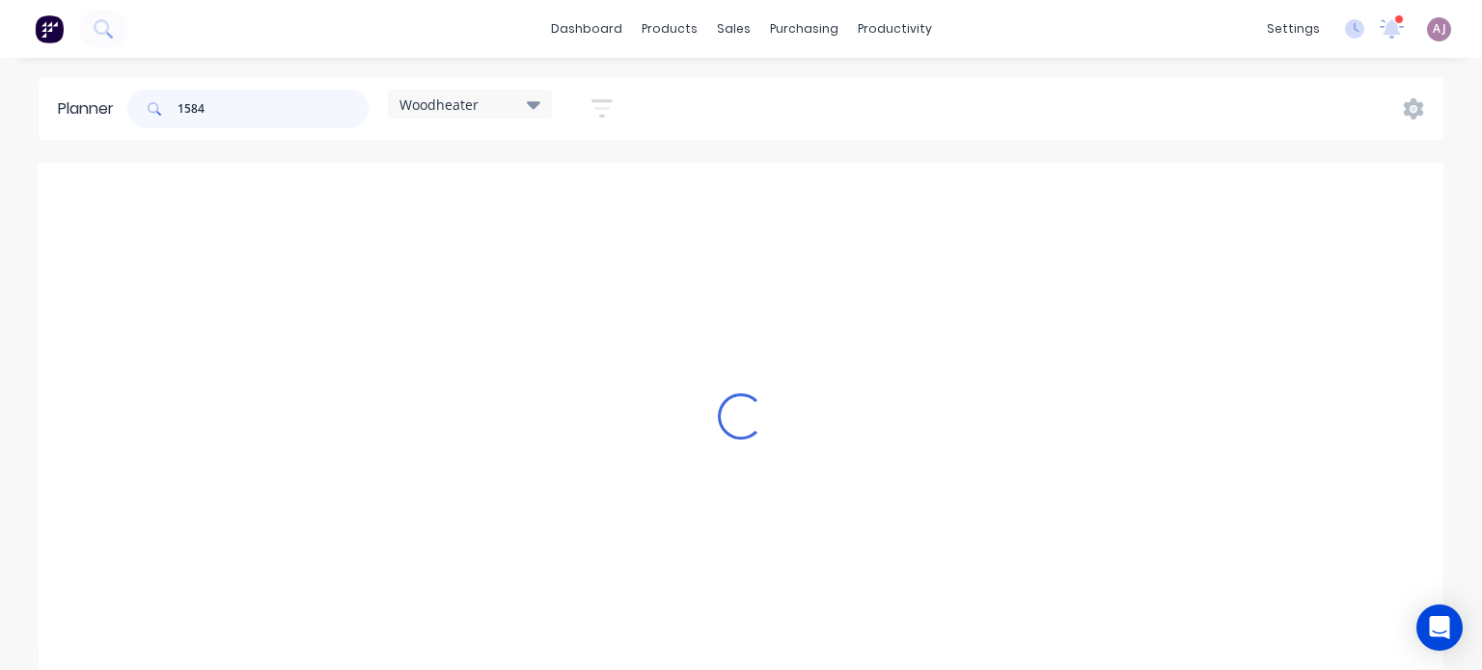
scroll to position [0, 714]
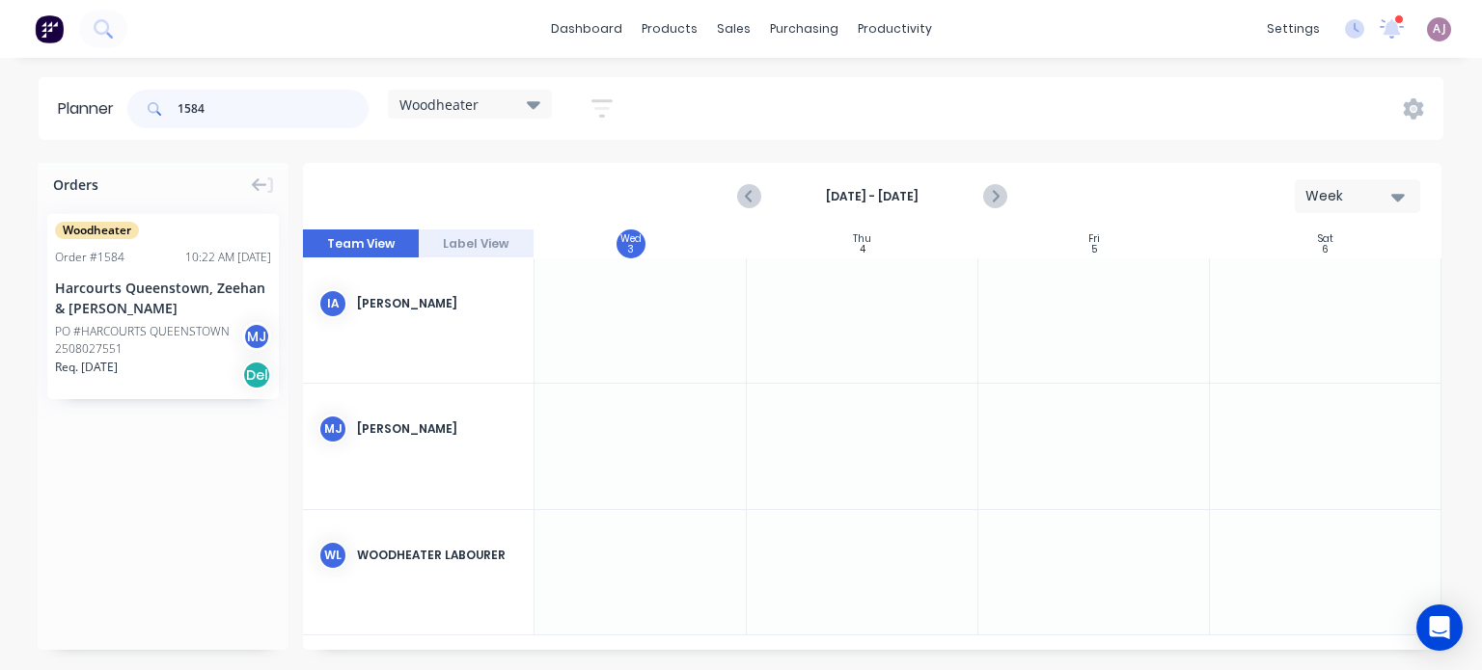
type input "1584"
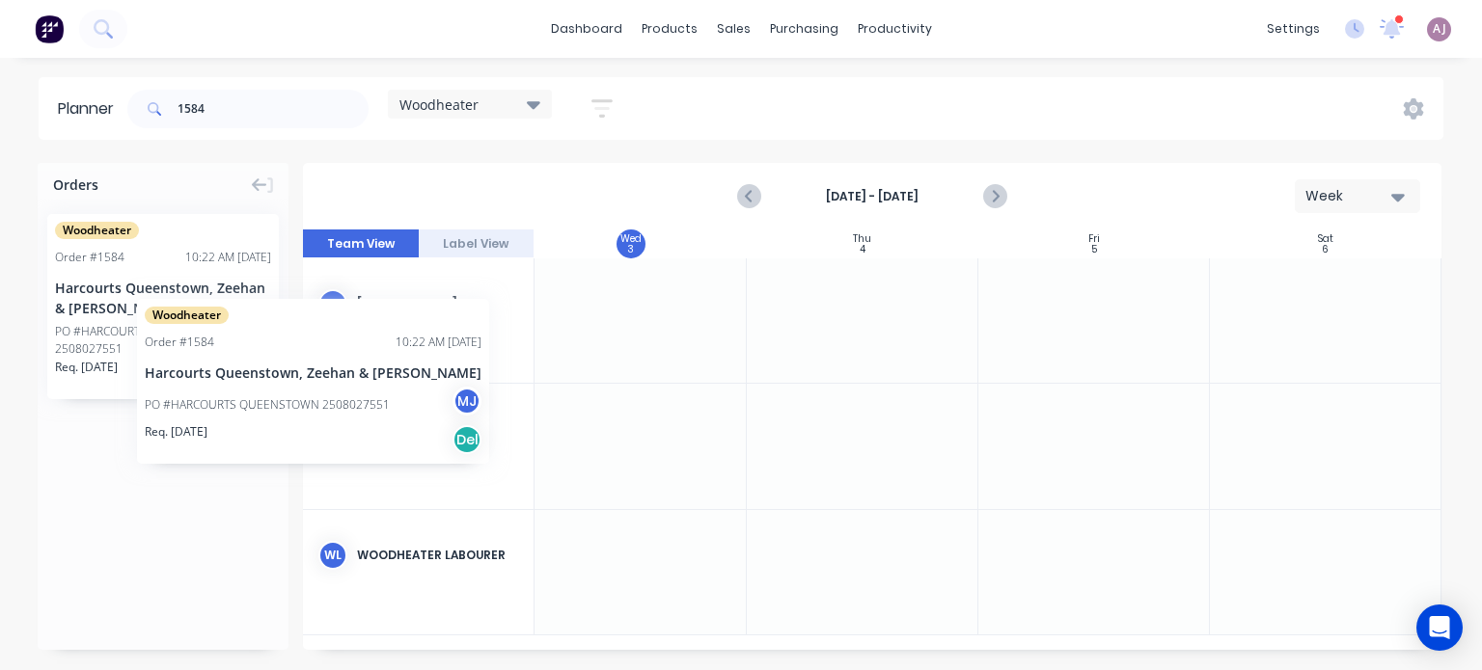
scroll to position [0, 709]
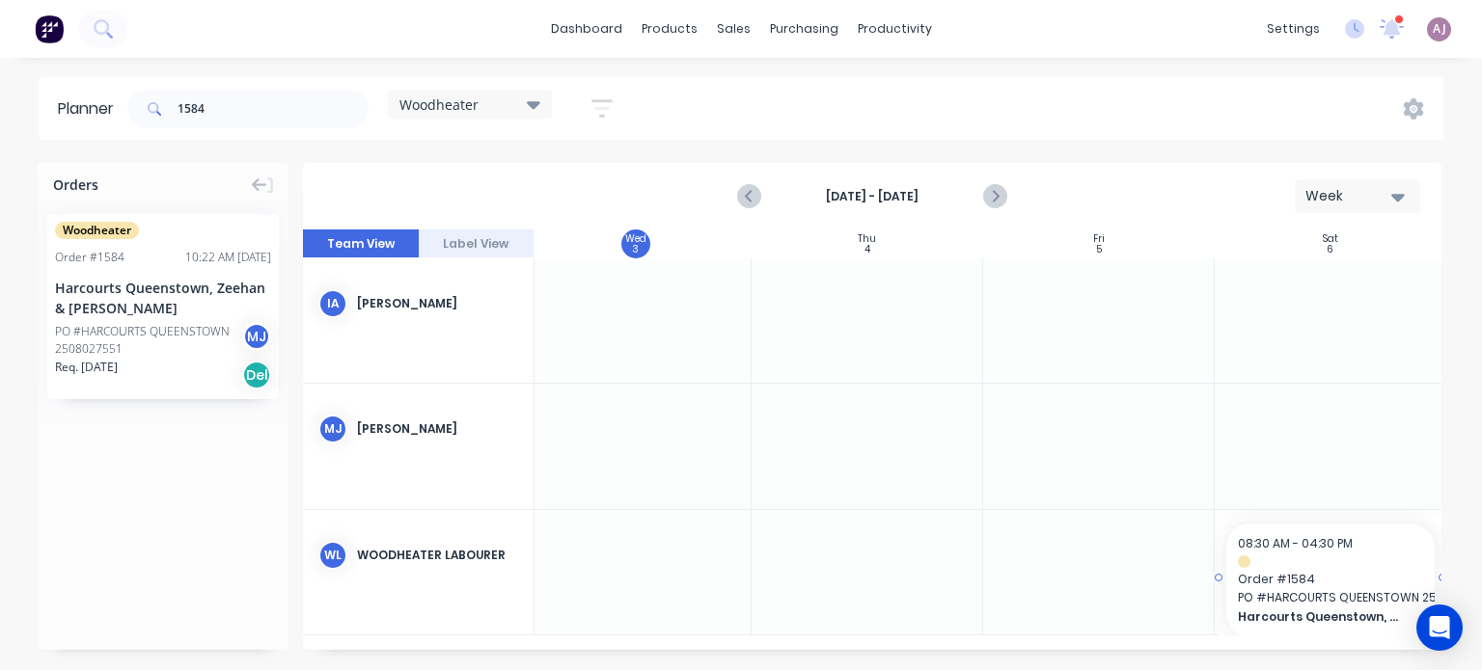
drag, startPoint x: 123, startPoint y: 281, endPoint x: 1254, endPoint y: 547, distance: 1161.3
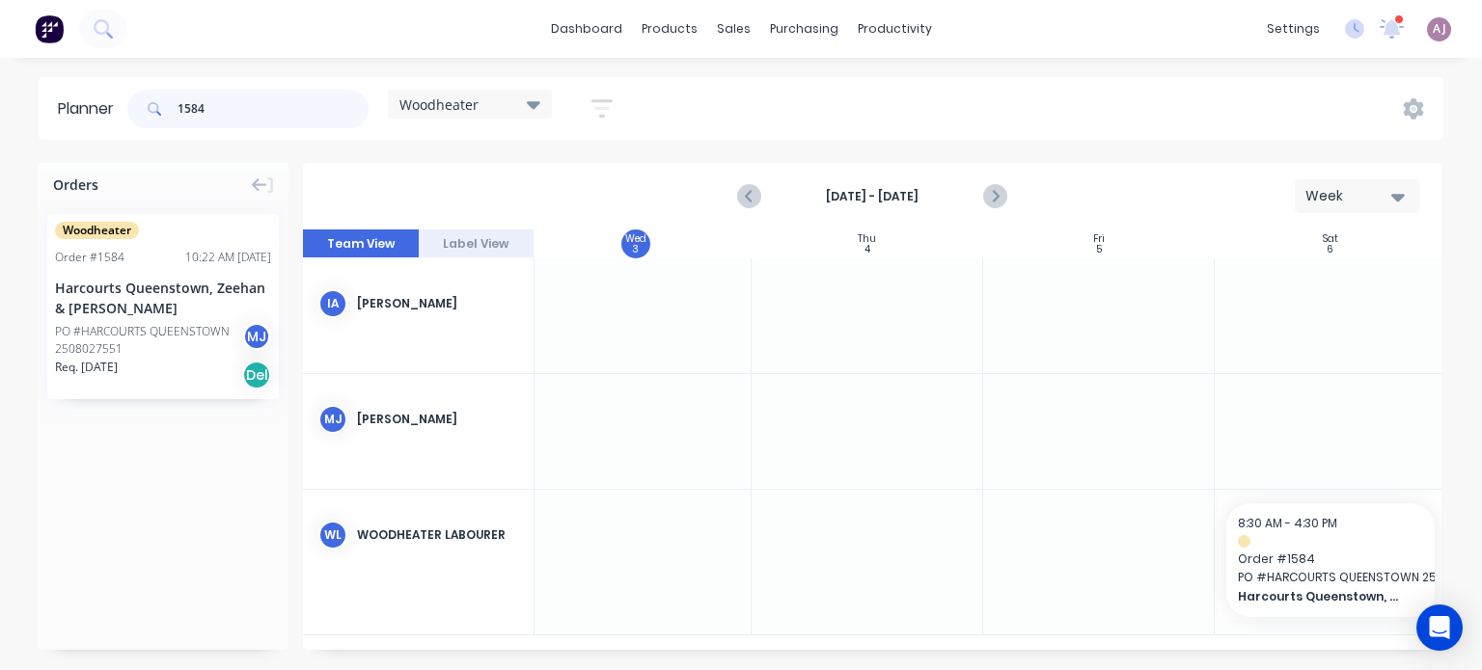
click at [207, 107] on input "1584" at bounding box center [272, 109] width 191 height 39
click at [206, 107] on input "1584" at bounding box center [272, 109] width 191 height 39
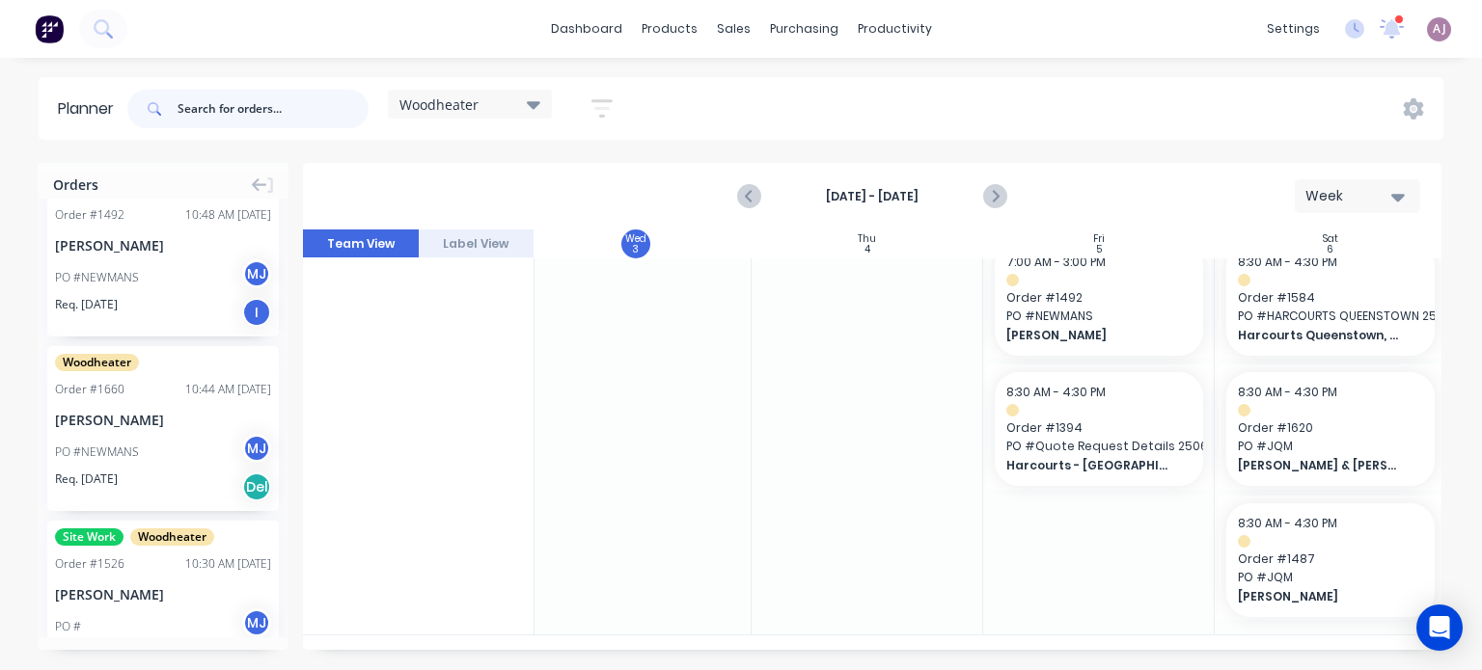
scroll to position [0, 0]
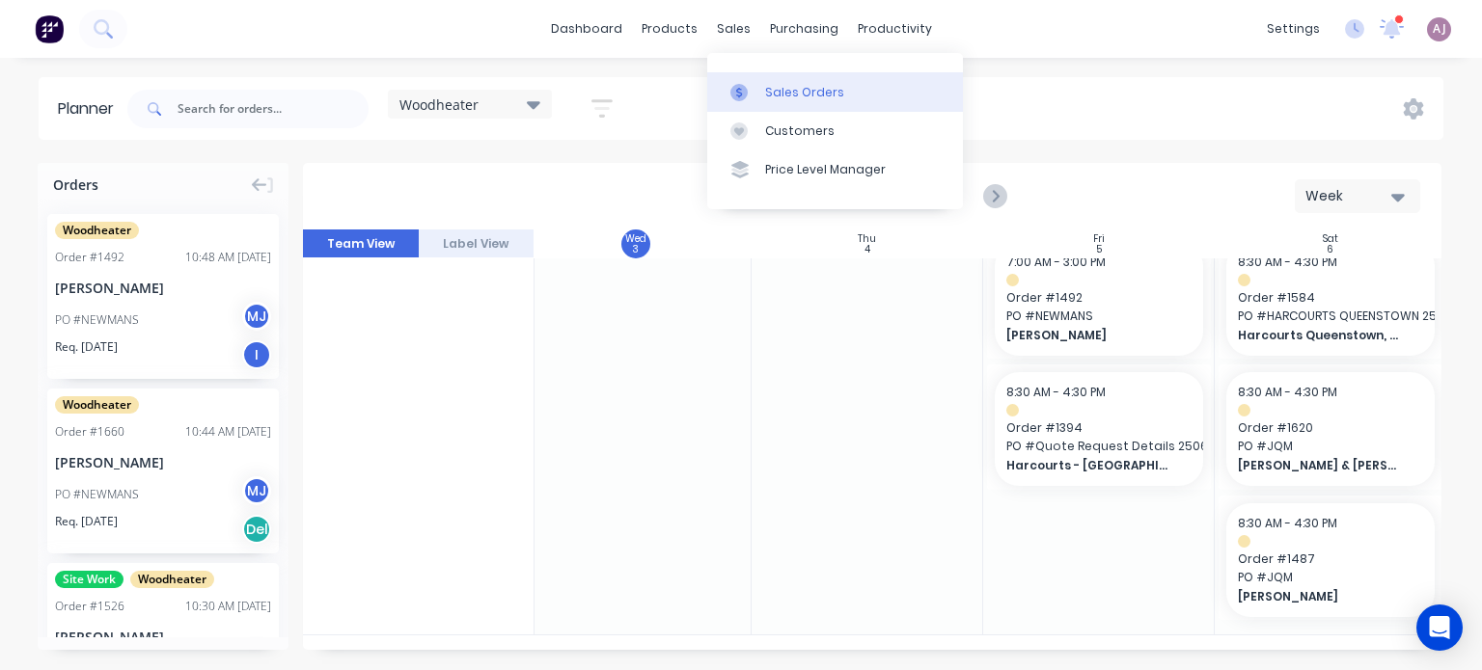
click at [752, 92] on div at bounding box center [744, 92] width 29 height 17
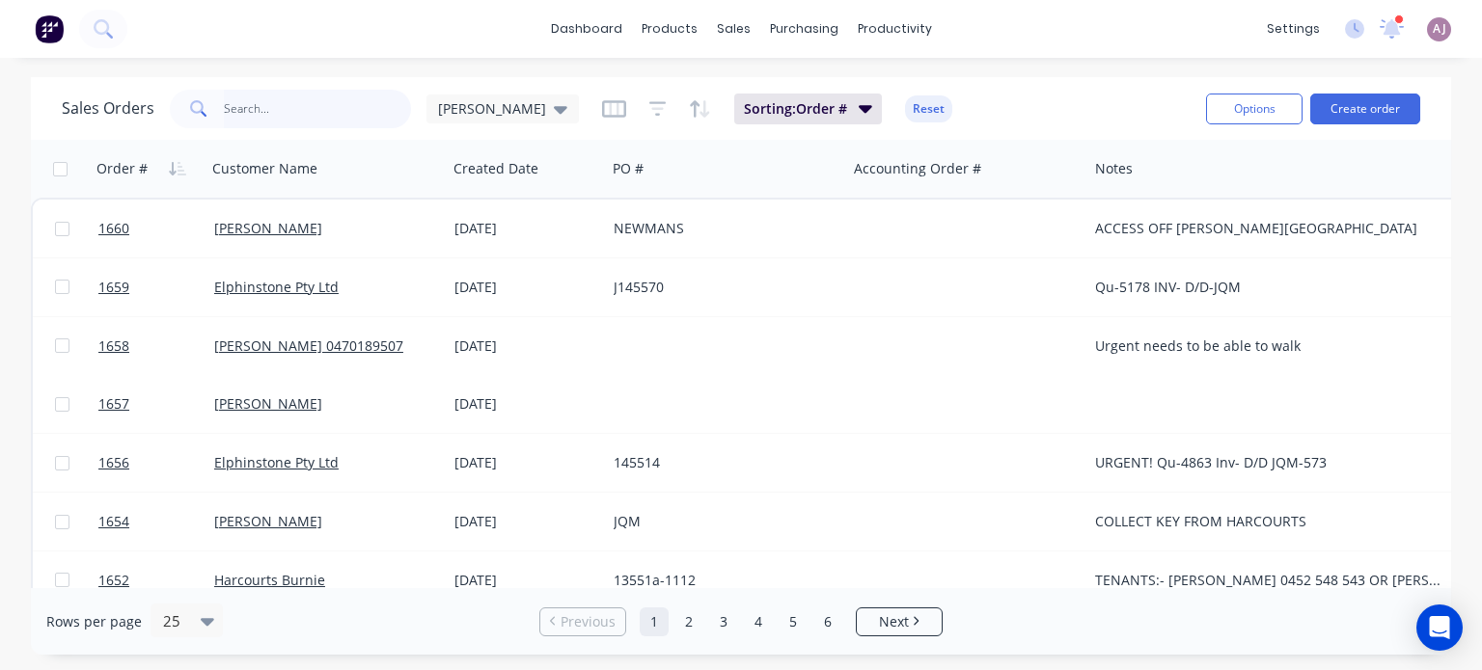
click at [289, 103] on input "text" at bounding box center [318, 109] width 188 height 39
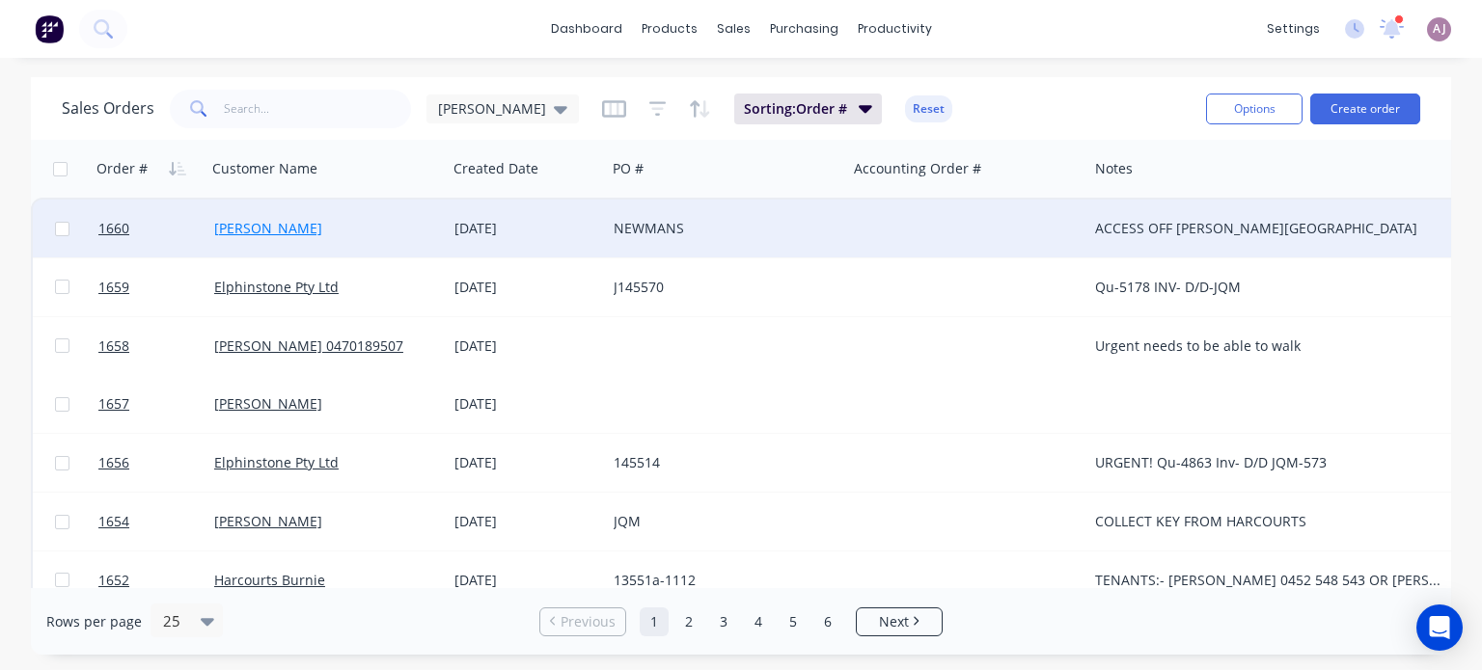
click at [239, 231] on link "[PERSON_NAME]" at bounding box center [268, 228] width 108 height 18
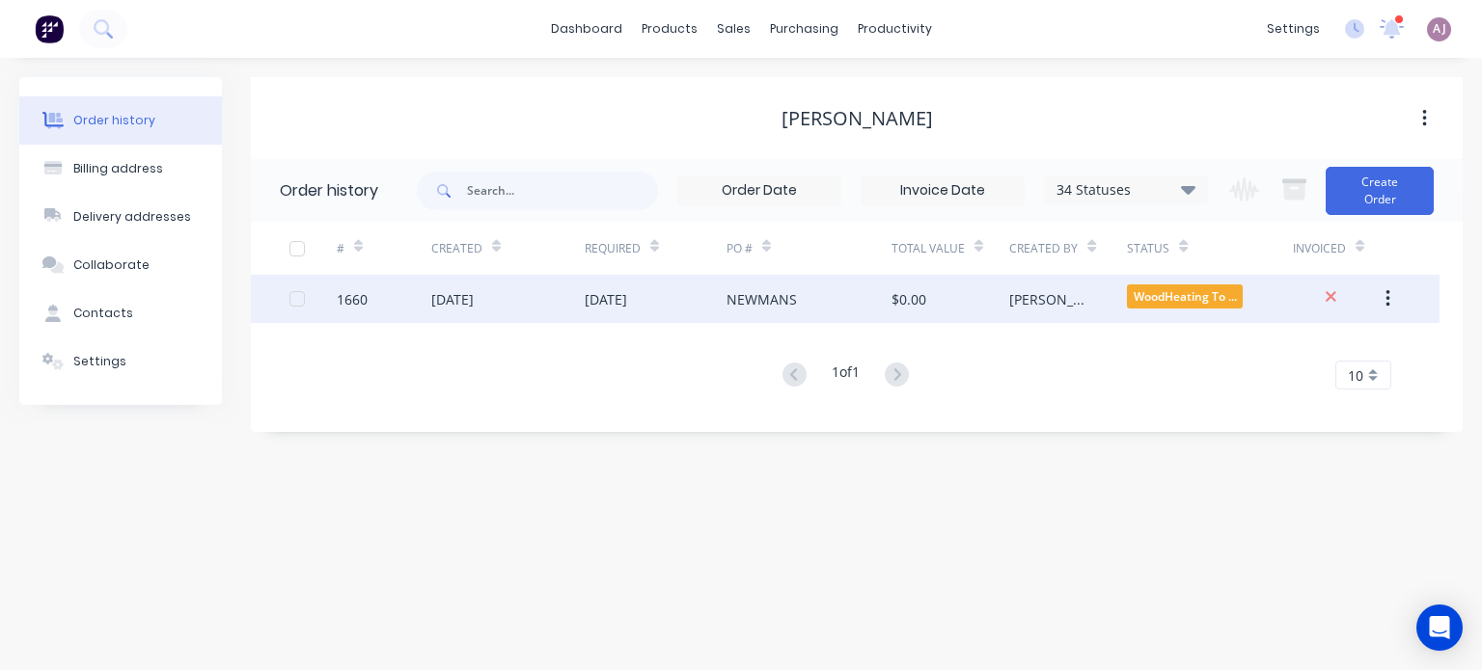
click at [530, 312] on div "[DATE]" at bounding box center [507, 299] width 153 height 48
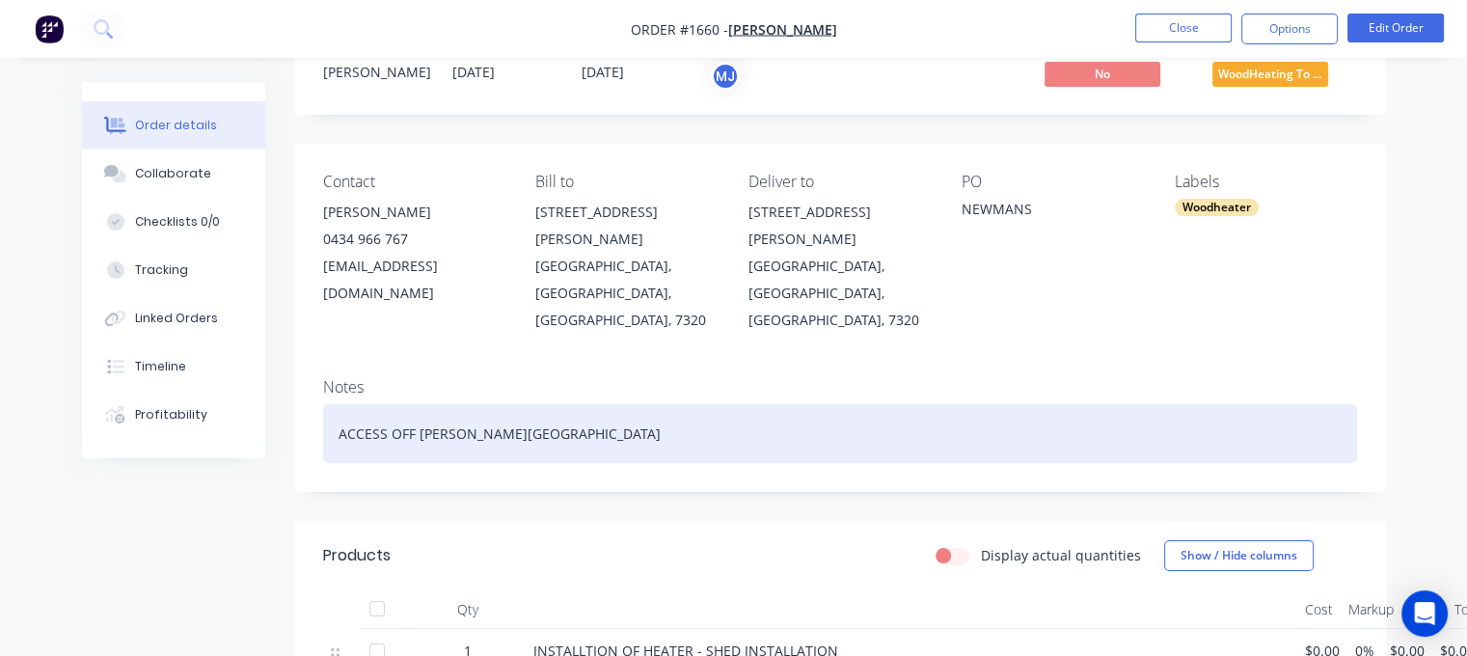
scroll to position [386, 0]
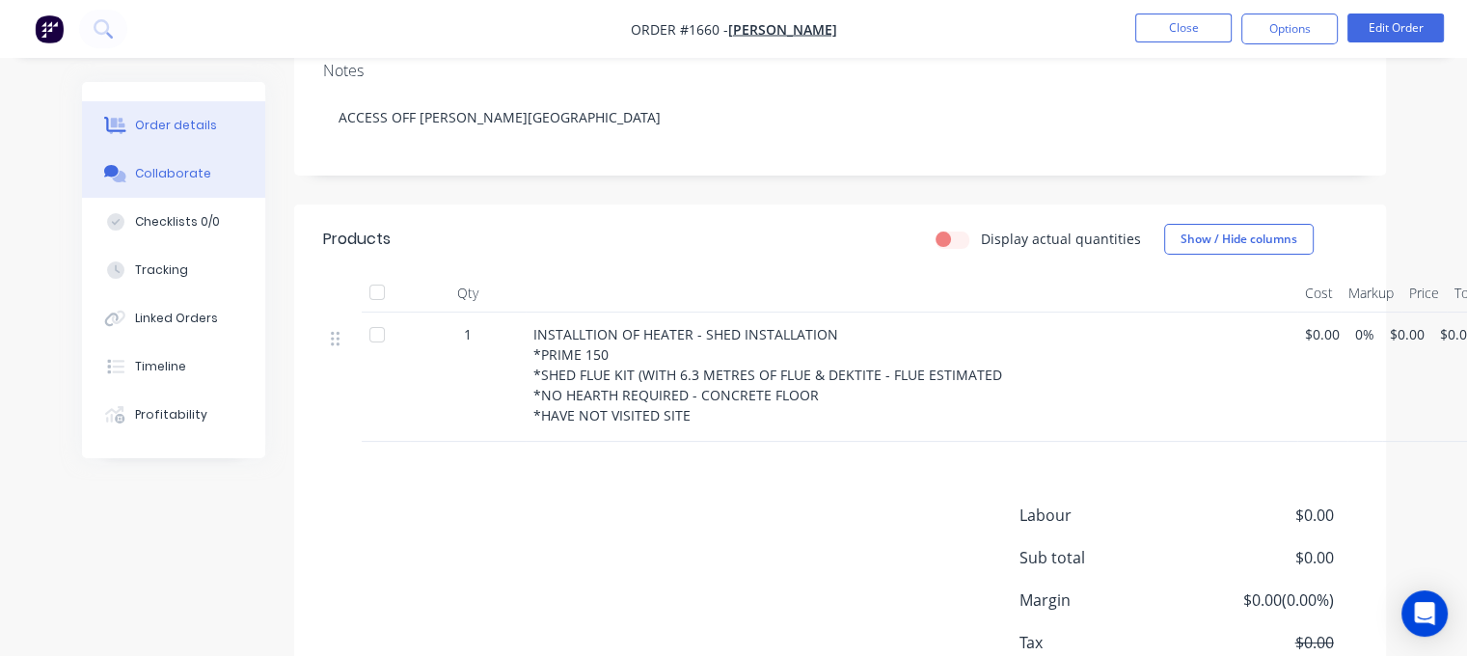
click at [185, 170] on div "Collaborate" at bounding box center [173, 173] width 76 height 17
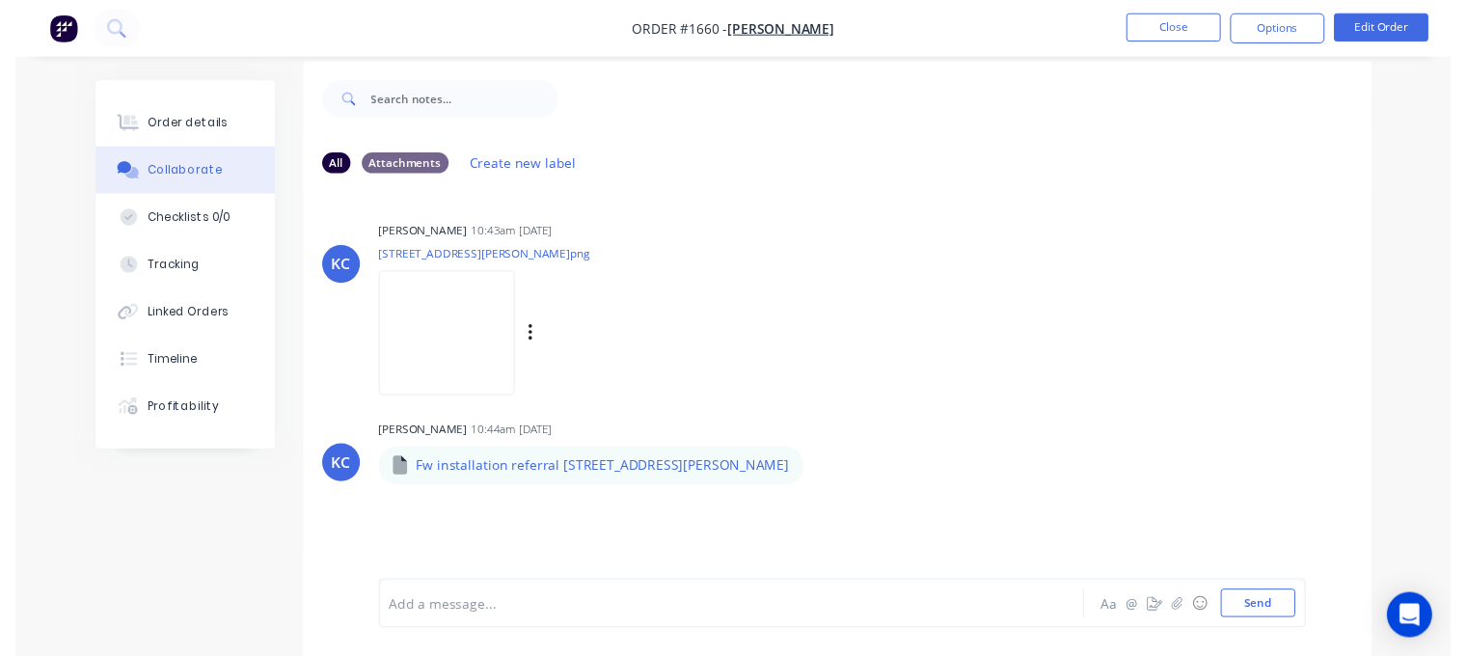
scroll to position [28, 0]
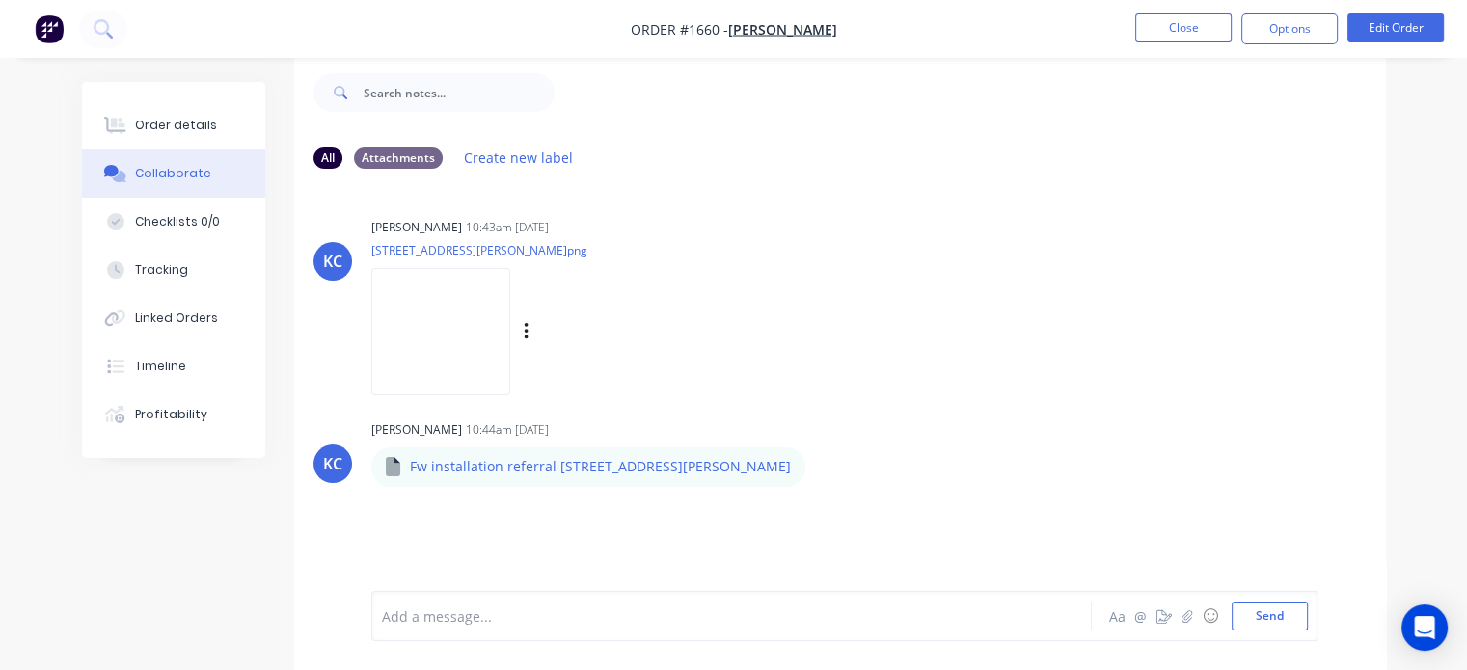
click at [487, 340] on img at bounding box center [440, 331] width 139 height 126
click at [170, 119] on div "Order details" at bounding box center [176, 125] width 82 height 17
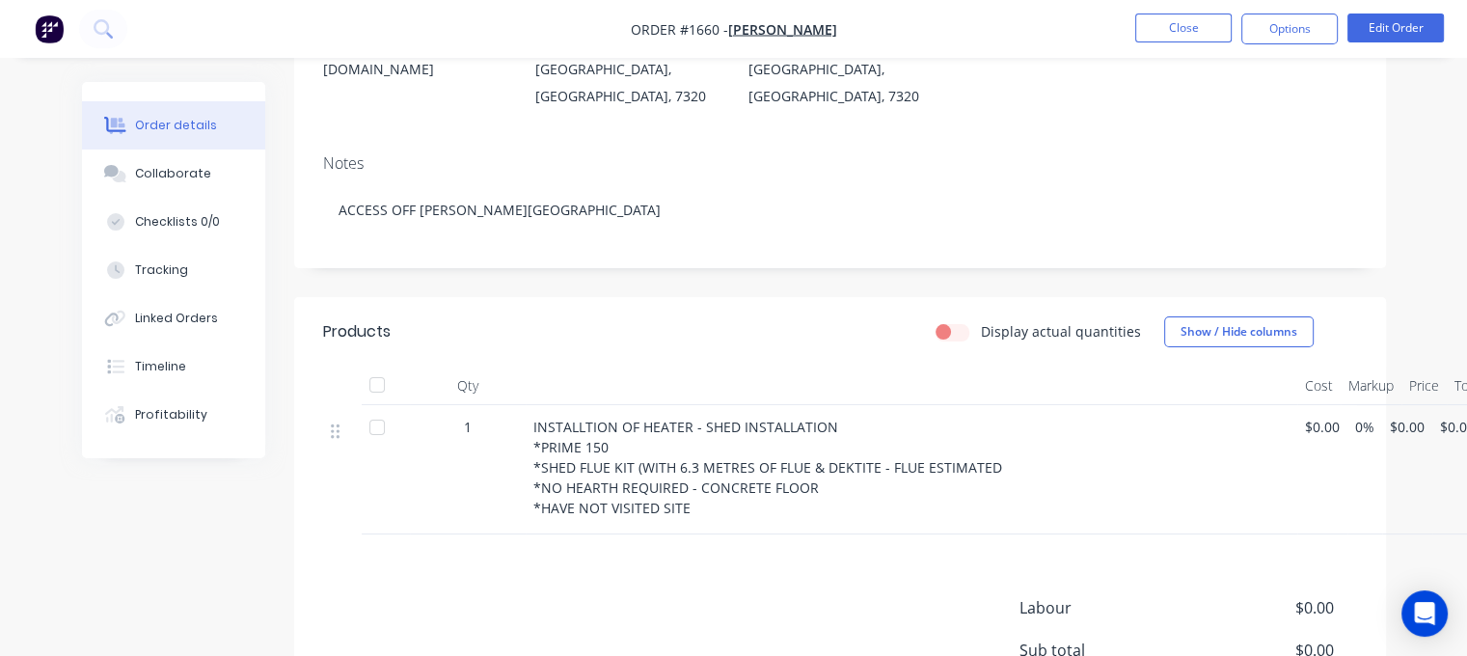
scroll to position [317, 0]
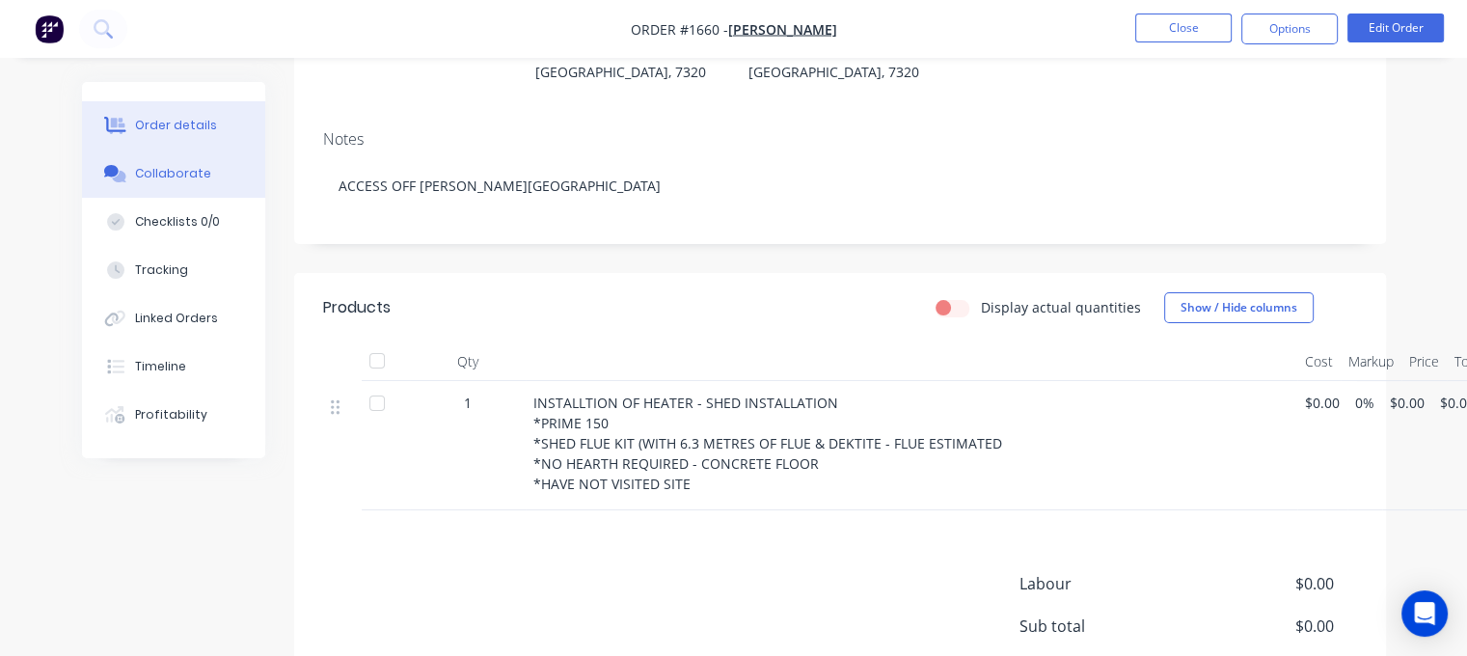
click at [171, 173] on div "Collaborate" at bounding box center [173, 173] width 76 height 17
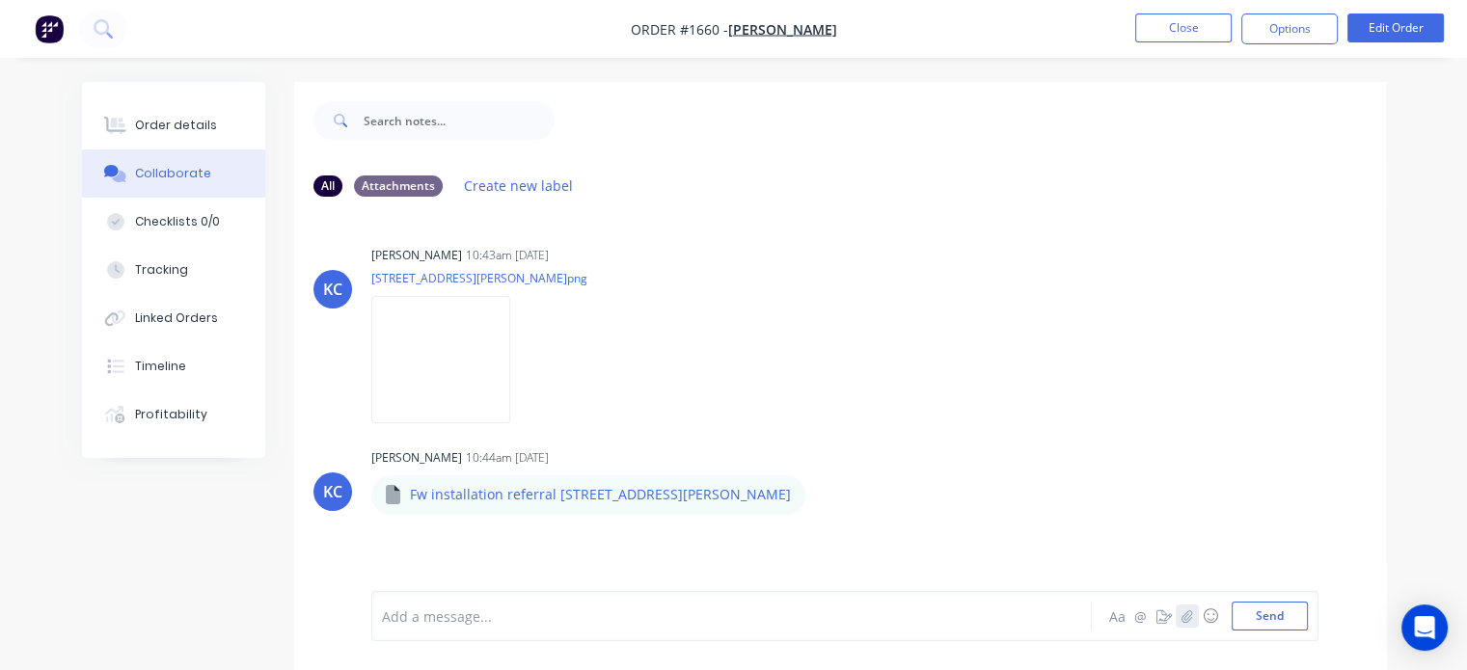
click at [1184, 613] on icon "button" at bounding box center [1187, 617] width 12 height 14
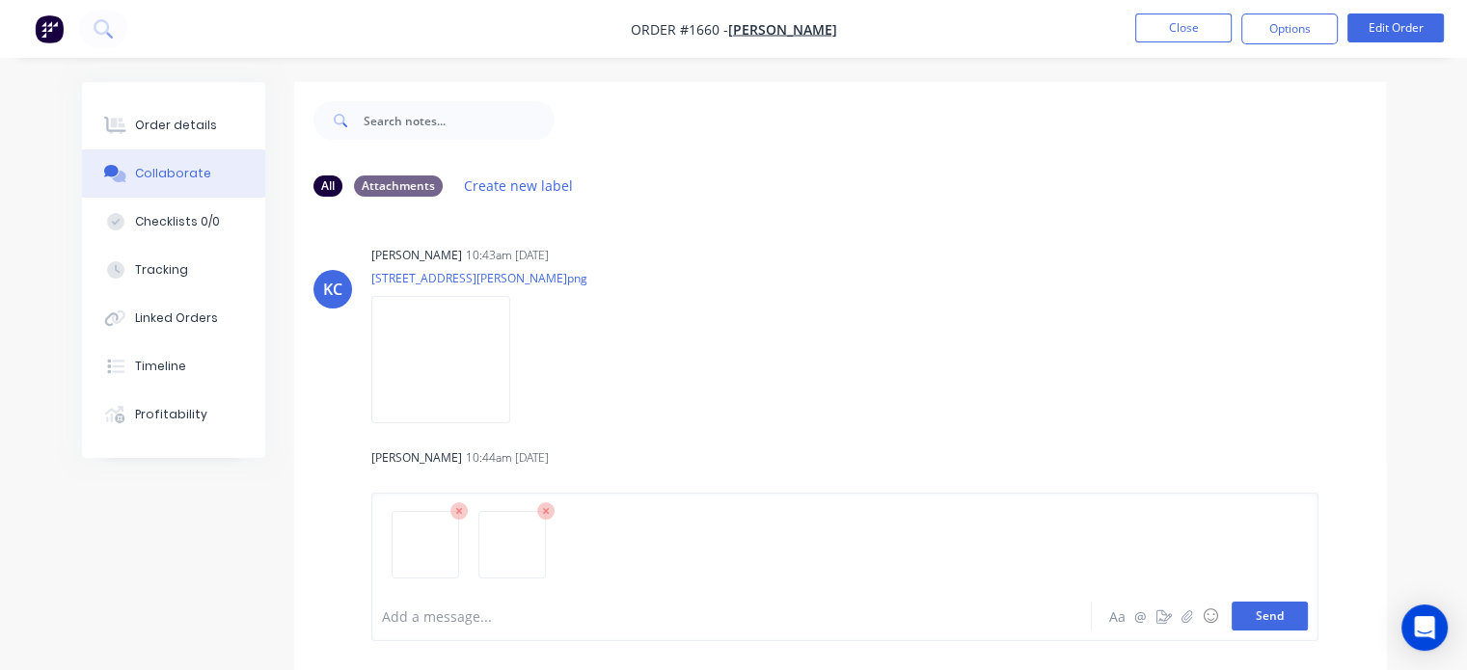
click at [1264, 616] on button "Send" at bounding box center [1270, 616] width 76 height 29
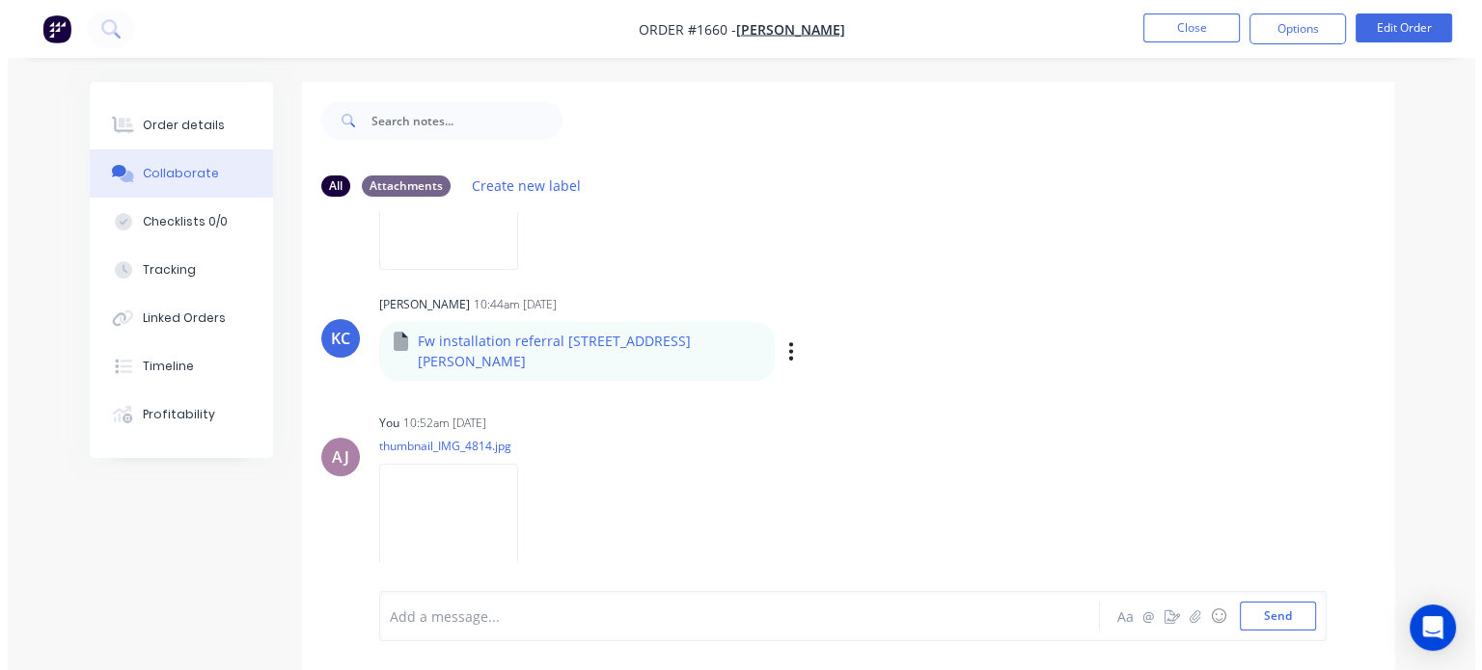
scroll to position [343, 0]
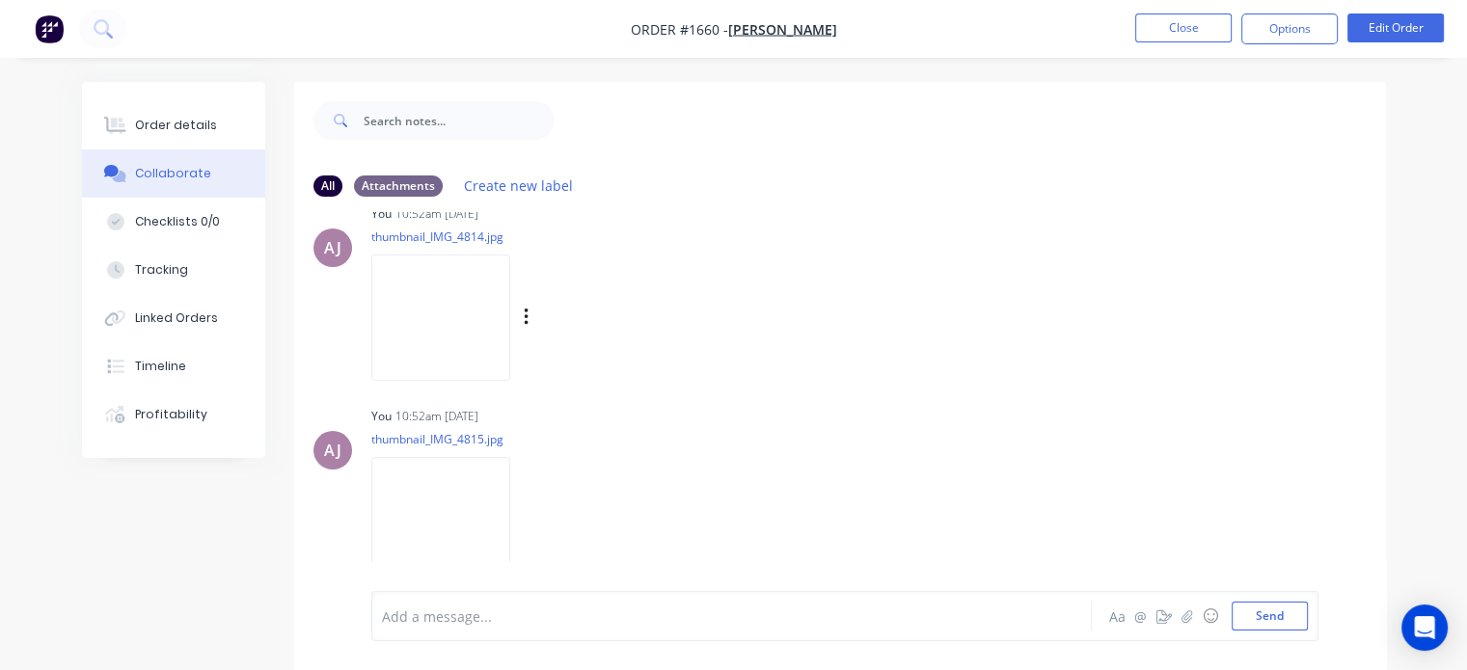
click at [446, 313] on img at bounding box center [440, 318] width 139 height 126
click at [423, 485] on img at bounding box center [440, 520] width 139 height 126
click at [164, 136] on button "Order details" at bounding box center [173, 125] width 183 height 48
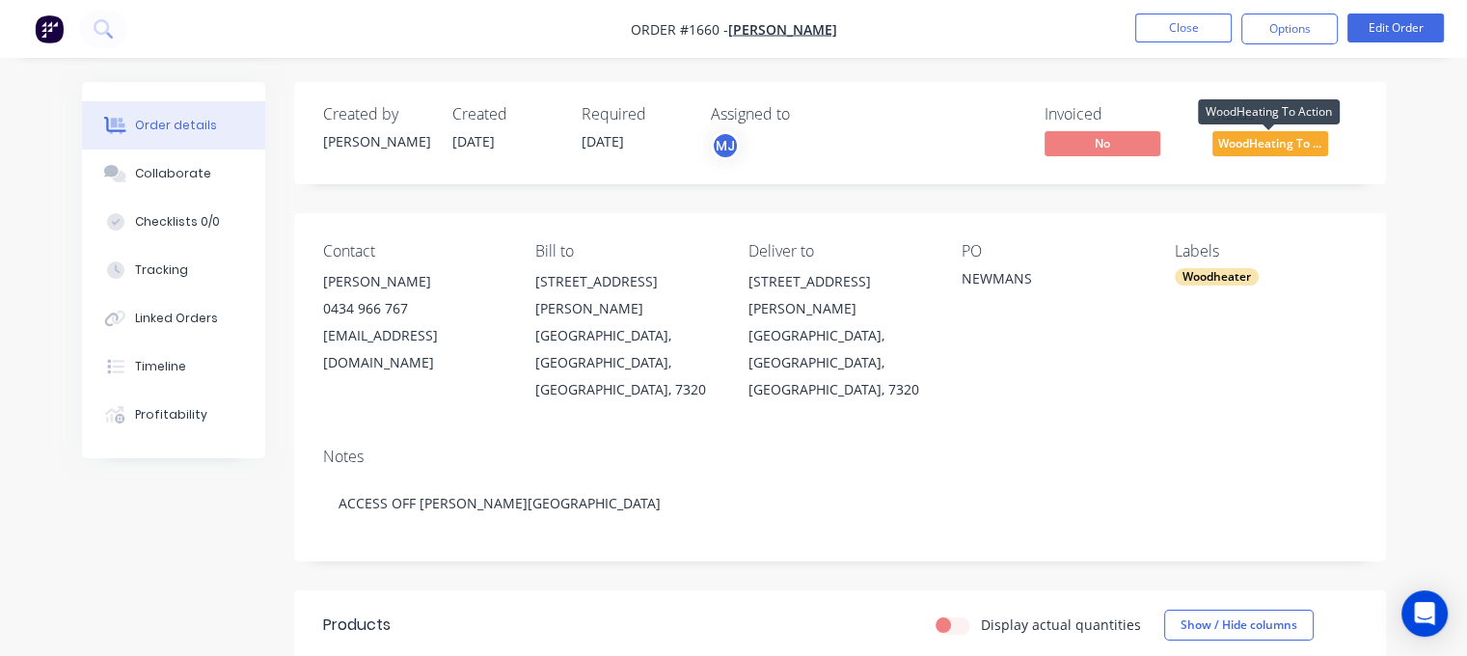
click at [1273, 144] on span "WoodHeating To ..." at bounding box center [1270, 143] width 116 height 24
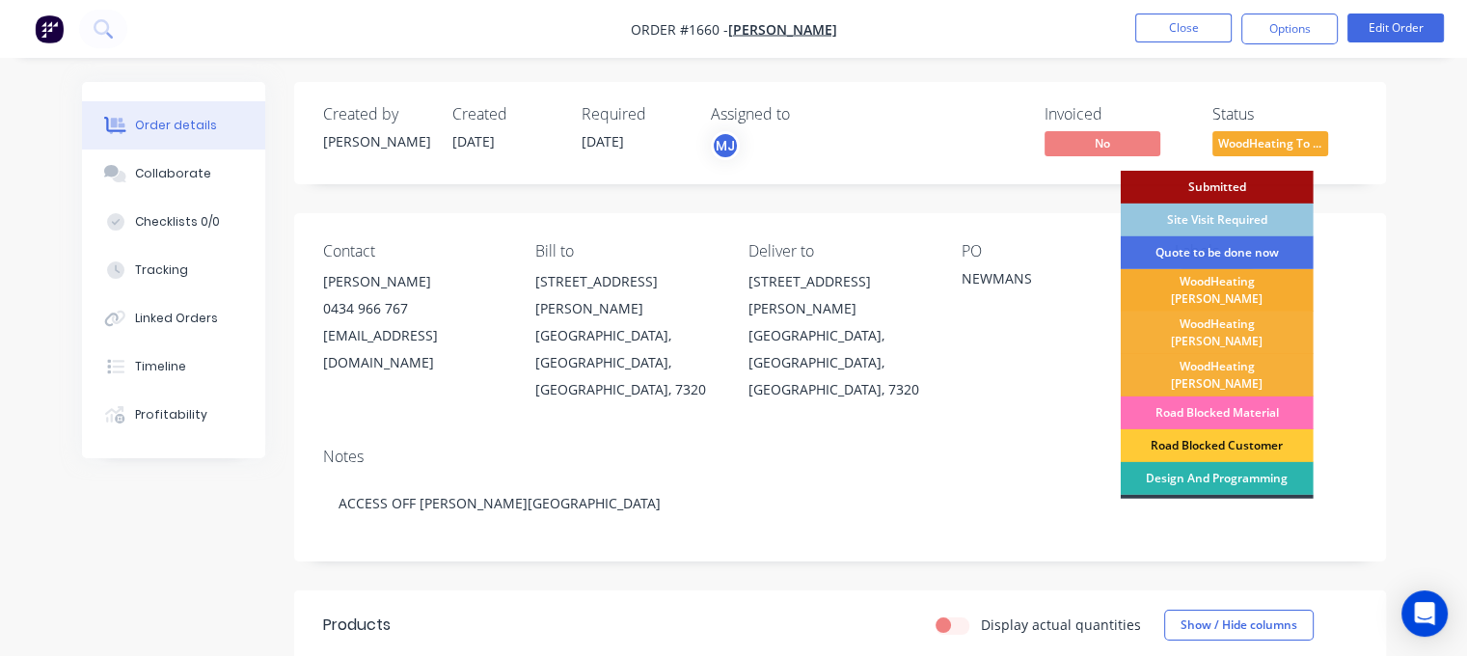
click at [1215, 288] on div "WoodHeating [PERSON_NAME]" at bounding box center [1217, 290] width 193 height 42
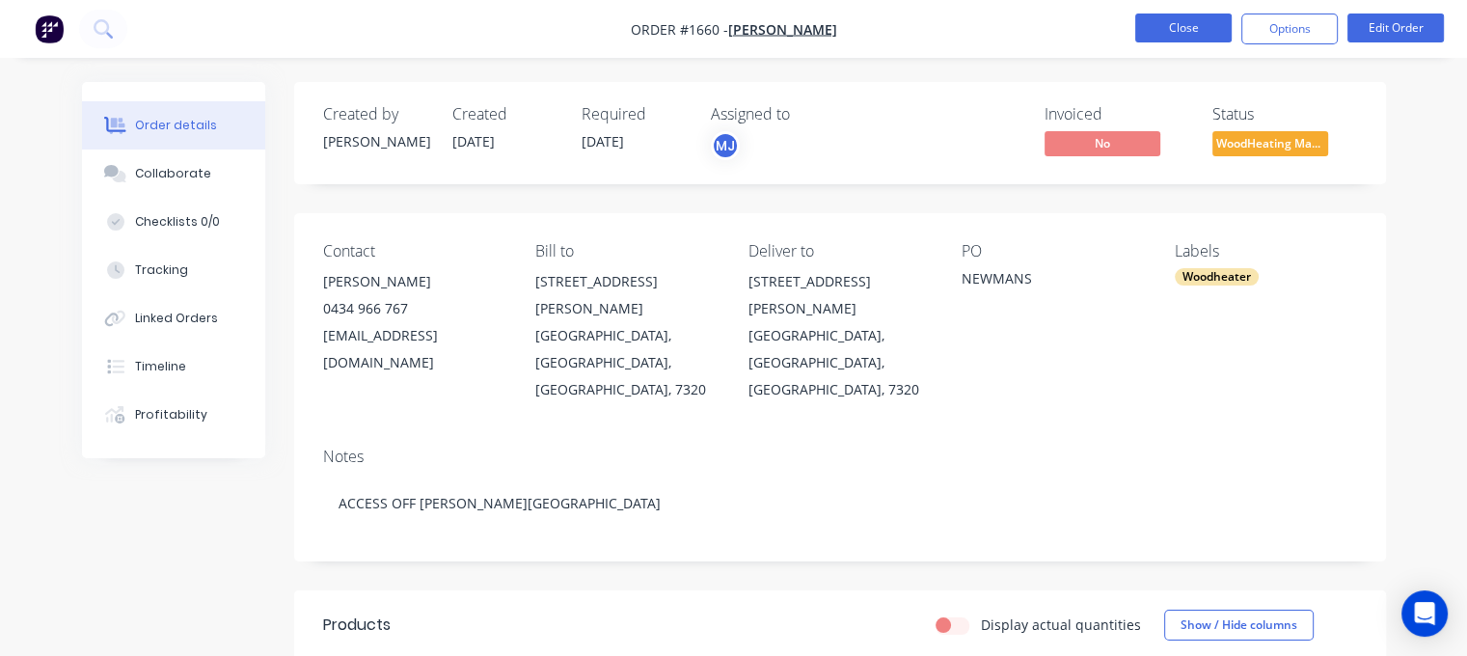
click at [1190, 23] on button "Close" at bounding box center [1183, 28] width 96 height 29
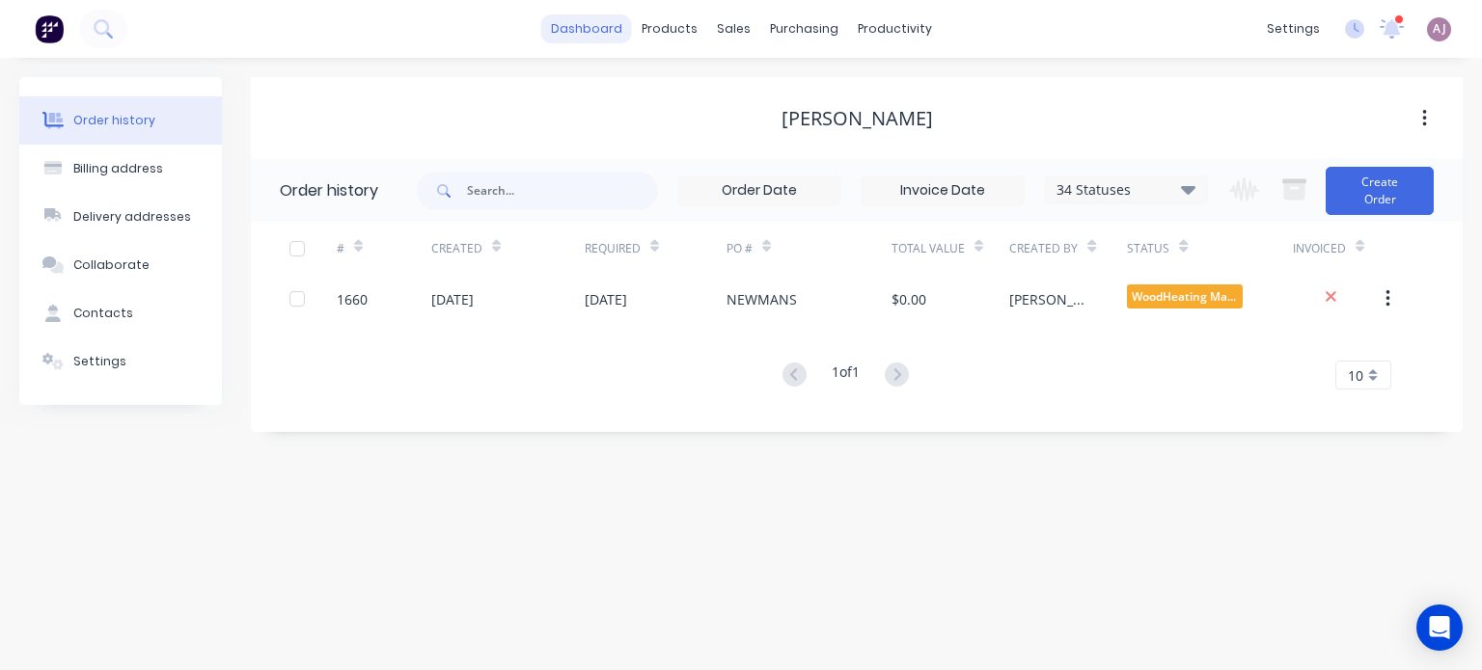
click at [598, 38] on link "dashboard" at bounding box center [586, 28] width 91 height 29
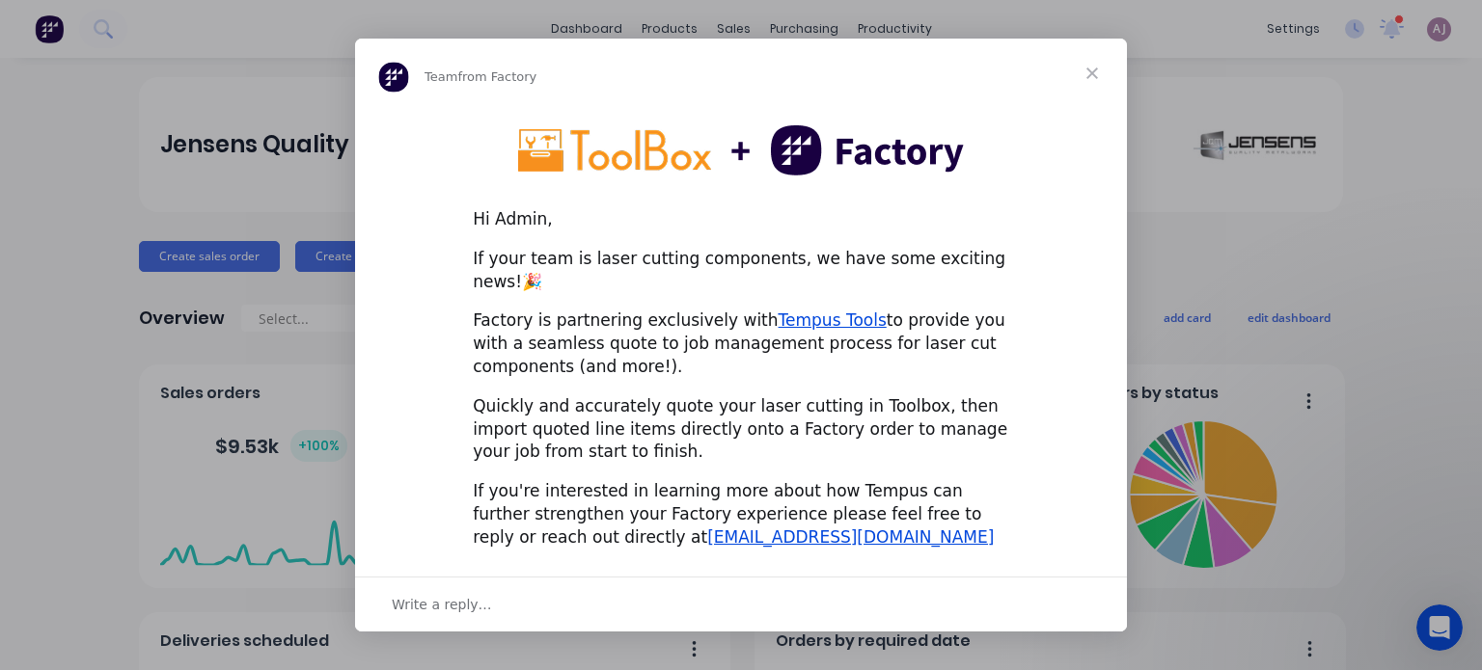
click at [1095, 86] on span "Close" at bounding box center [1091, 73] width 69 height 69
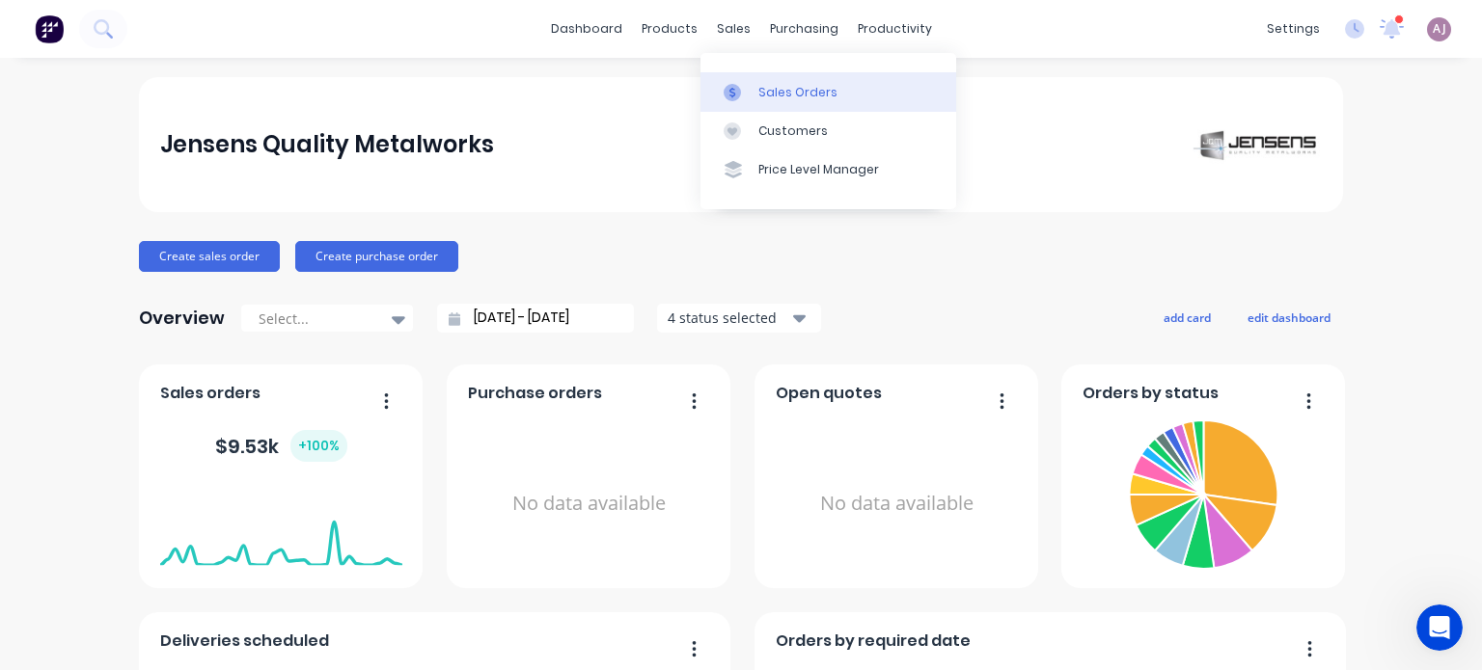
click at [756, 80] on link "Sales Orders" at bounding box center [828, 91] width 256 height 39
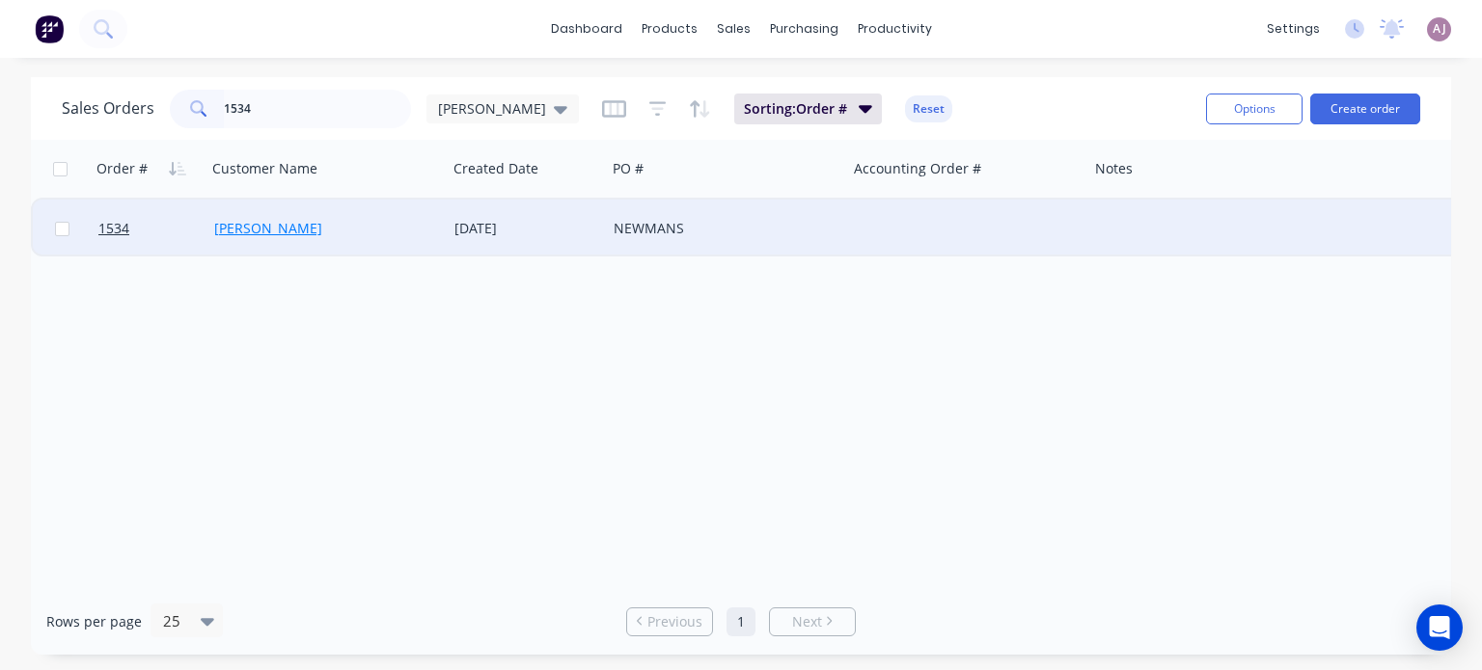
type input "1534"
click at [262, 224] on link "[PERSON_NAME]" at bounding box center [268, 228] width 108 height 18
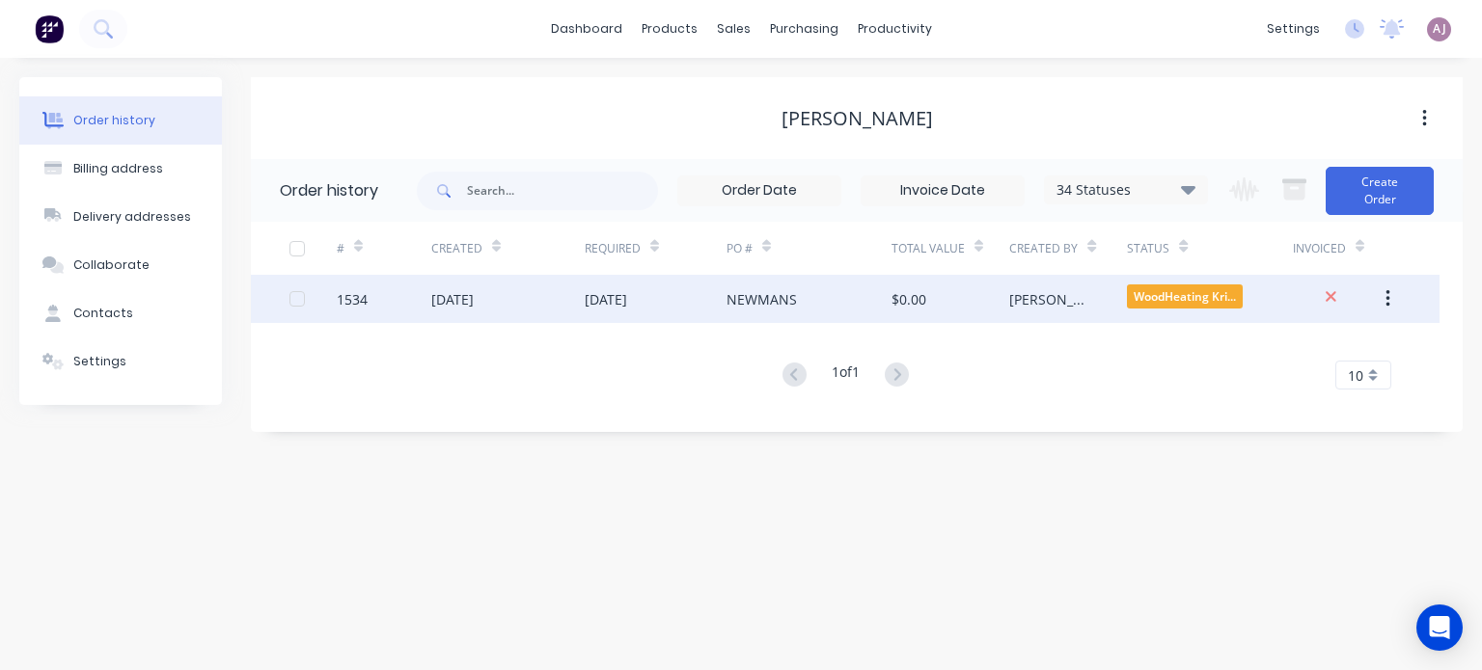
click at [464, 312] on div "[DATE]" at bounding box center [507, 299] width 153 height 48
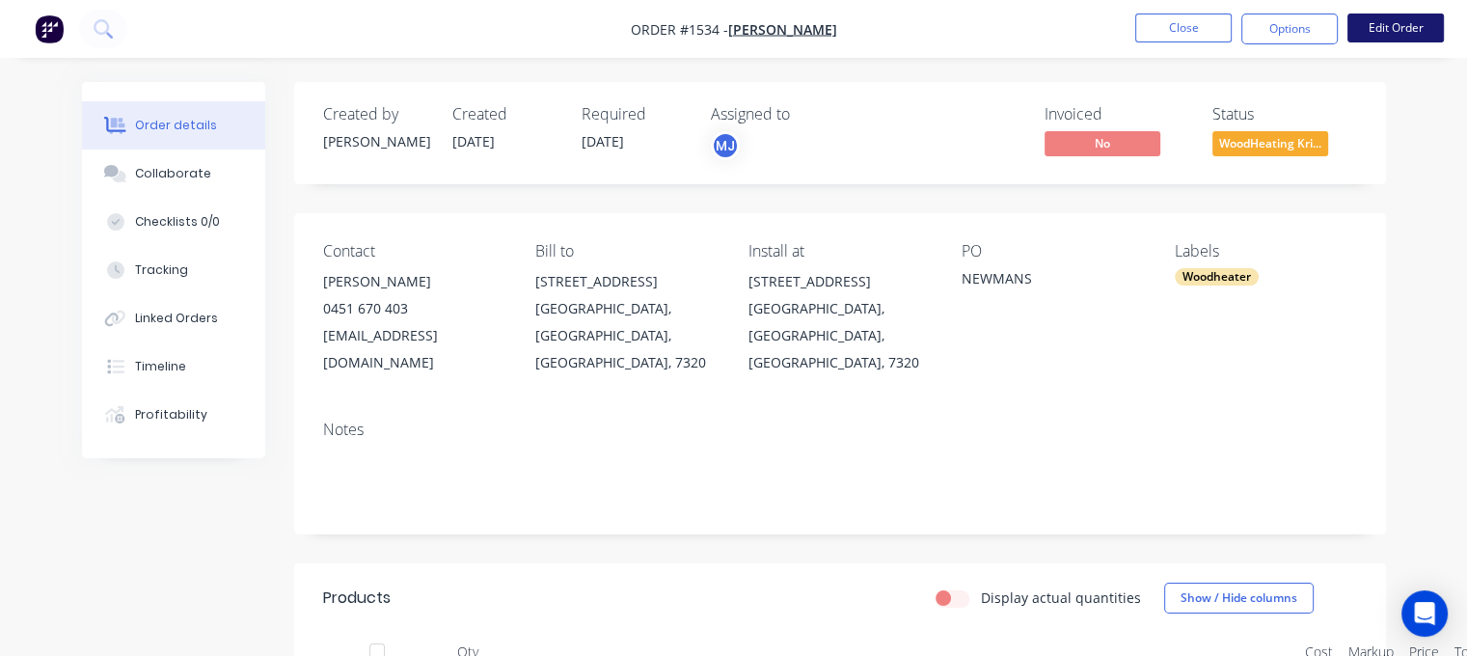
click at [1403, 25] on button "Edit Order" at bounding box center [1395, 28] width 96 height 29
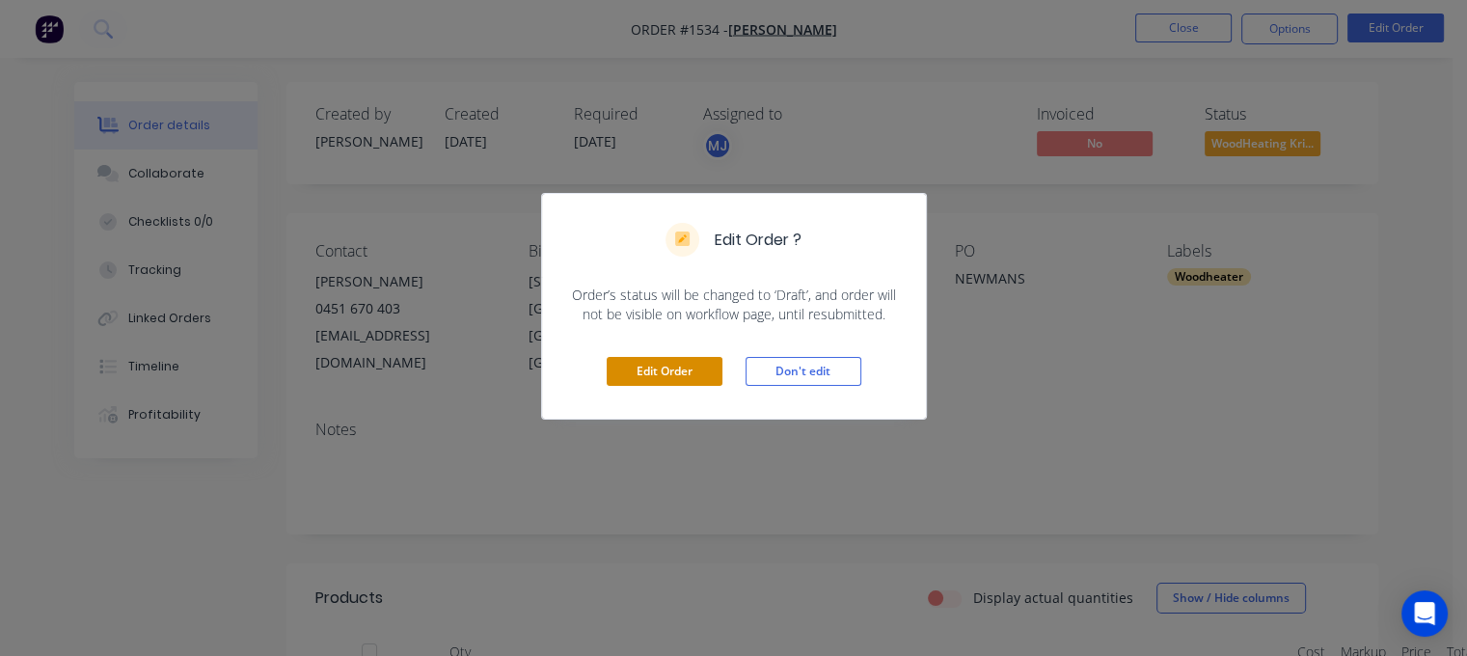
click at [691, 373] on button "Edit Order" at bounding box center [665, 371] width 116 height 29
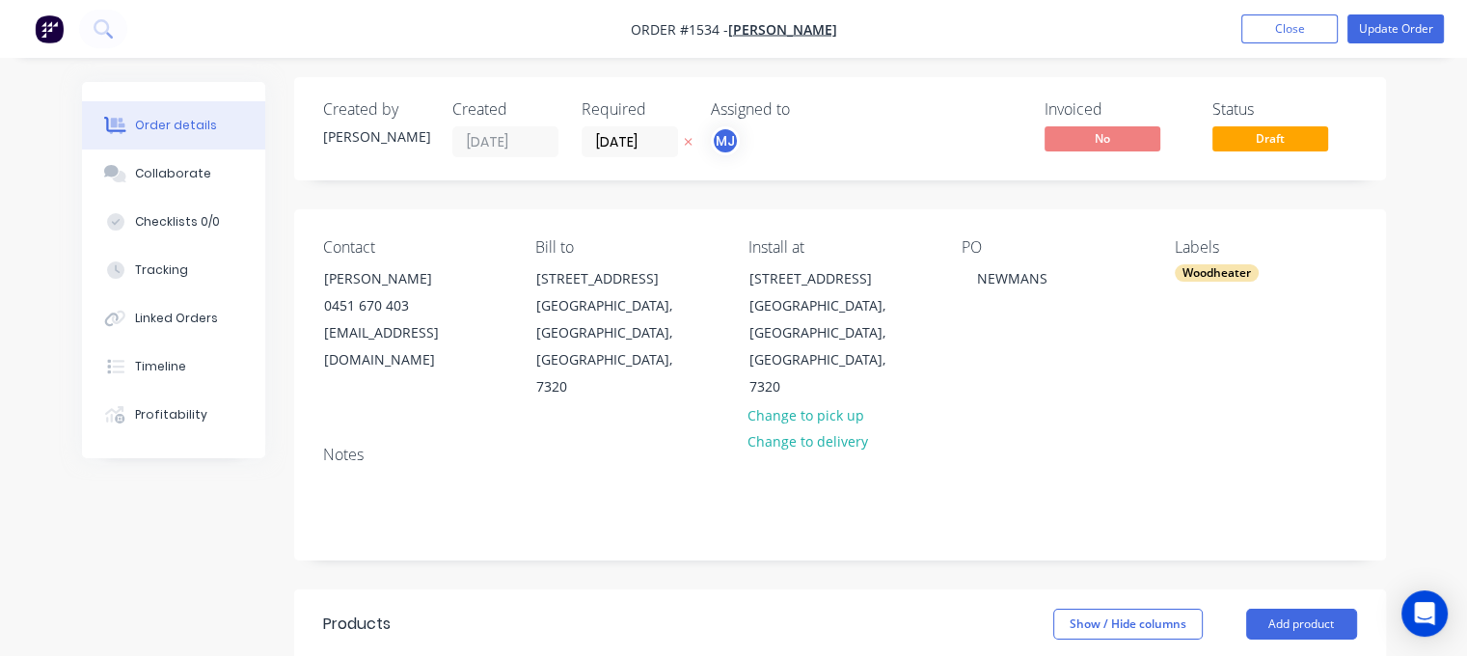
scroll to position [386, 0]
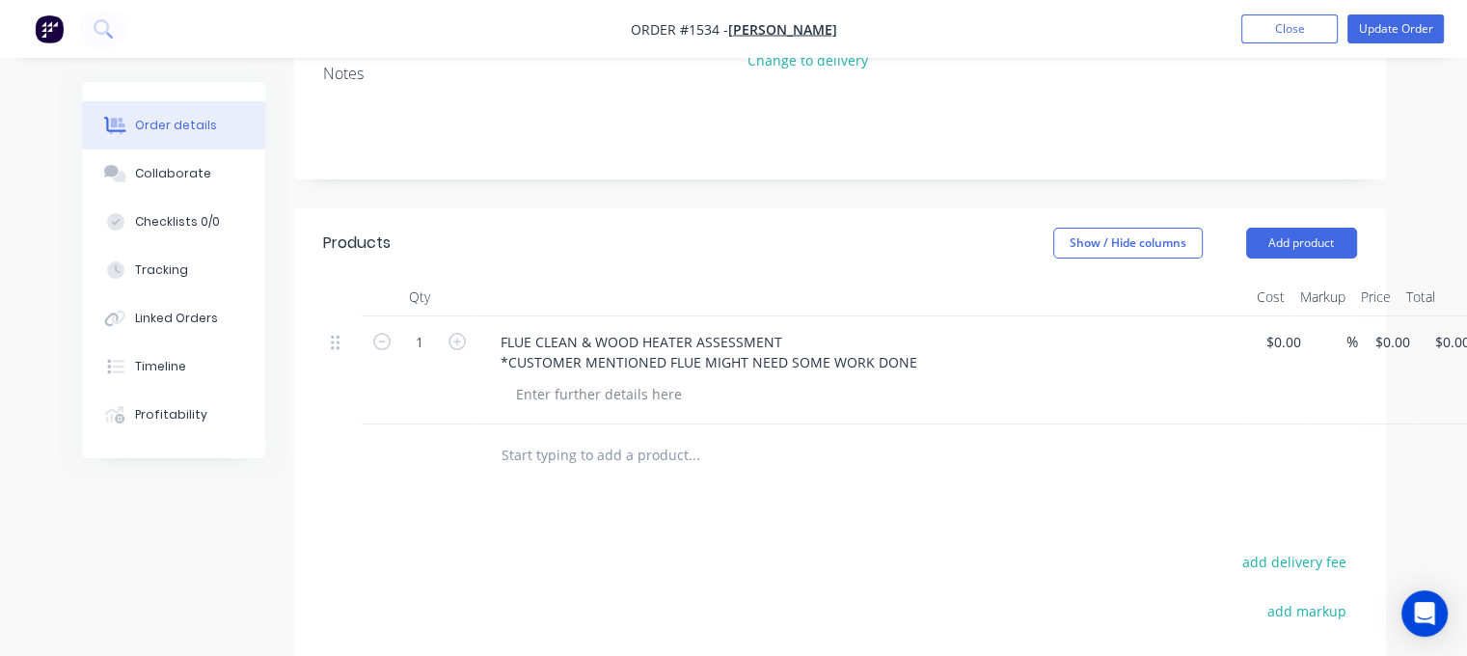
click at [563, 436] on input "text" at bounding box center [694, 455] width 386 height 39
type input "[PERSON_NAME] NOTES:"
click at [628, 498] on button "Add [PERSON_NAME] NOTES: to order" at bounding box center [797, 529] width 579 height 62
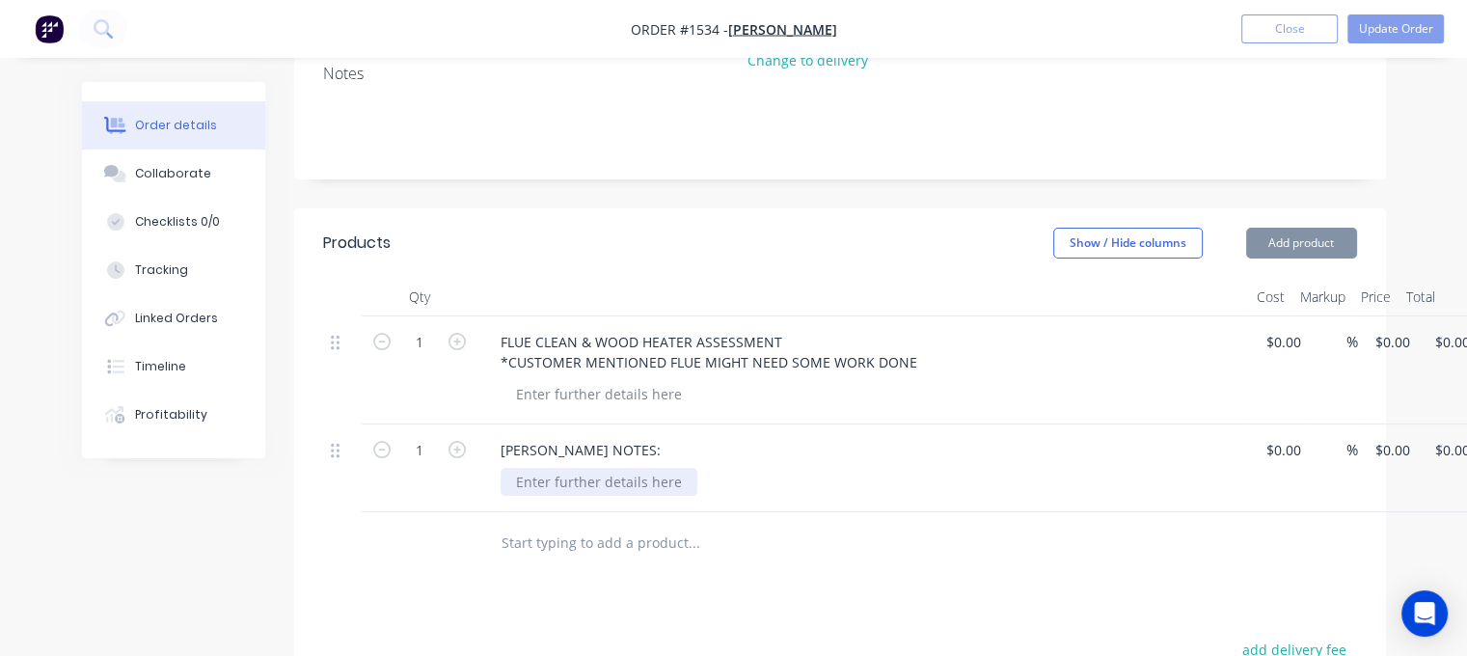
click at [568, 468] on div at bounding box center [599, 482] width 197 height 28
paste div
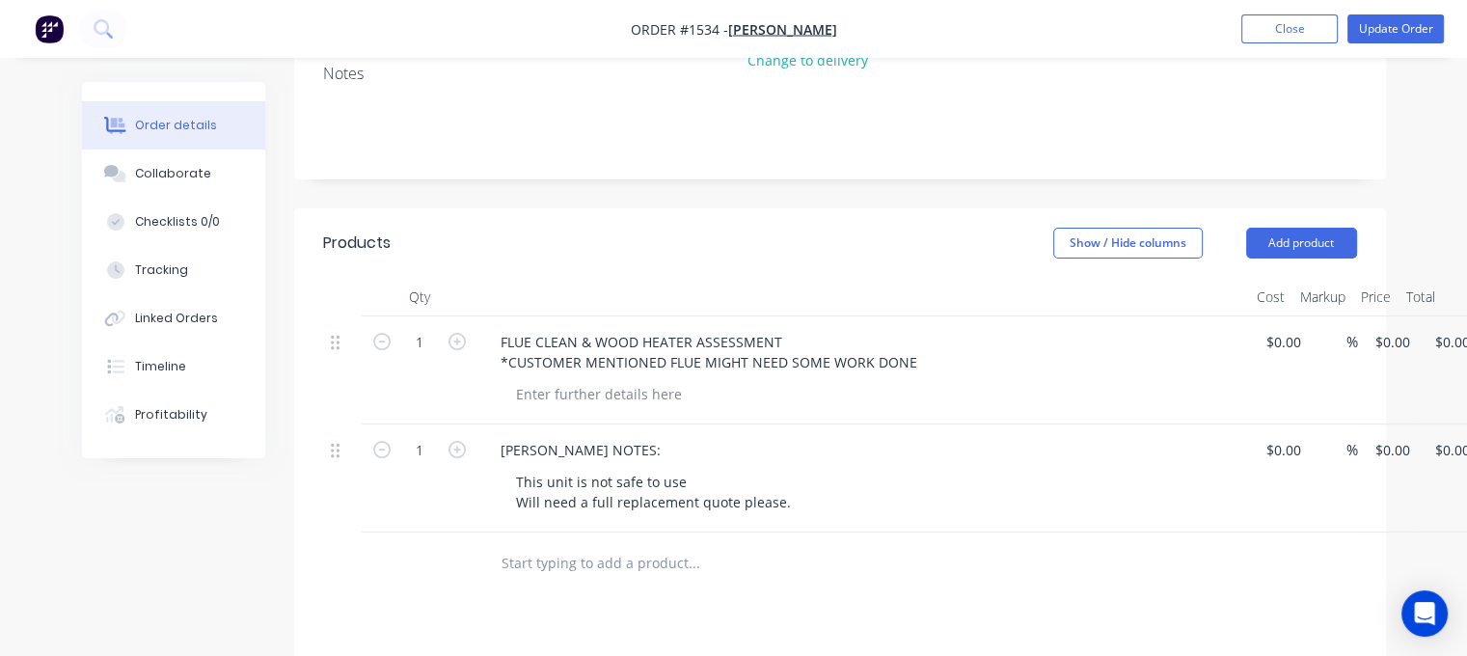
click at [625, 436] on div "[PERSON_NAME] NOTES:" at bounding box center [863, 450] width 756 height 28
click at [593, 436] on div "[PERSON_NAME] NOTES:" at bounding box center [863, 450] width 756 height 28
